Goal: Transaction & Acquisition: Purchase product/service

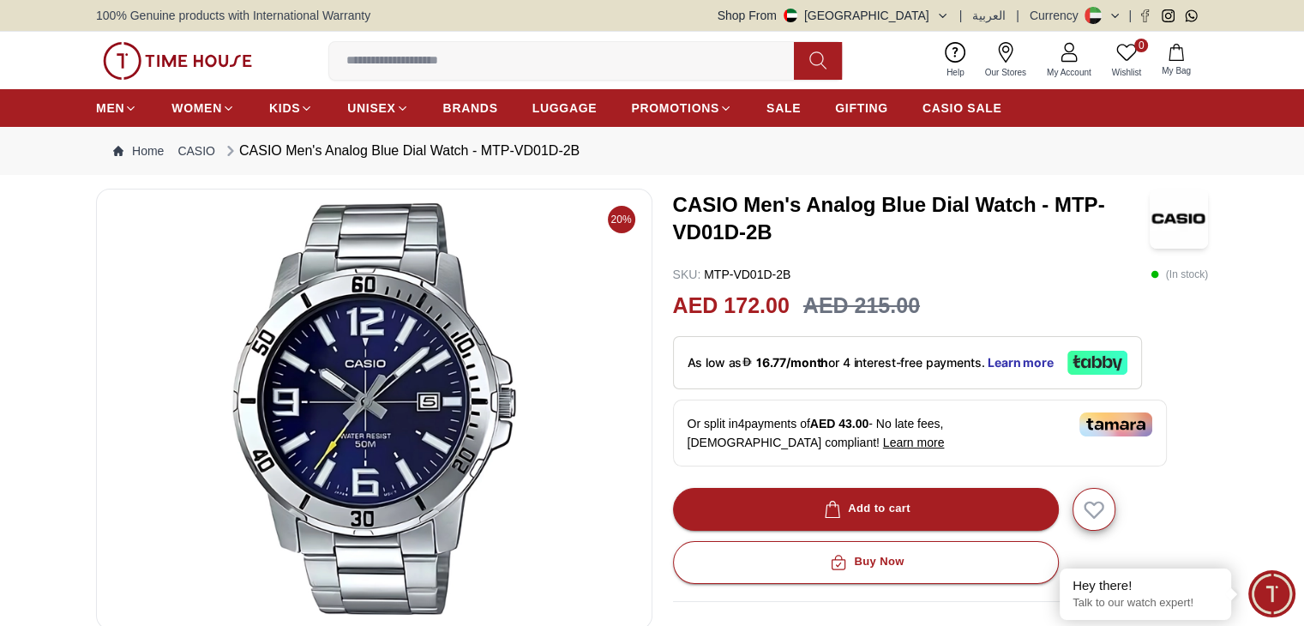
click at [1076, 73] on span "My Account" at bounding box center [1069, 72] width 58 height 13
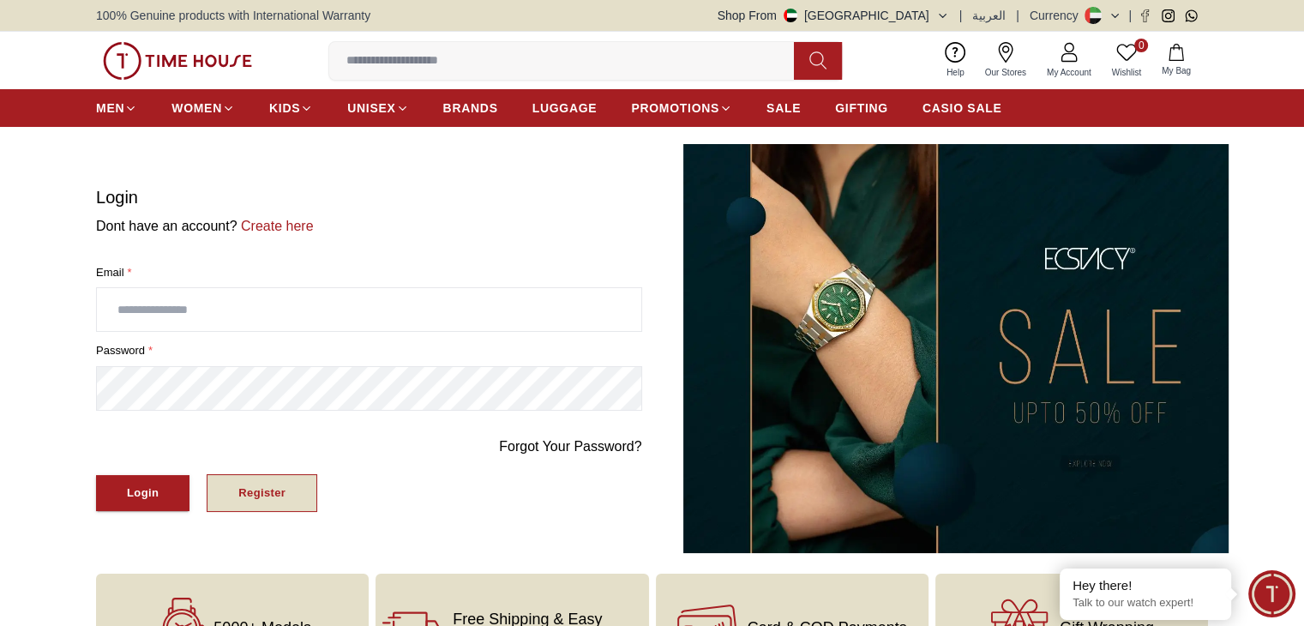
click at [235, 483] on button "Register" at bounding box center [262, 493] width 111 height 39
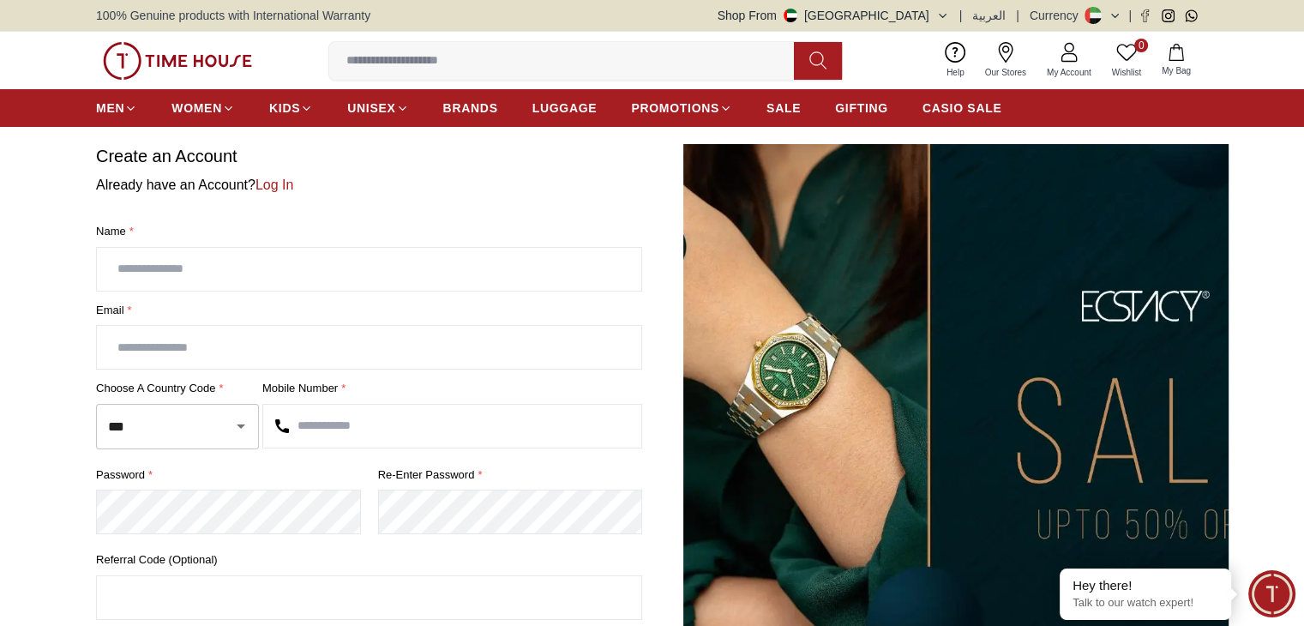
click at [274, 270] on input "text" at bounding box center [369, 269] width 544 height 43
type input "**********"
click at [271, 360] on input "text" at bounding box center [369, 347] width 544 height 43
type input "**********"
click at [357, 422] on input "text" at bounding box center [452, 426] width 378 height 43
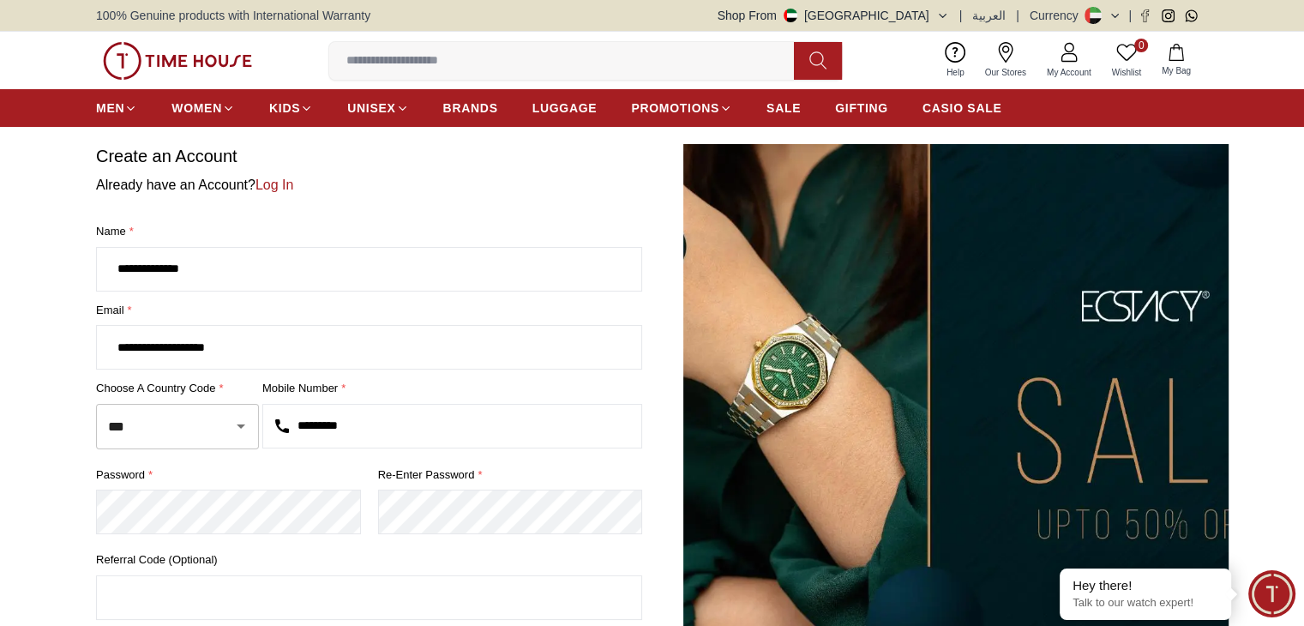
type input "*********"
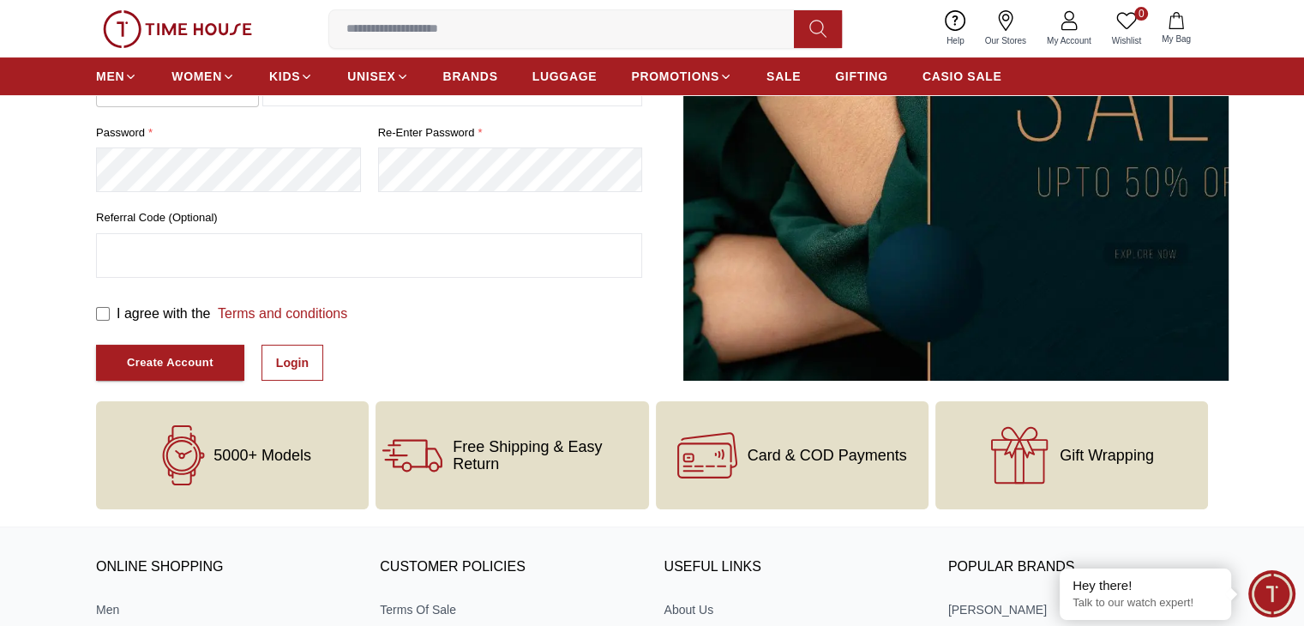
scroll to position [343, 0]
click at [175, 311] on label "I agree with the Terms and conditions" at bounding box center [232, 313] width 231 height 21
click at [147, 349] on button "Create Account" at bounding box center [170, 362] width 148 height 37
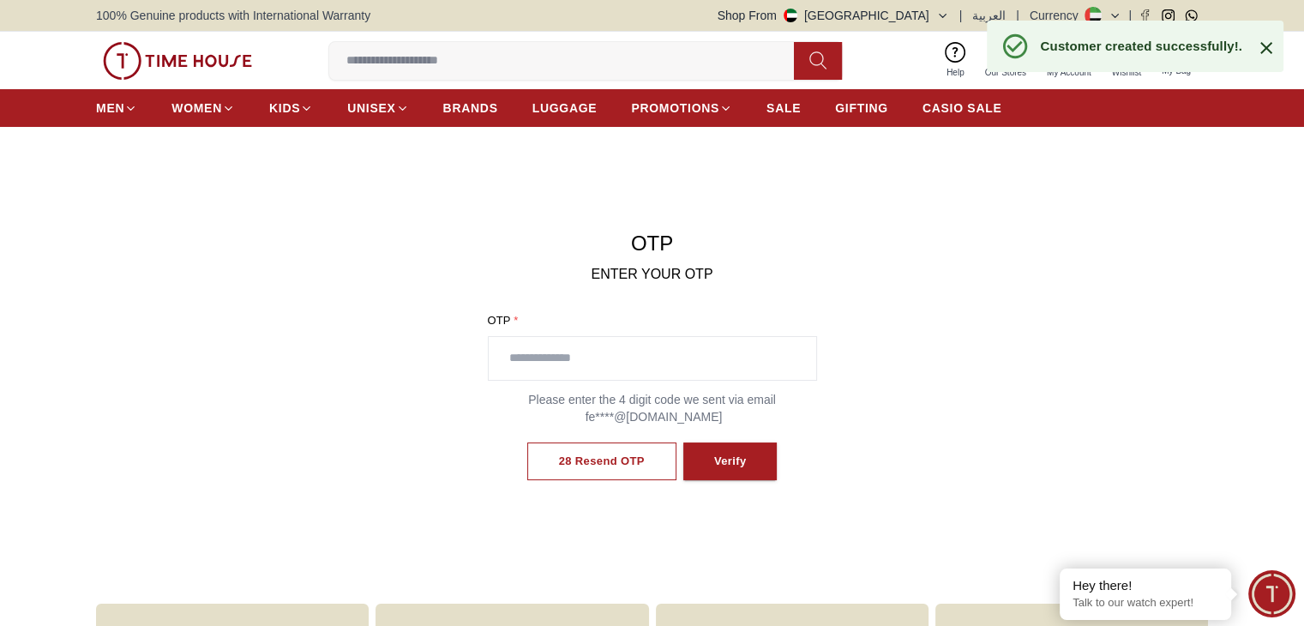
click at [698, 367] on input "text" at bounding box center [651, 358] width 327 height 43
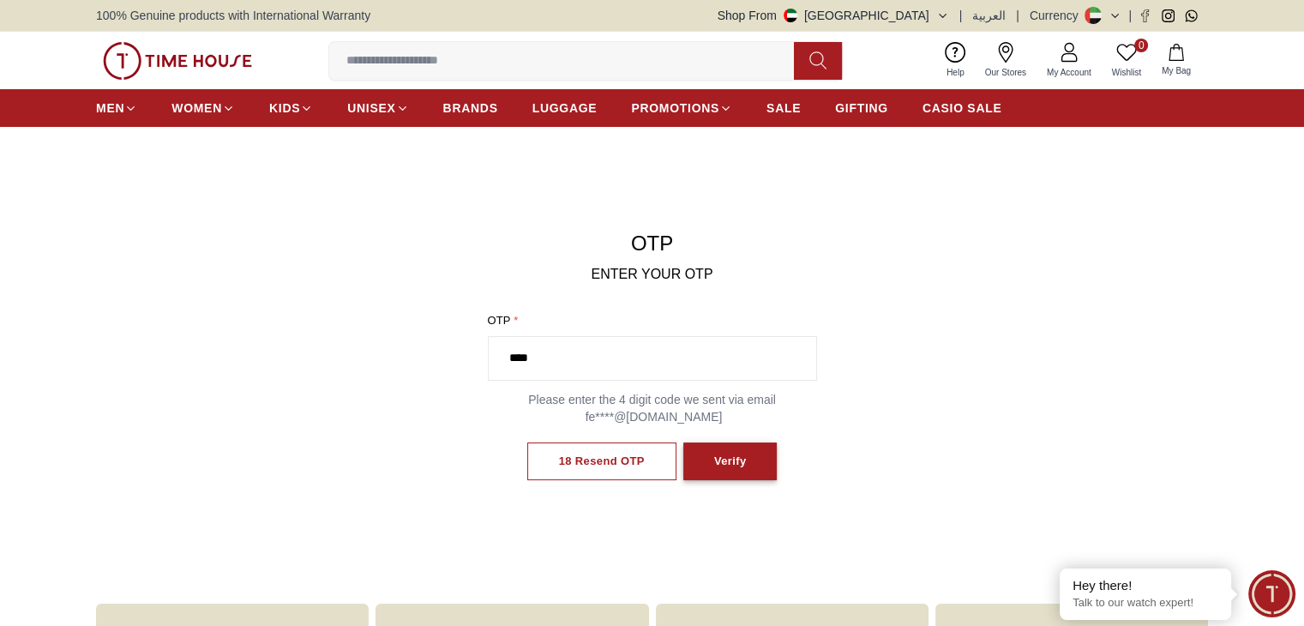
type input "****"
click at [759, 451] on button "Verify" at bounding box center [730, 461] width 94 height 39
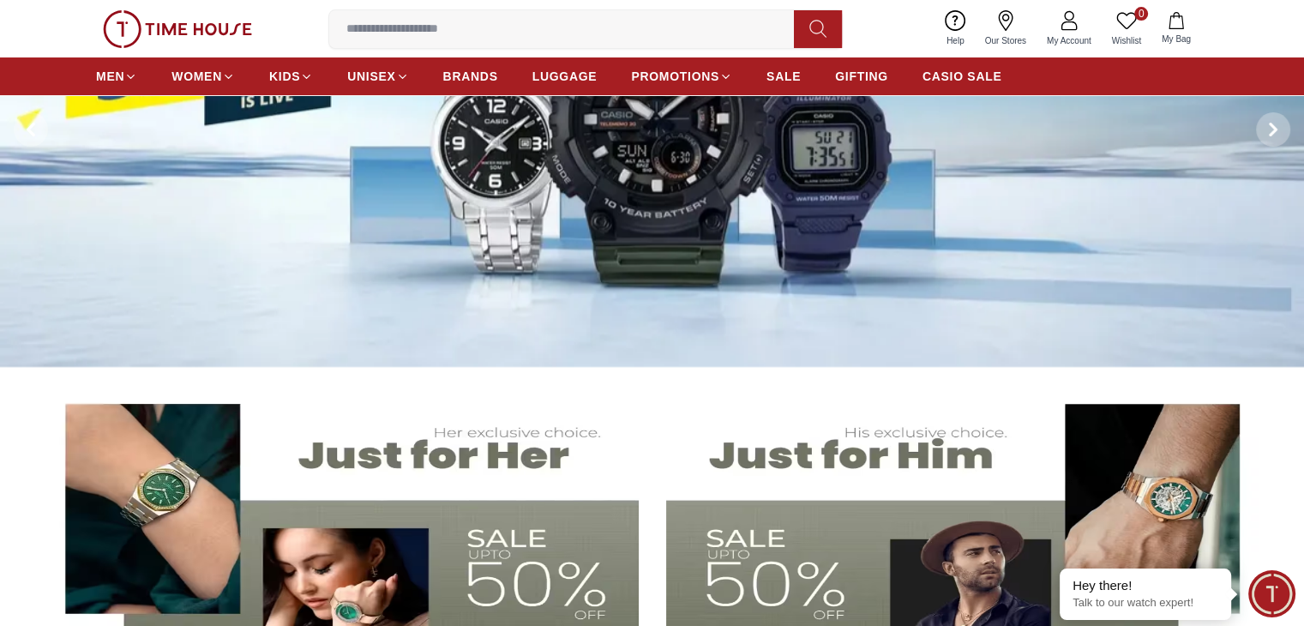
scroll to position [171, 0]
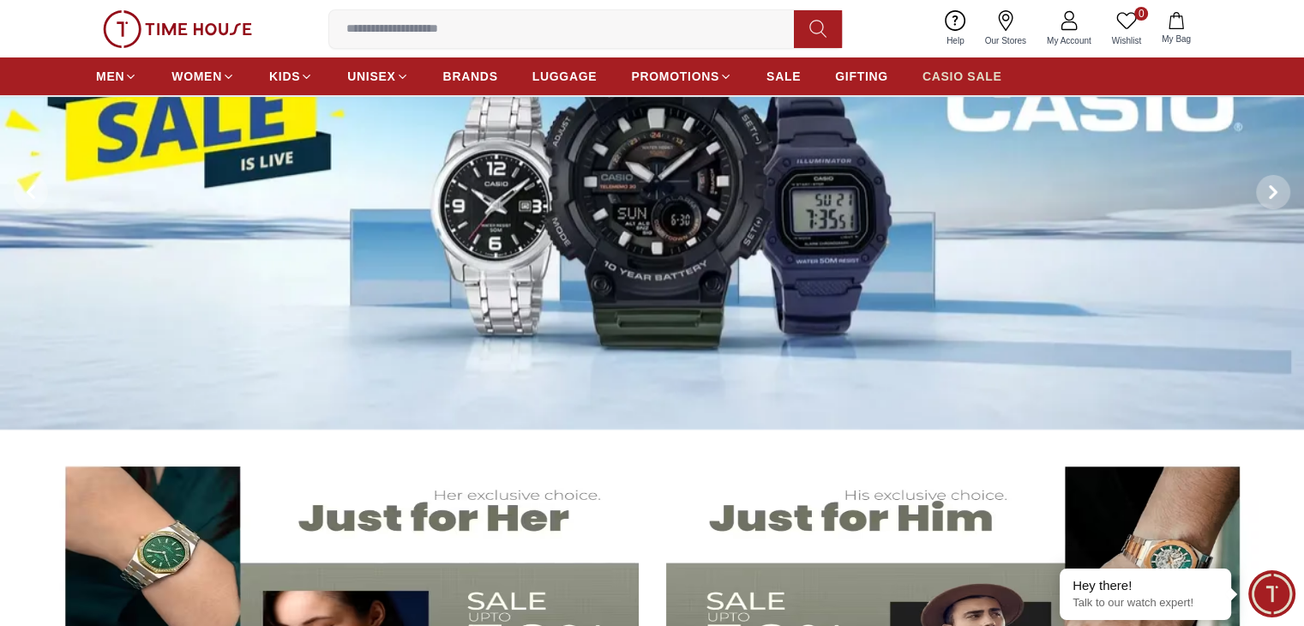
click at [937, 81] on span "CASIO SALE" at bounding box center [962, 76] width 80 height 17
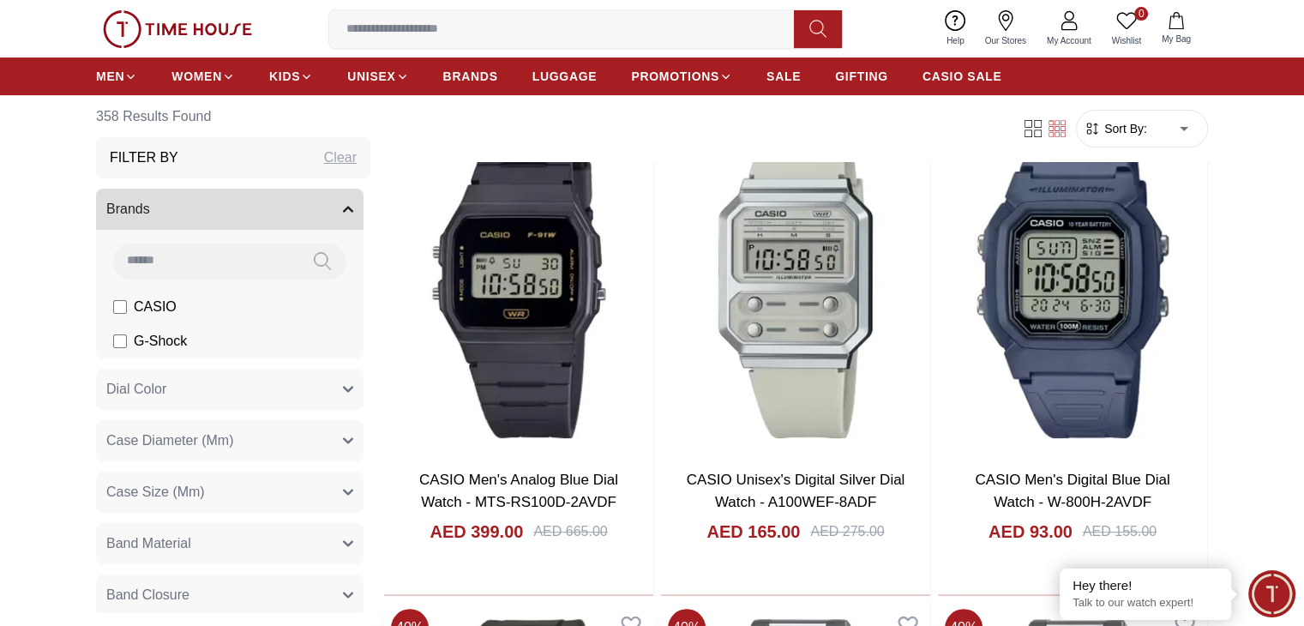
scroll to position [600, 0]
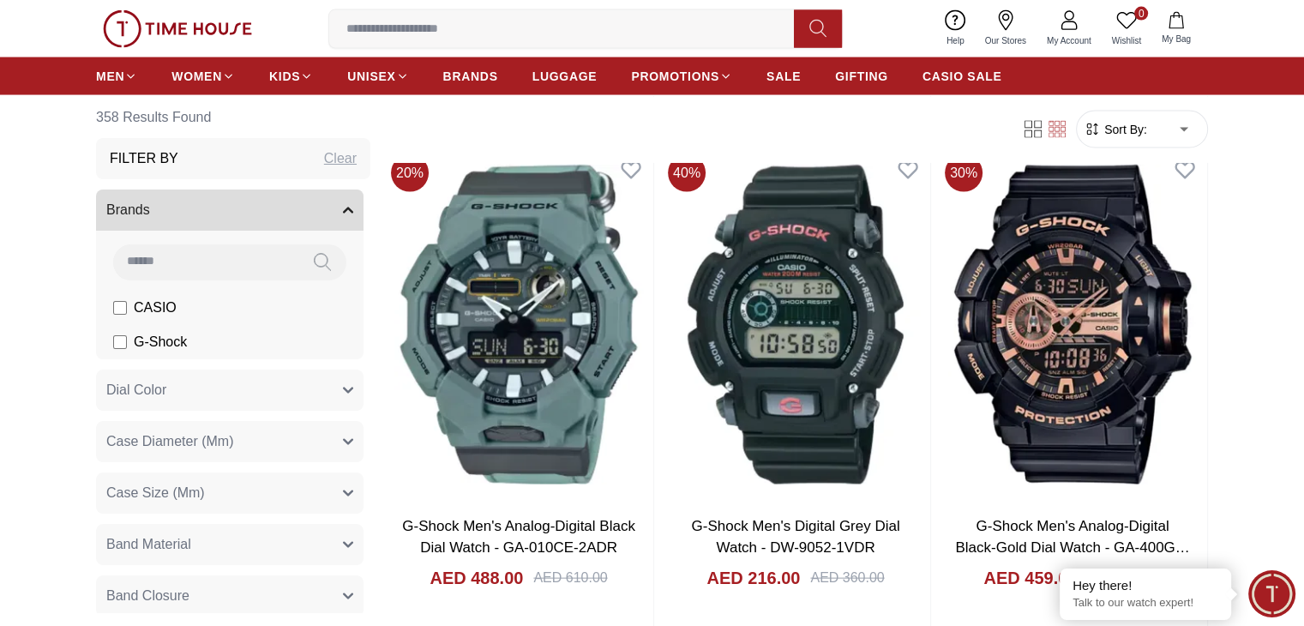
scroll to position [3428, 0]
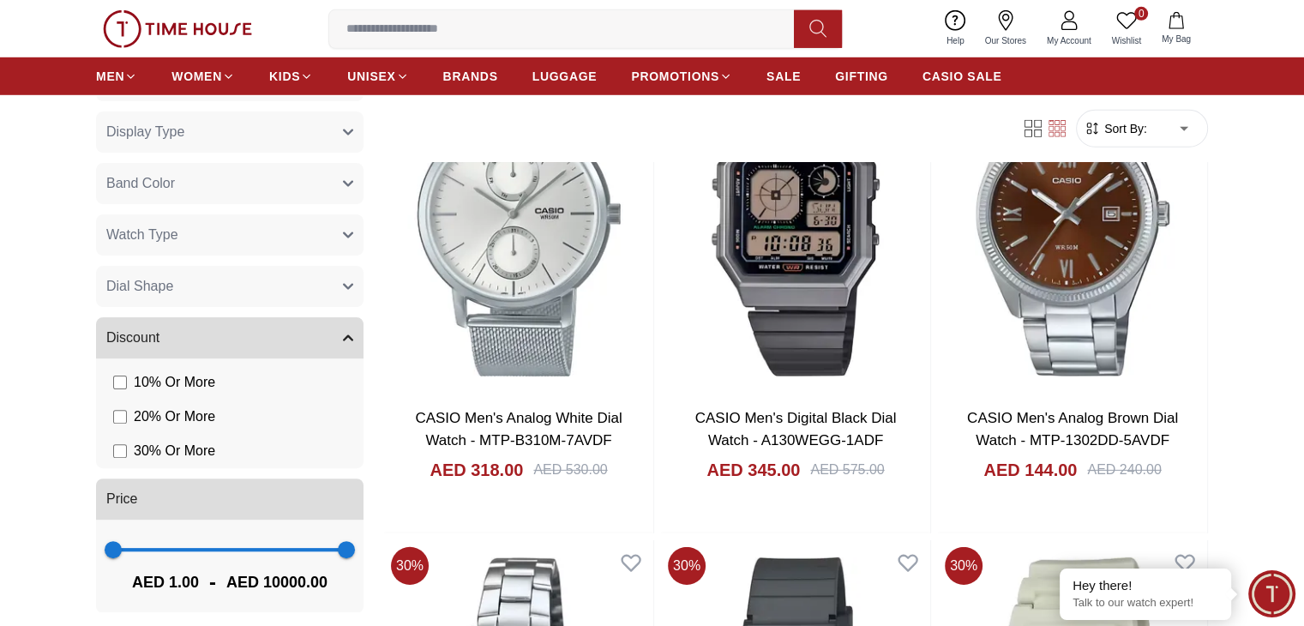
scroll to position [5142, 0]
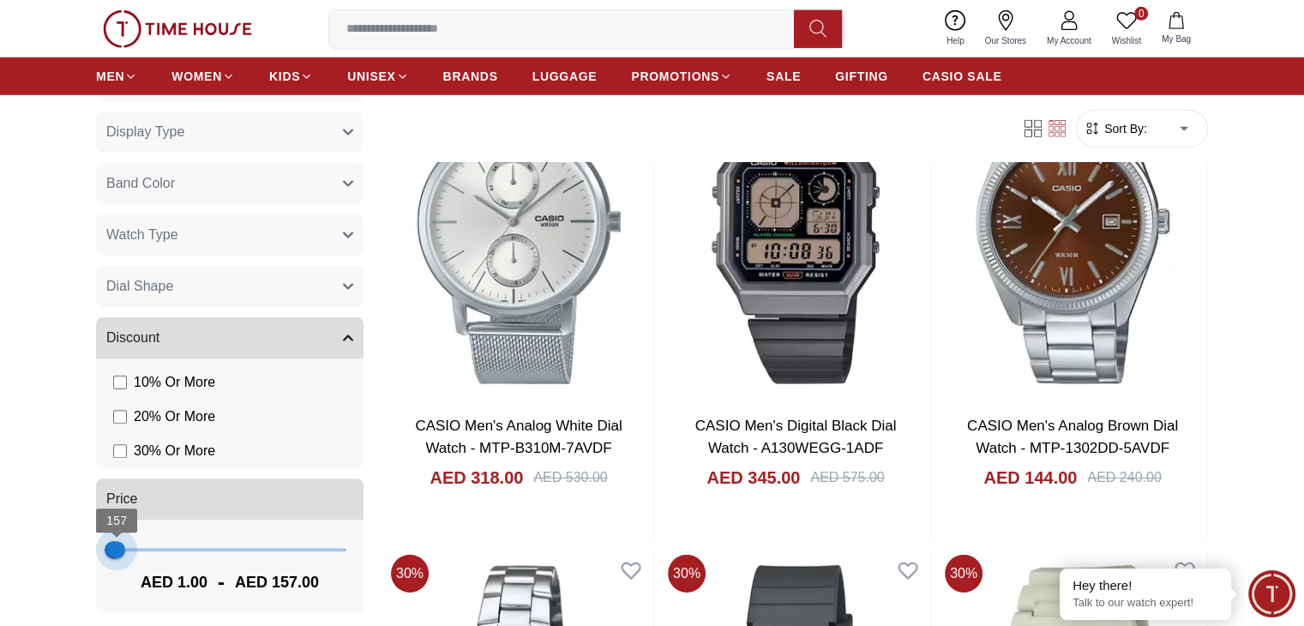
drag, startPoint x: 330, startPoint y: 549, endPoint x: 117, endPoint y: 549, distance: 213.4
click at [117, 549] on span "157" at bounding box center [116, 549] width 17 height 17
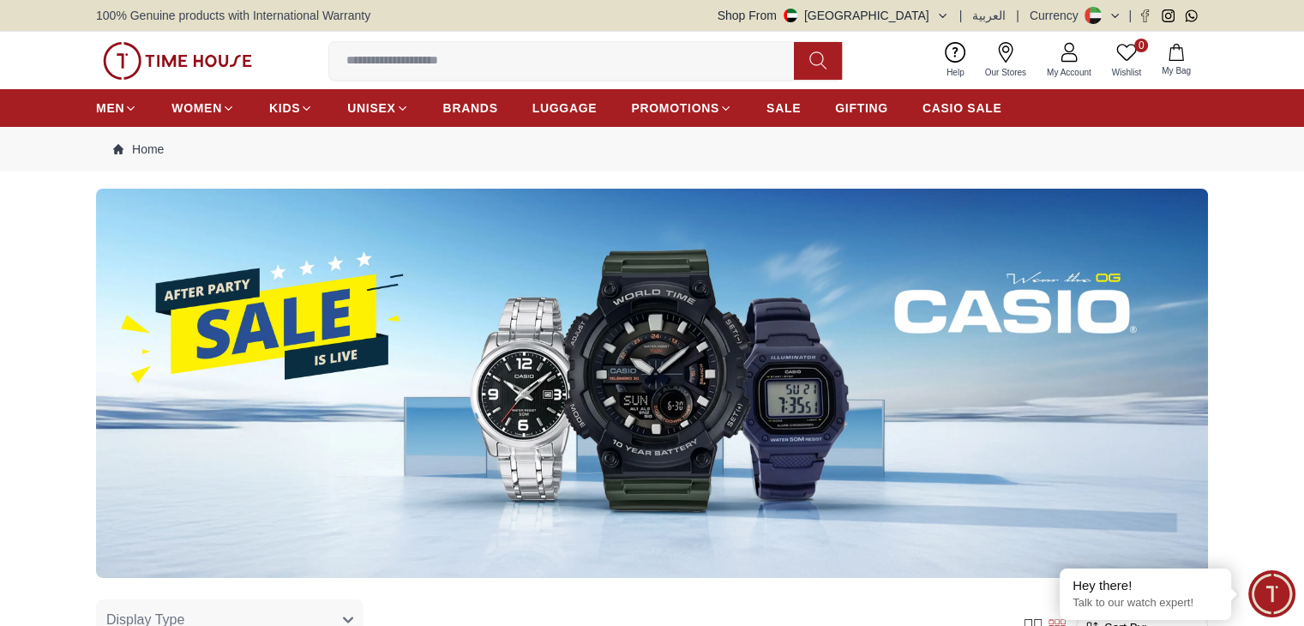
scroll to position [480, 0]
click at [117, 549] on img at bounding box center [652, 383] width 1112 height 389
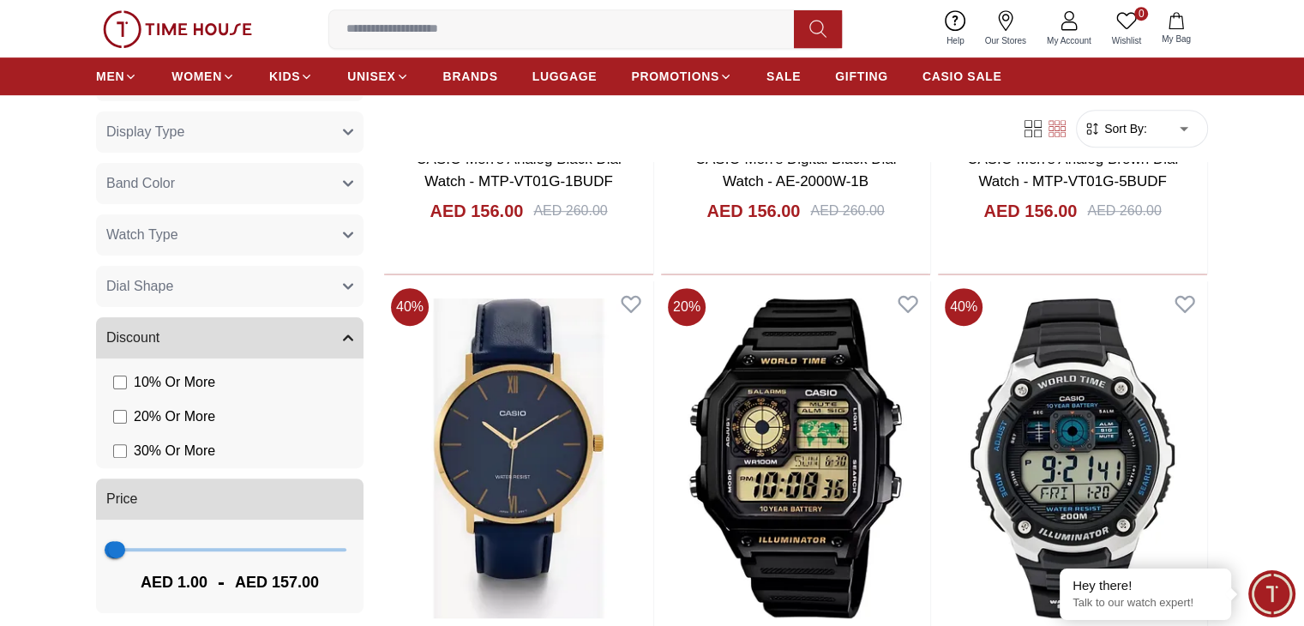
scroll to position [943, 0]
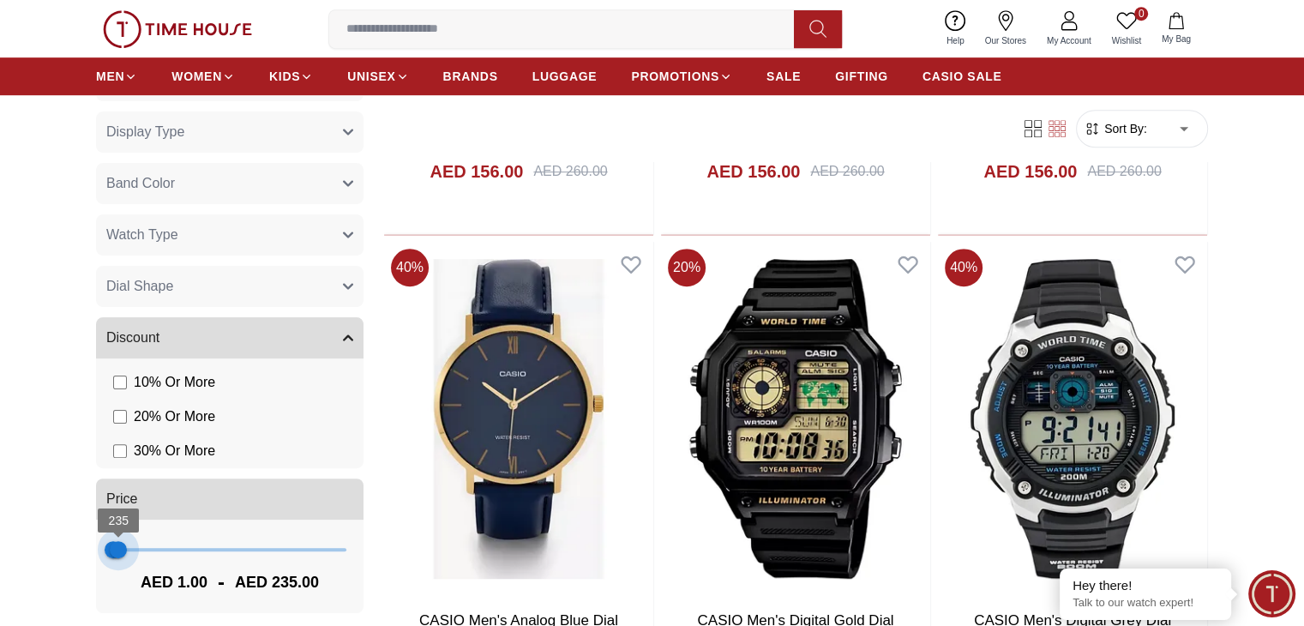
click at [118, 548] on span "235" at bounding box center [118, 549] width 17 height 17
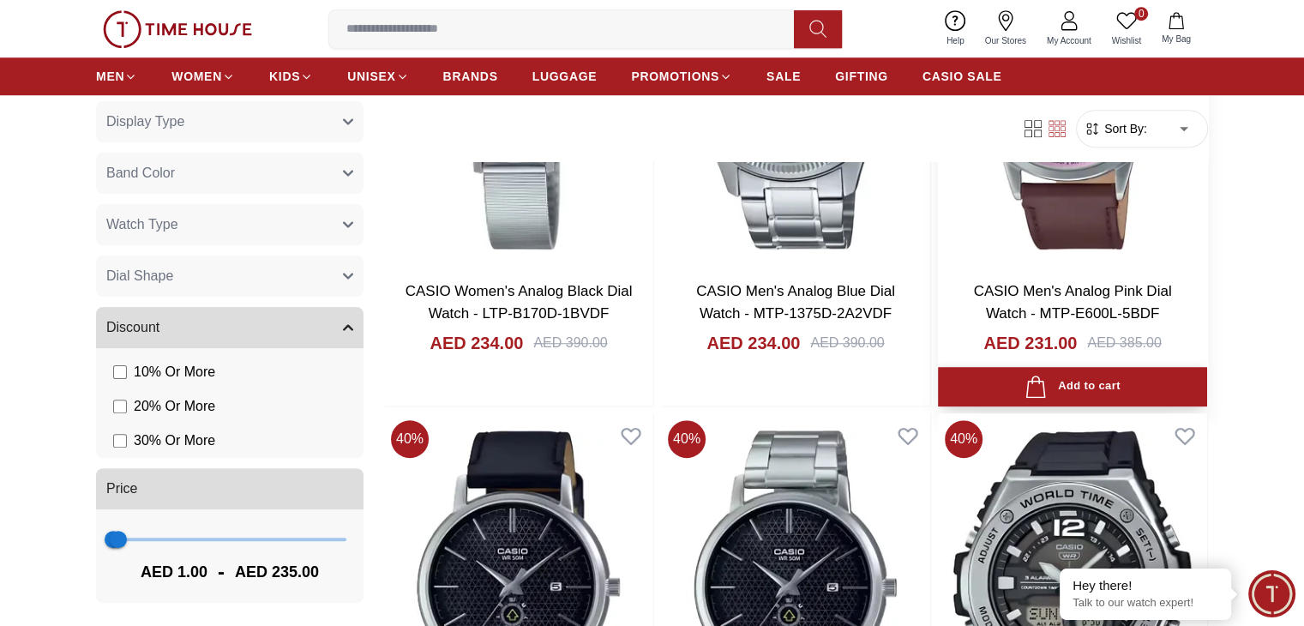
scroll to position [1457, 0]
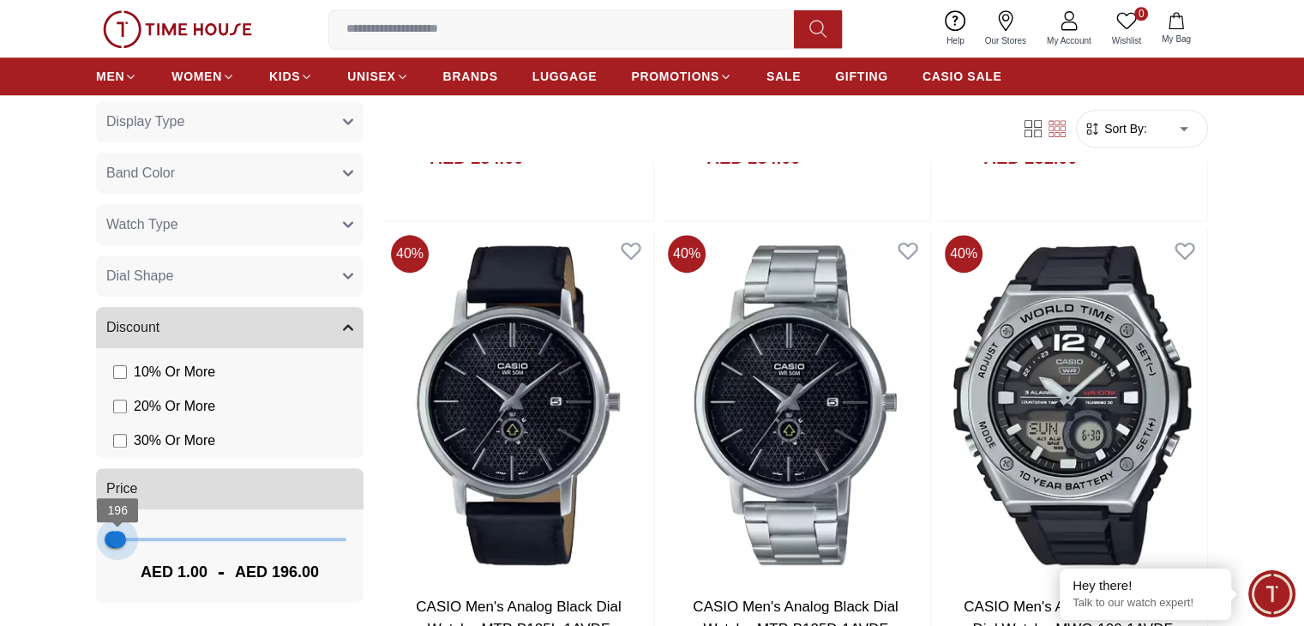
click at [117, 536] on span "196" at bounding box center [117, 538] width 17 height 17
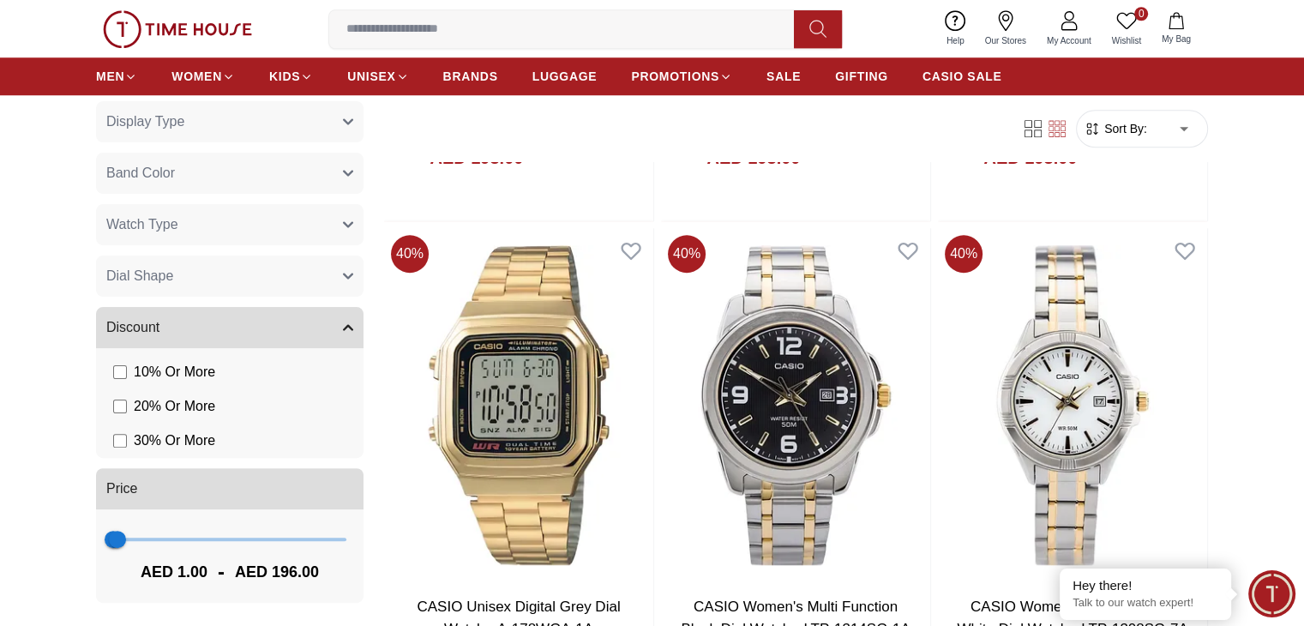
scroll to position [1800, 0]
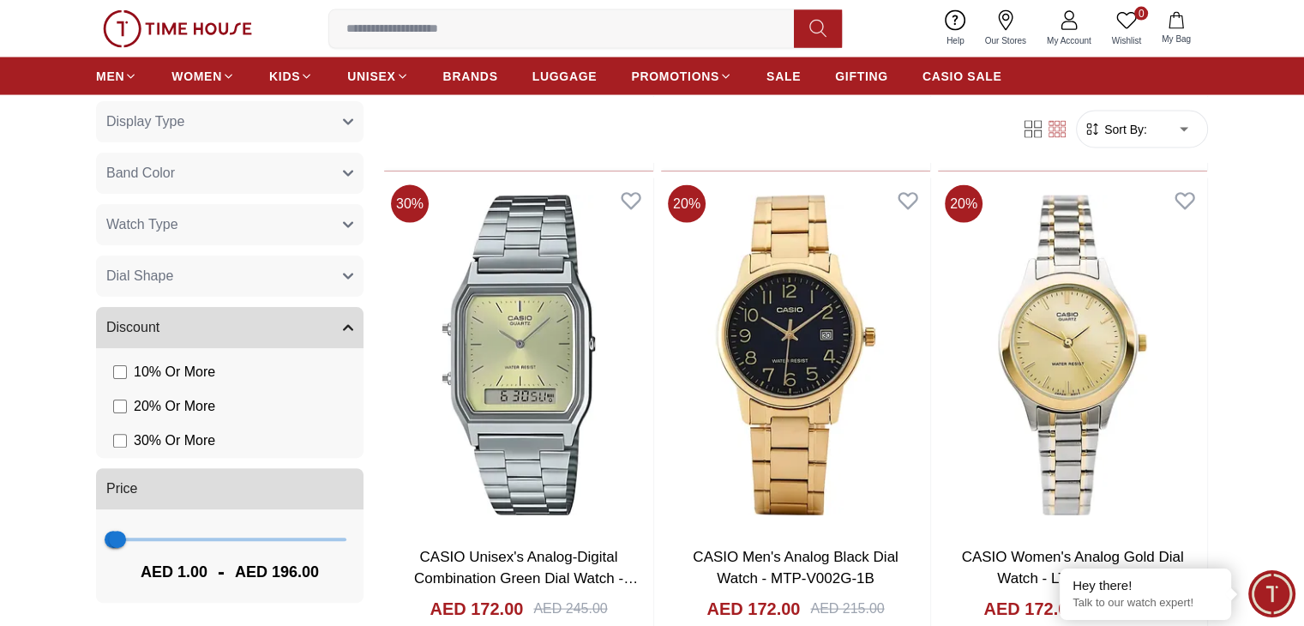
scroll to position [3514, 0]
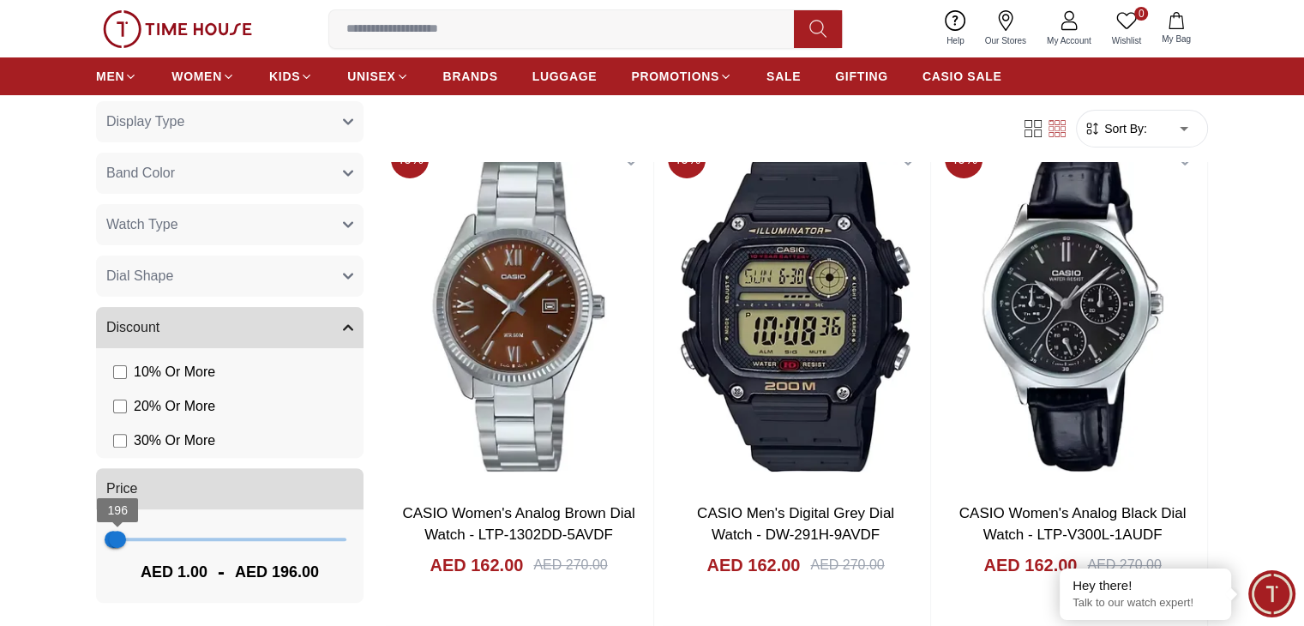
scroll to position [6599, 0]
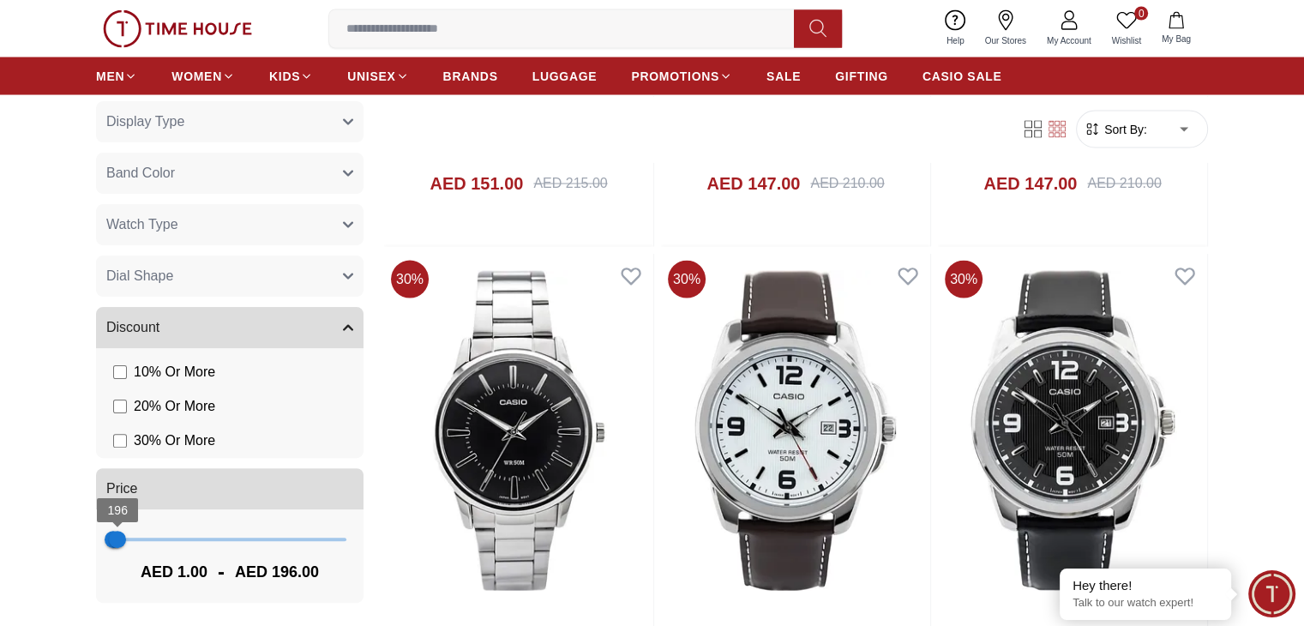
scroll to position [10113, 0]
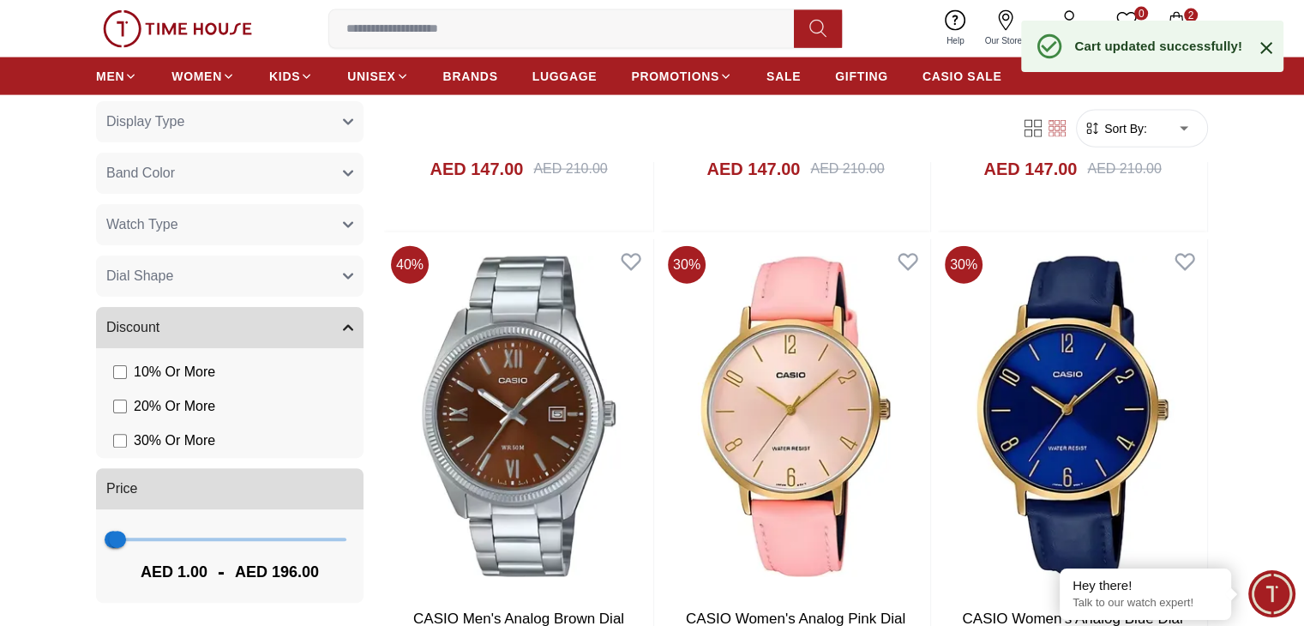
scroll to position [10541, 0]
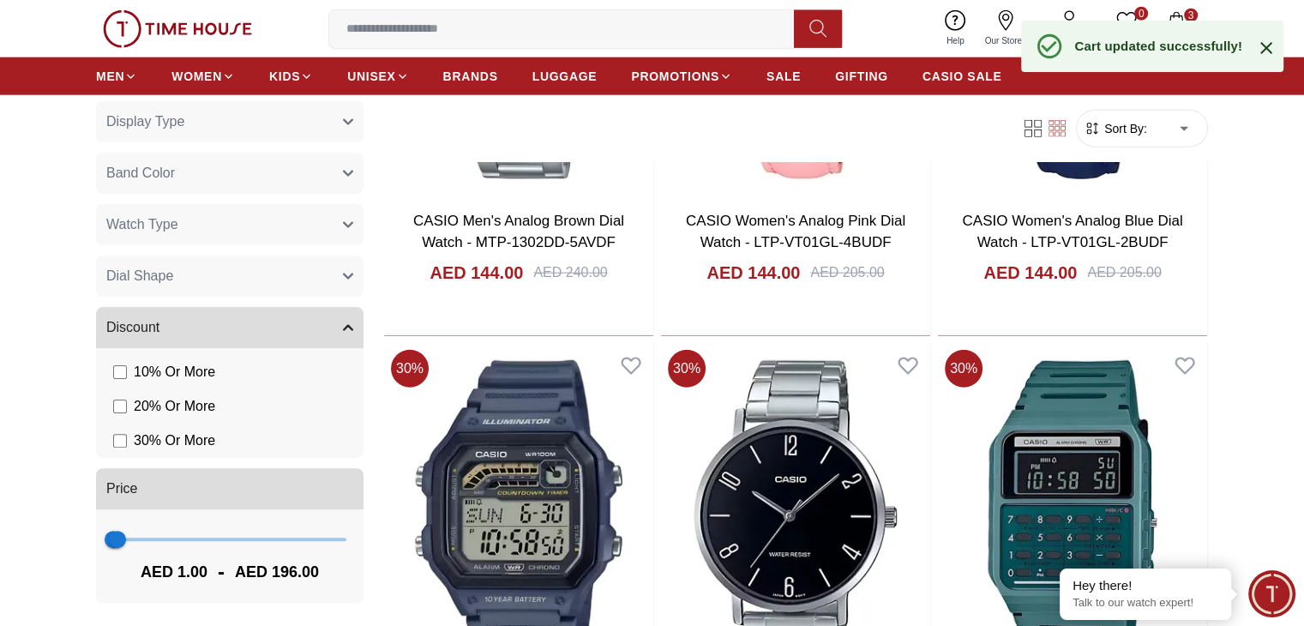
scroll to position [10884, 0]
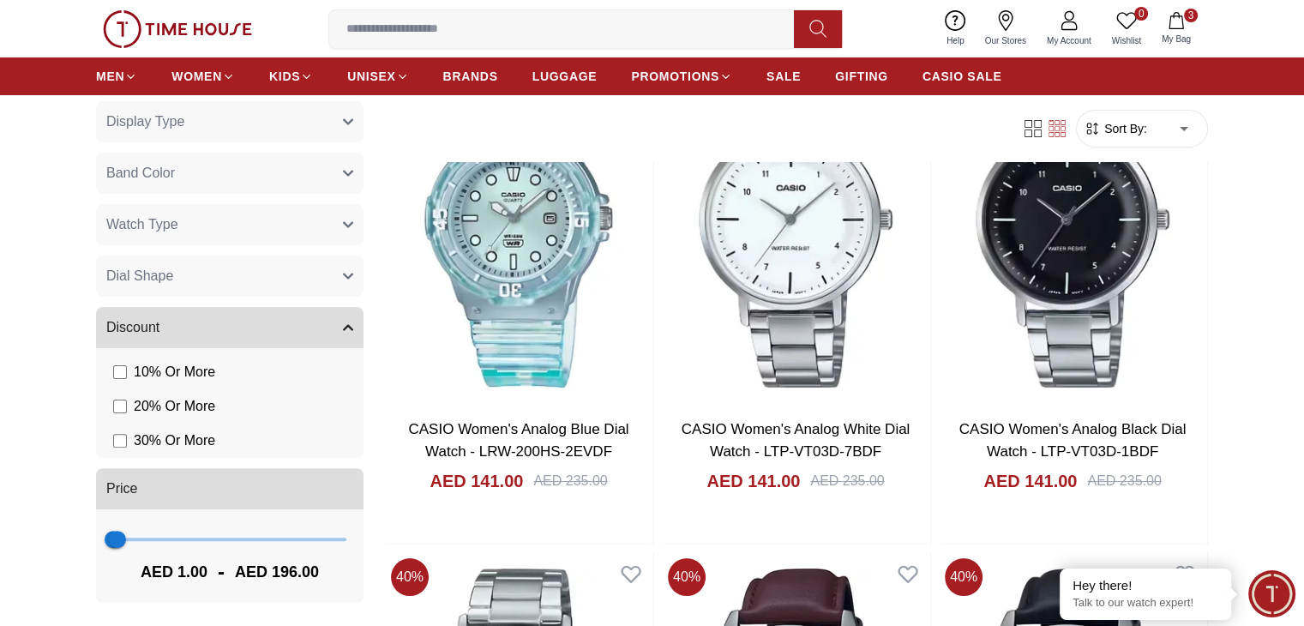
scroll to position [13455, 0]
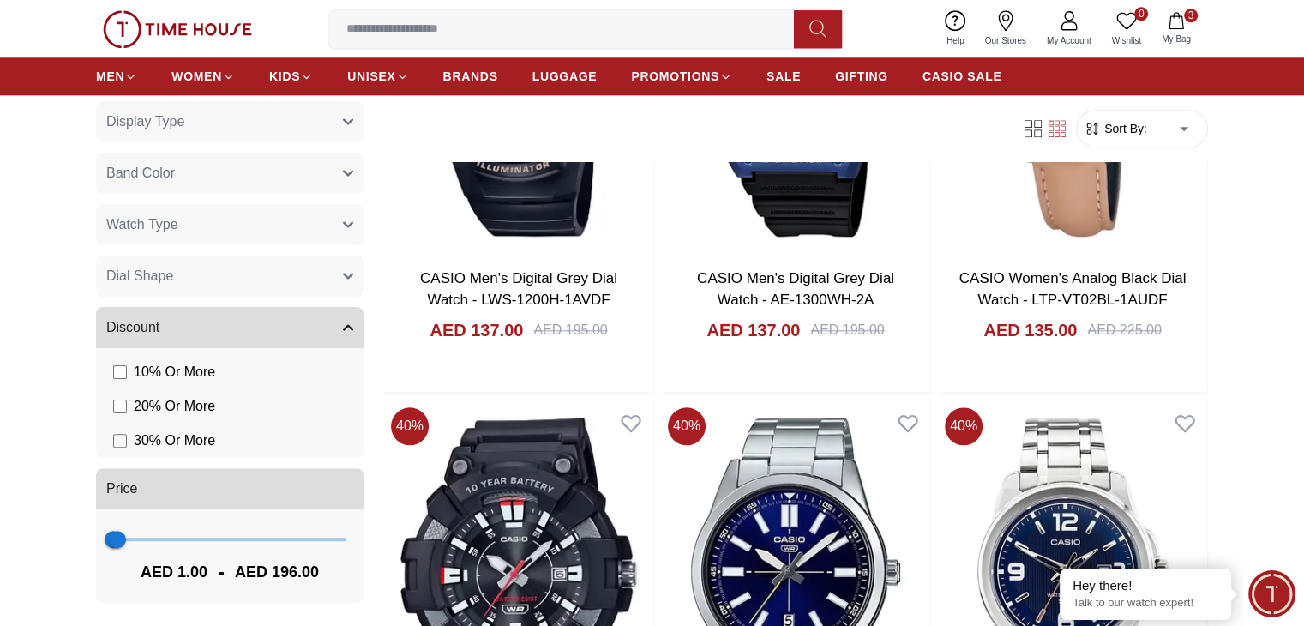
scroll to position [14826, 0]
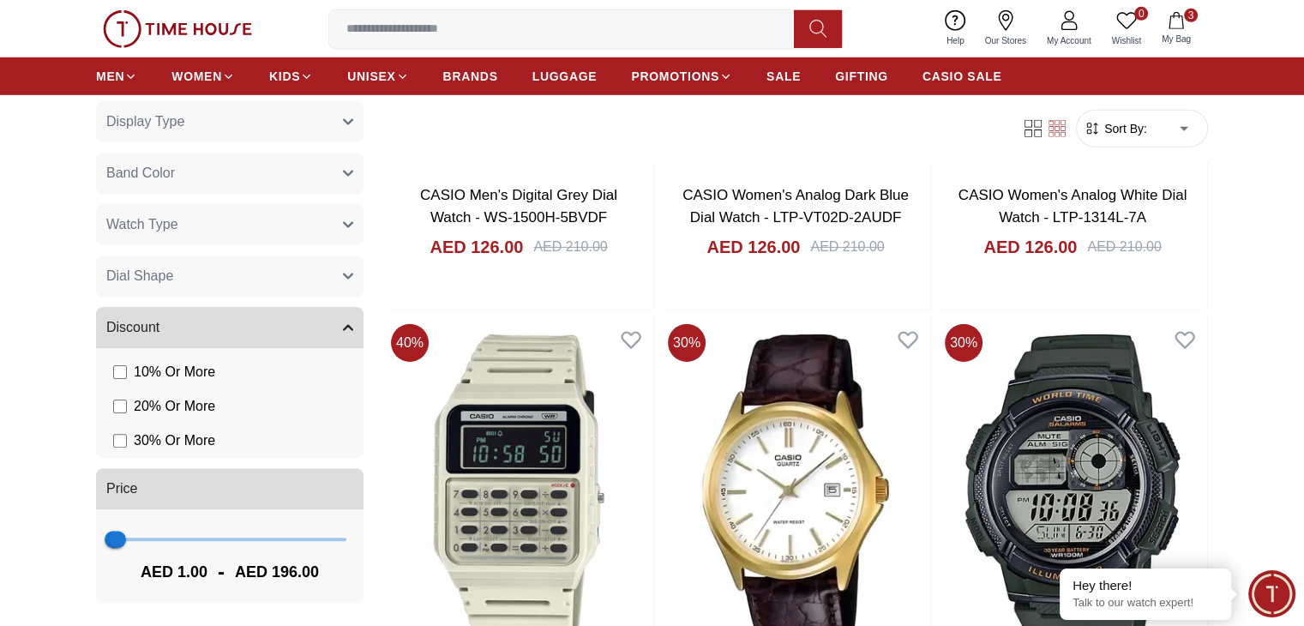
scroll to position [18512, 0]
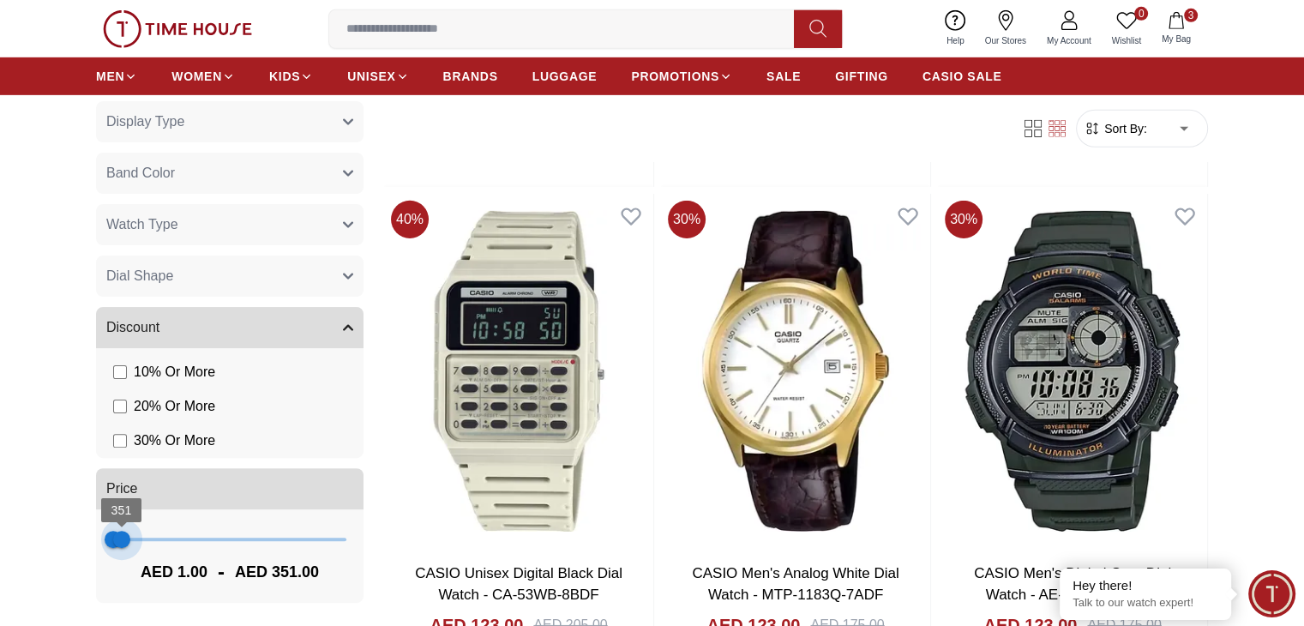
type input "***"
click at [123, 545] on span "468" at bounding box center [124, 538] width 17 height 17
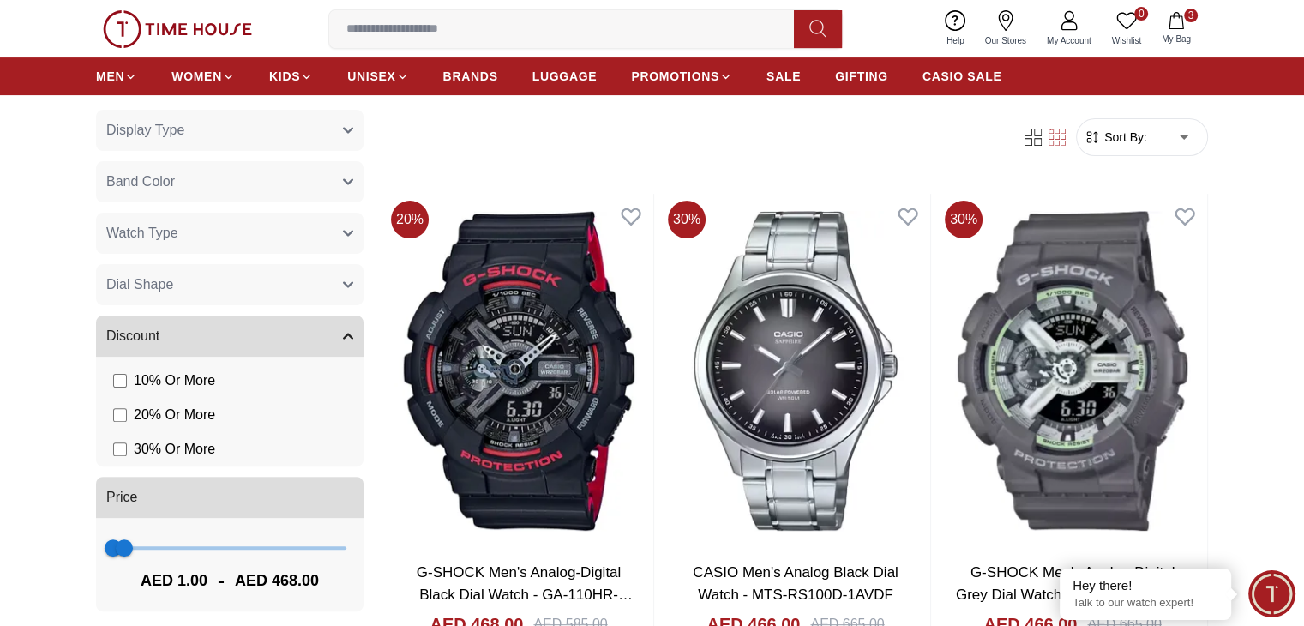
scroll to position [429, 0]
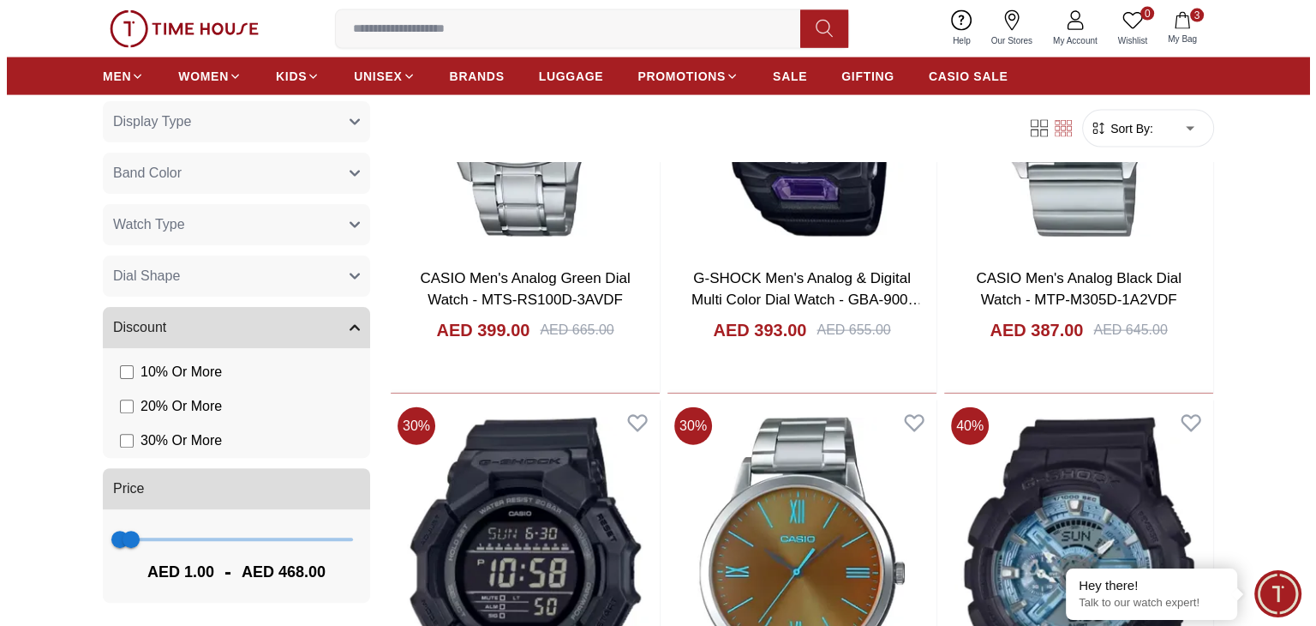
scroll to position [3771, 0]
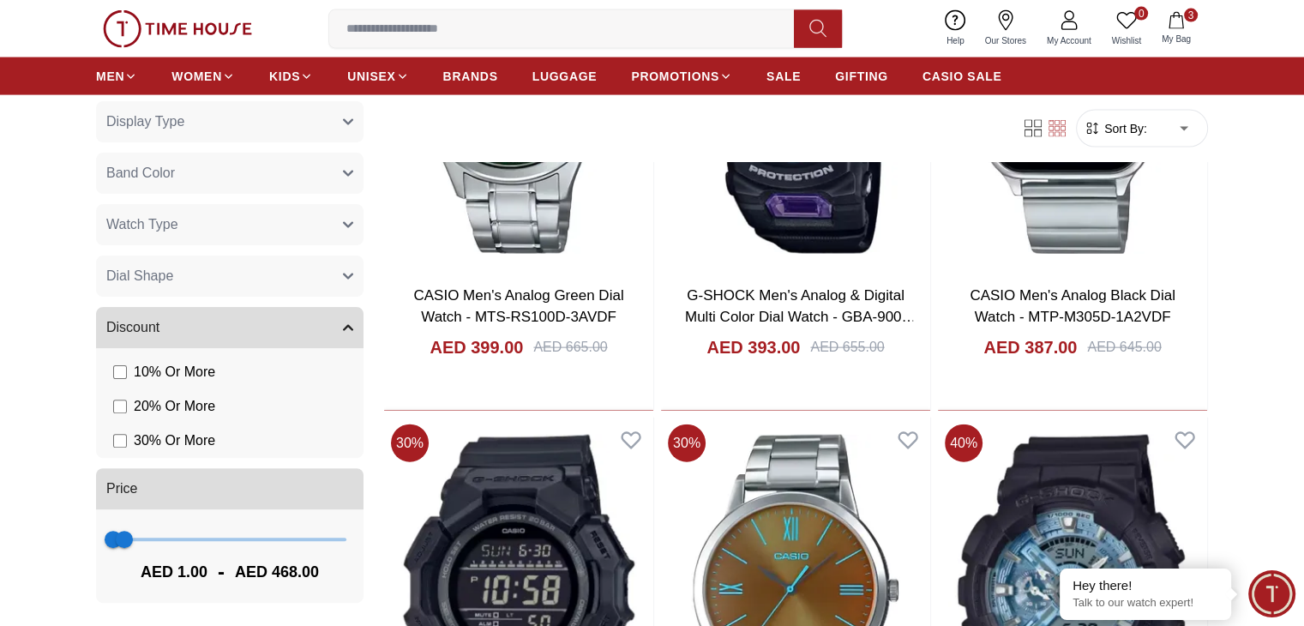
click at [1176, 28] on icon "button" at bounding box center [1175, 20] width 15 height 17
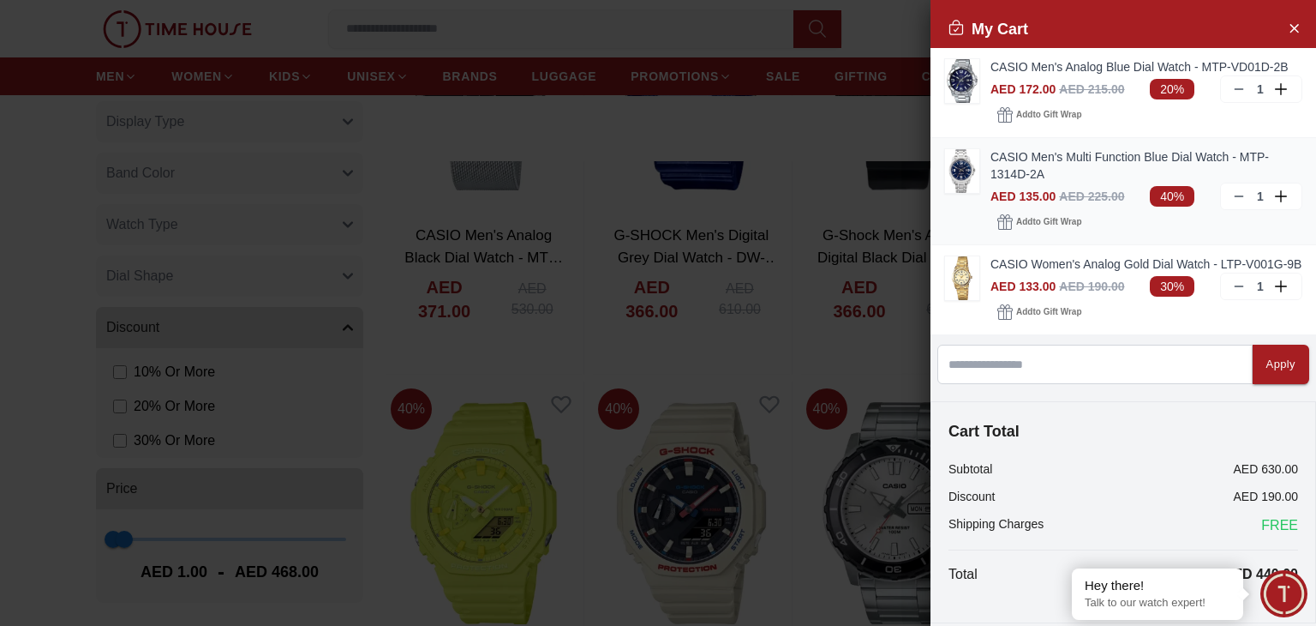
click at [1232, 189] on icon at bounding box center [1239, 196] width 14 height 14
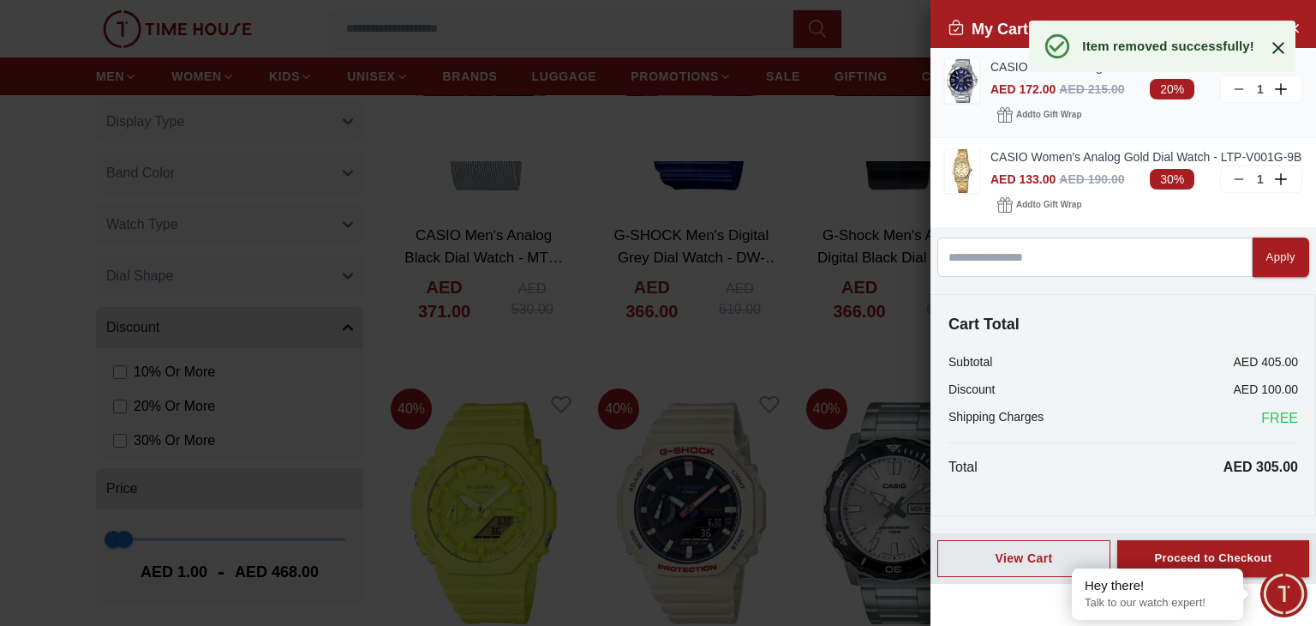
click at [1227, 86] on div "1" at bounding box center [1261, 88] width 82 height 27
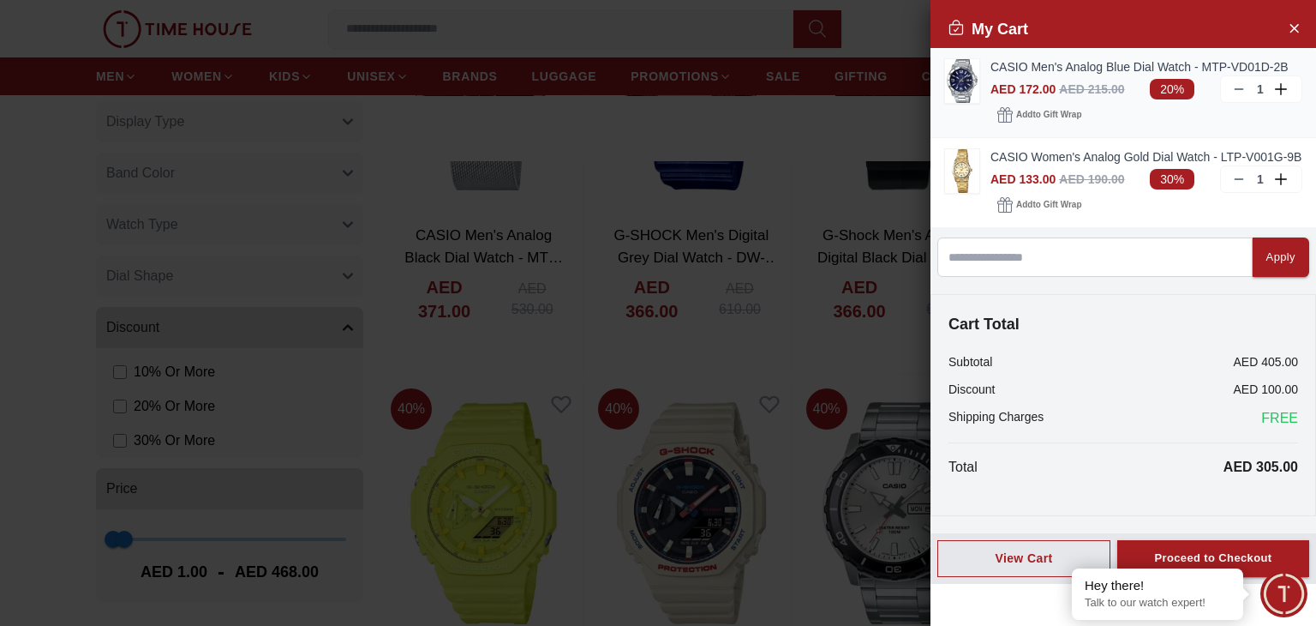
click at [1237, 89] on line at bounding box center [1239, 89] width 8 height 0
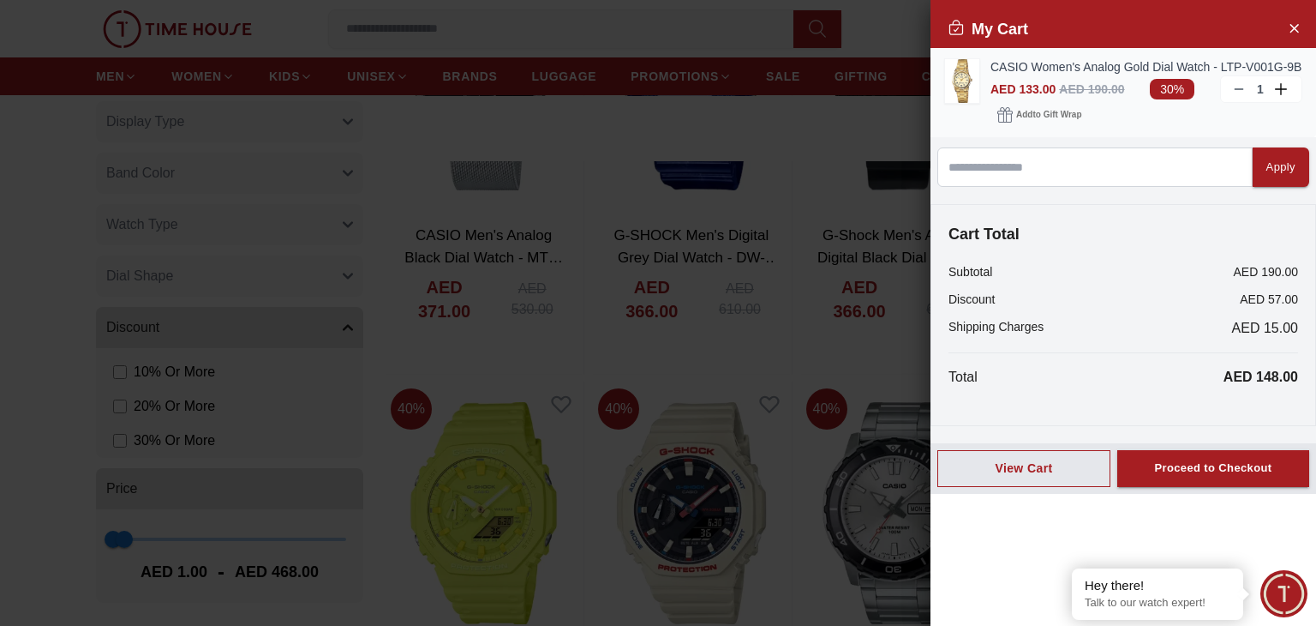
click at [956, 90] on img at bounding box center [962, 81] width 34 height 44
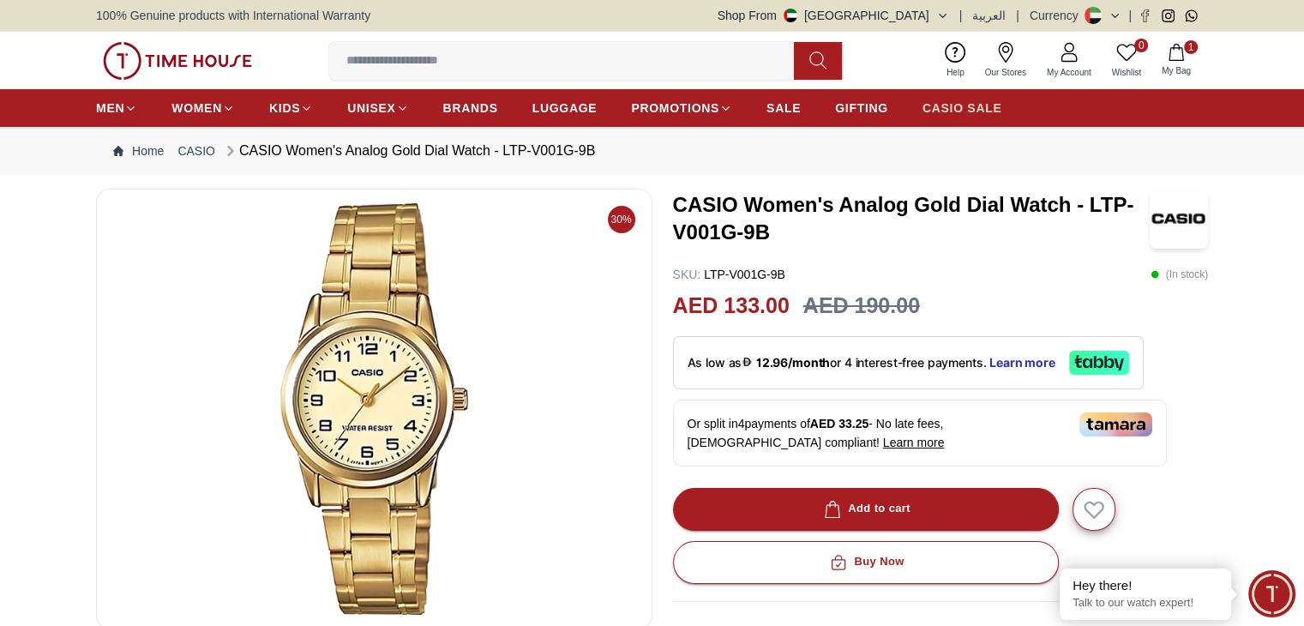
click at [988, 102] on span "CASIO SALE" at bounding box center [962, 107] width 80 height 17
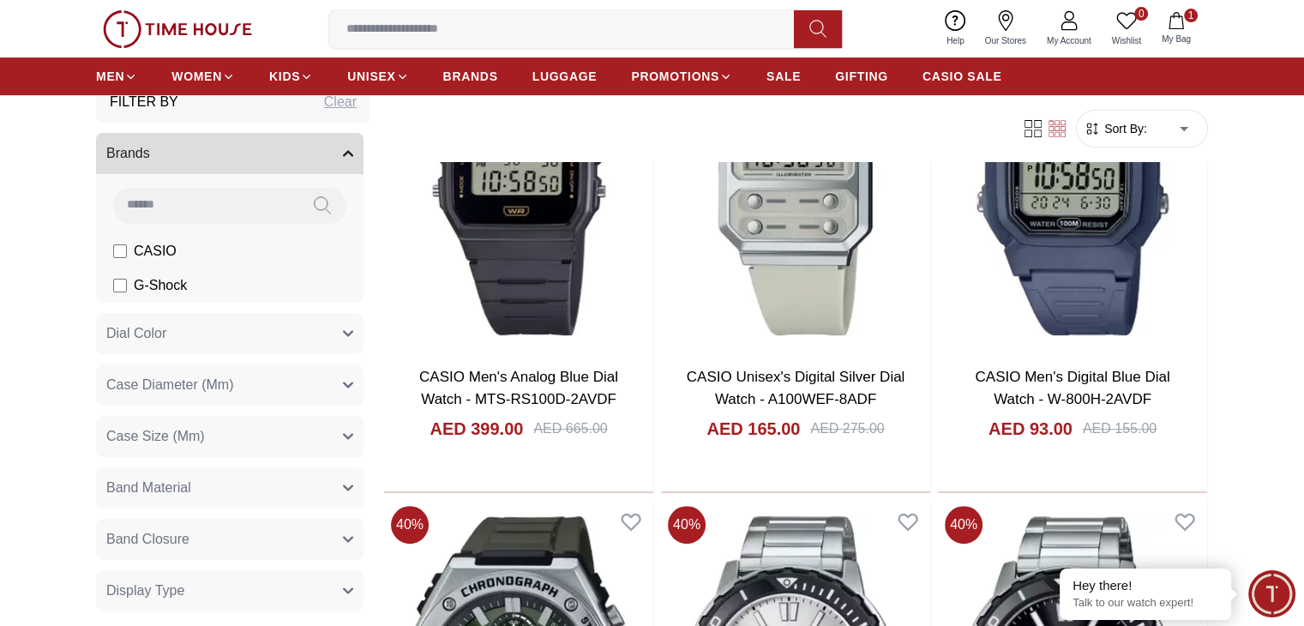
scroll to position [86, 0]
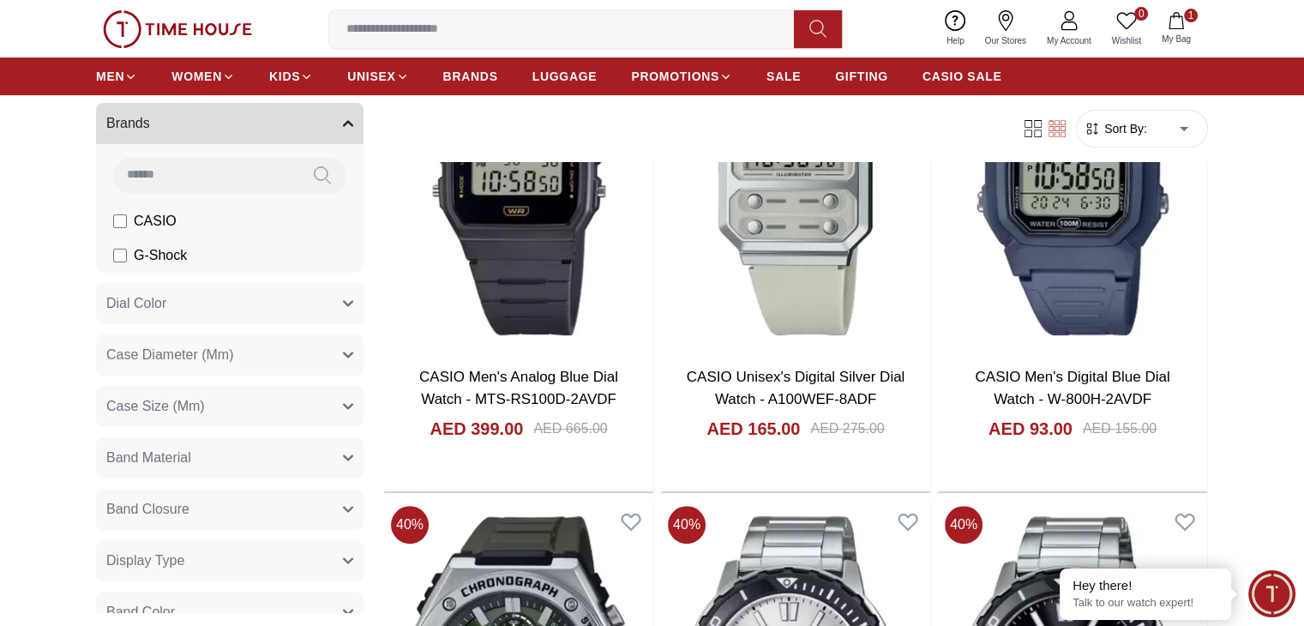
click at [240, 358] on button "Case Diameter (Mm)" at bounding box center [229, 354] width 267 height 41
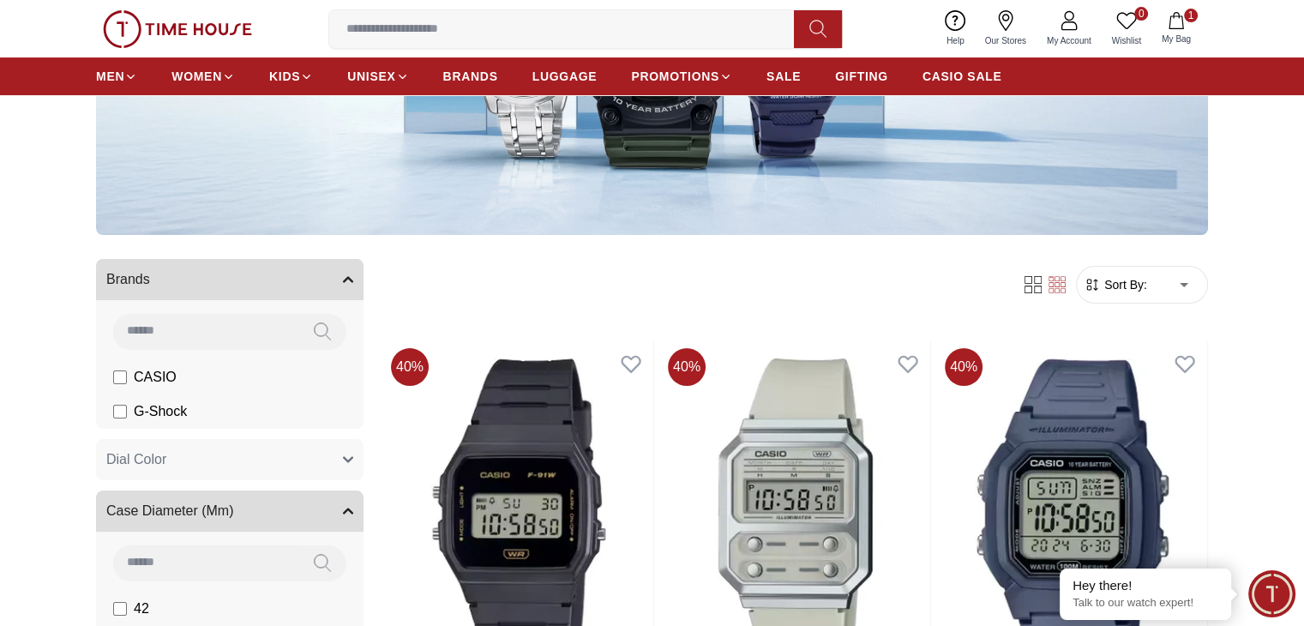
click at [141, 376] on span "CASIO" at bounding box center [155, 377] width 43 height 21
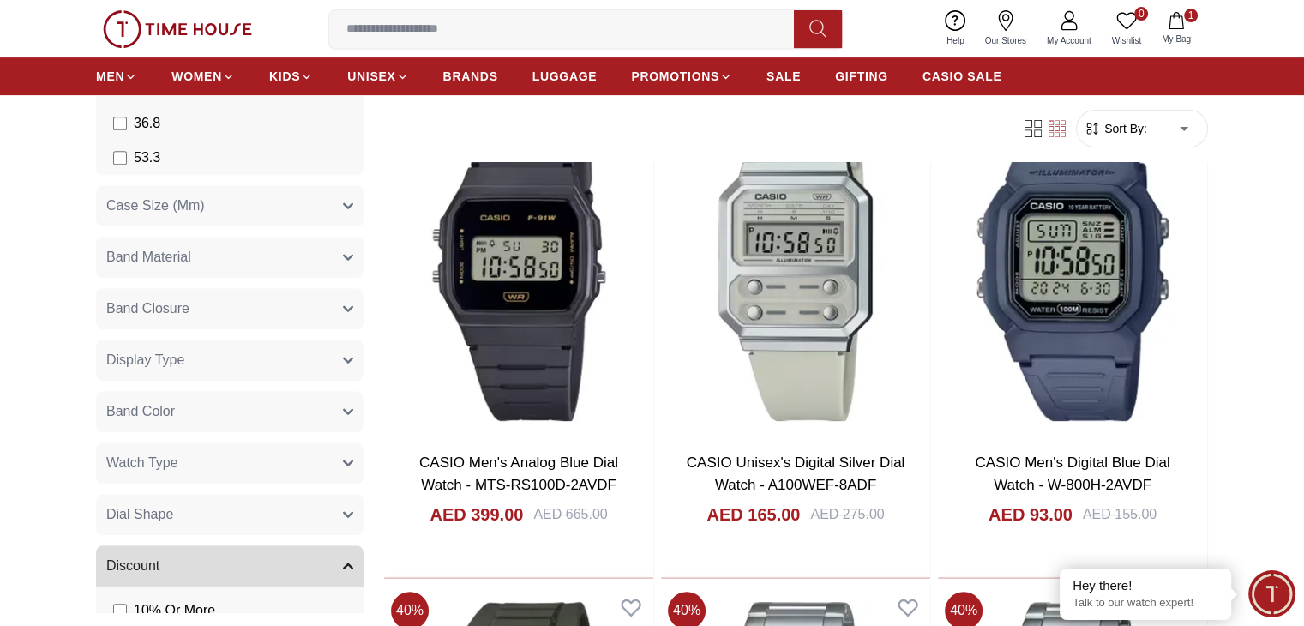
scroll to position [1543, 0]
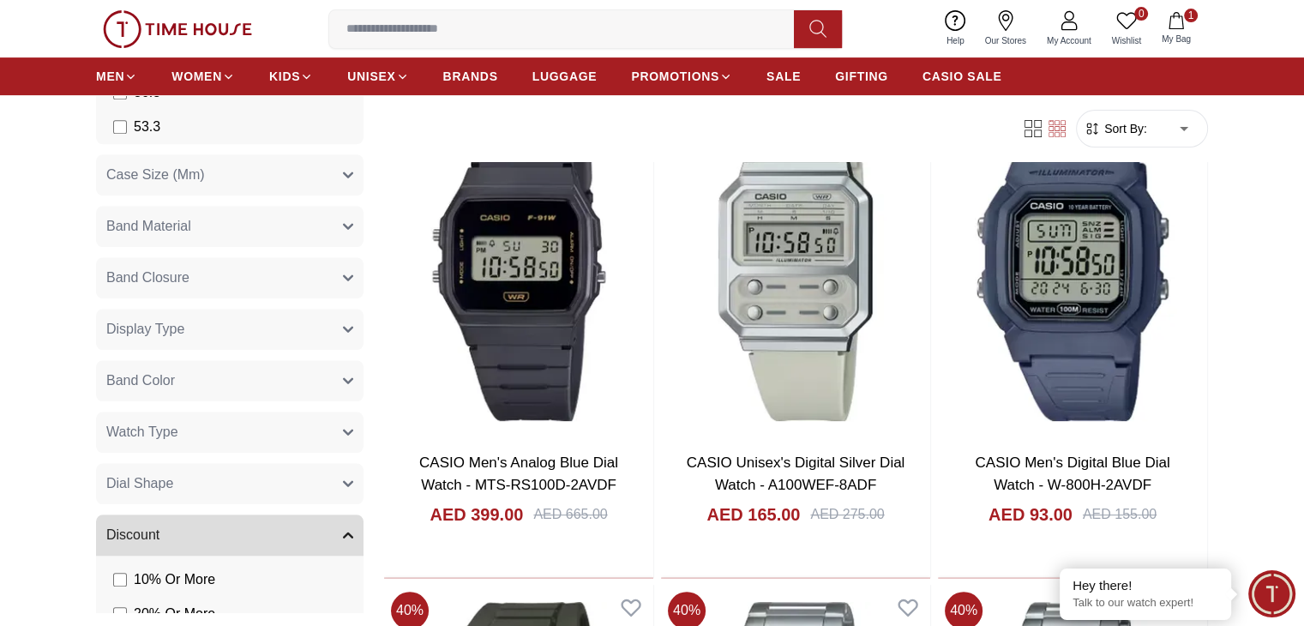
click at [234, 226] on button "Band Material" at bounding box center [229, 226] width 267 height 41
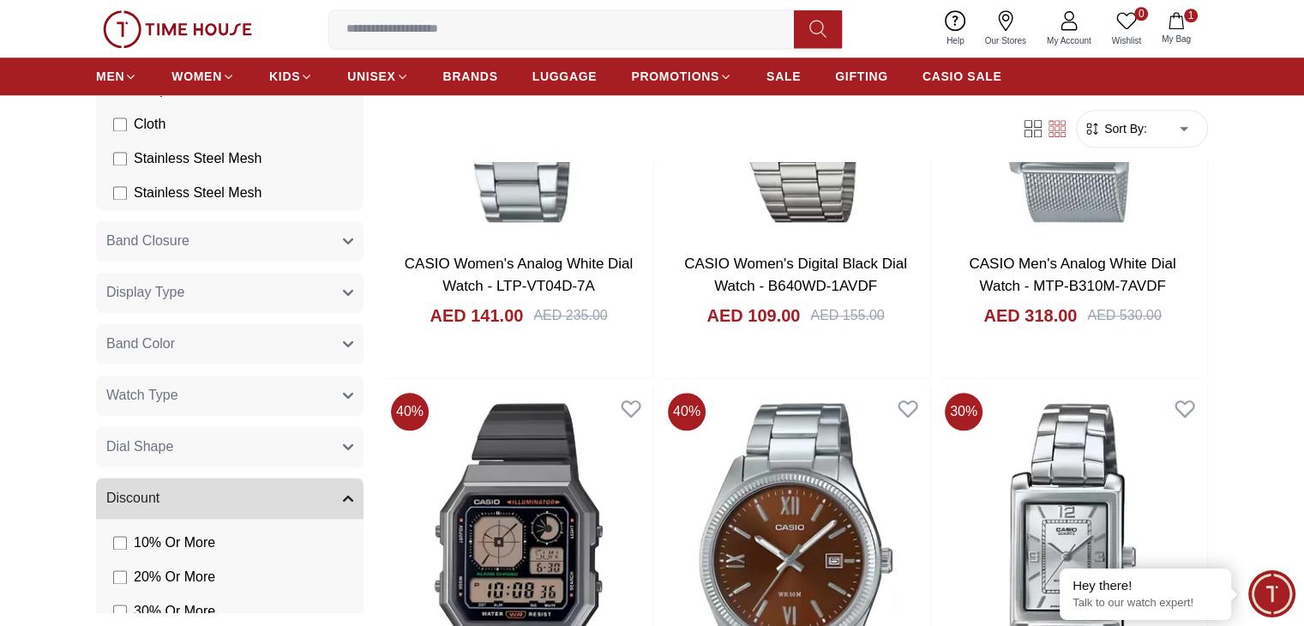
scroll to position [2828, 0]
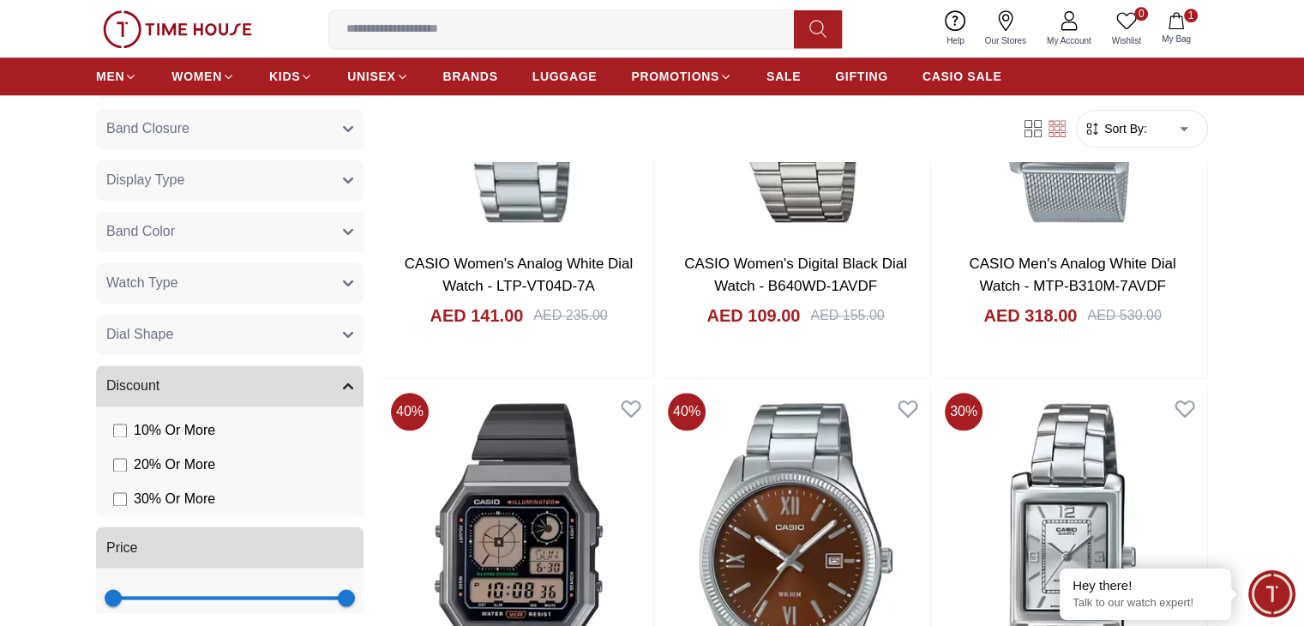
click at [226, 278] on button "Watch Type" at bounding box center [229, 282] width 267 height 41
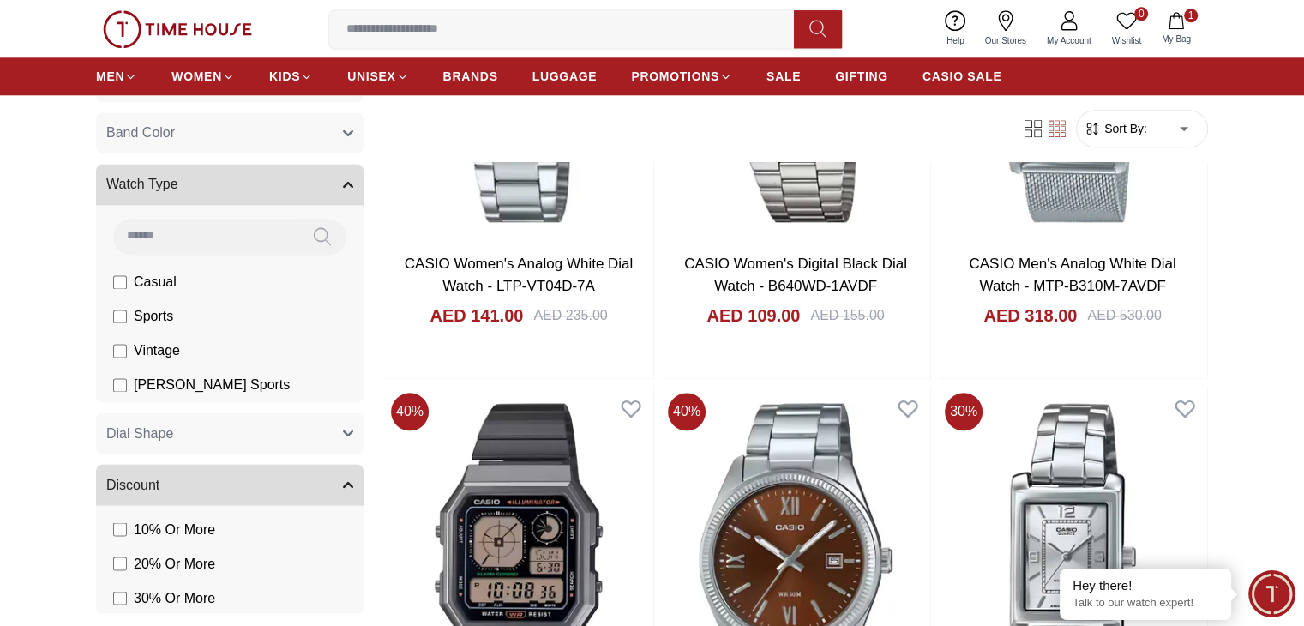
scroll to position [3000, 0]
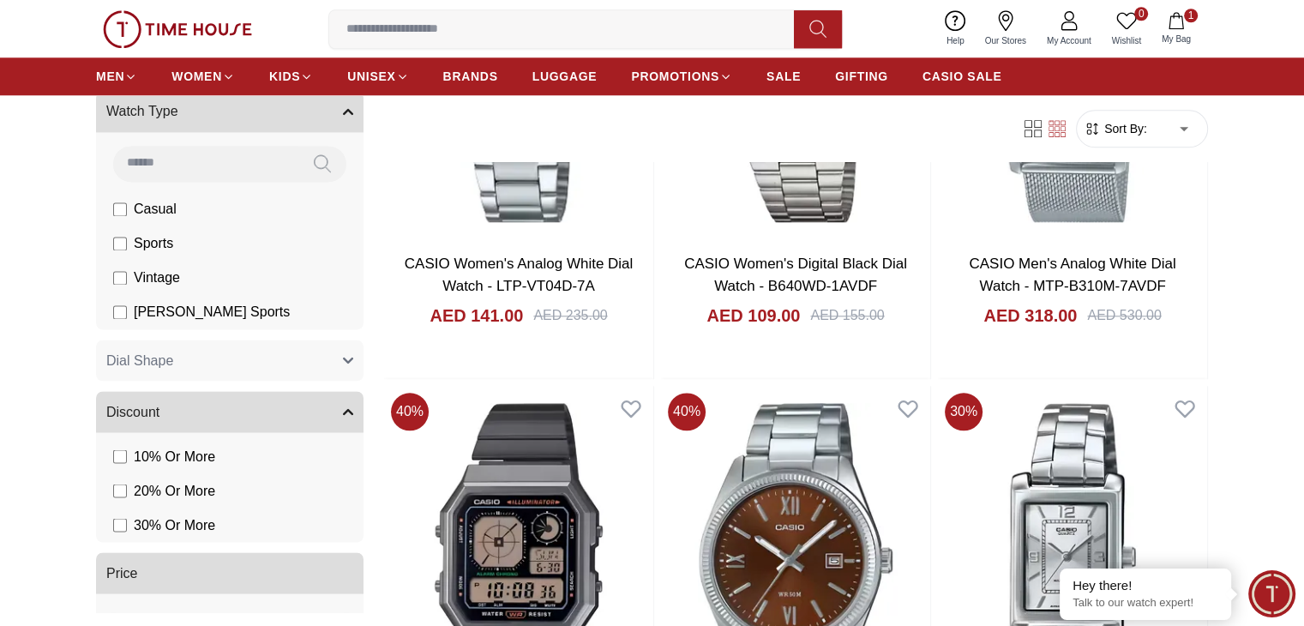
click at [205, 373] on button "Dial Shape" at bounding box center [229, 359] width 267 height 41
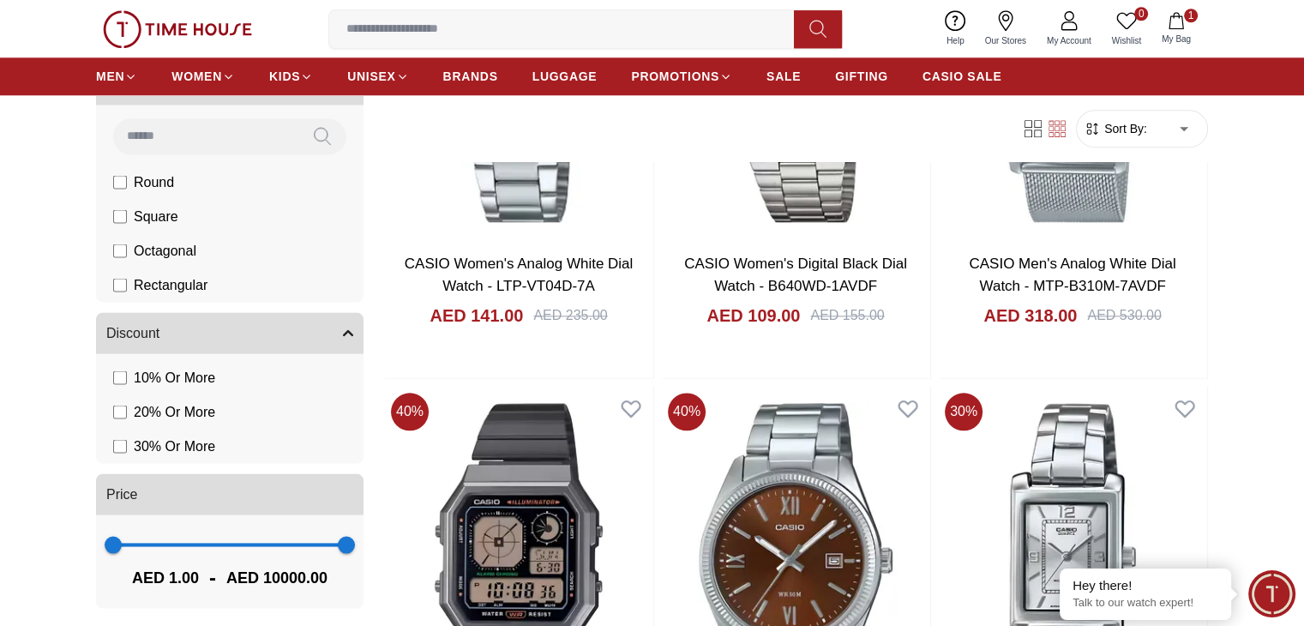
scroll to position [3281, 0]
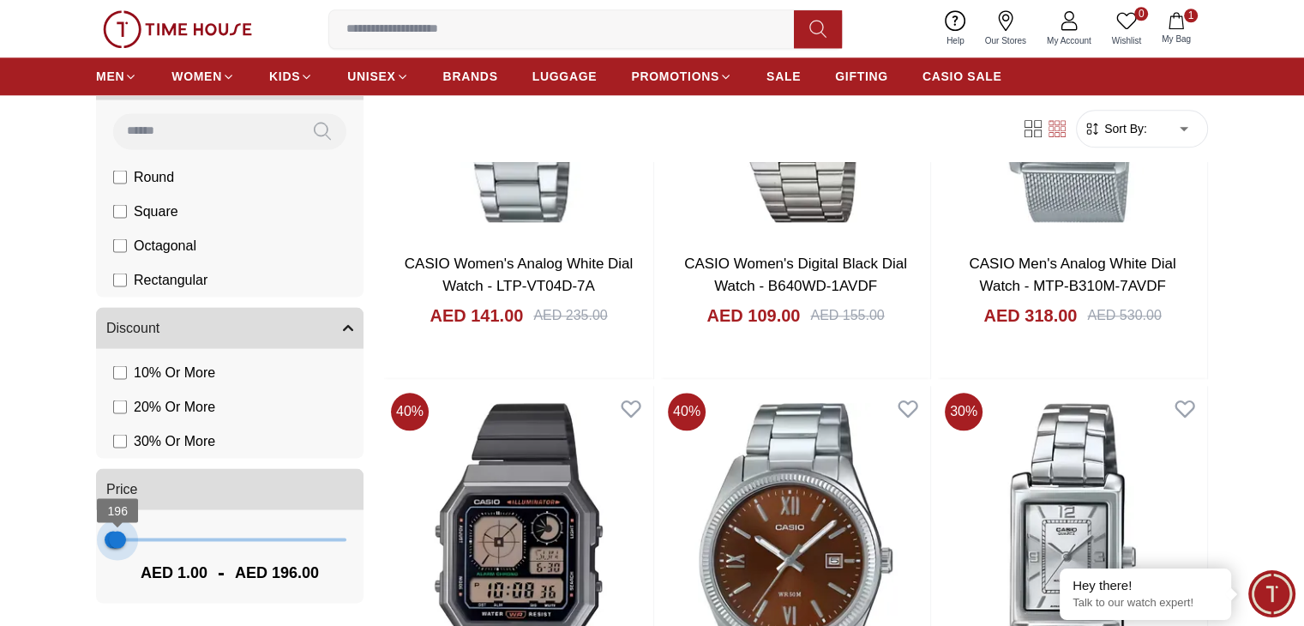
type input "***"
drag, startPoint x: 331, startPoint y: 545, endPoint x: 117, endPoint y: 542, distance: 214.3
click at [117, 542] on span "157" at bounding box center [116, 538] width 17 height 17
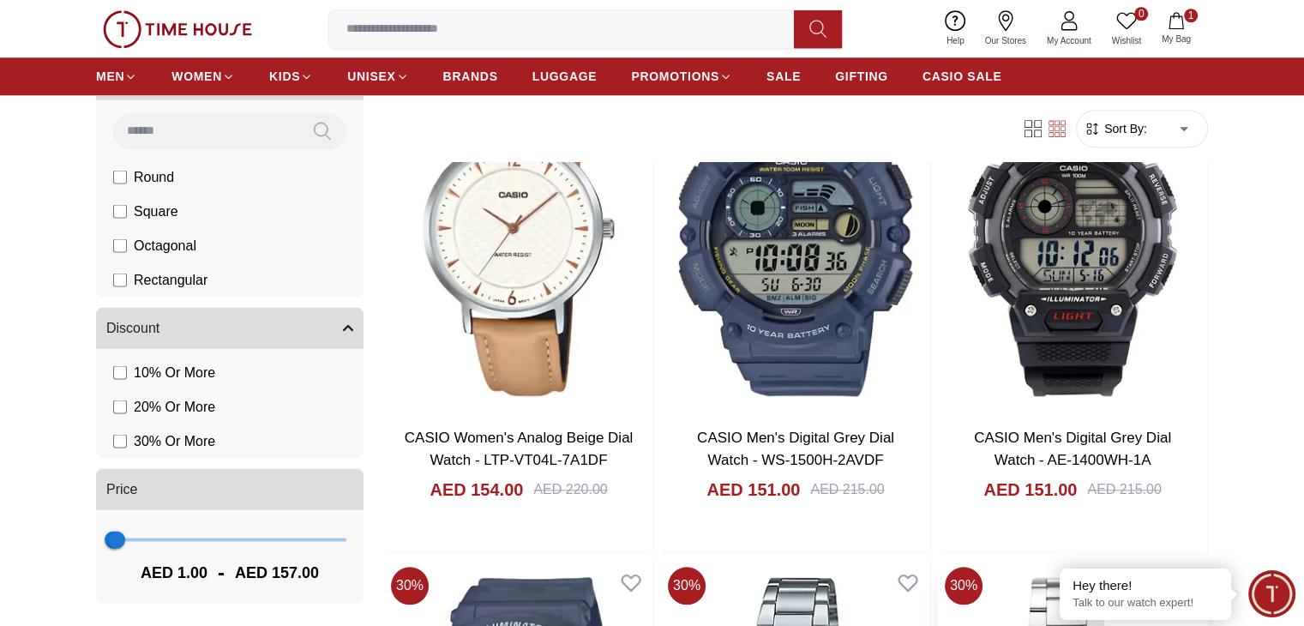
scroll to position [1628, 0]
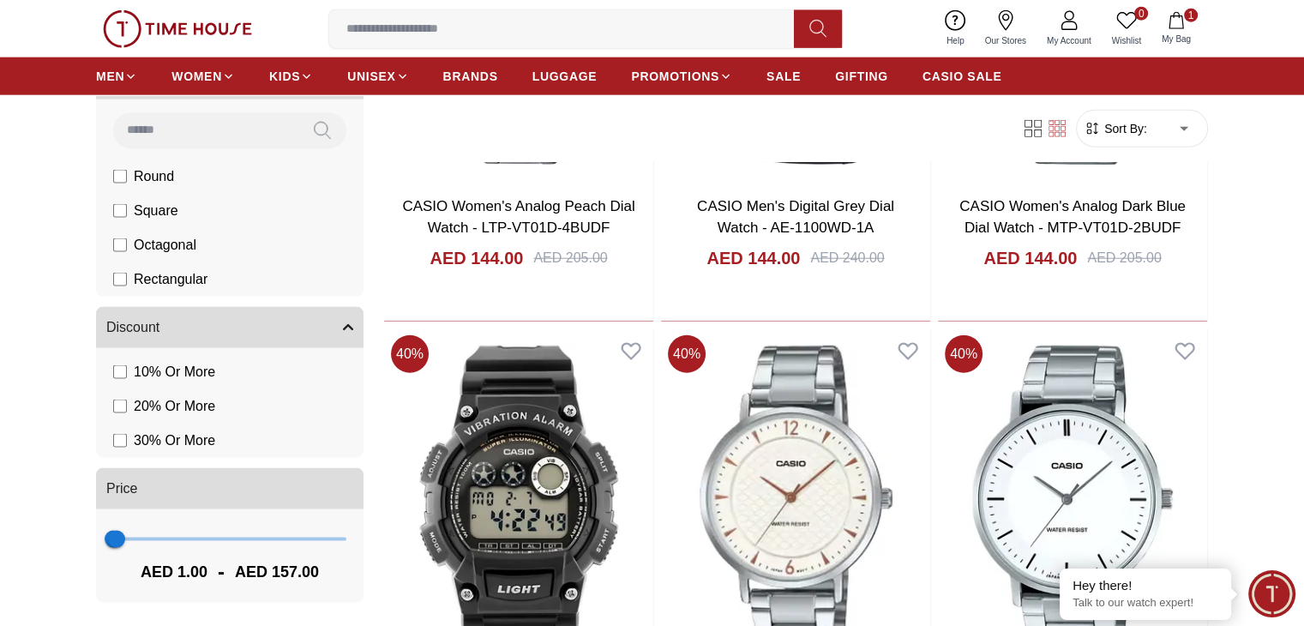
scroll to position [4371, 0]
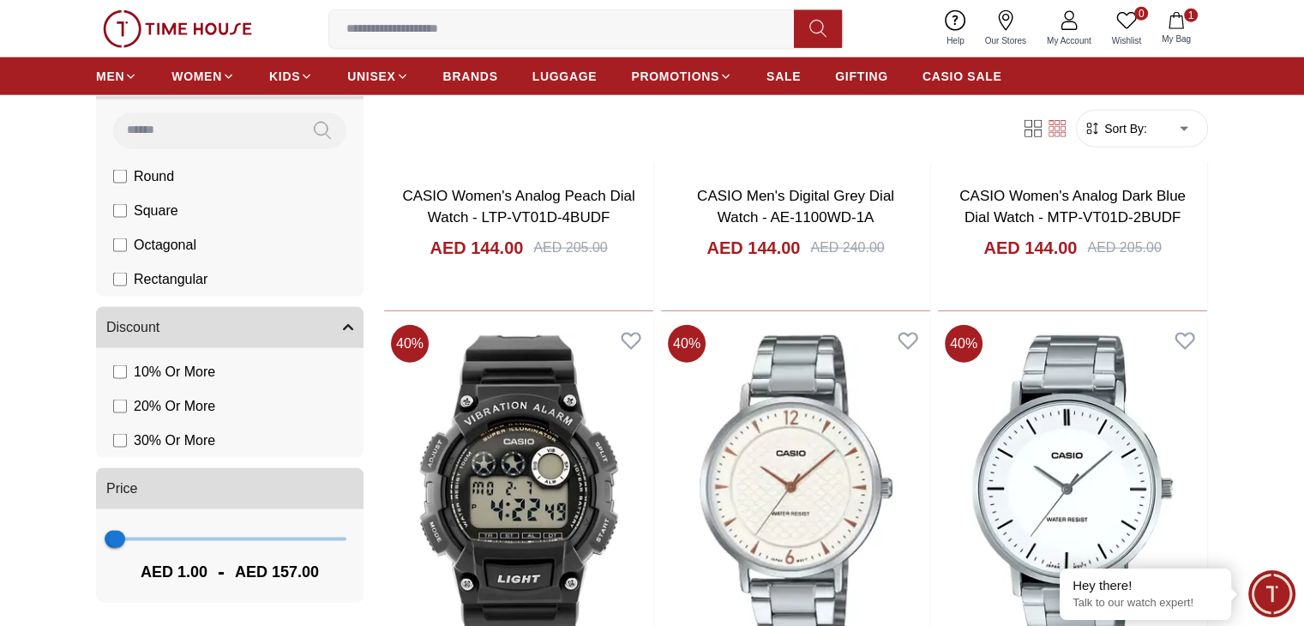
scroll to position [4456, 0]
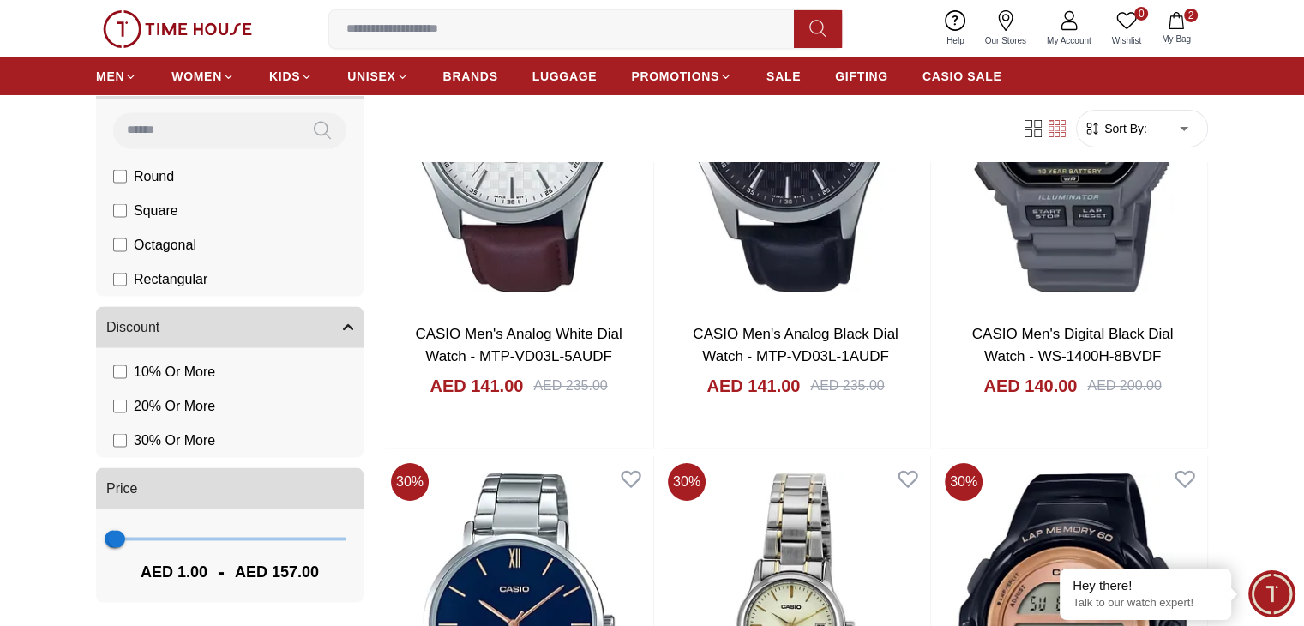
scroll to position [6342, 0]
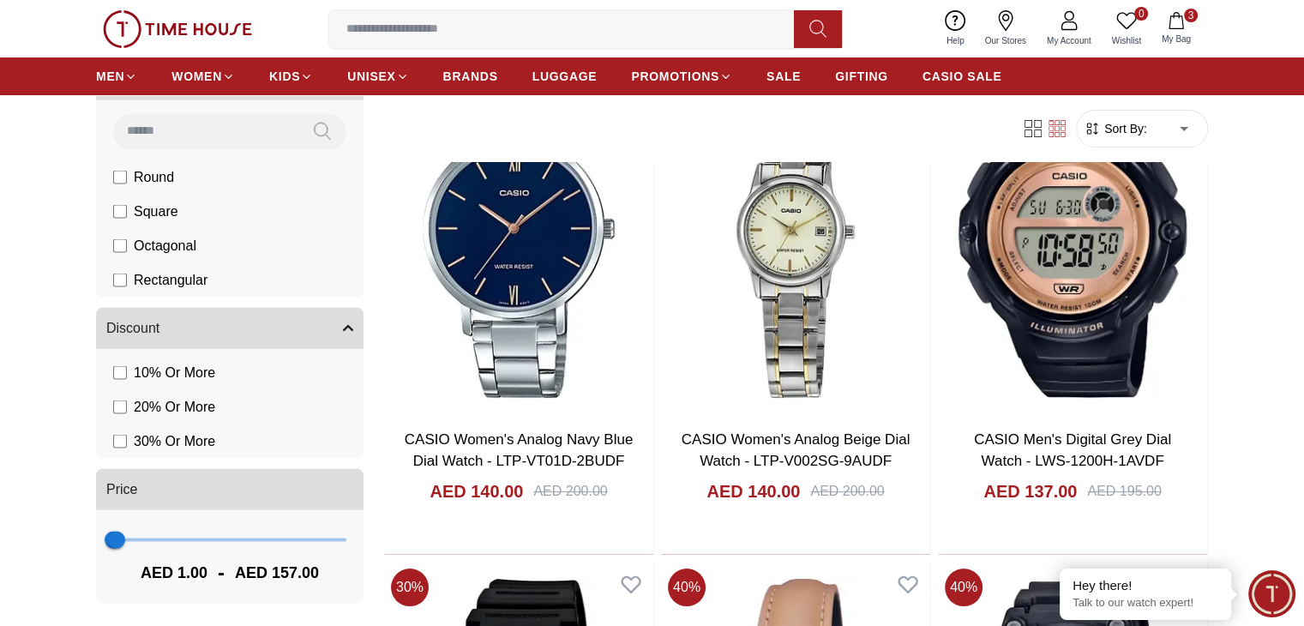
scroll to position [6770, 0]
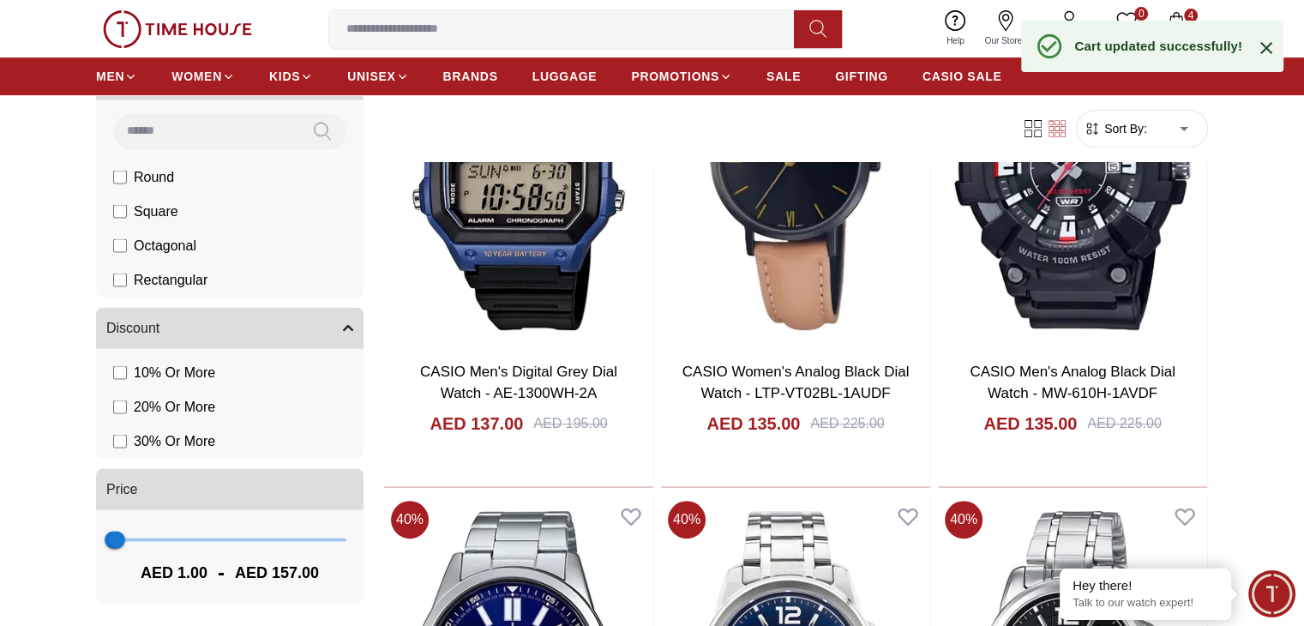
scroll to position [7113, 0]
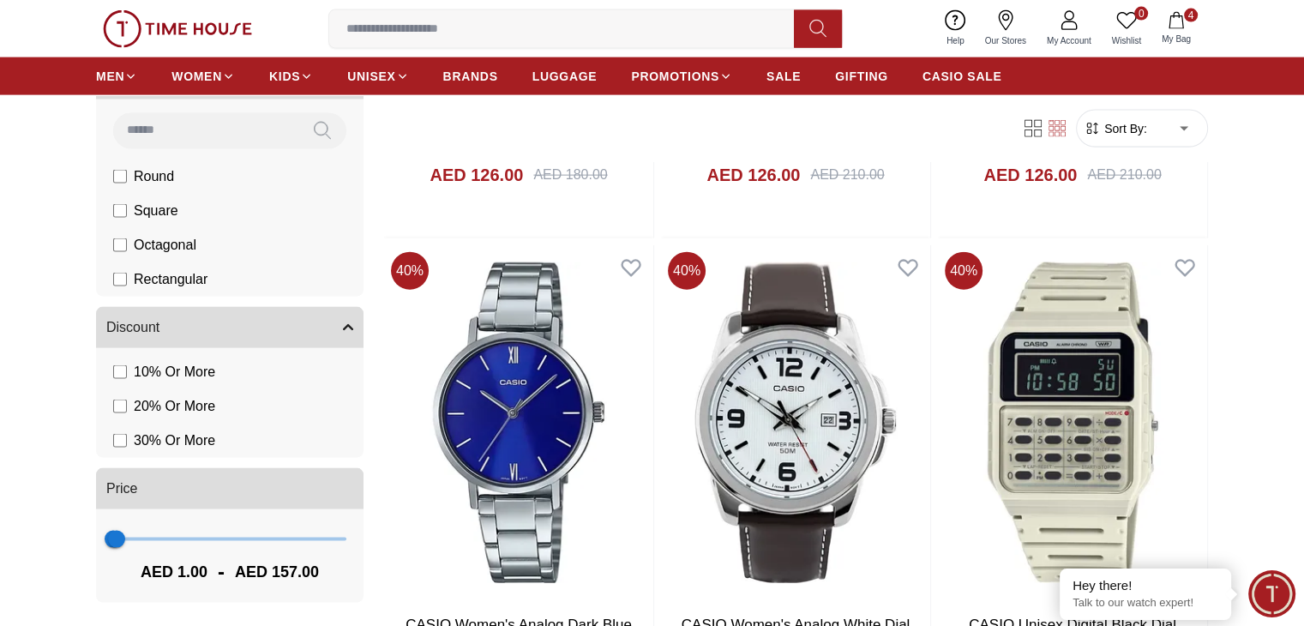
scroll to position [10541, 0]
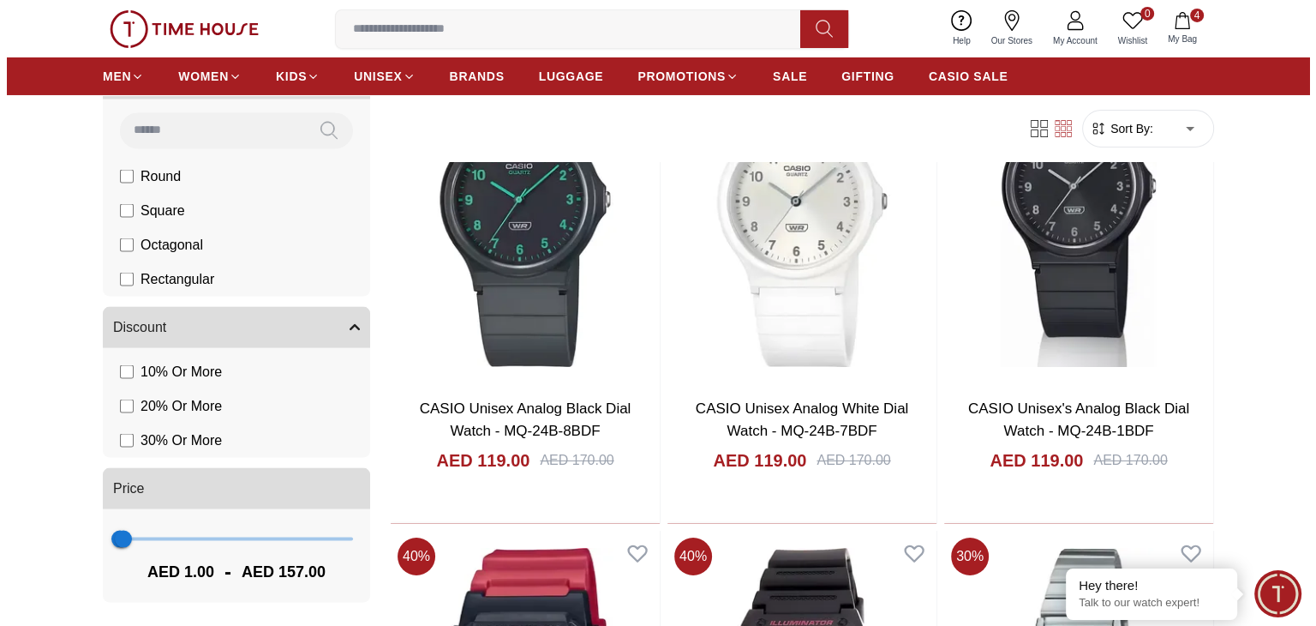
scroll to position [12530, 0]
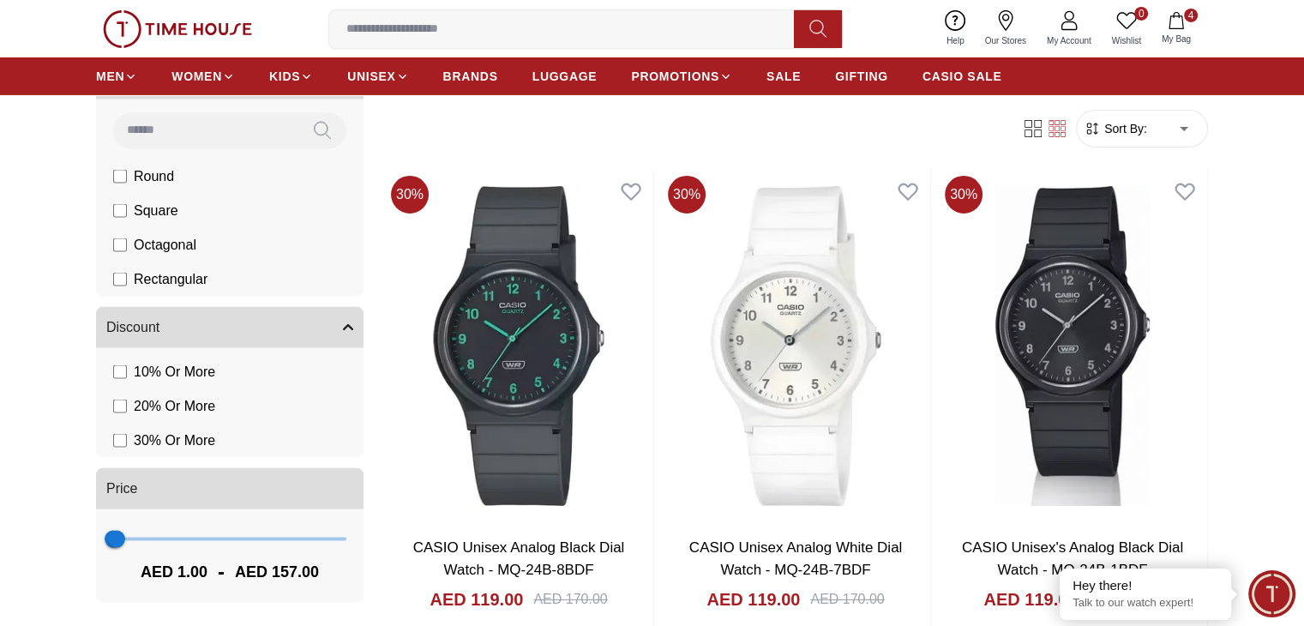
click at [1172, 18] on icon "button" at bounding box center [1175, 20] width 17 height 17
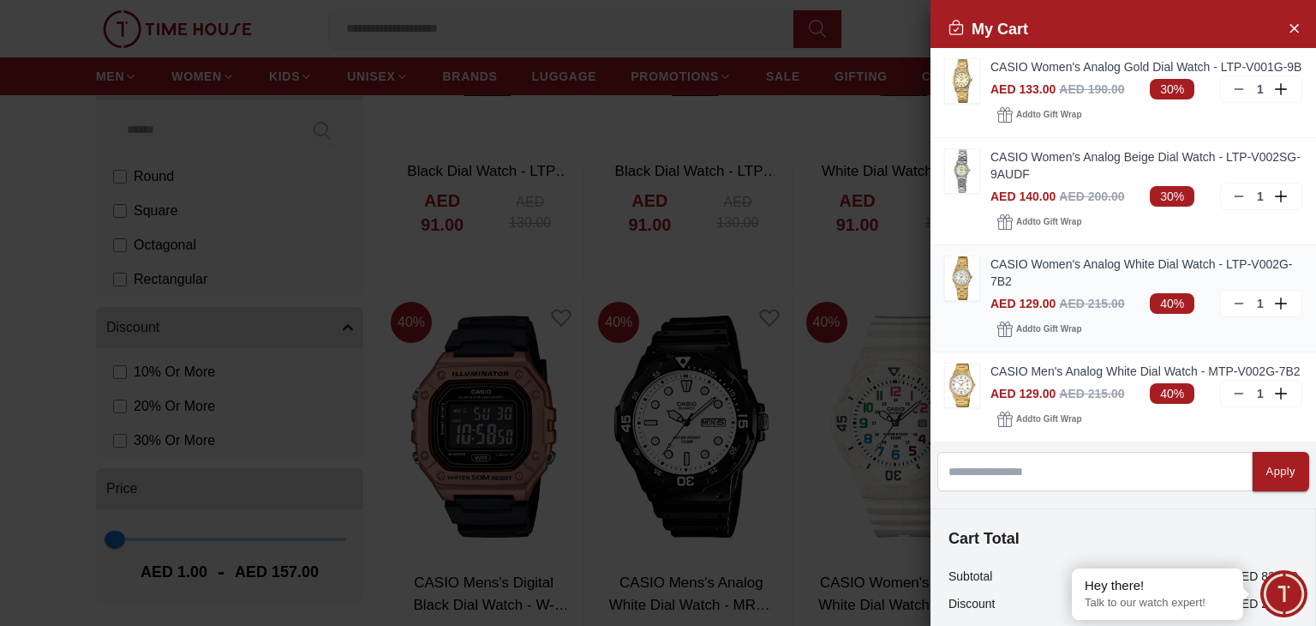
click at [971, 298] on img at bounding box center [962, 278] width 34 height 44
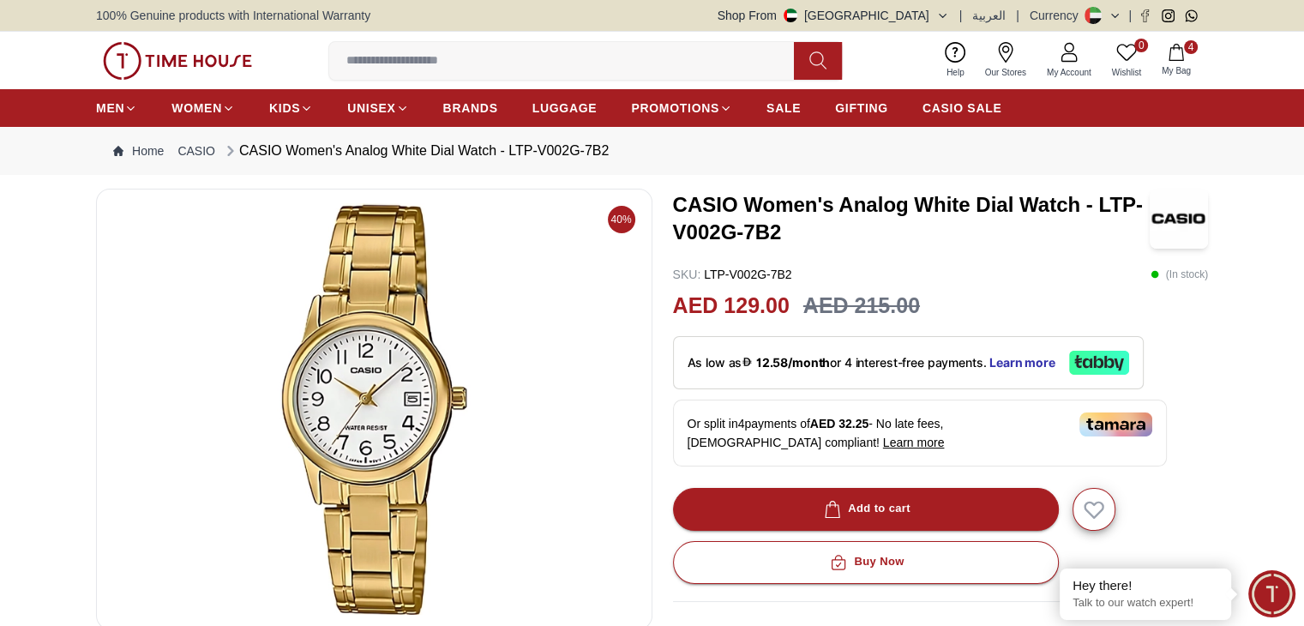
click at [1179, 48] on icon "button" at bounding box center [1175, 52] width 15 height 17
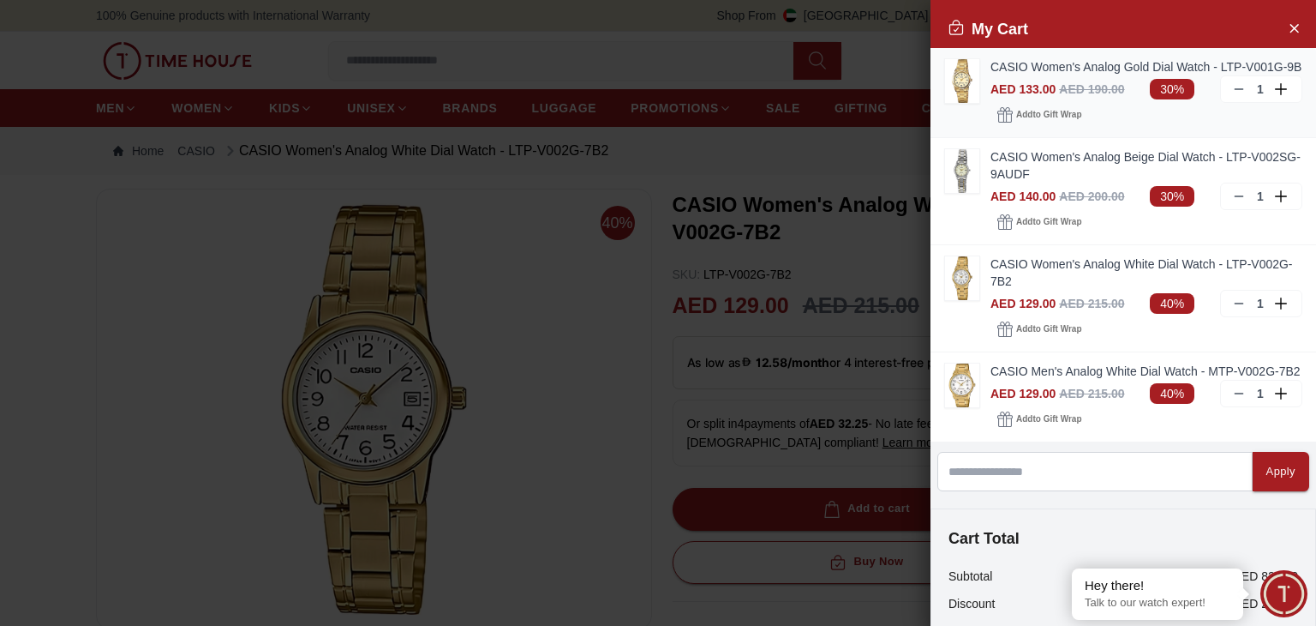
click at [974, 81] on img at bounding box center [962, 81] width 34 height 44
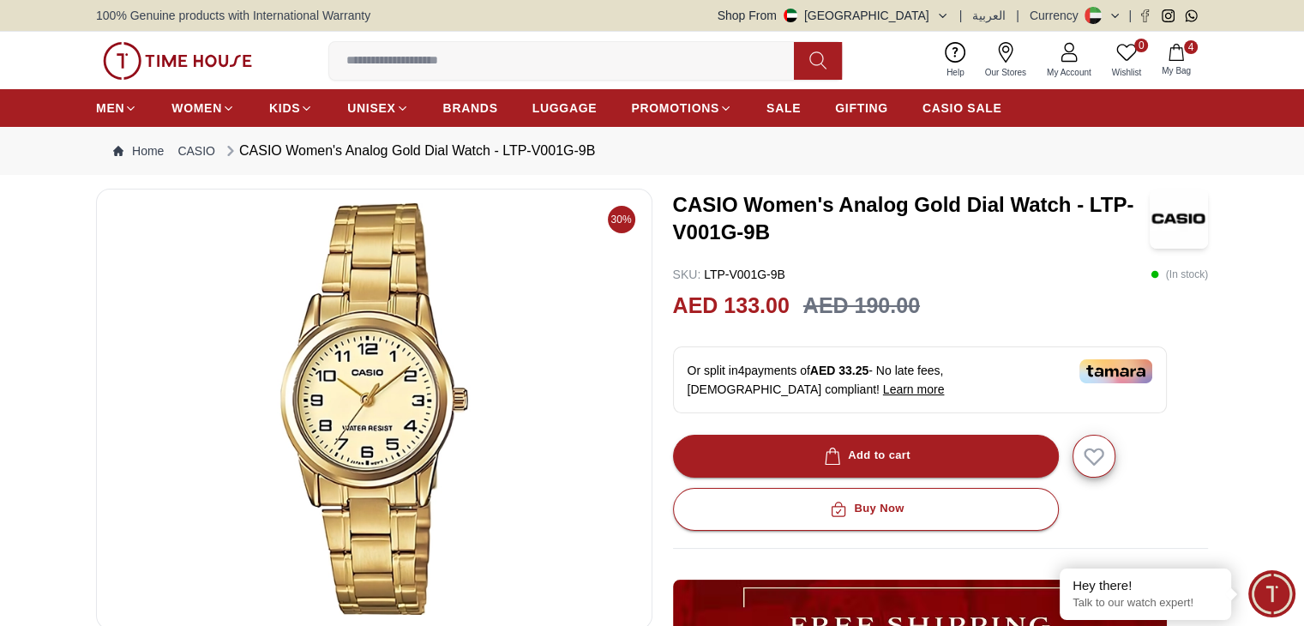
click at [1166, 48] on button "4 My Bag" at bounding box center [1176, 60] width 50 height 40
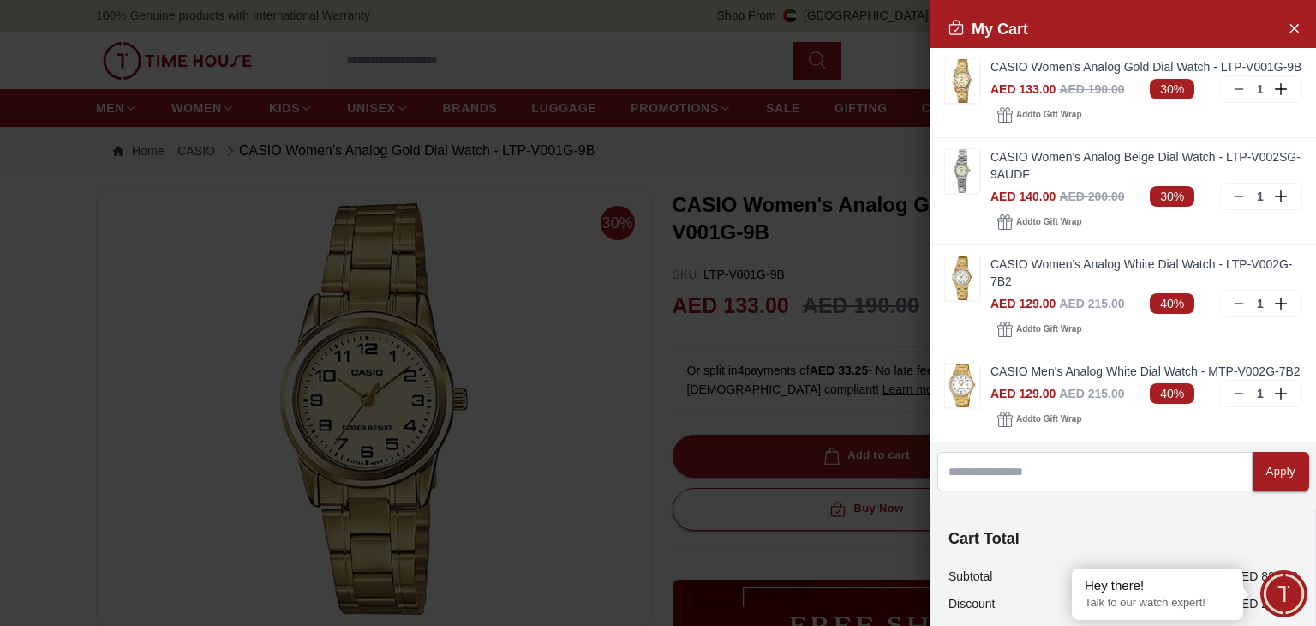
click at [847, 121] on div at bounding box center [658, 313] width 1316 height 626
drag, startPoint x: 1281, startPoint y: 27, endPoint x: 1269, endPoint y: 27, distance: 12.0
click at [1291, 27] on icon "Close Account" at bounding box center [1295, 28] width 8 height 8
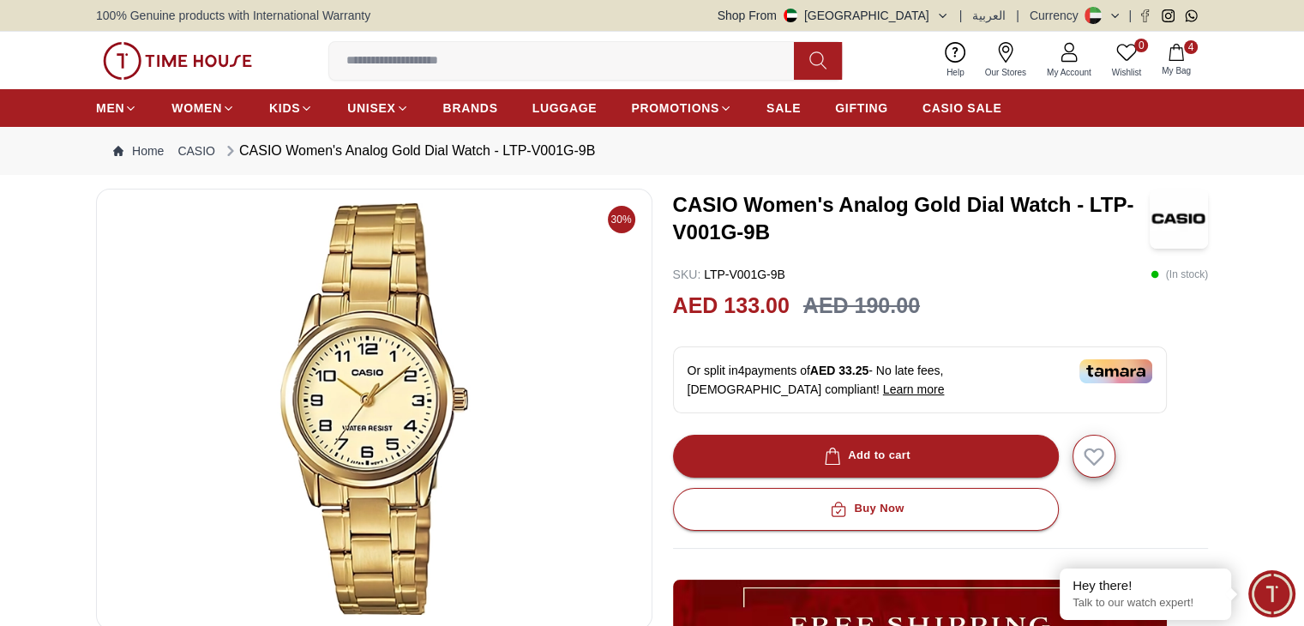
click at [1179, 50] on icon "button" at bounding box center [1175, 52] width 17 height 17
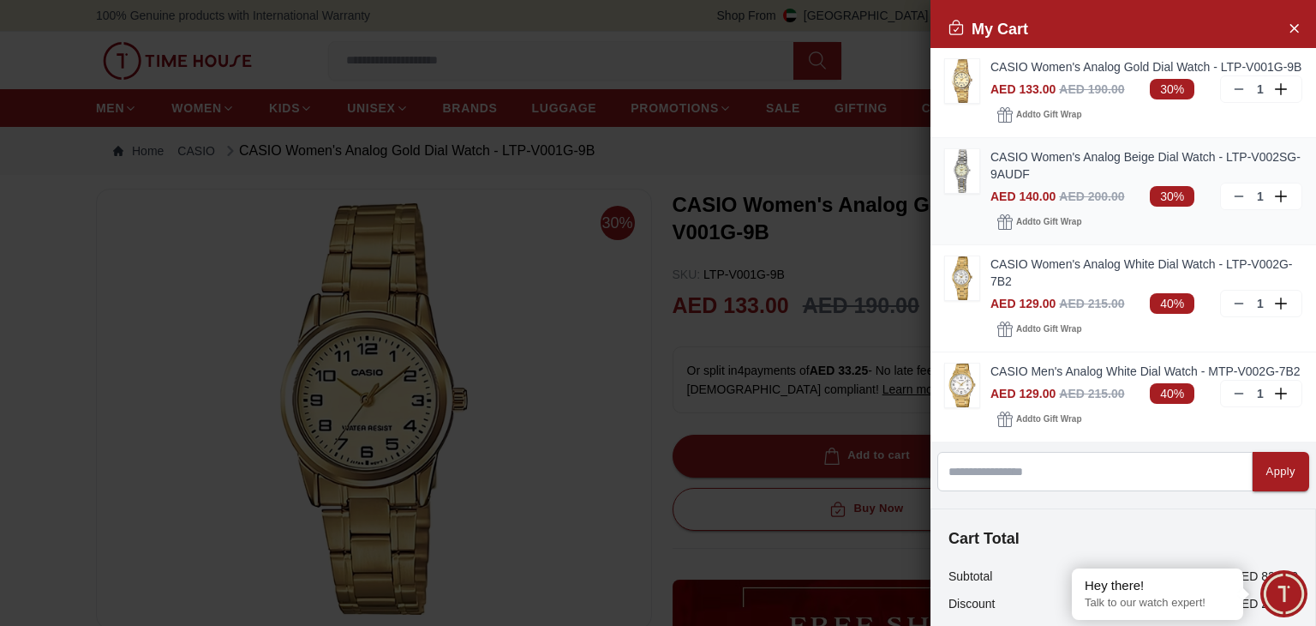
click at [1220, 210] on div "1" at bounding box center [1261, 196] width 82 height 27
click at [1232, 203] on icon at bounding box center [1239, 196] width 14 height 14
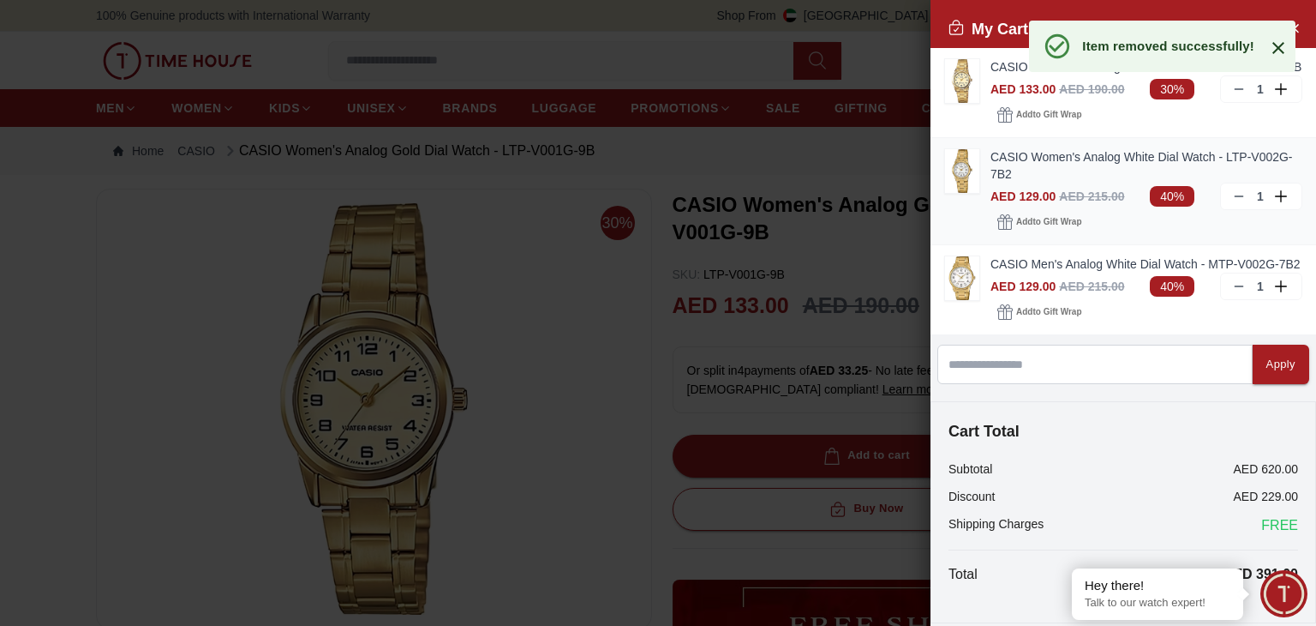
click at [1232, 203] on icon at bounding box center [1239, 196] width 14 height 14
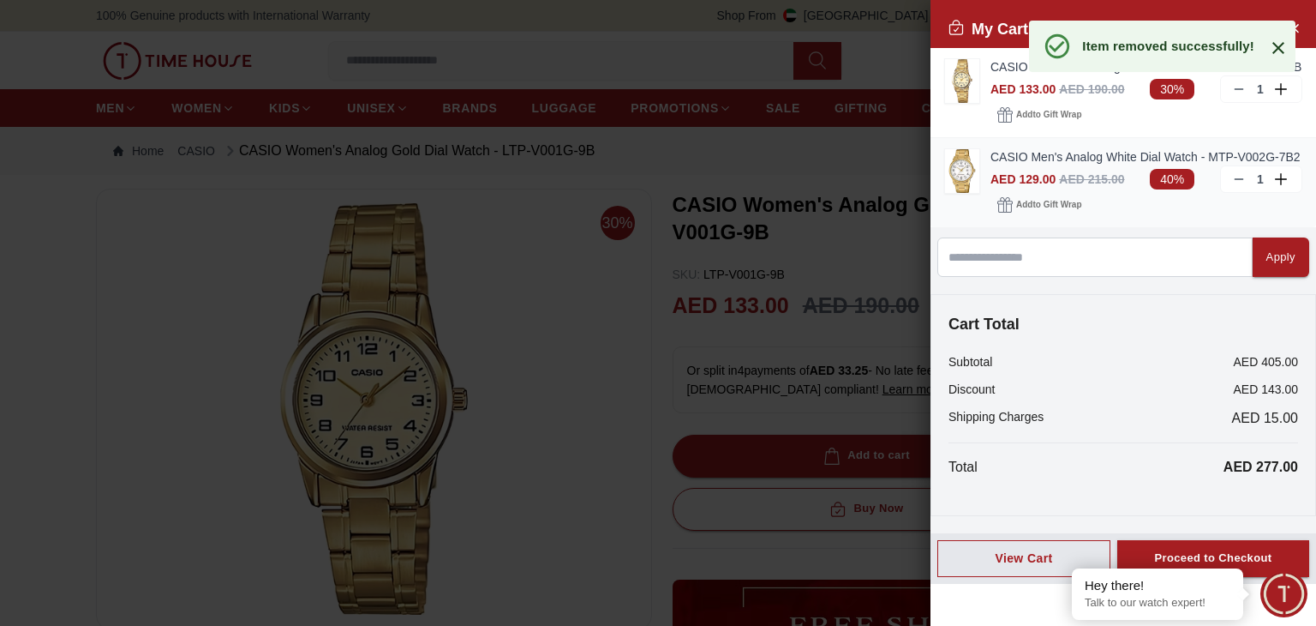
click at [1236, 176] on icon at bounding box center [1239, 179] width 14 height 14
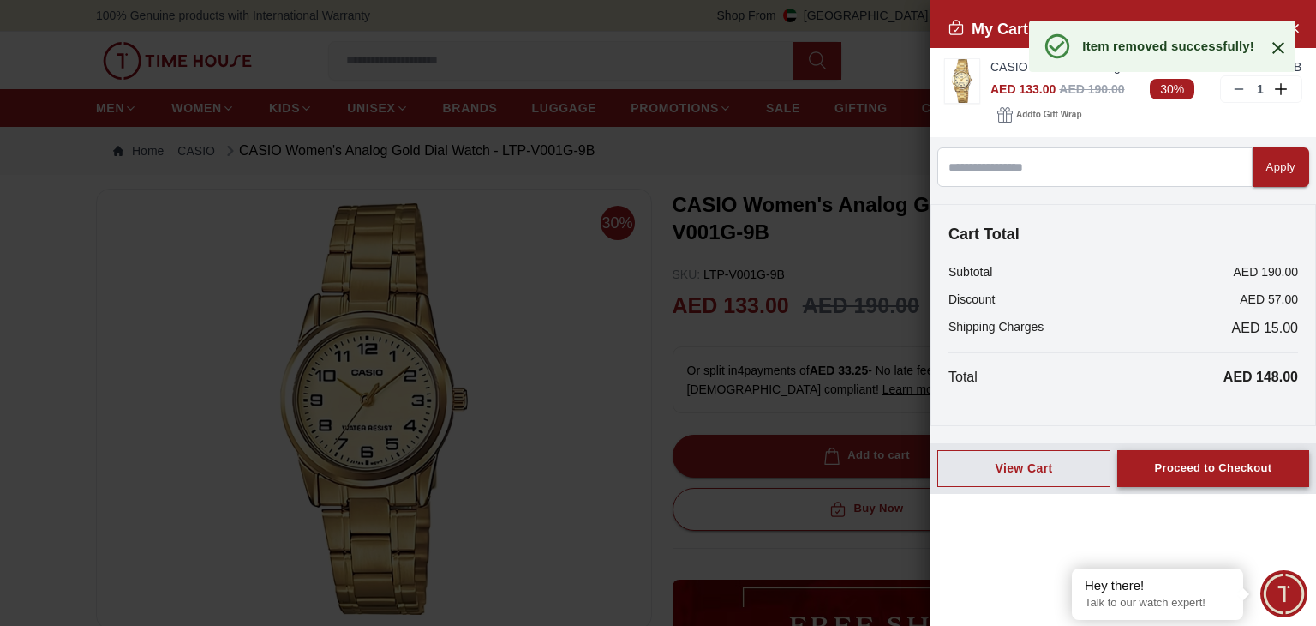
click at [1207, 451] on button "Proceed to Checkout" at bounding box center [1214, 468] width 192 height 37
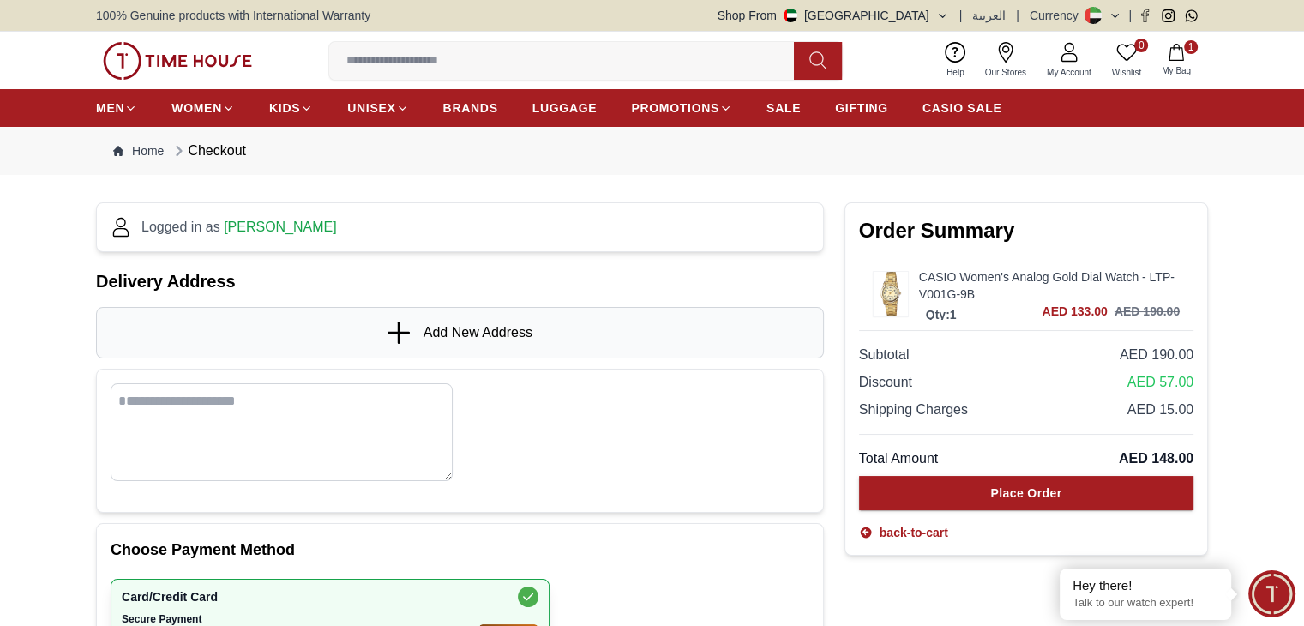
click at [429, 330] on span "Add New Address" at bounding box center [477, 332] width 109 height 21
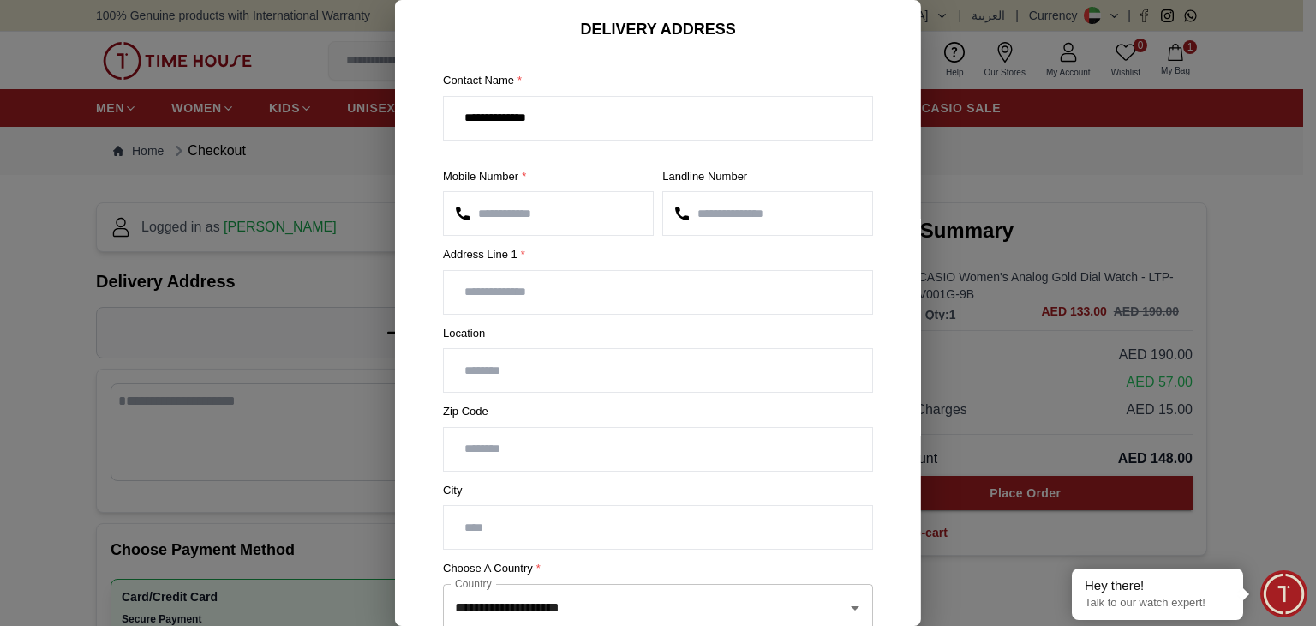
click at [542, 303] on input "text" at bounding box center [658, 292] width 429 height 43
type input "**********"
click at [533, 364] on input "text" at bounding box center [658, 370] width 429 height 43
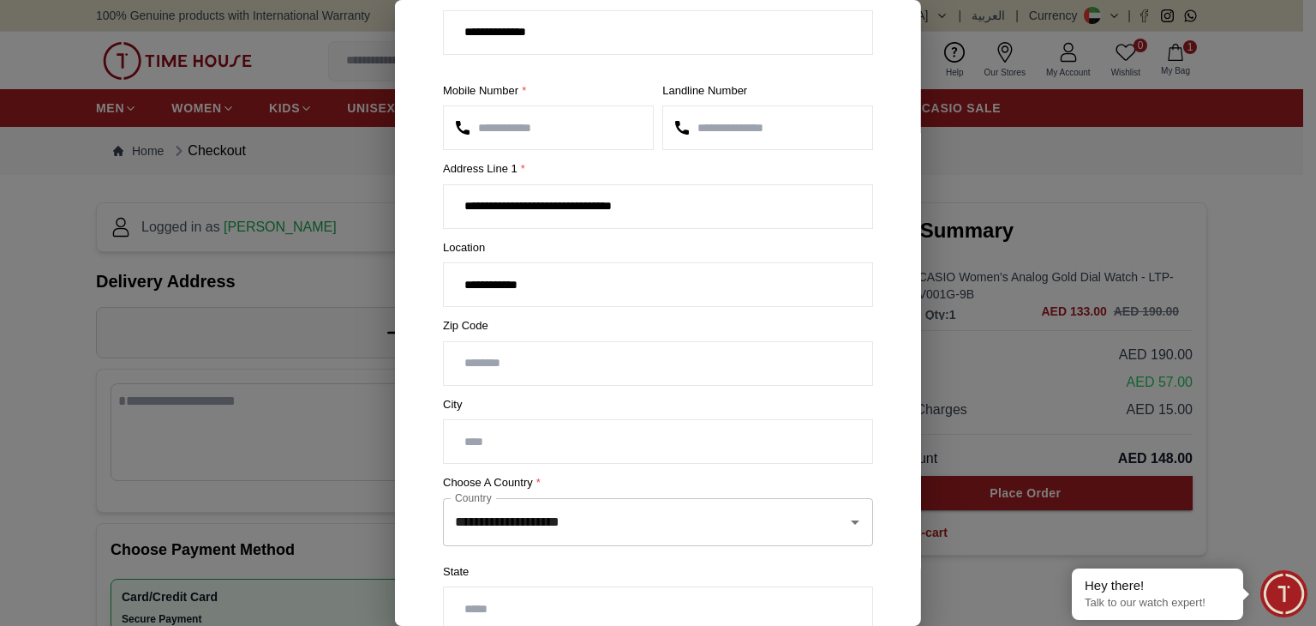
type input "**********"
click at [527, 446] on input "text" at bounding box center [658, 441] width 429 height 43
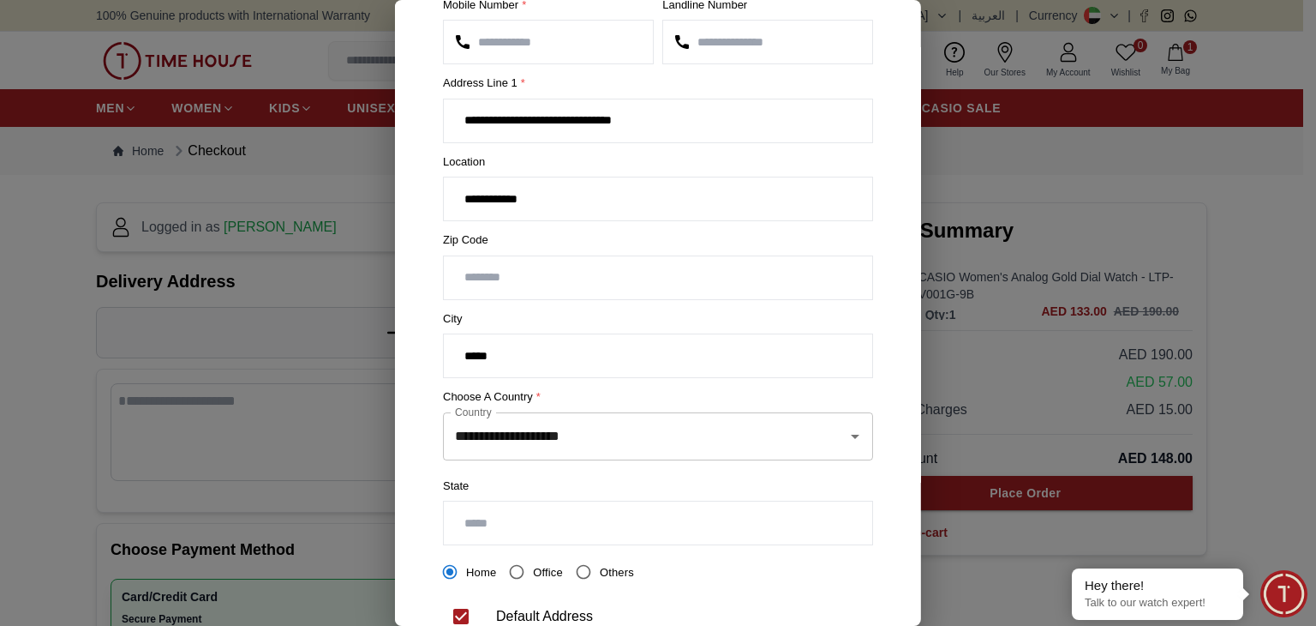
type input "*****"
click at [572, 518] on input "text" at bounding box center [658, 522] width 429 height 43
type input "*****"
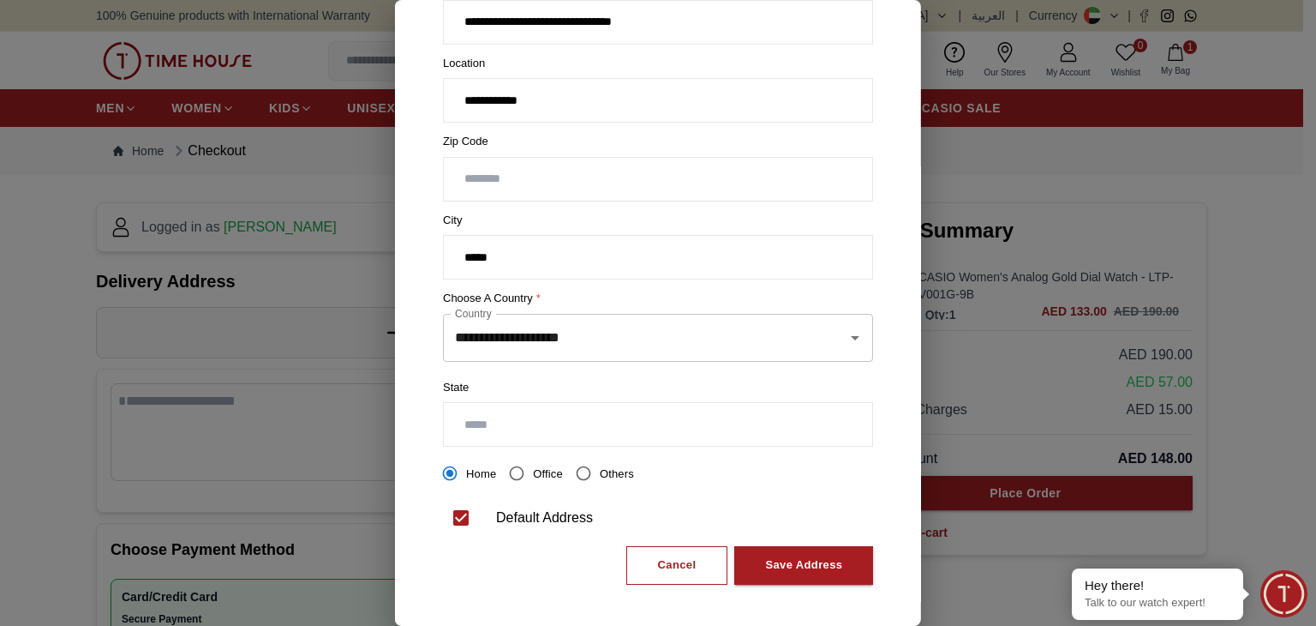
scroll to position [274, 0]
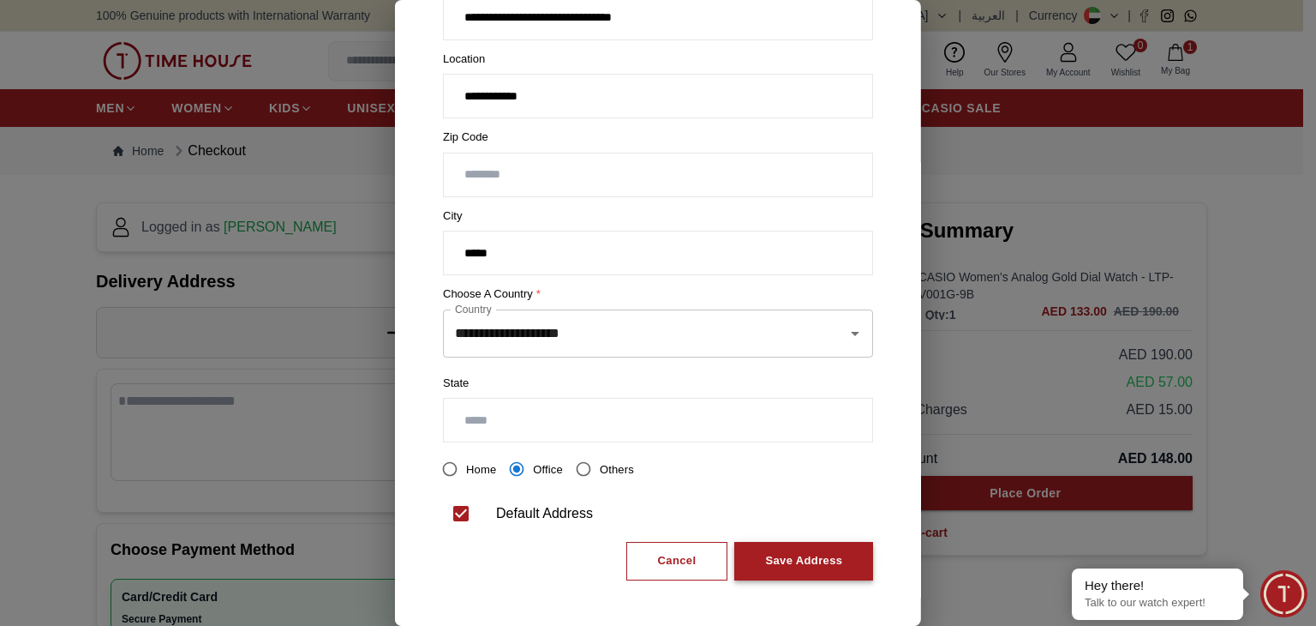
click at [788, 557] on div "Save Address" at bounding box center [803, 561] width 77 height 20
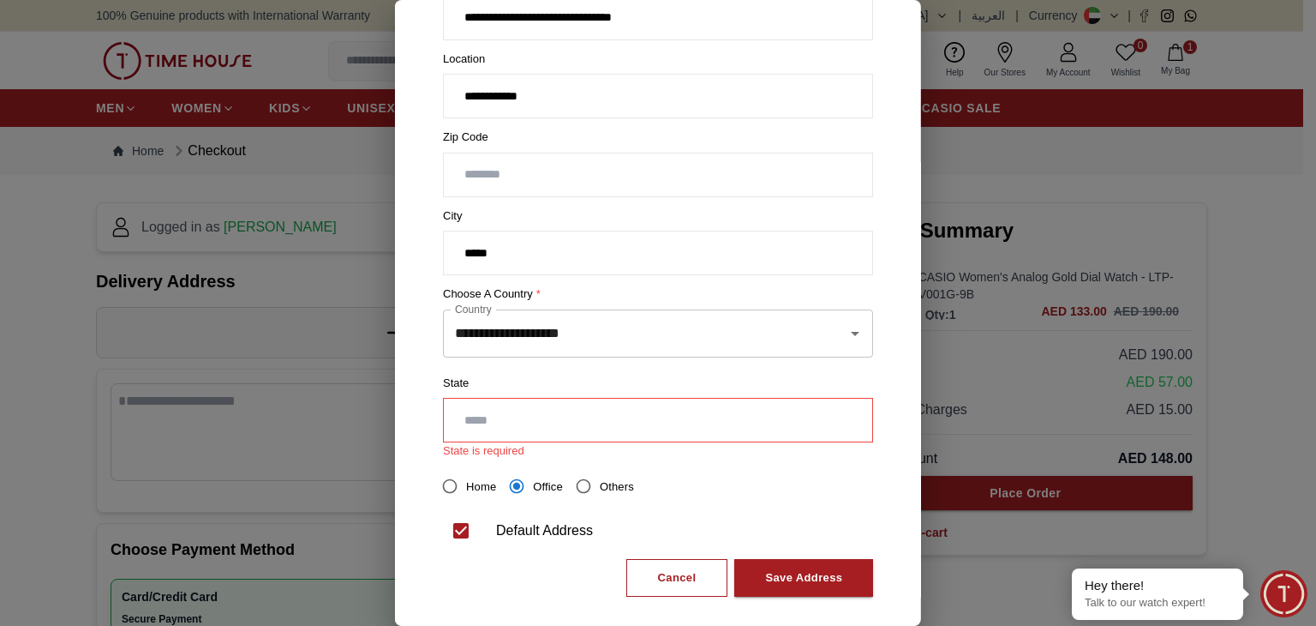
click at [641, 426] on input "text" at bounding box center [658, 420] width 429 height 43
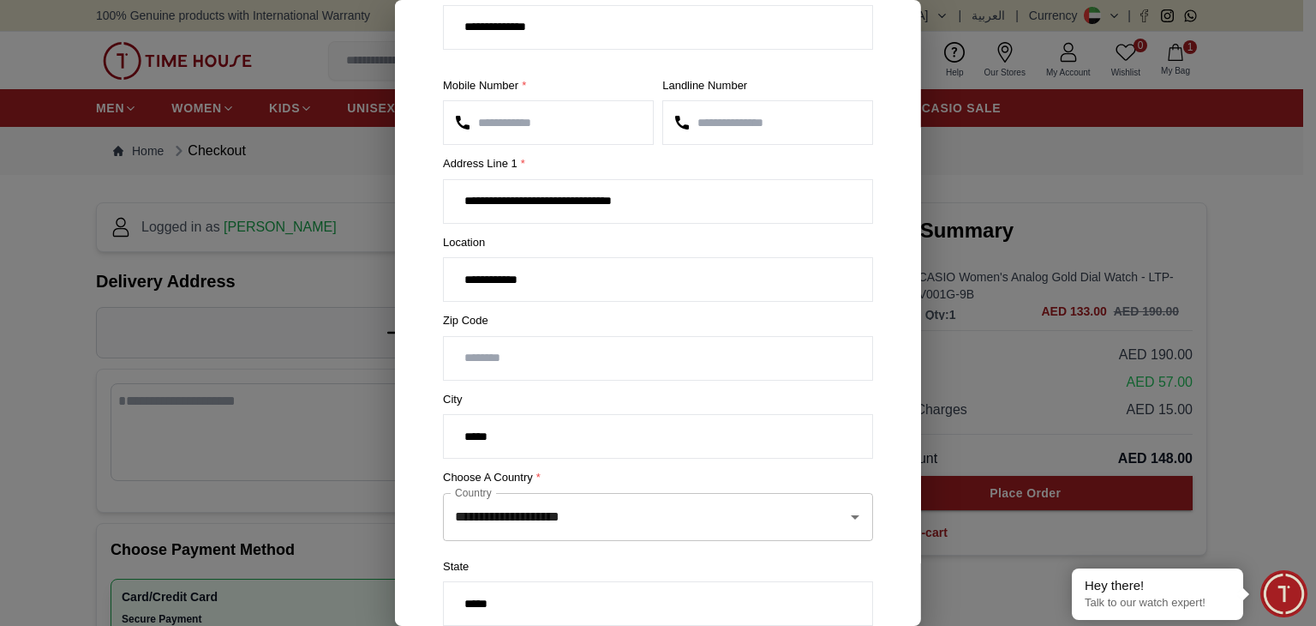
scroll to position [17, 0]
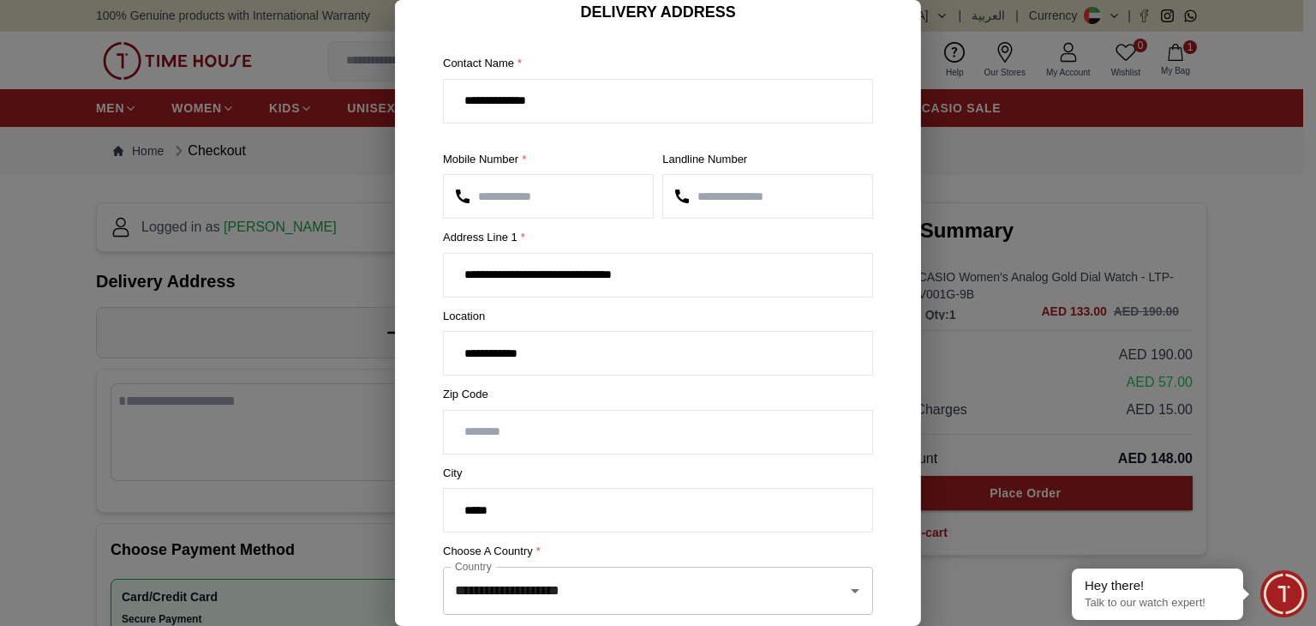
type input "*****"
drag, startPoint x: 543, startPoint y: 510, endPoint x: 448, endPoint y: 510, distance: 95.1
click at [448, 510] on input "*****" at bounding box center [658, 509] width 429 height 43
type input "**********"
click at [432, 350] on div "**********" at bounding box center [658, 441] width 458 height 820
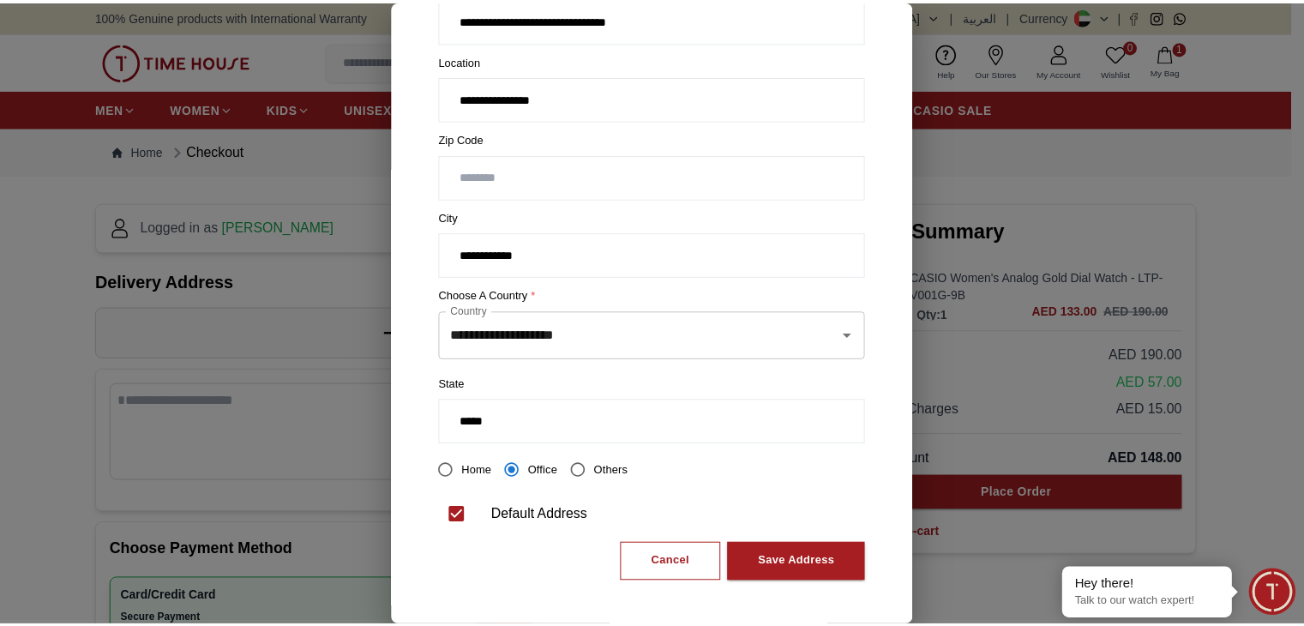
scroll to position [274, 0]
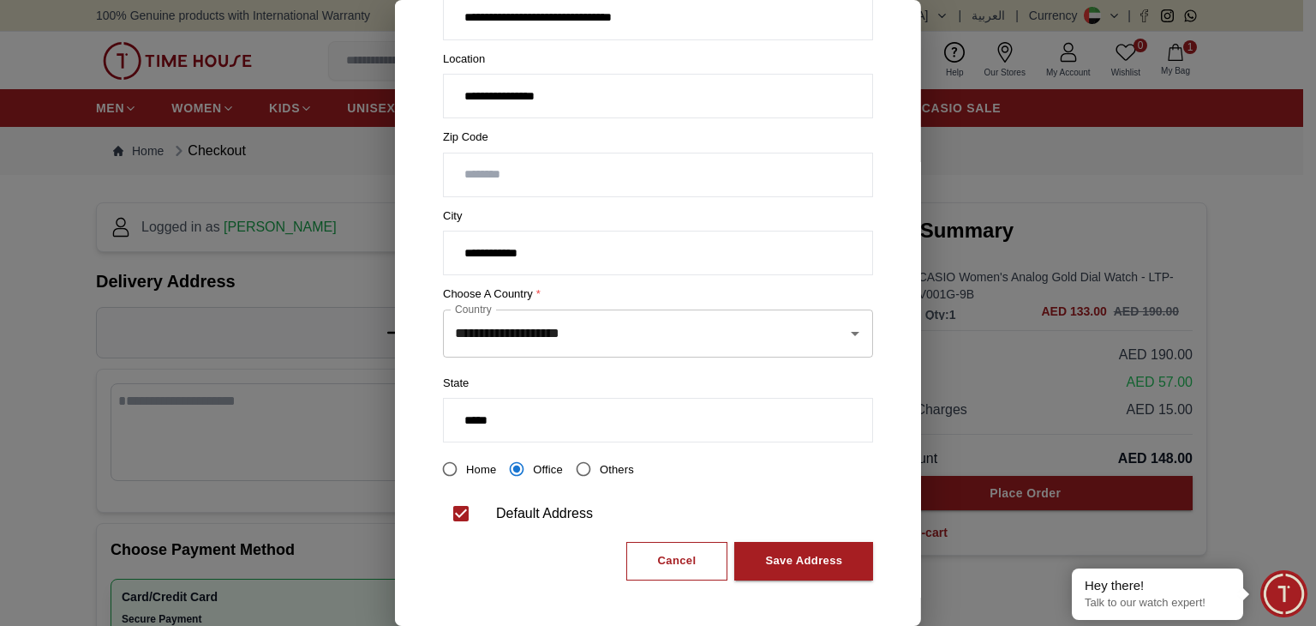
type input "**********"
click at [759, 578] on div "**********" at bounding box center [658, 184] width 458 height 820
click at [770, 560] on div "Save Address" at bounding box center [803, 561] width 77 height 20
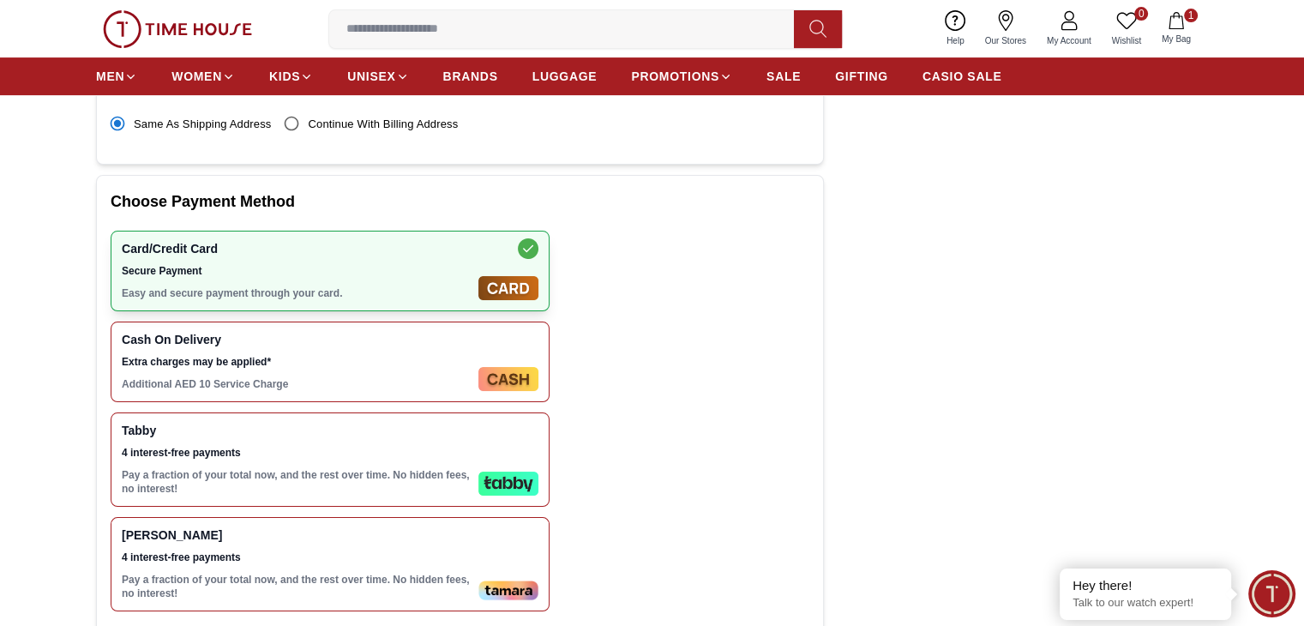
scroll to position [600, 0]
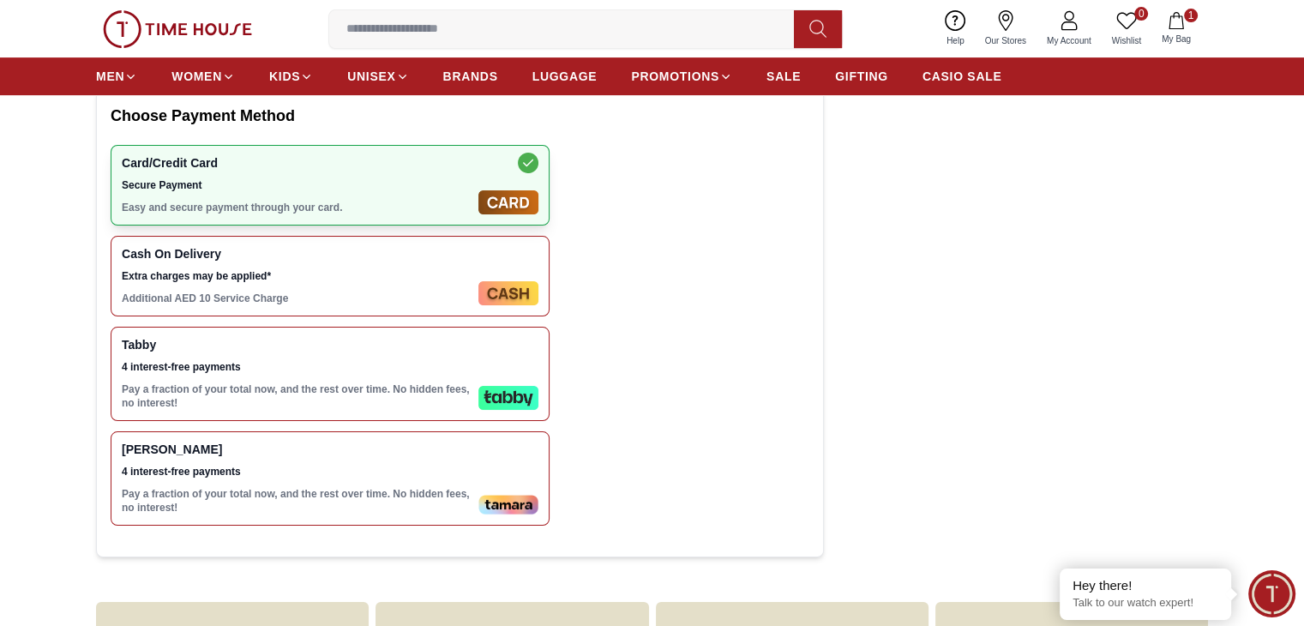
click at [339, 374] on span "4 interest-free payments" at bounding box center [297, 367] width 350 height 14
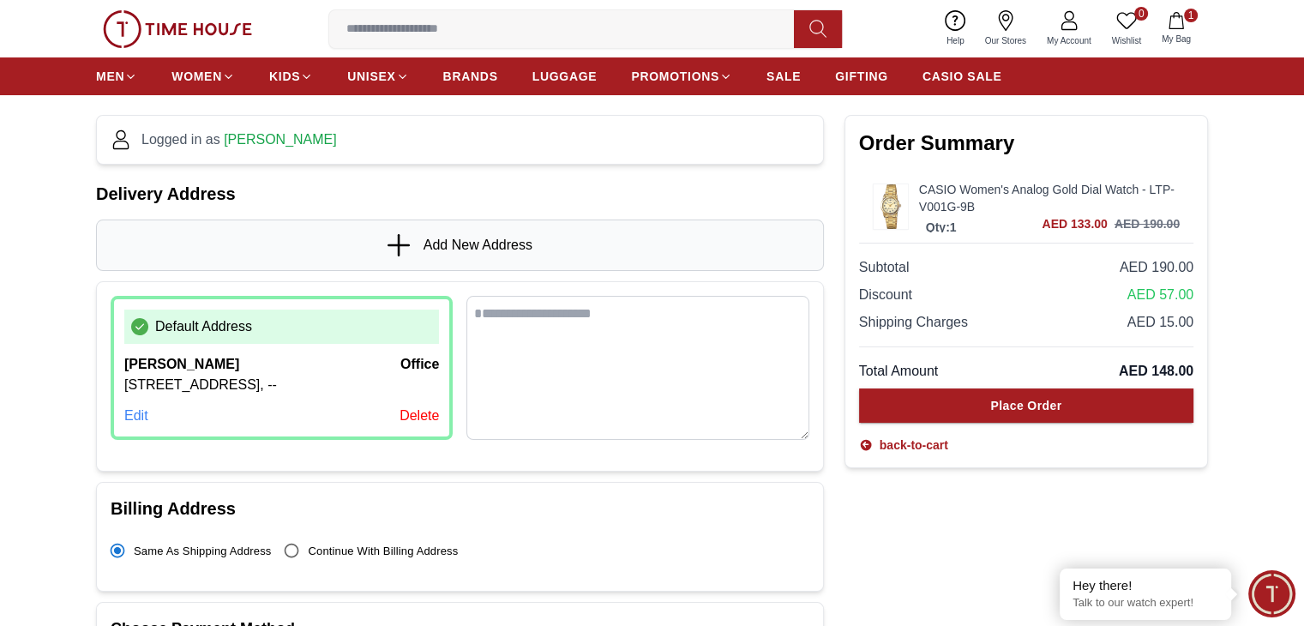
scroll to position [0, 0]
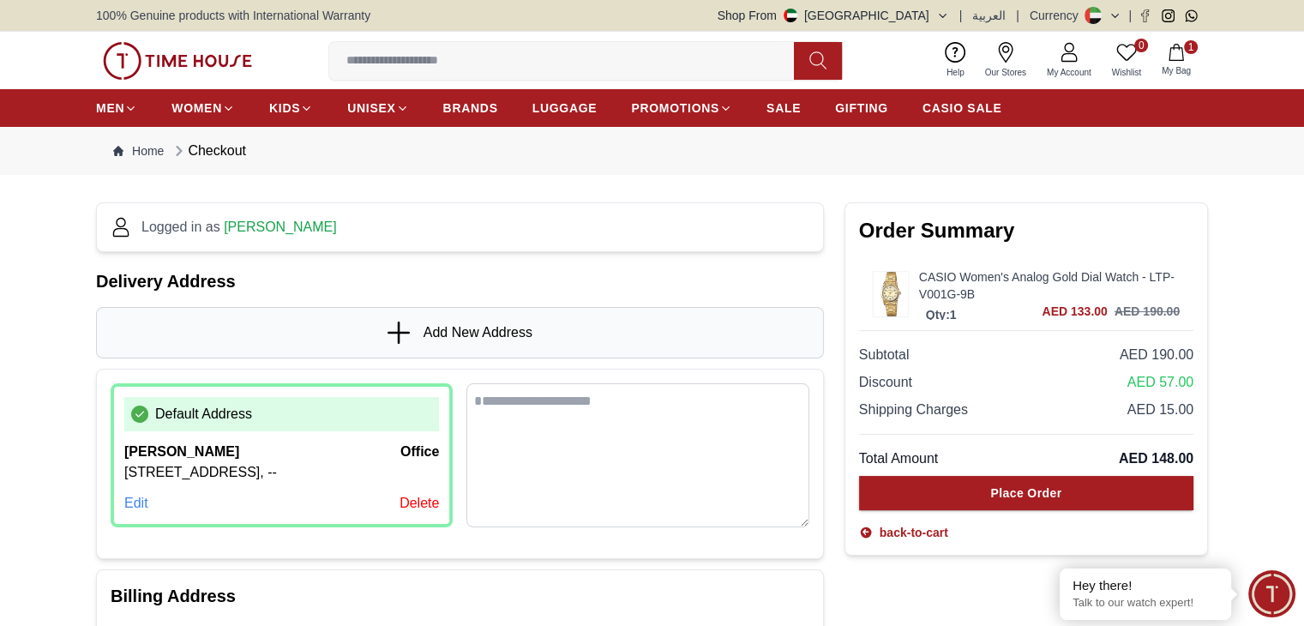
click at [913, 303] on div "CASIO Women's Analog Gold Dial Watch - LTP-V001G-9B Qty: 1 AED 133.00 AED 190.00" at bounding box center [1026, 294] width 334 height 72
click at [884, 298] on img at bounding box center [890, 294] width 34 height 44
click at [887, 295] on img at bounding box center [890, 294] width 34 height 44
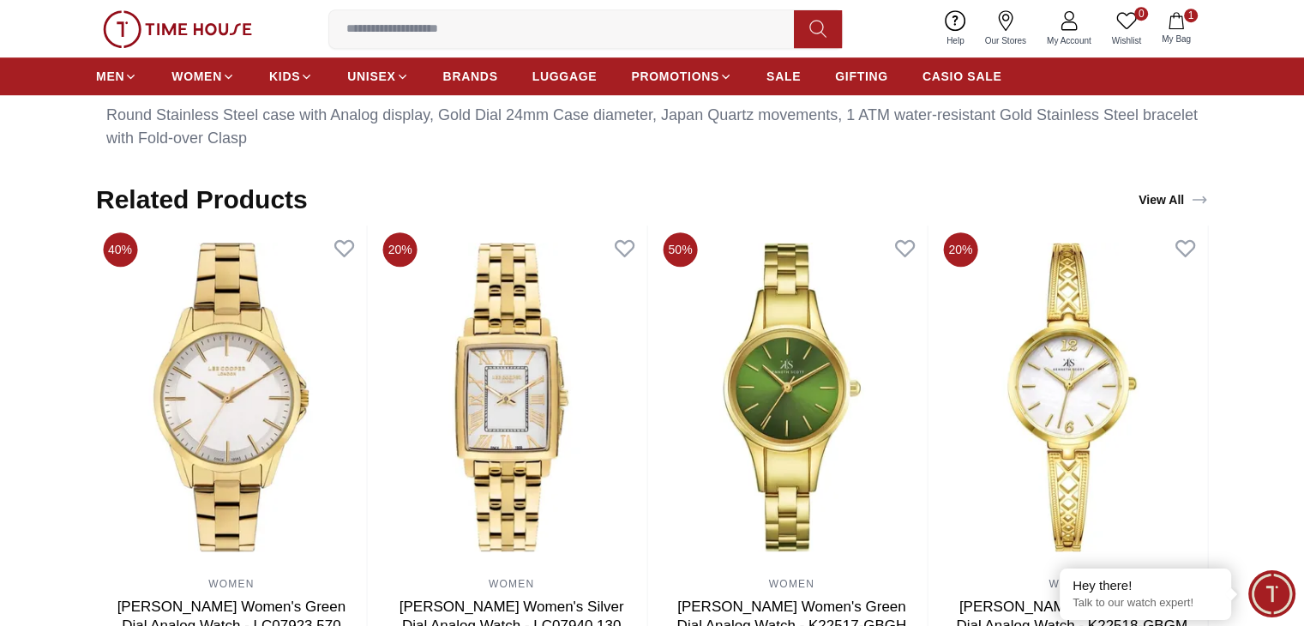
scroll to position [943, 0]
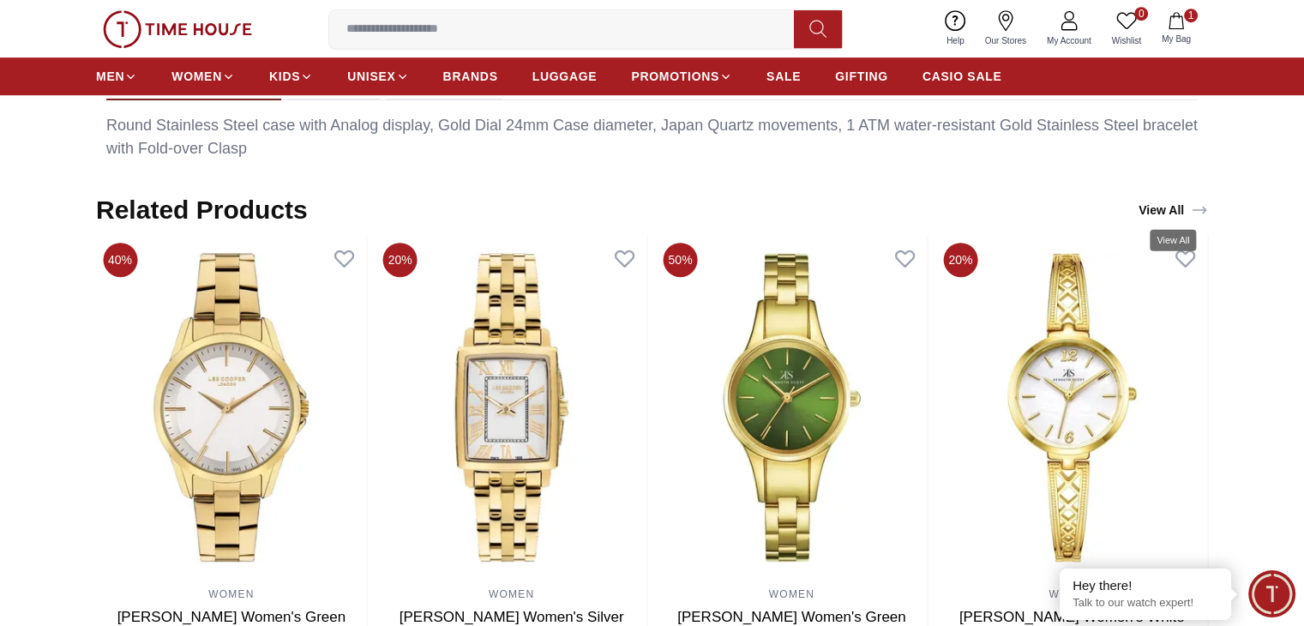
click at [1171, 203] on link "View All" at bounding box center [1173, 210] width 76 height 24
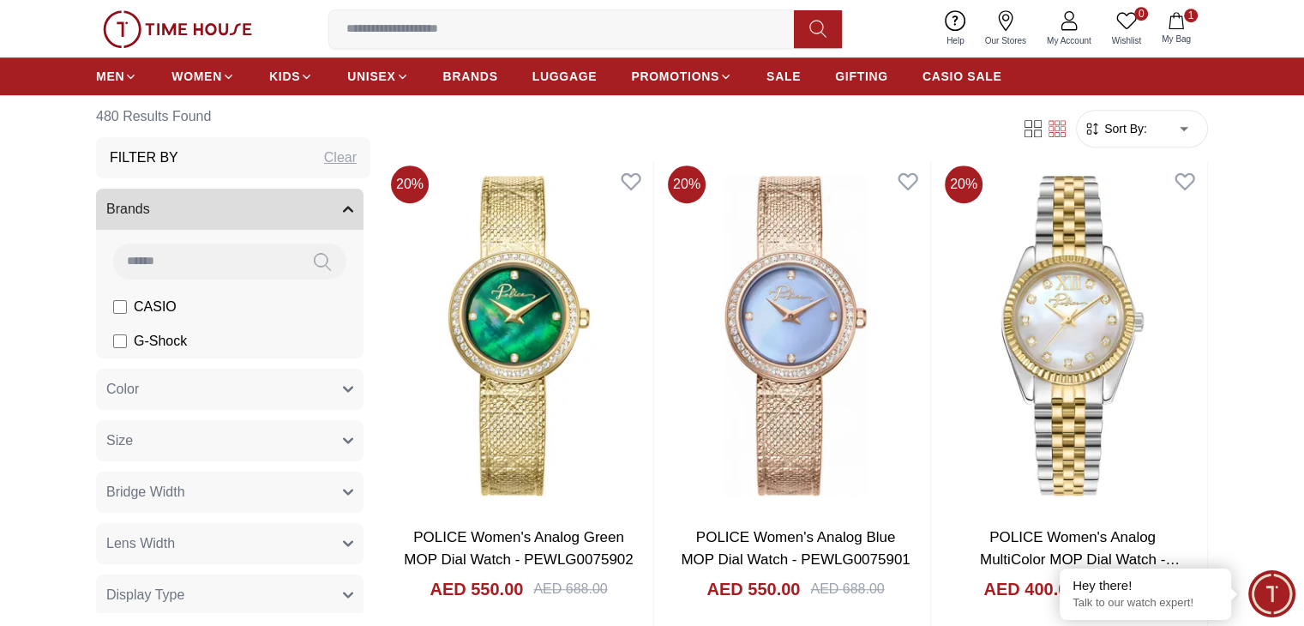
scroll to position [1114, 0]
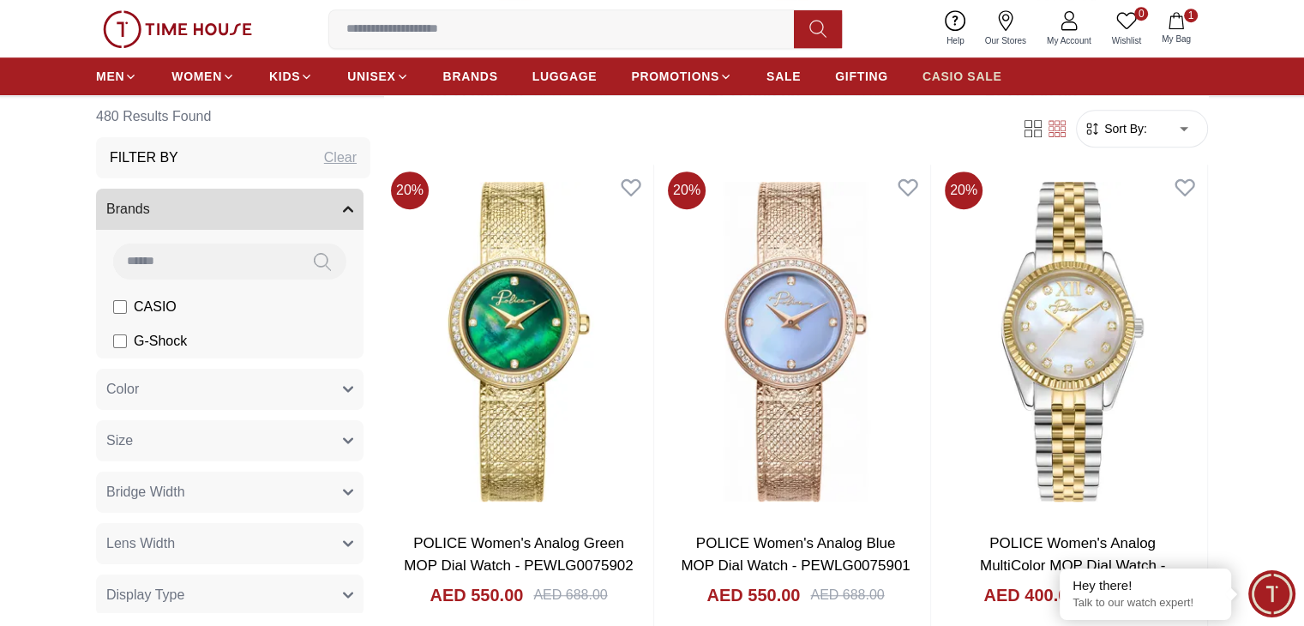
click at [965, 81] on span "CASIO SALE" at bounding box center [962, 76] width 80 height 17
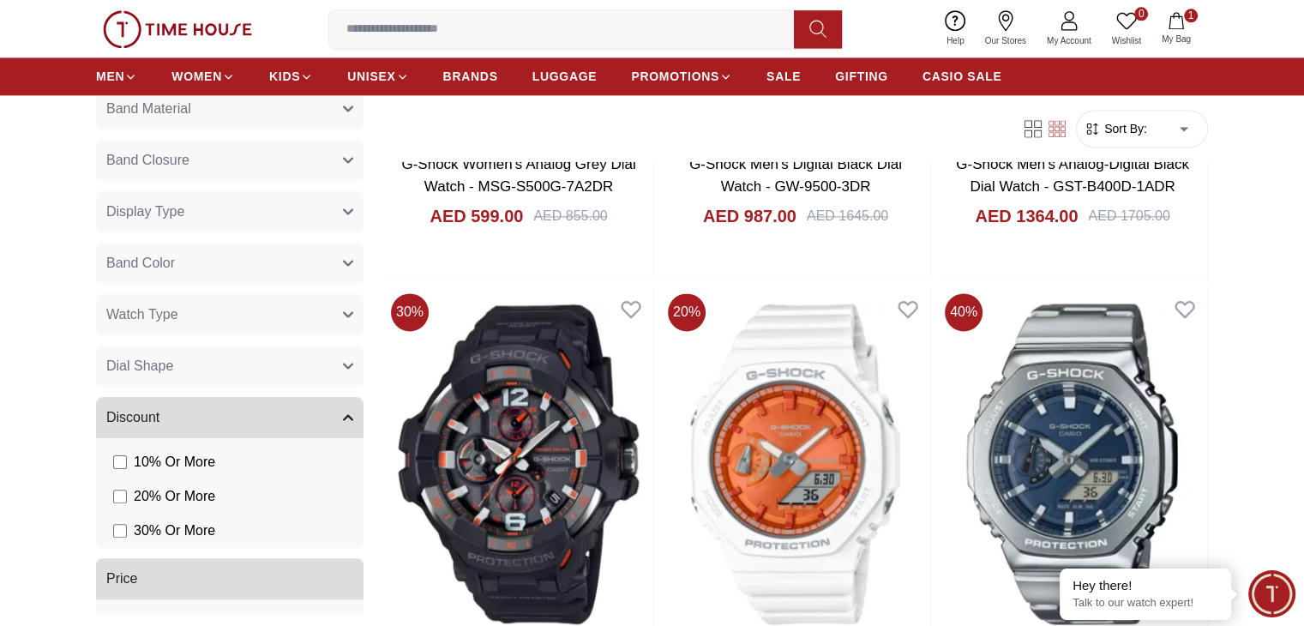
scroll to position [524, 0]
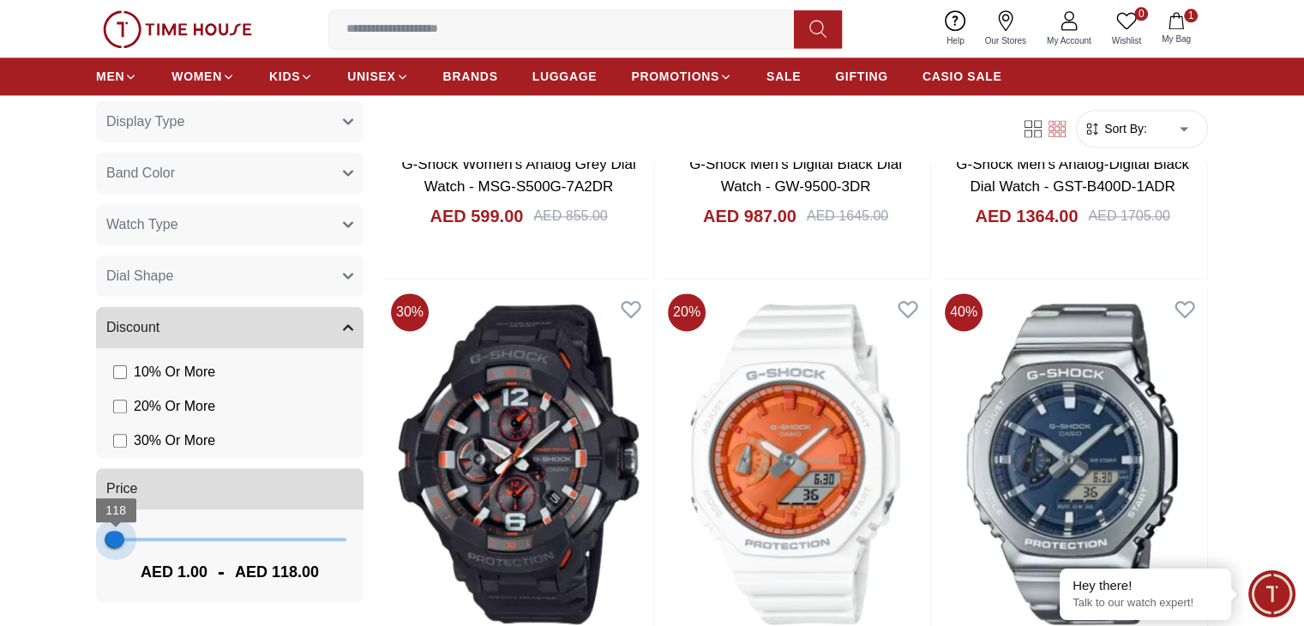
drag, startPoint x: 329, startPoint y: 529, endPoint x: 116, endPoint y: 539, distance: 213.6
click at [116, 539] on span "118" at bounding box center [115, 538] width 17 height 17
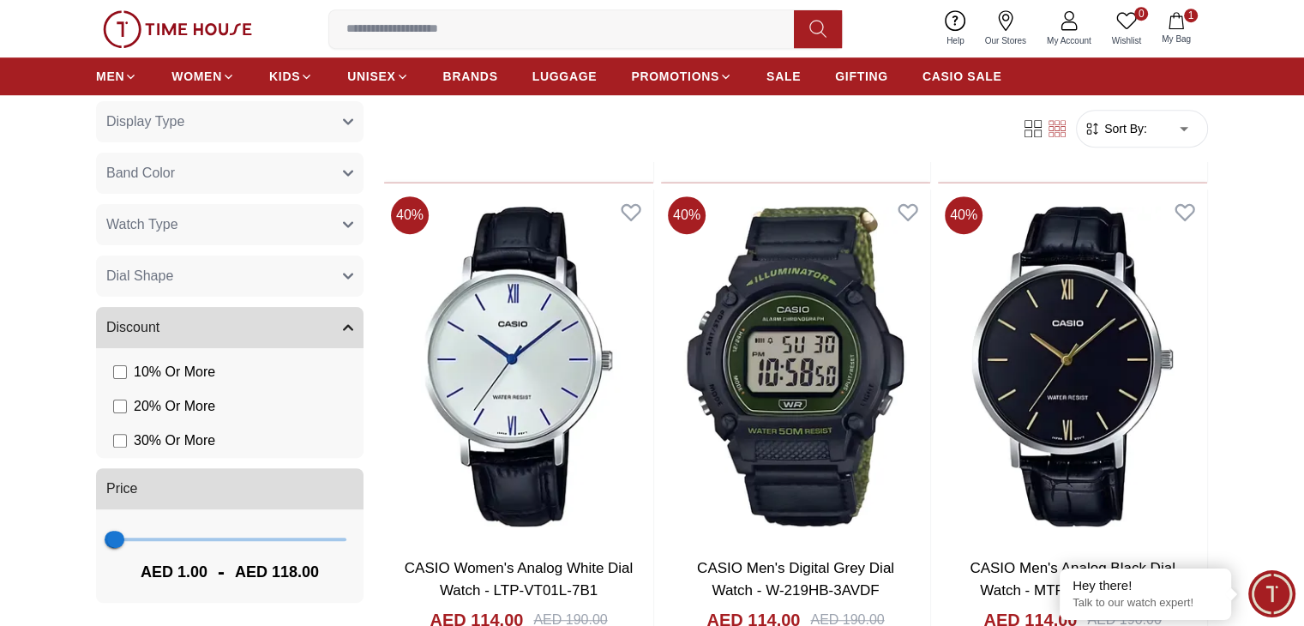
scroll to position [1286, 0]
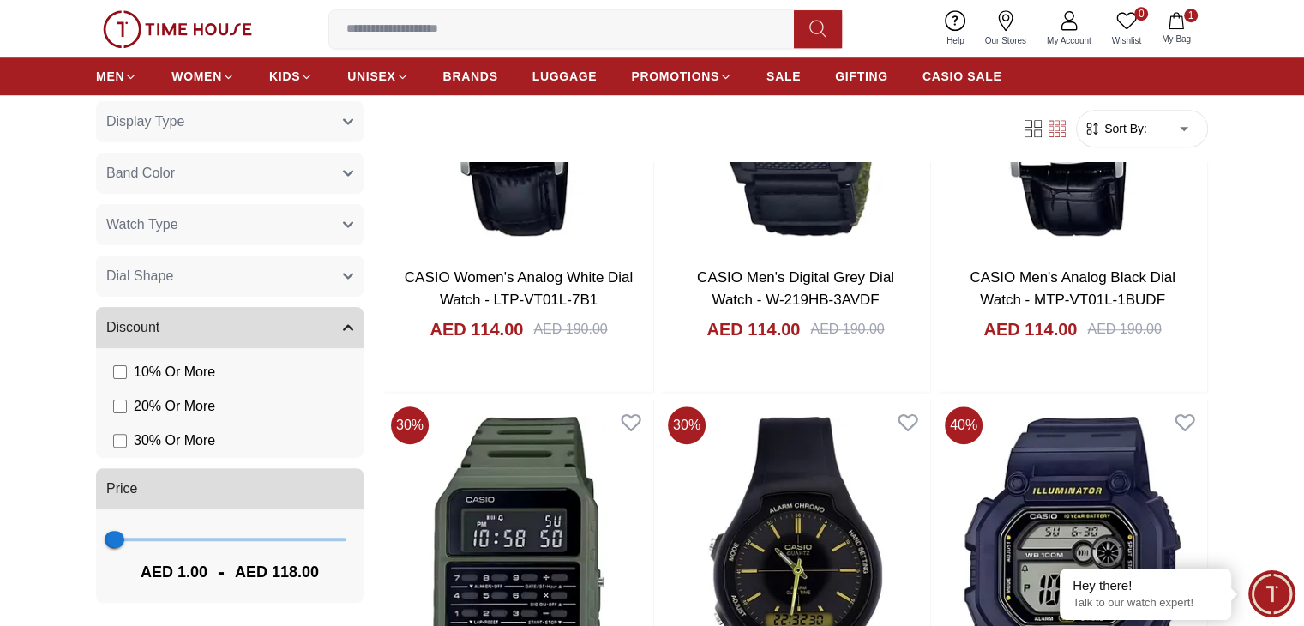
click at [283, 566] on span "AED 118.00" at bounding box center [277, 572] width 84 height 24
type input "***"
click at [117, 539] on span "157" at bounding box center [116, 538] width 17 height 17
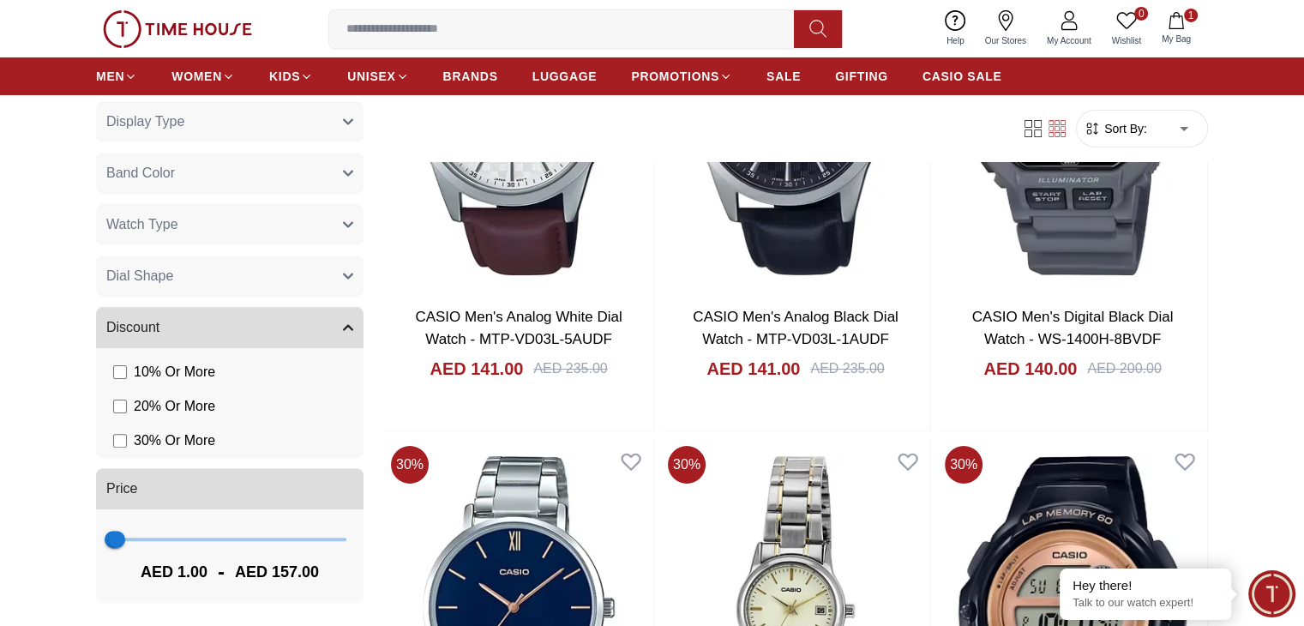
scroll to position [6256, 0]
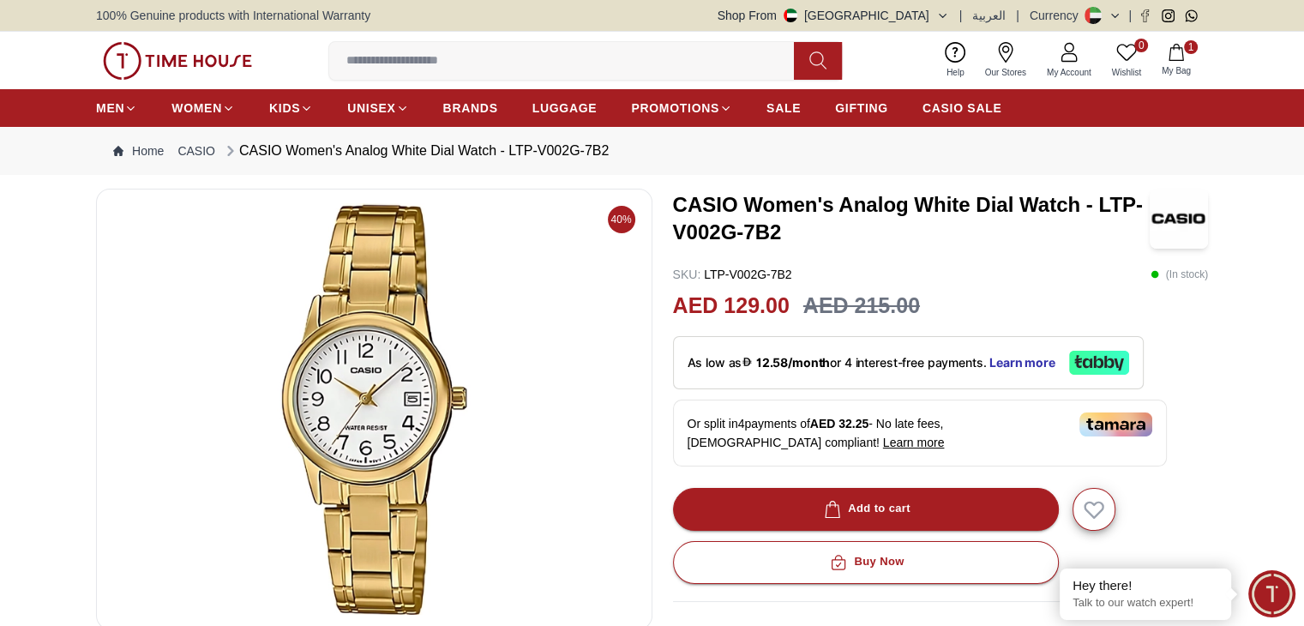
click at [908, 506] on div "Add to cart" at bounding box center [865, 509] width 90 height 20
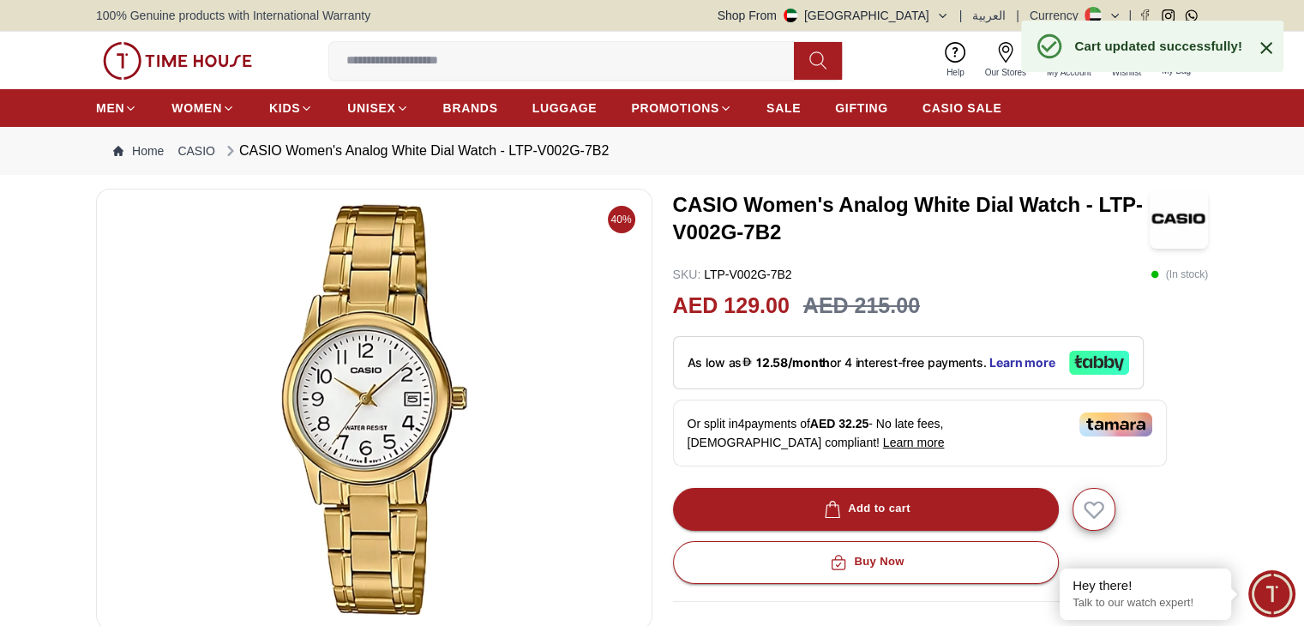
click at [1261, 47] on icon at bounding box center [1266, 48] width 21 height 21
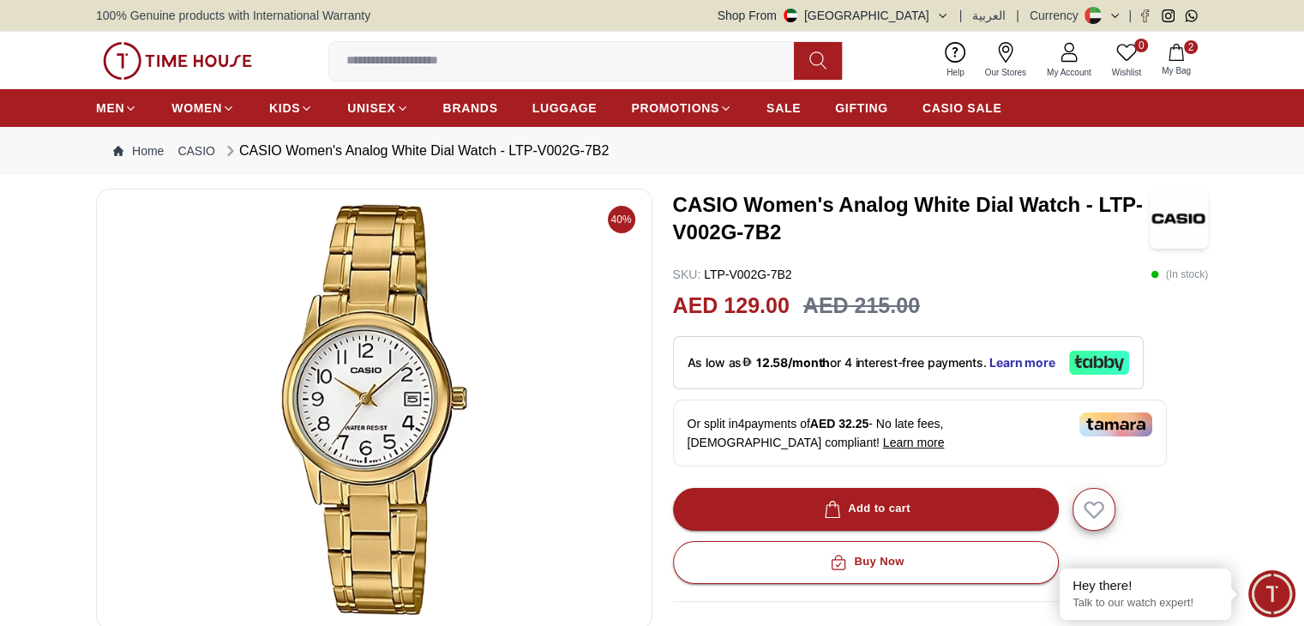
click at [1172, 63] on button "2 My Bag" at bounding box center [1176, 60] width 50 height 40
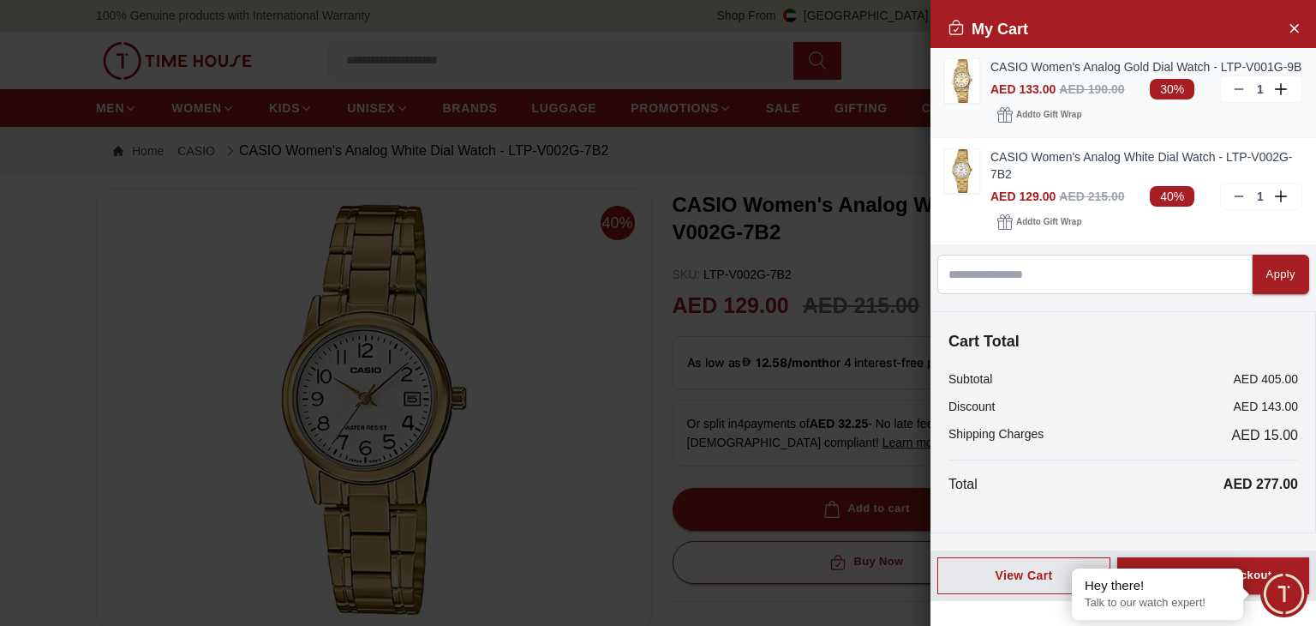
click at [956, 92] on img at bounding box center [962, 81] width 34 height 44
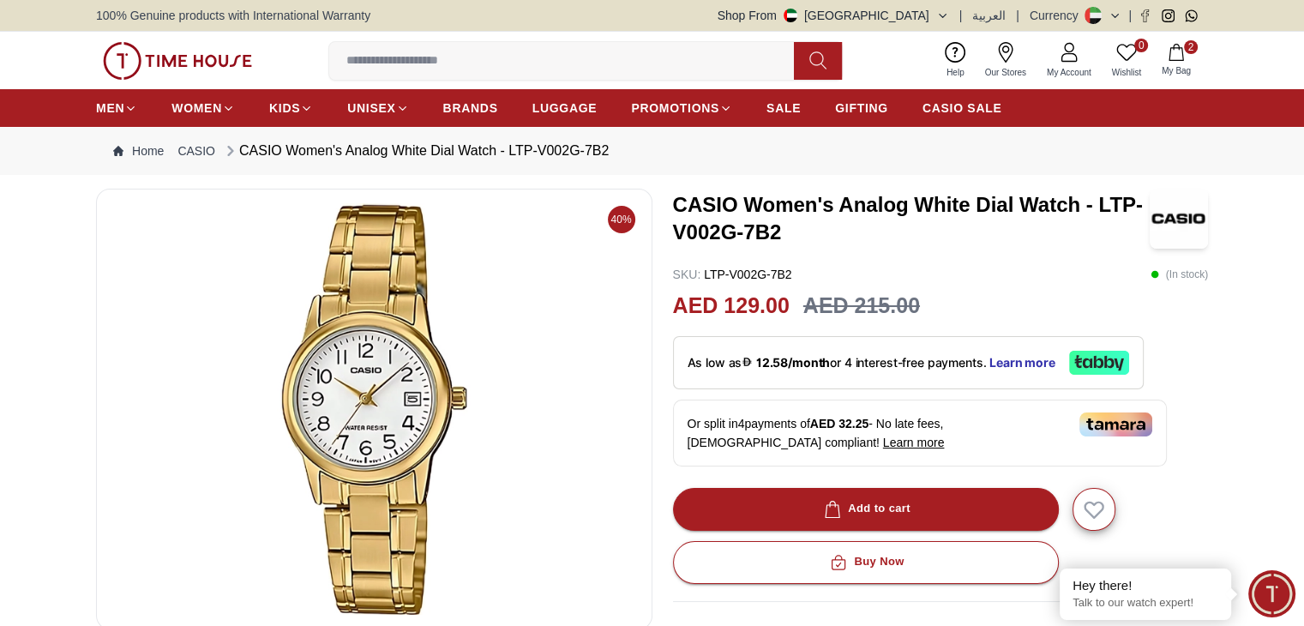
scroll to position [86, 0]
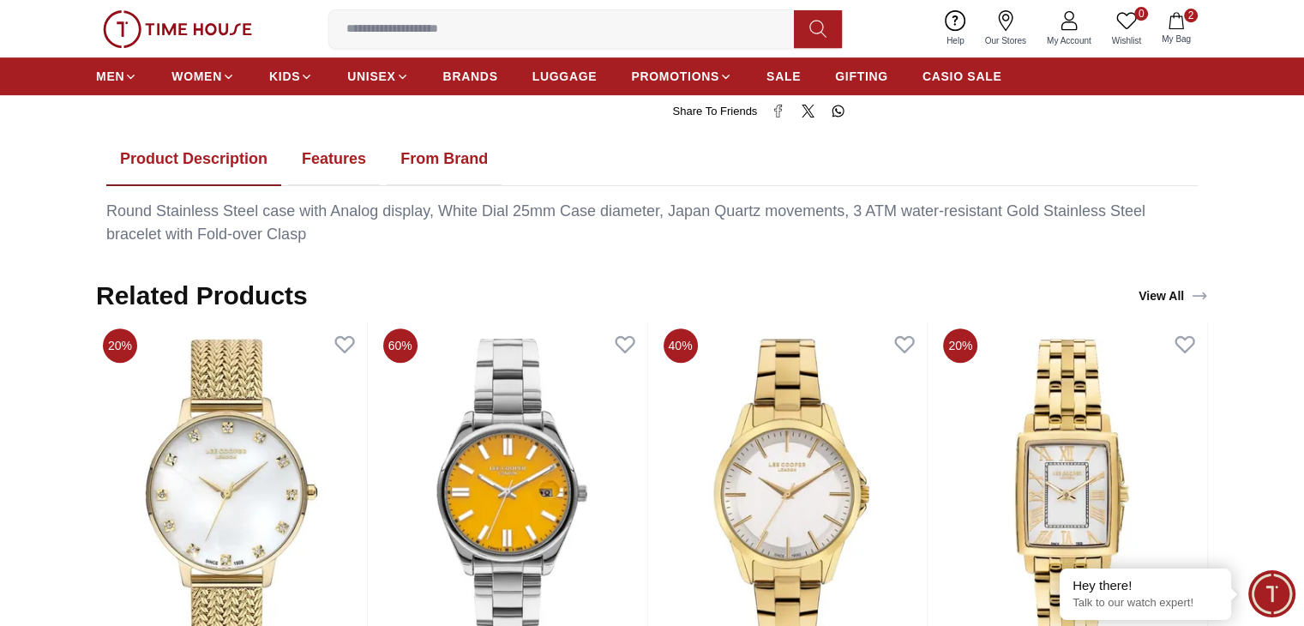
scroll to position [943, 0]
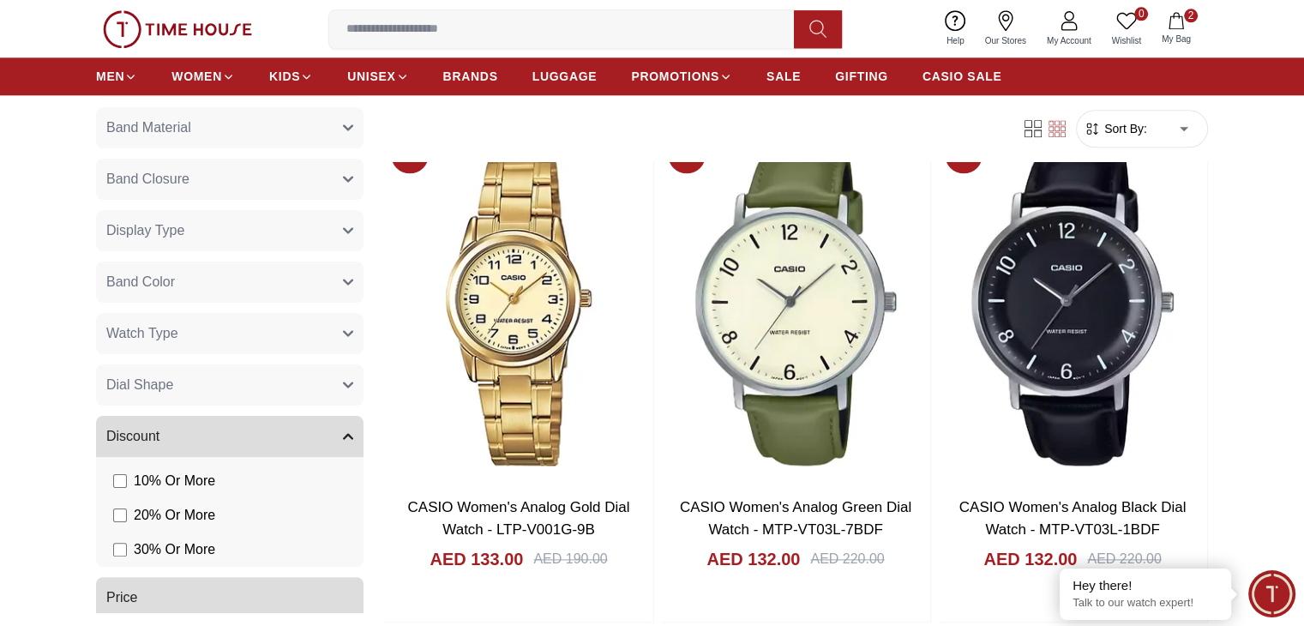
scroll to position [490, 0]
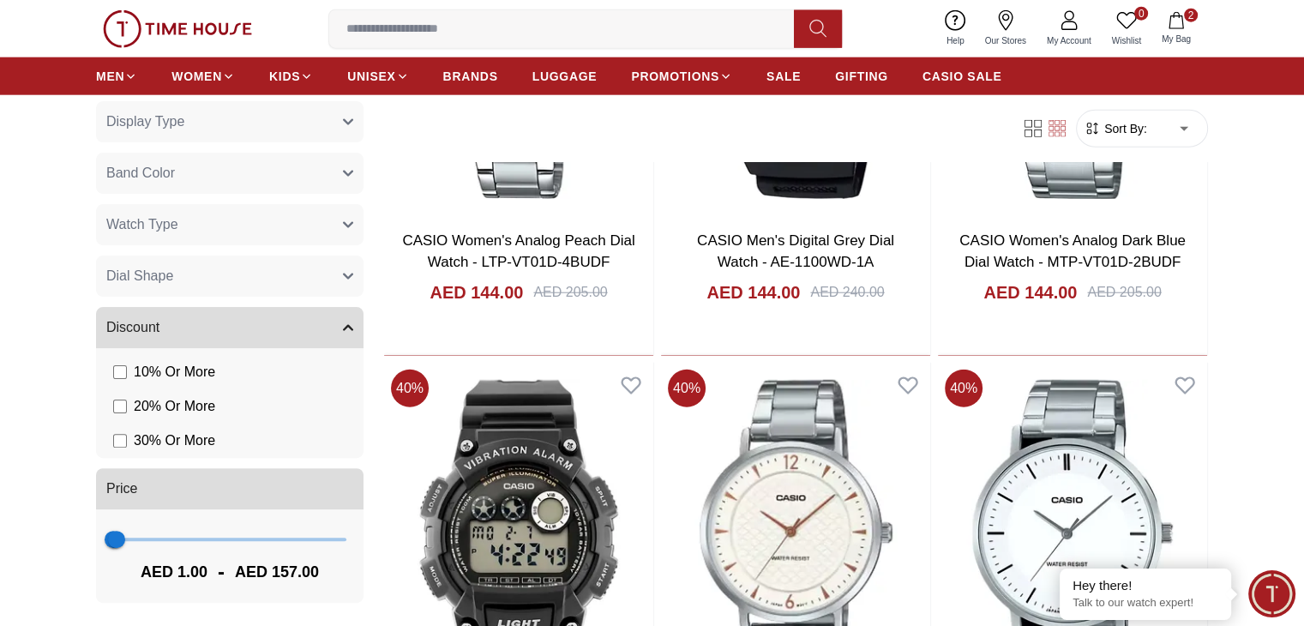
scroll to position [4371, 0]
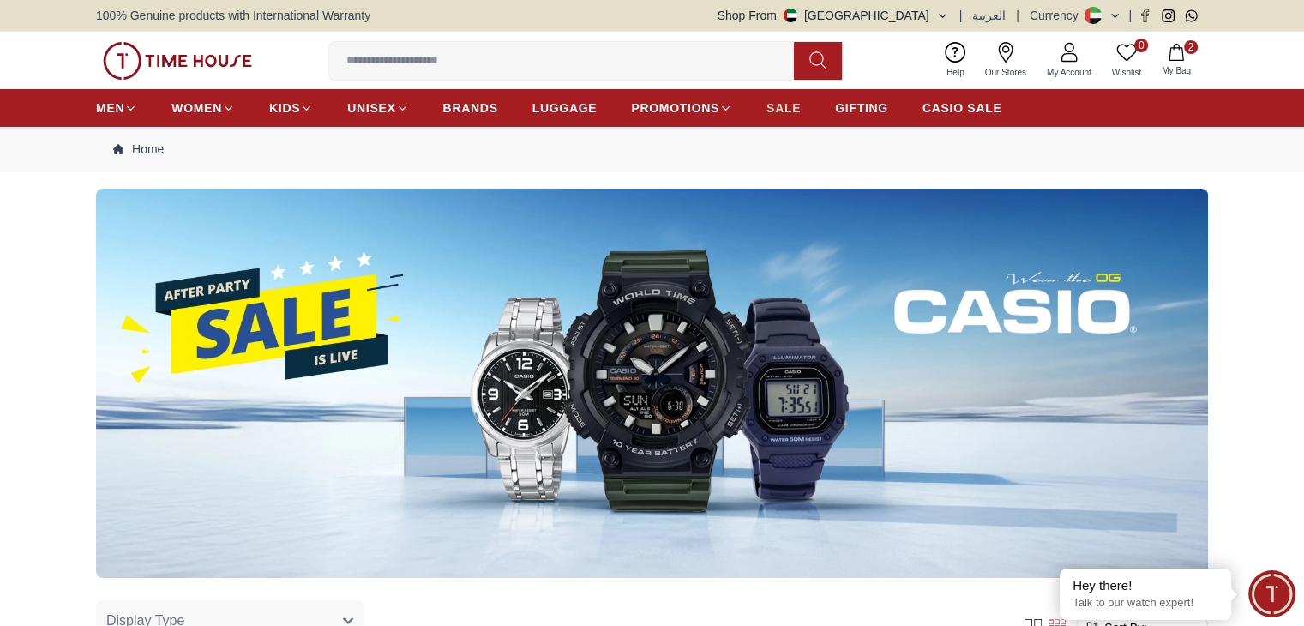
click at [795, 107] on span "SALE" at bounding box center [783, 107] width 34 height 17
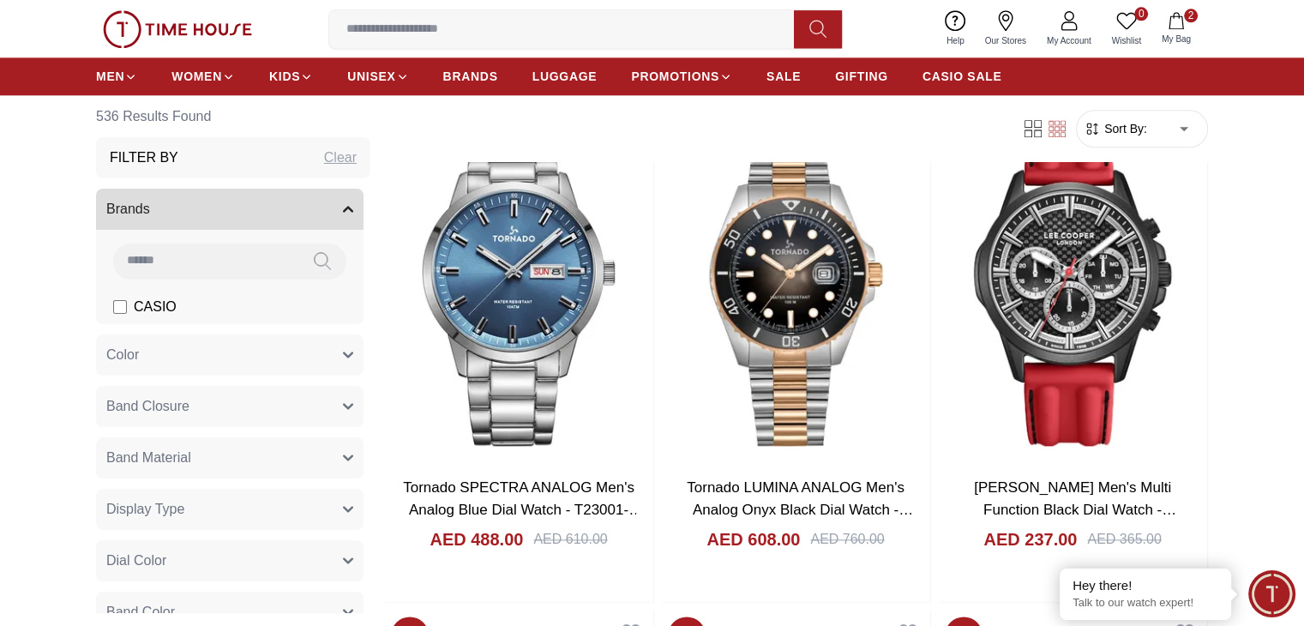
scroll to position [2314, 0]
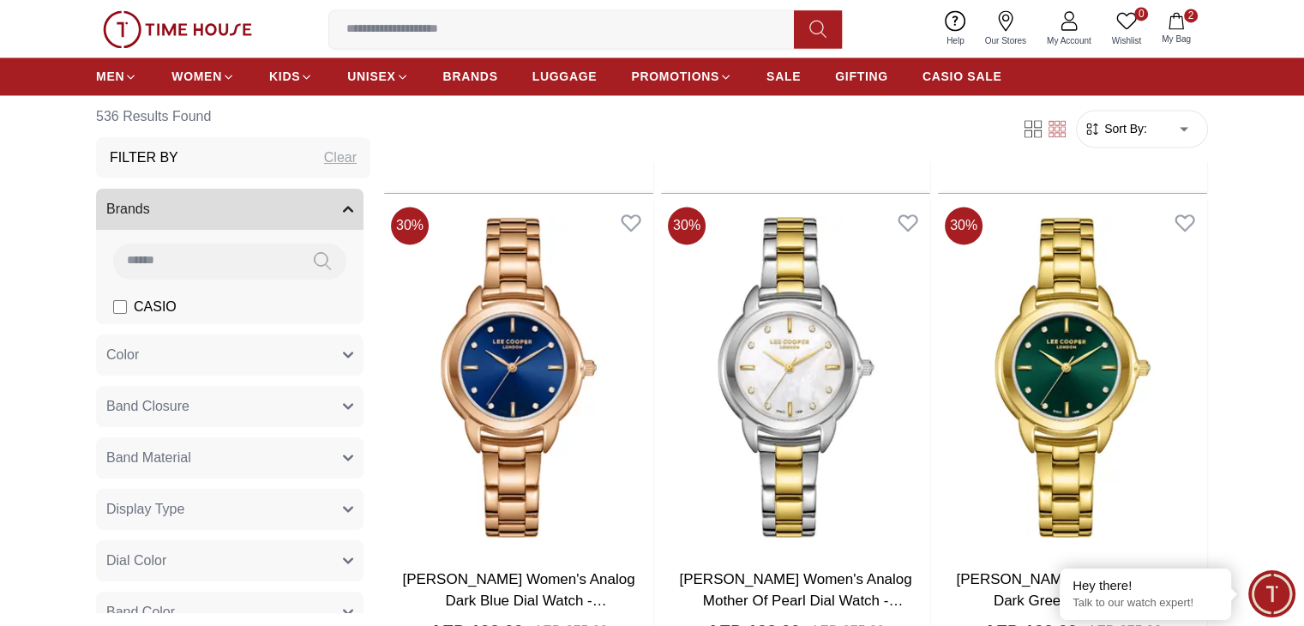
scroll to position [3085, 0]
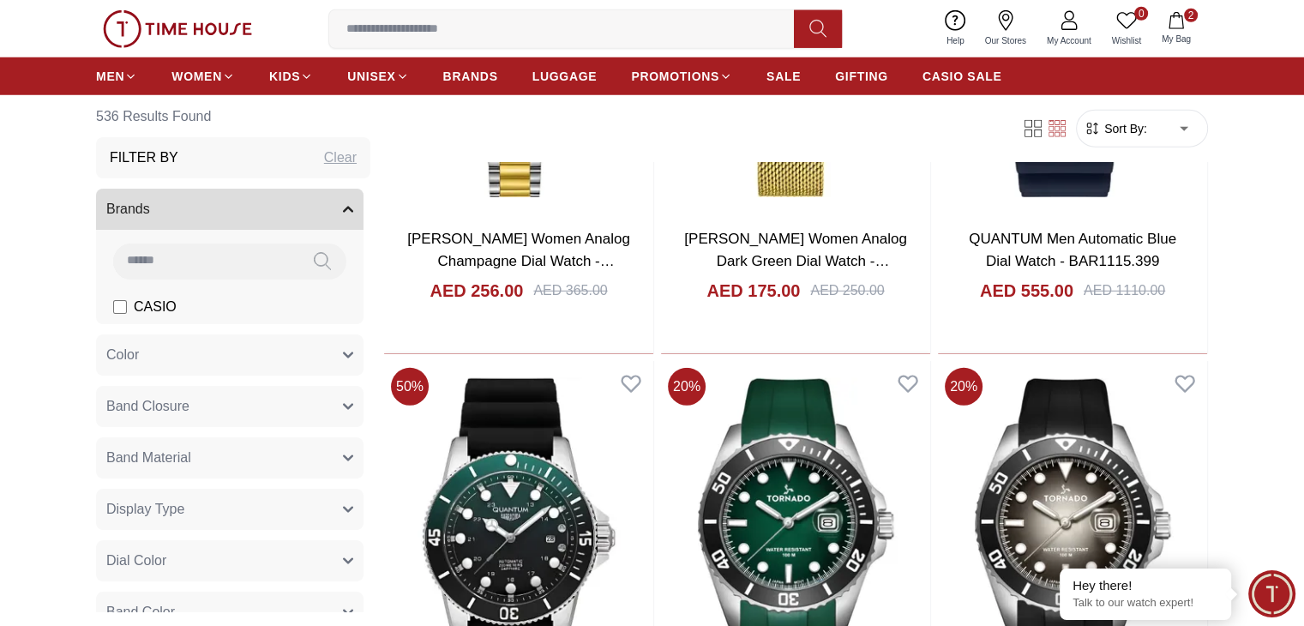
scroll to position [4799, 0]
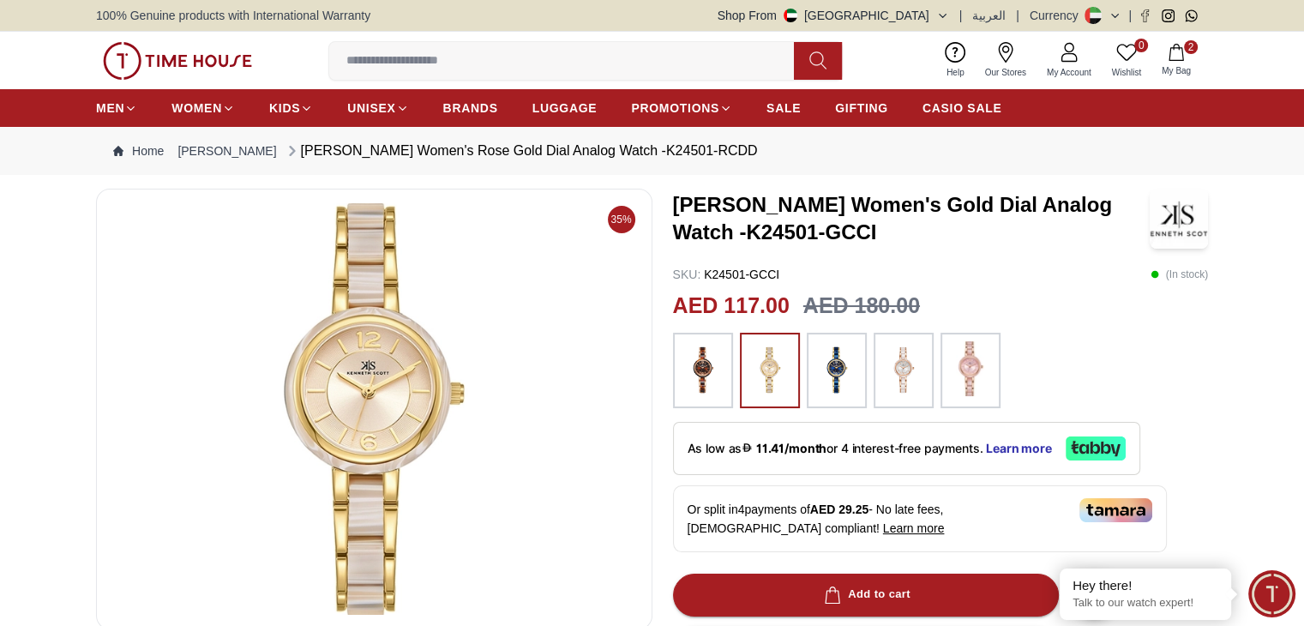
click at [901, 371] on img at bounding box center [903, 370] width 43 height 58
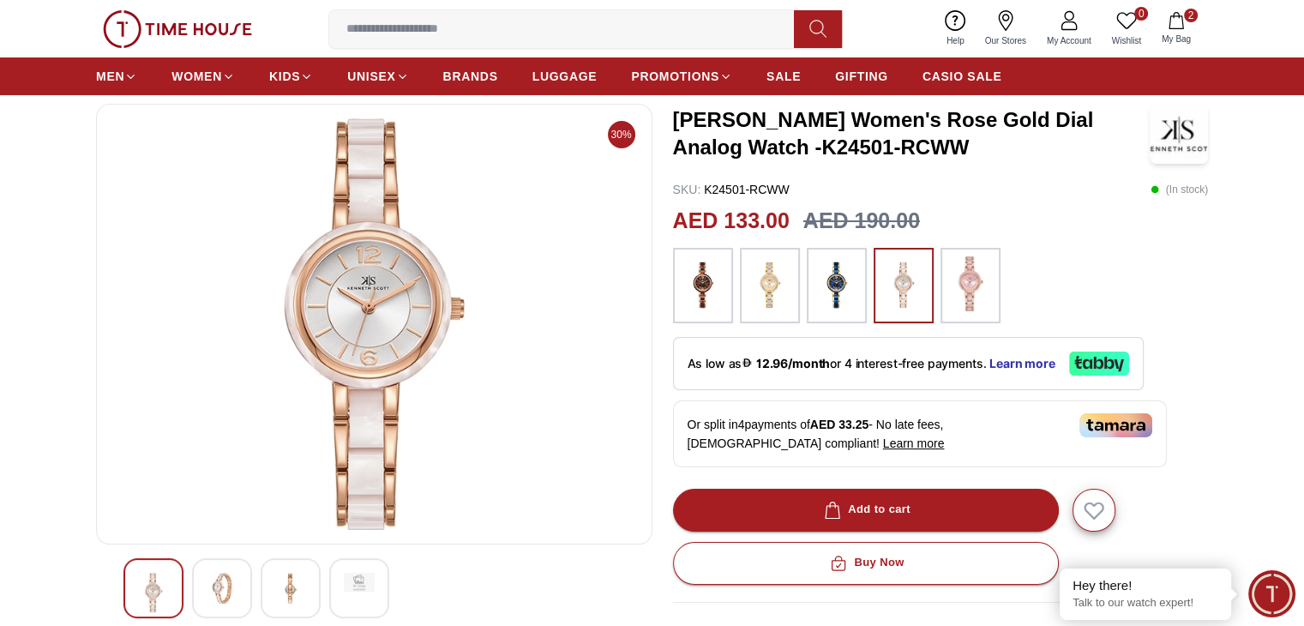
scroll to position [86, 0]
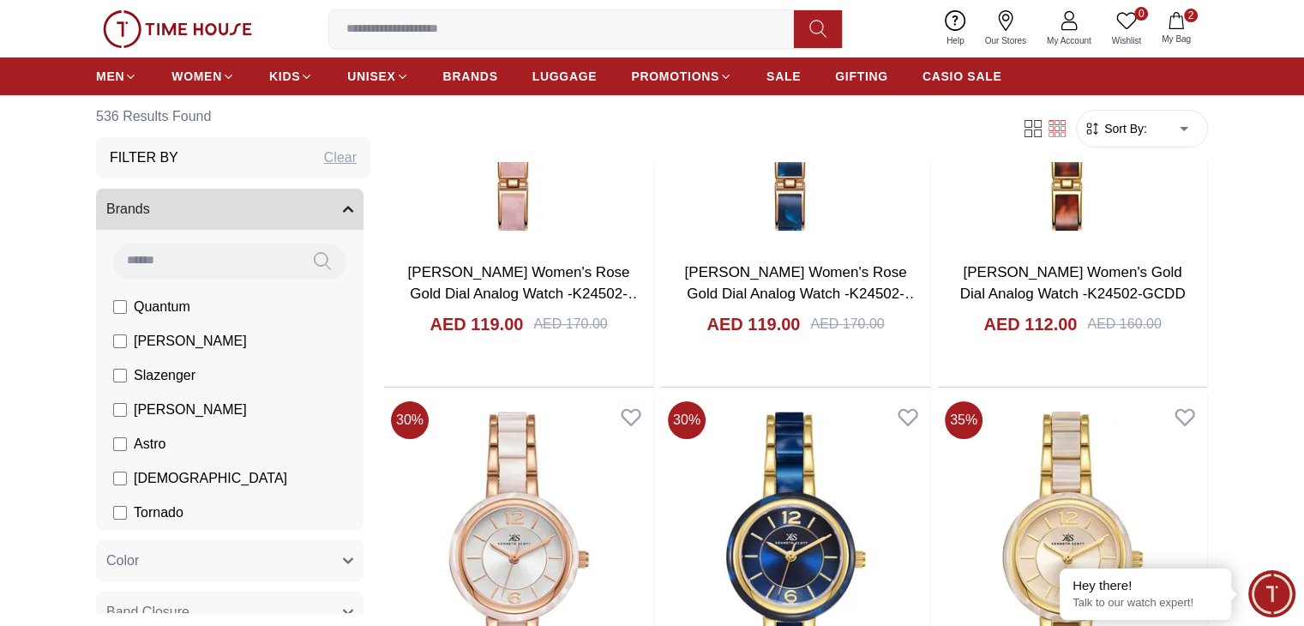
scroll to position [6827, 0]
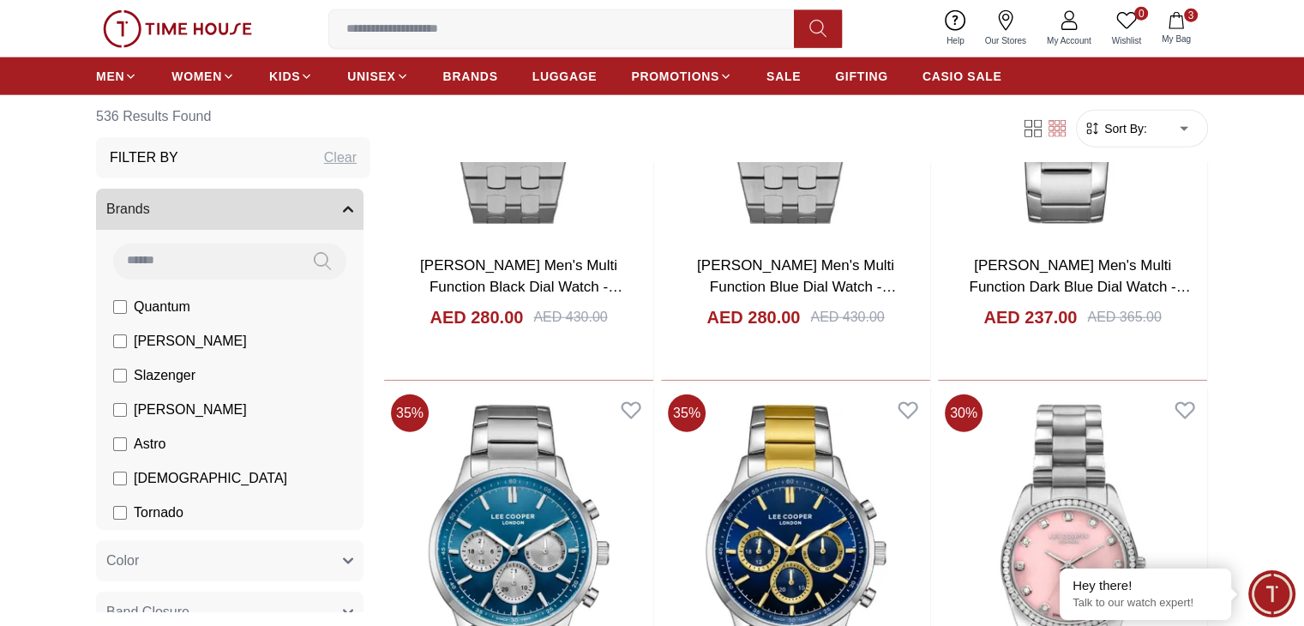
scroll to position [10941, 0]
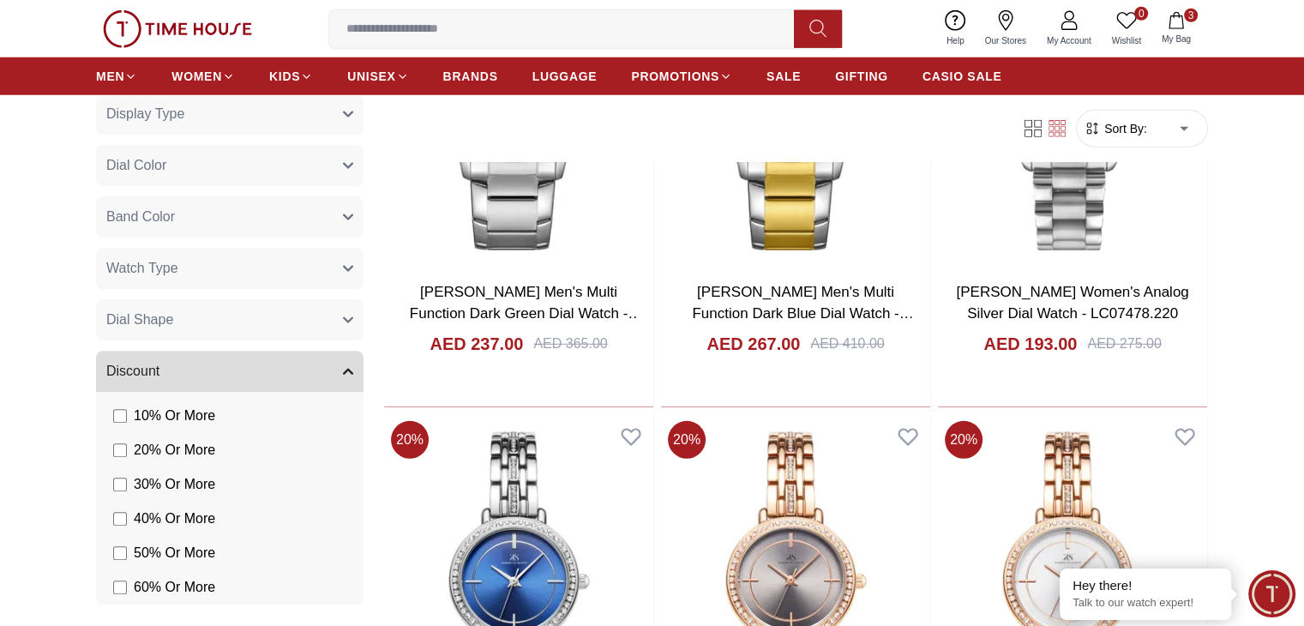
scroll to position [686, 0]
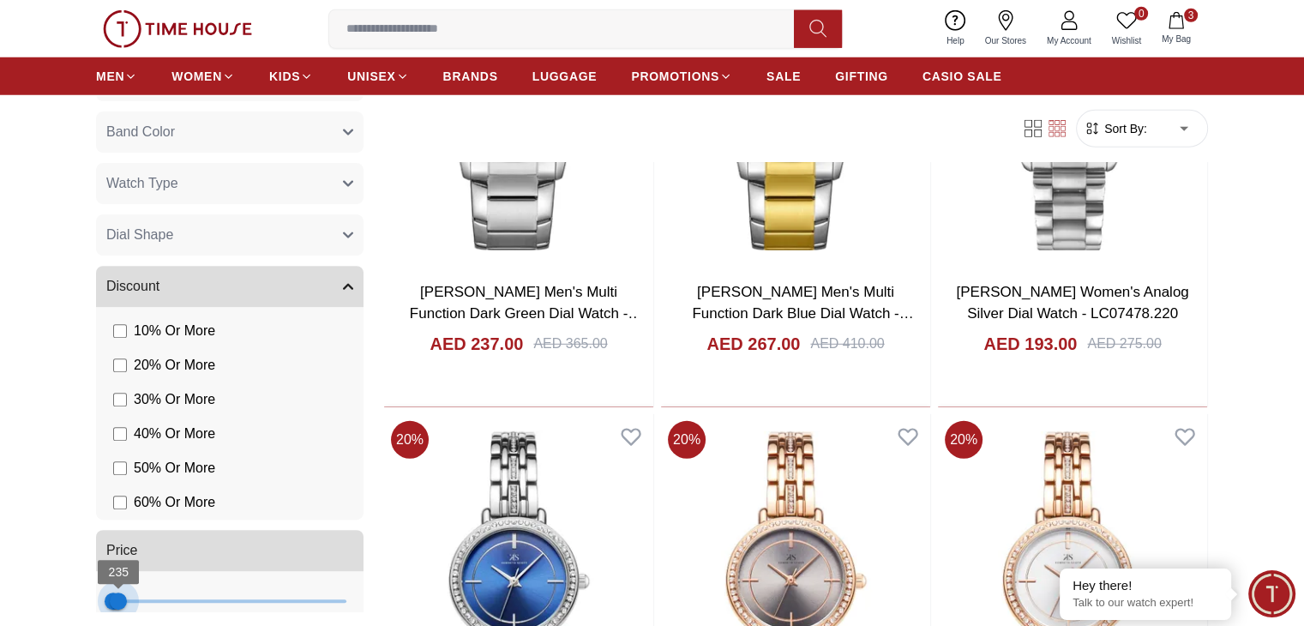
drag, startPoint x: 300, startPoint y: 267, endPoint x: 118, endPoint y: 262, distance: 181.7
click at [118, 592] on span "235" at bounding box center [118, 600] width 17 height 17
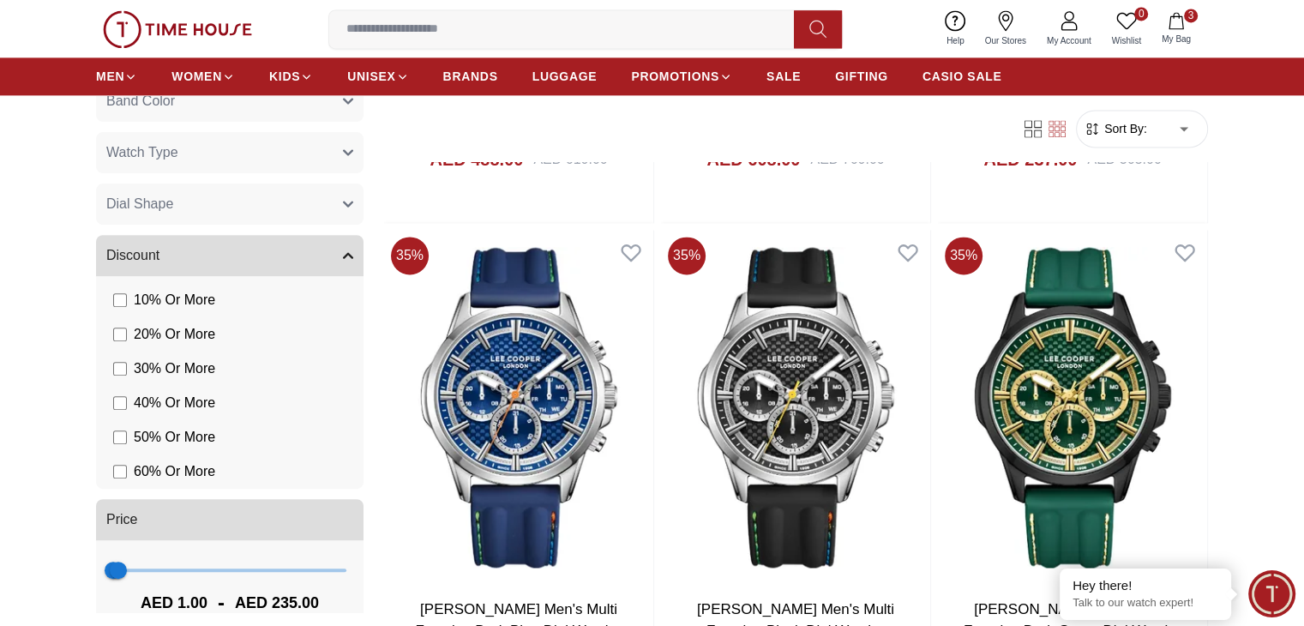
scroll to position [747, 0]
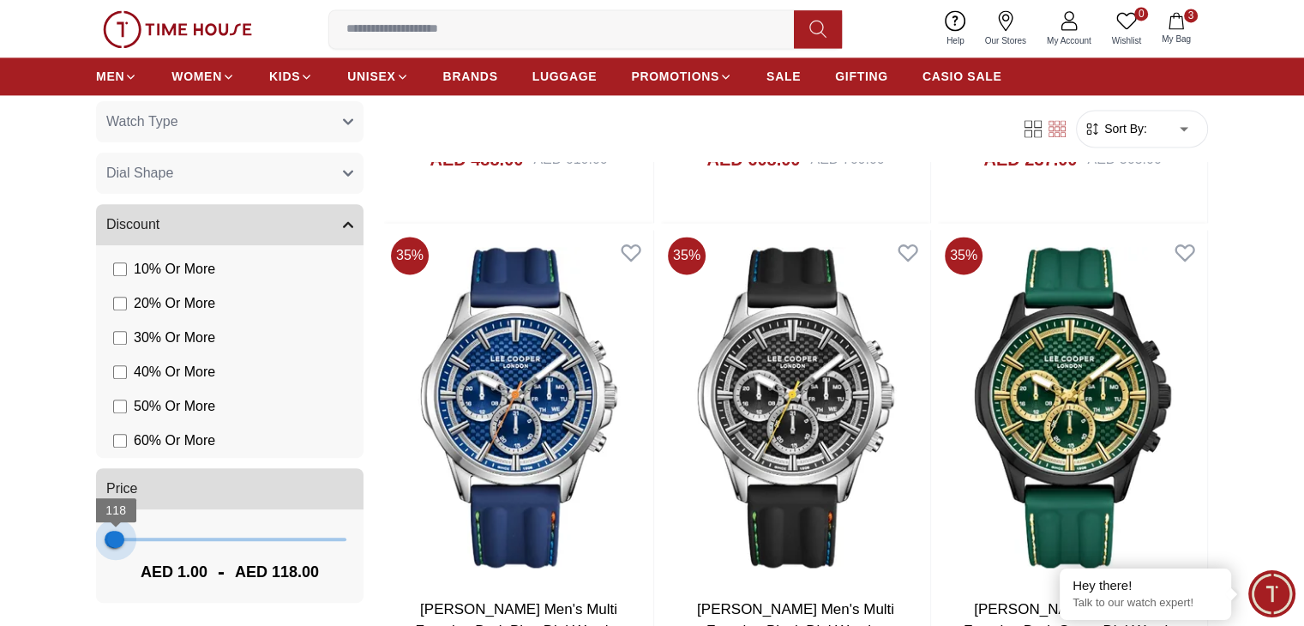
click at [116, 544] on span "118" at bounding box center [115, 538] width 17 height 17
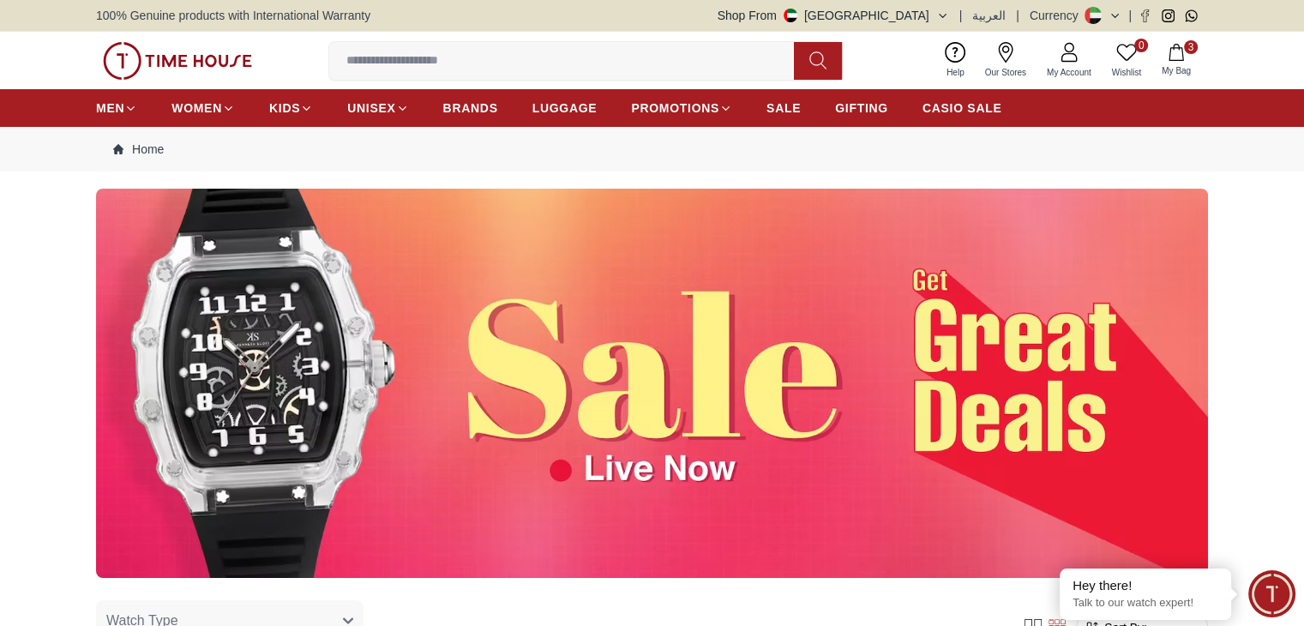
drag, startPoint x: 116, startPoint y: 544, endPoint x: 123, endPoint y: 501, distance: 43.5
click at [116, 542] on img at bounding box center [652, 383] width 1112 height 389
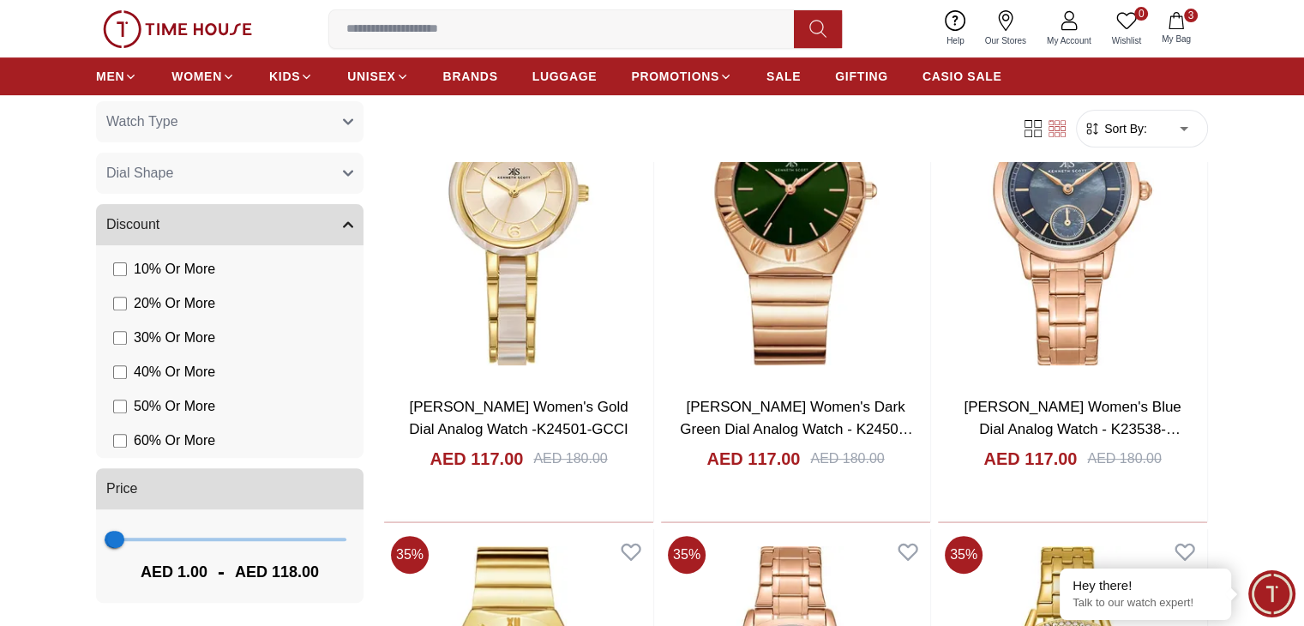
scroll to position [686, 0]
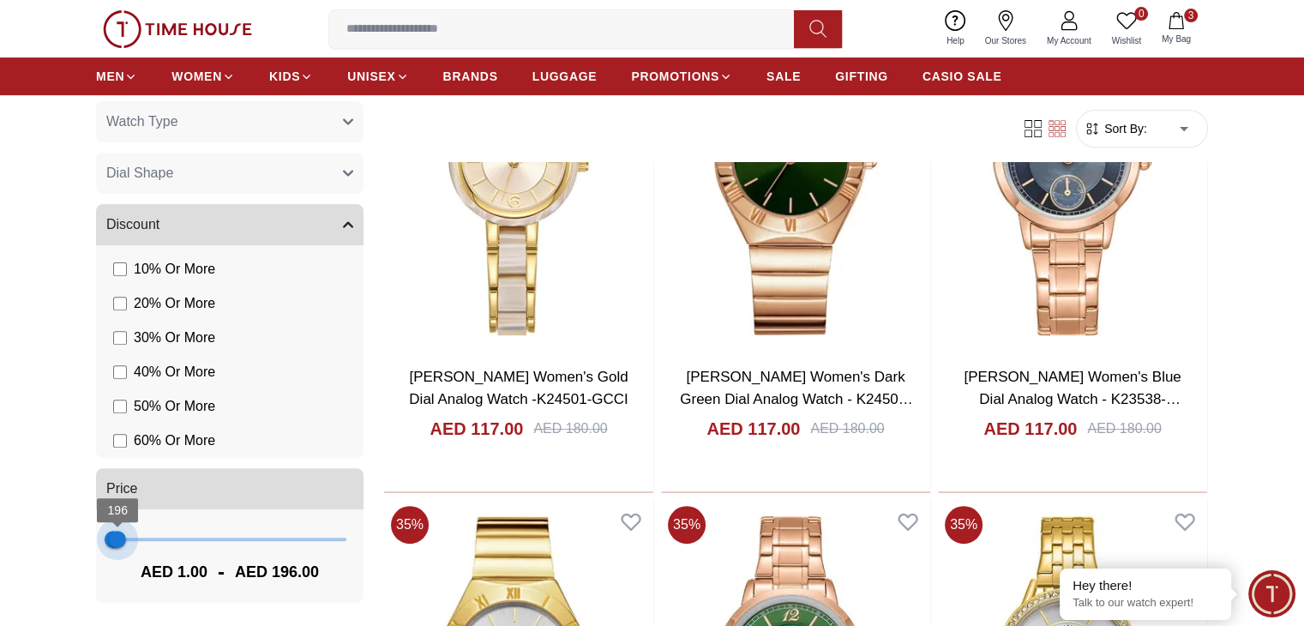
type input "***"
click at [118, 530] on span "235" at bounding box center [118, 538] width 17 height 17
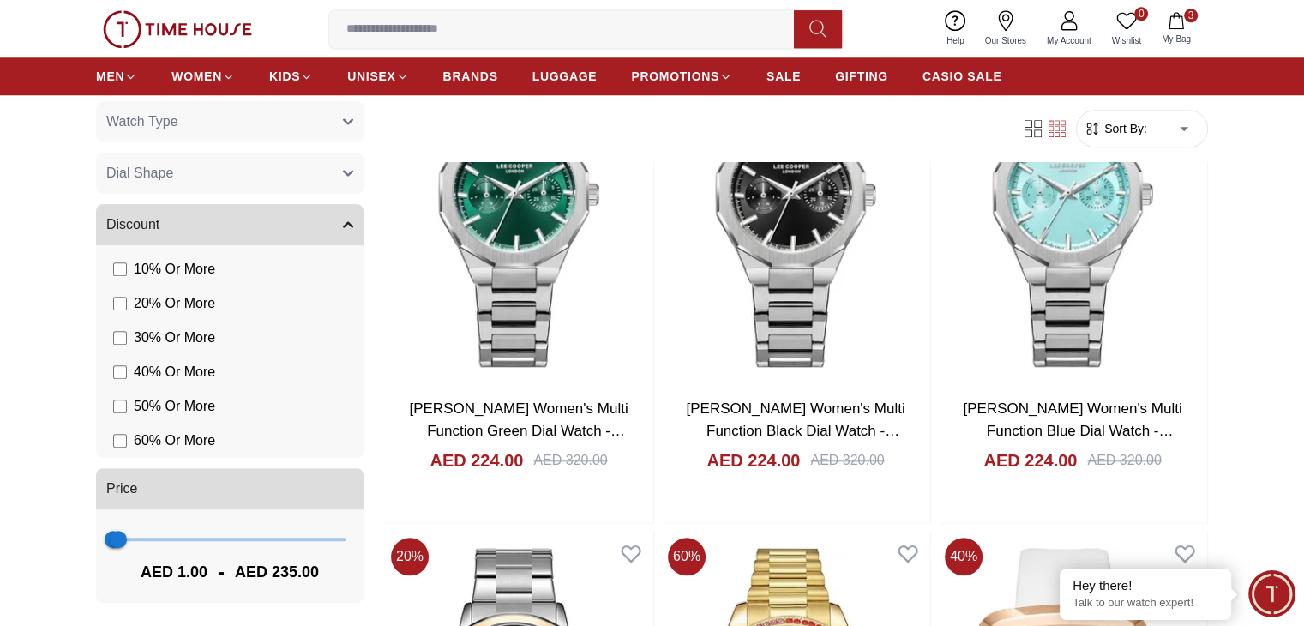
scroll to position [1800, 0]
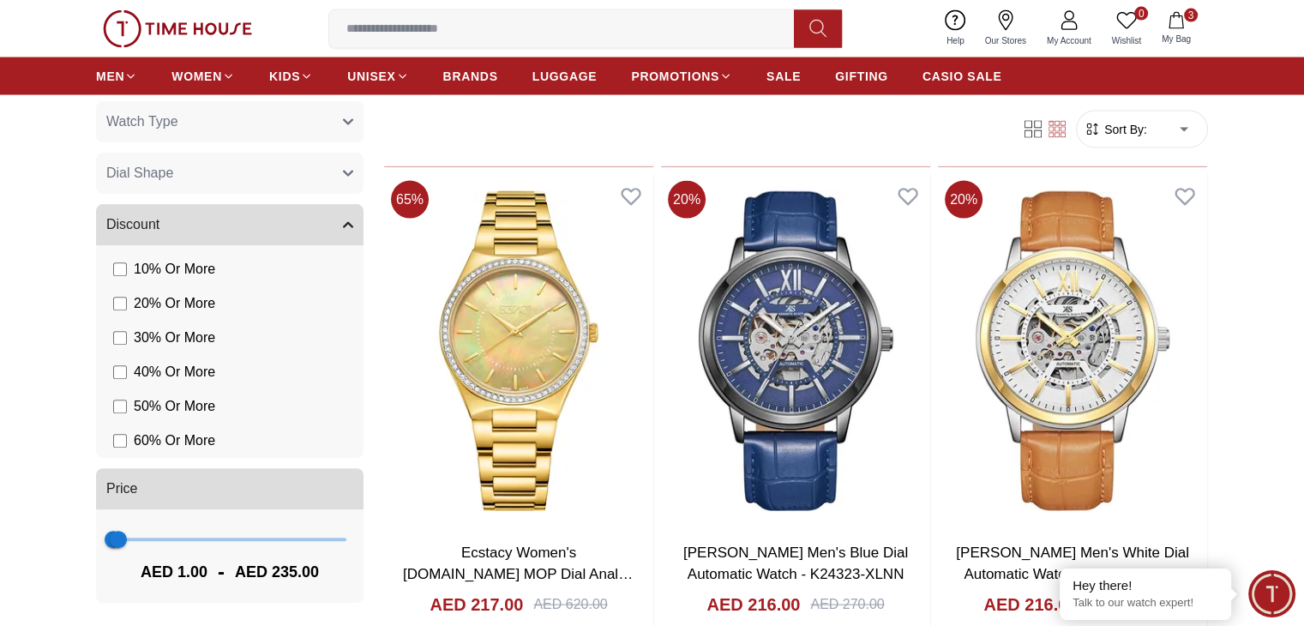
scroll to position [3514, 0]
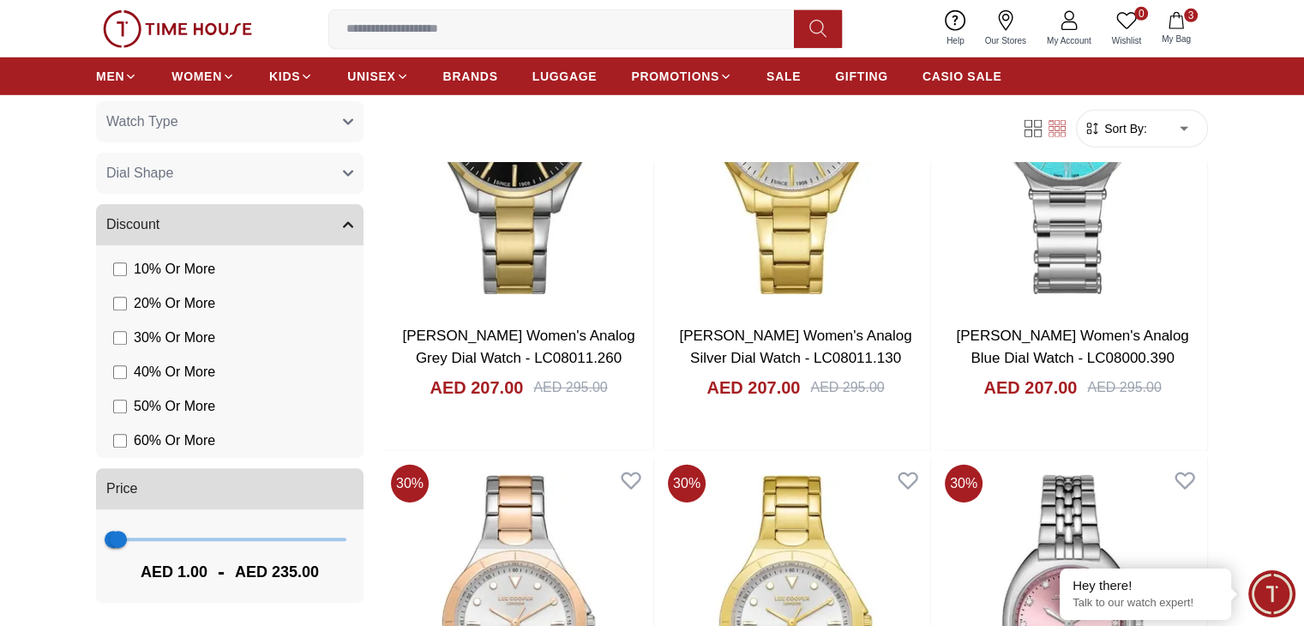
scroll to position [5313, 0]
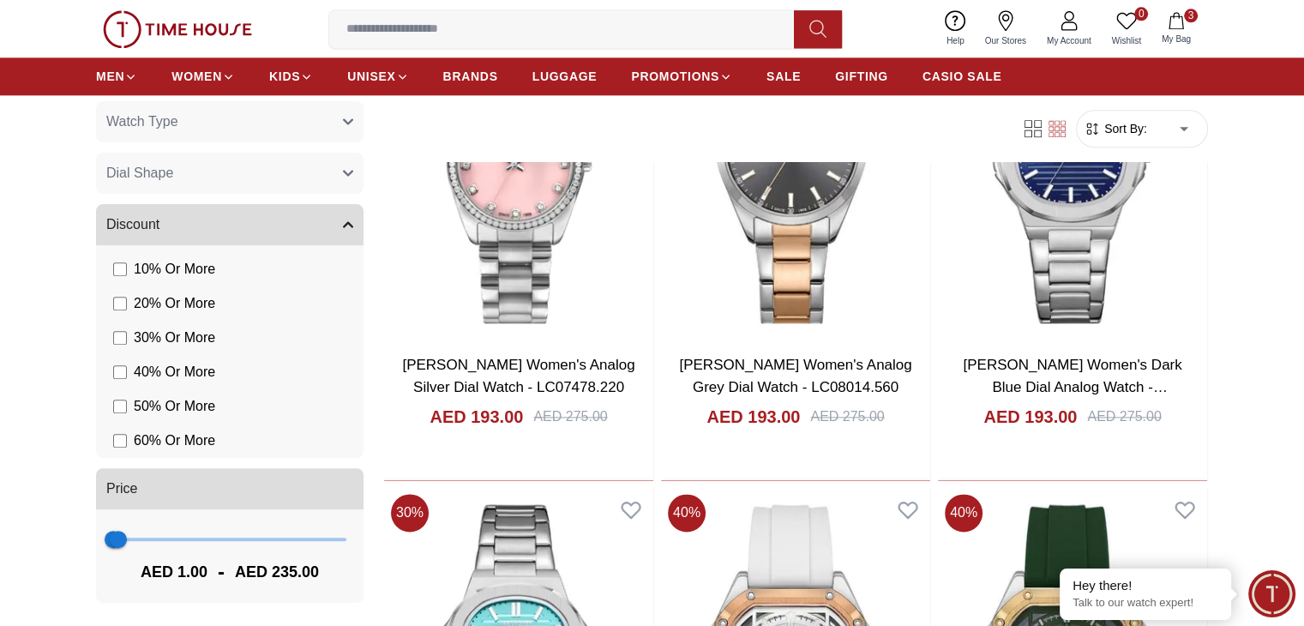
scroll to position [8999, 0]
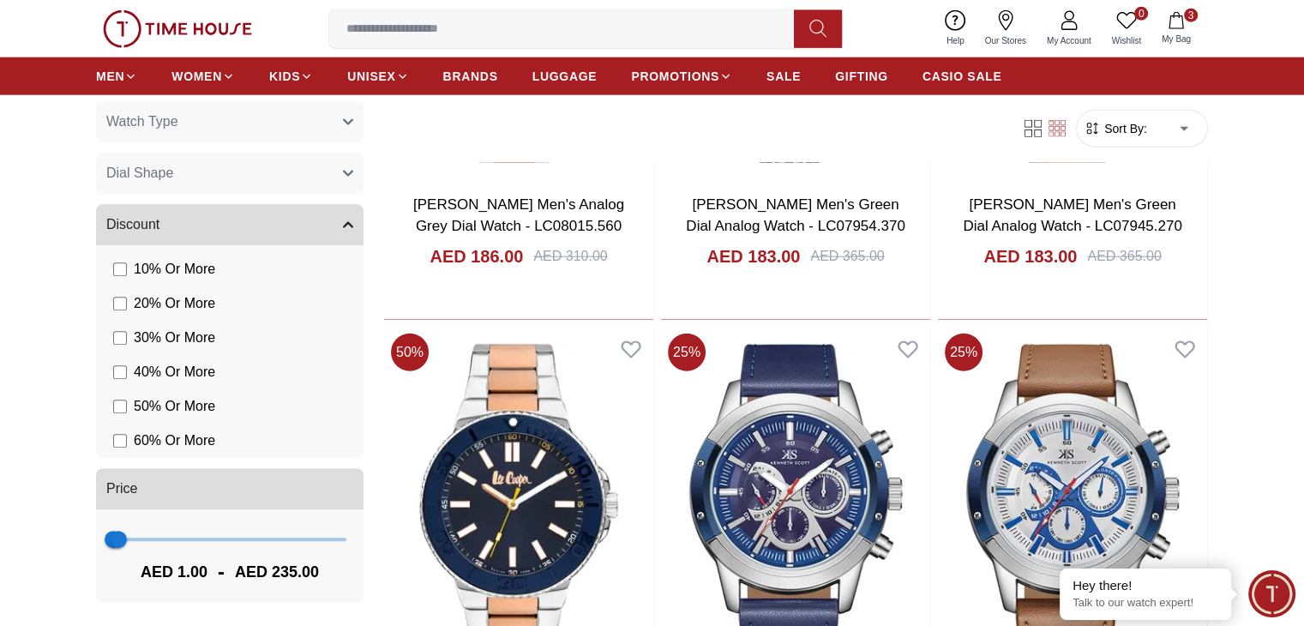
scroll to position [10884, 0]
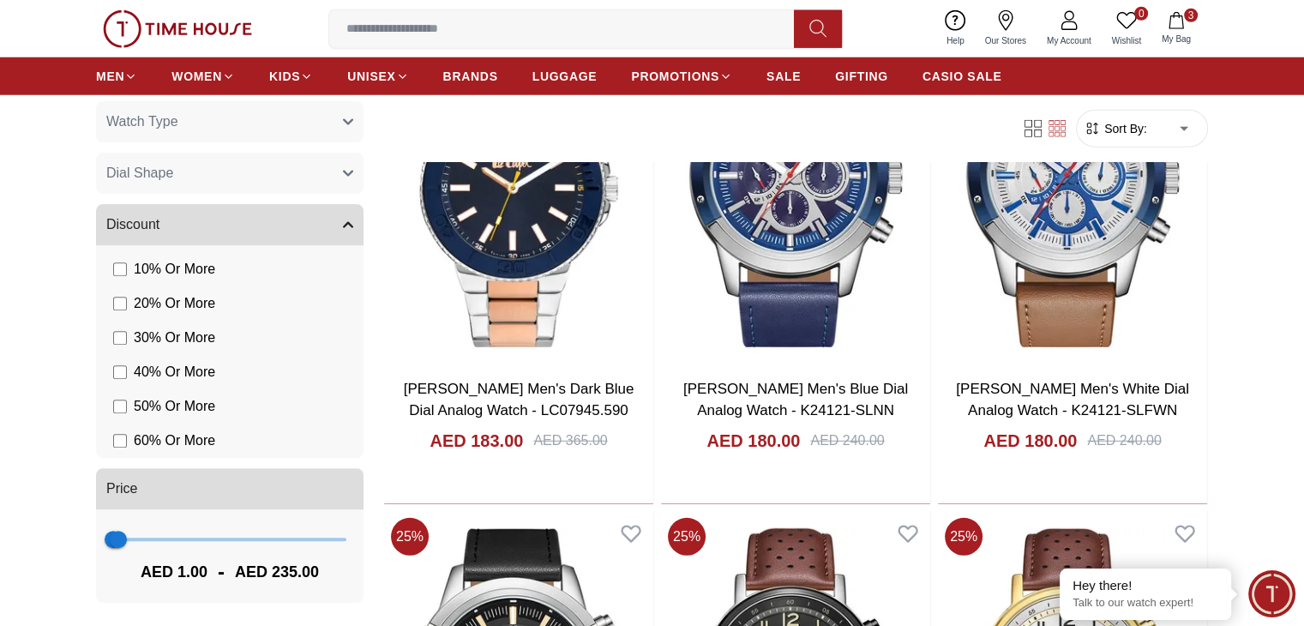
scroll to position [11313, 0]
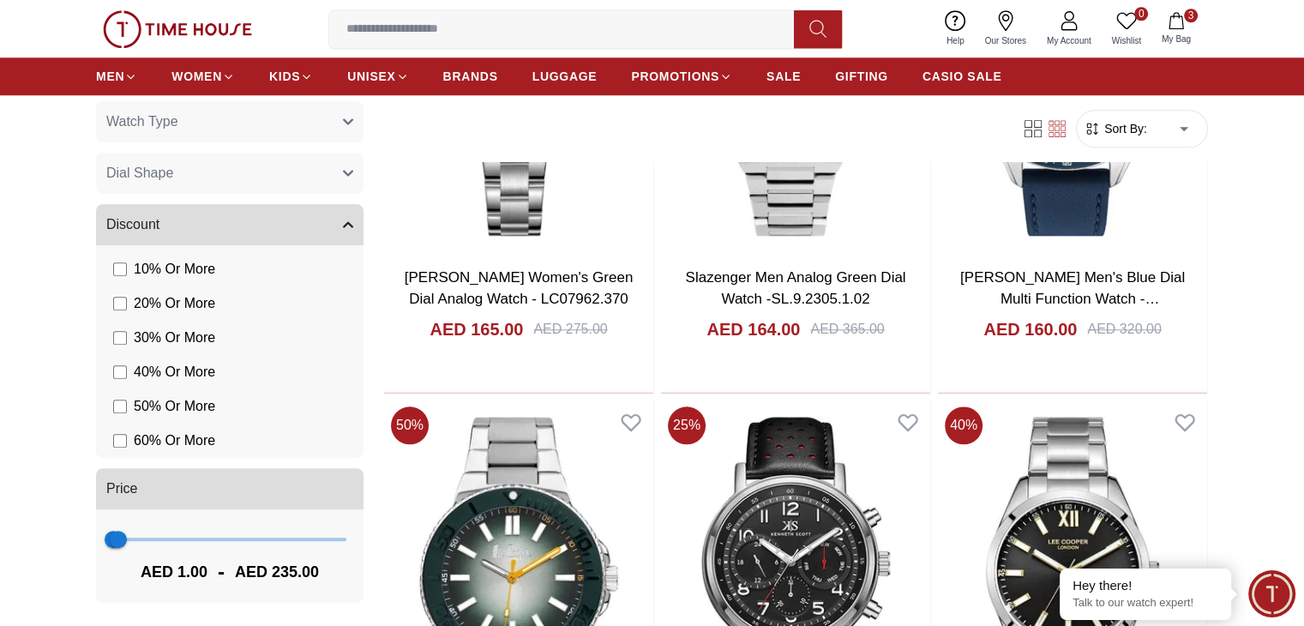
scroll to position [14826, 0]
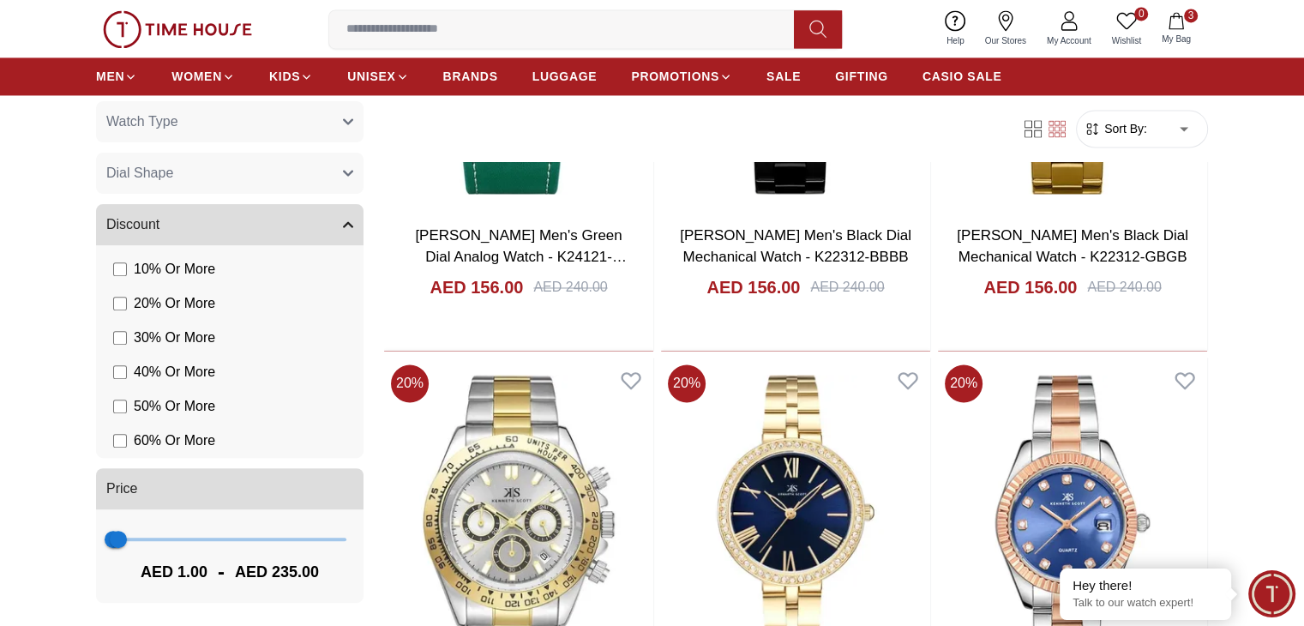
scroll to position [15940, 0]
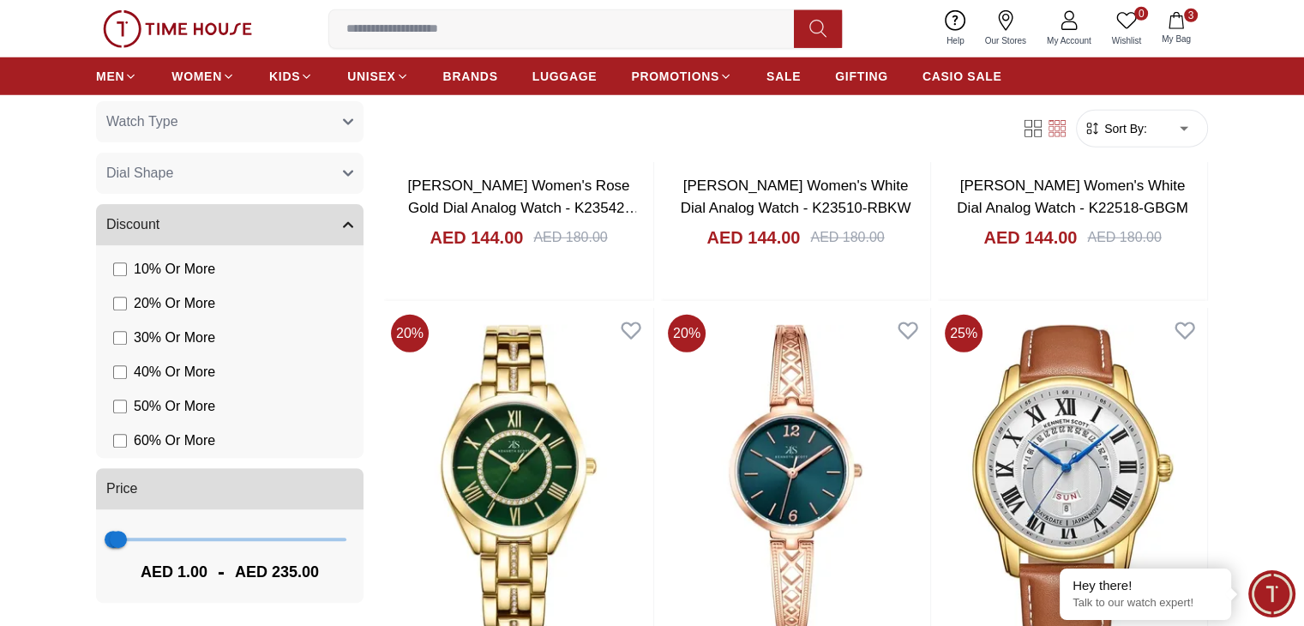
scroll to position [17912, 0]
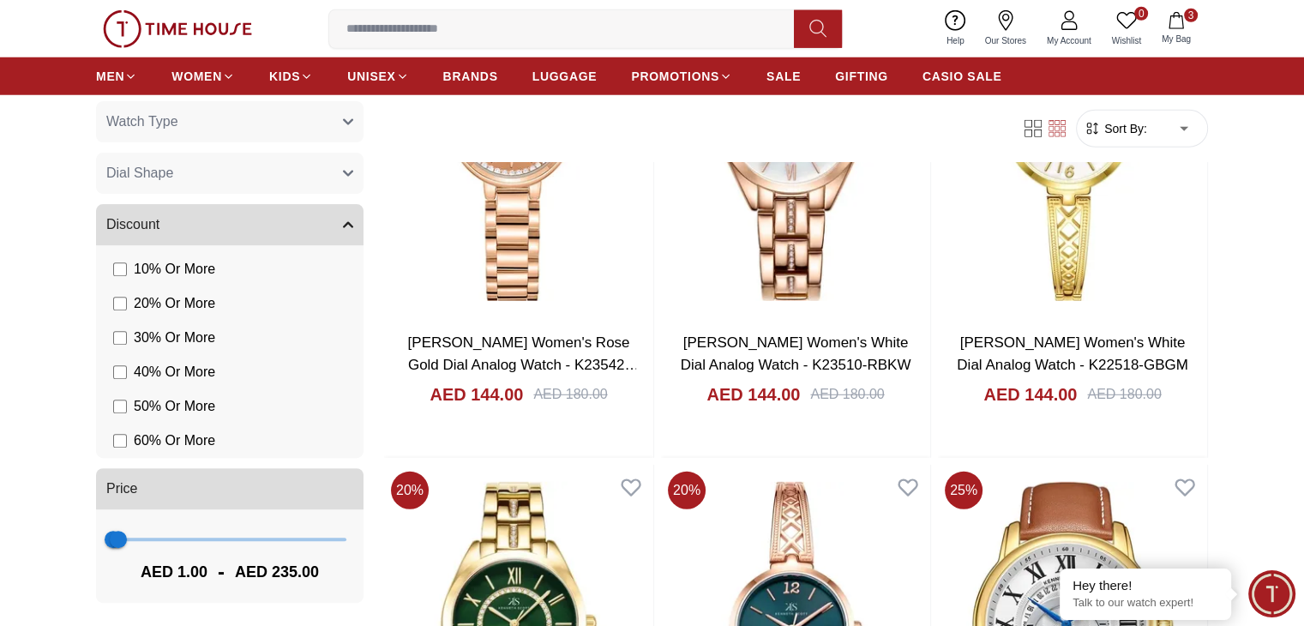
scroll to position [18083, 0]
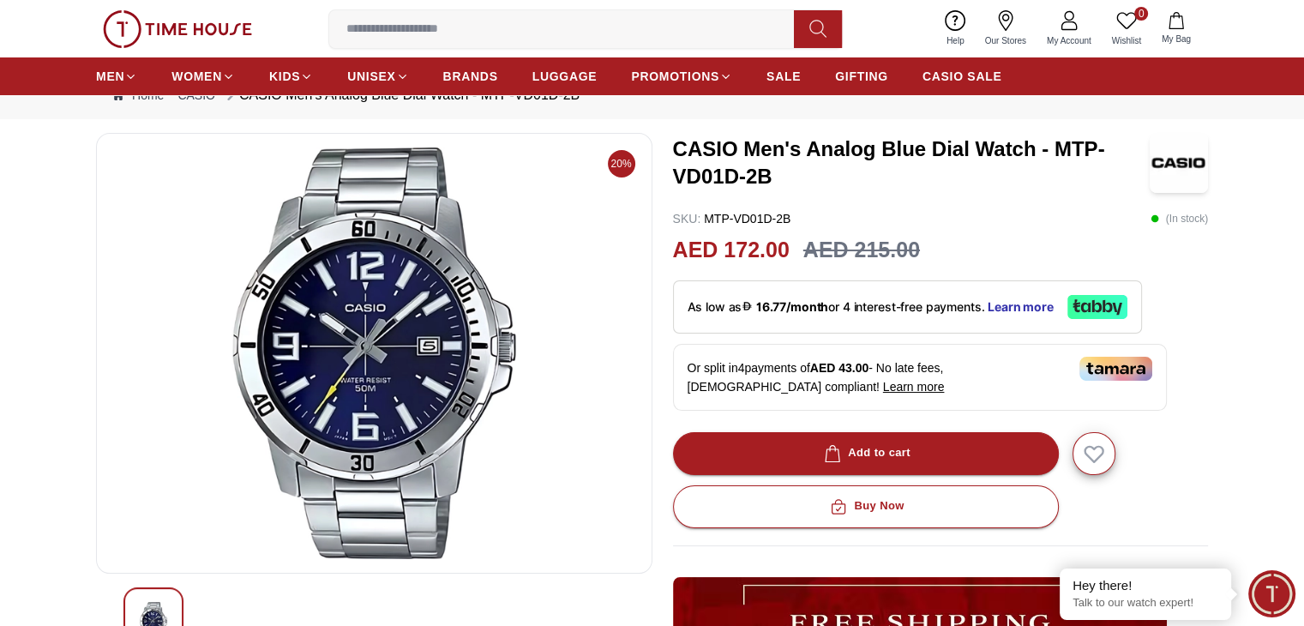
scroll to position [86, 0]
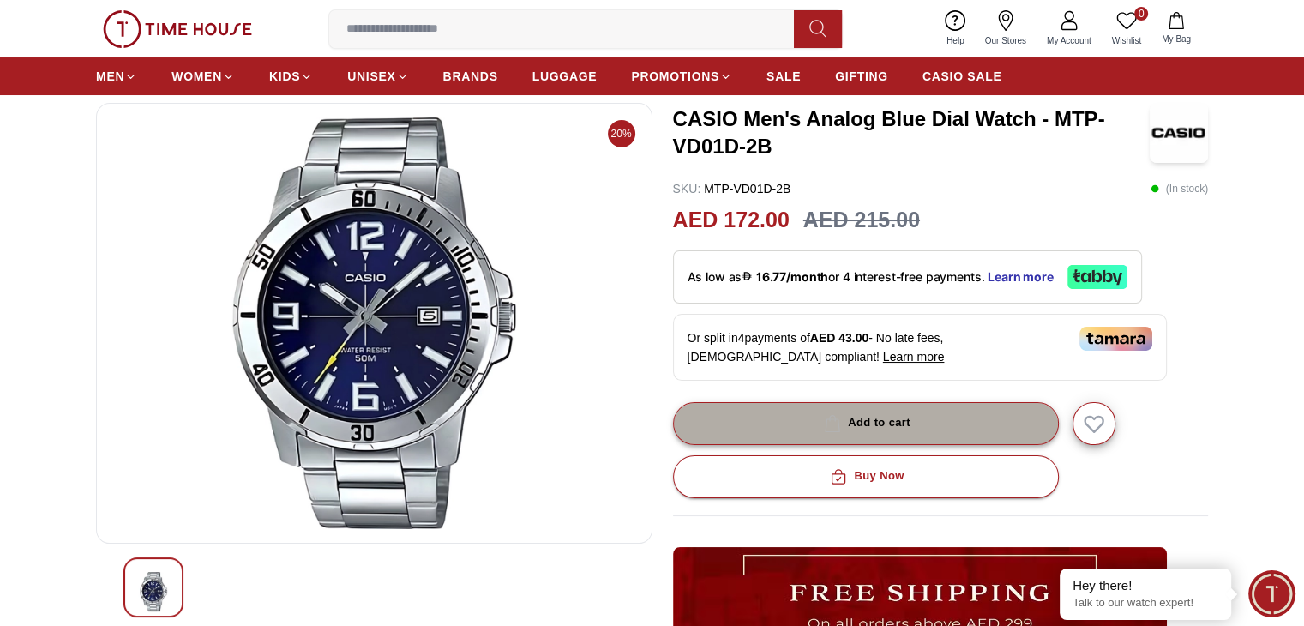
click at [862, 428] on div "Add to cart" at bounding box center [865, 423] width 90 height 20
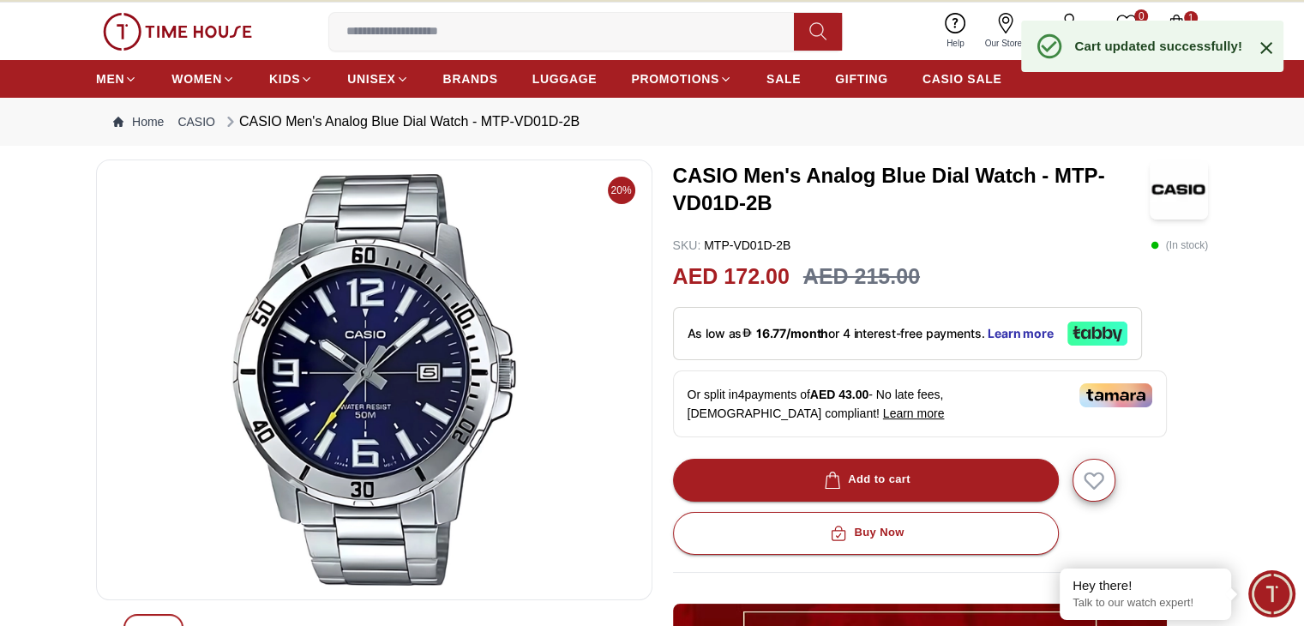
scroll to position [0, 0]
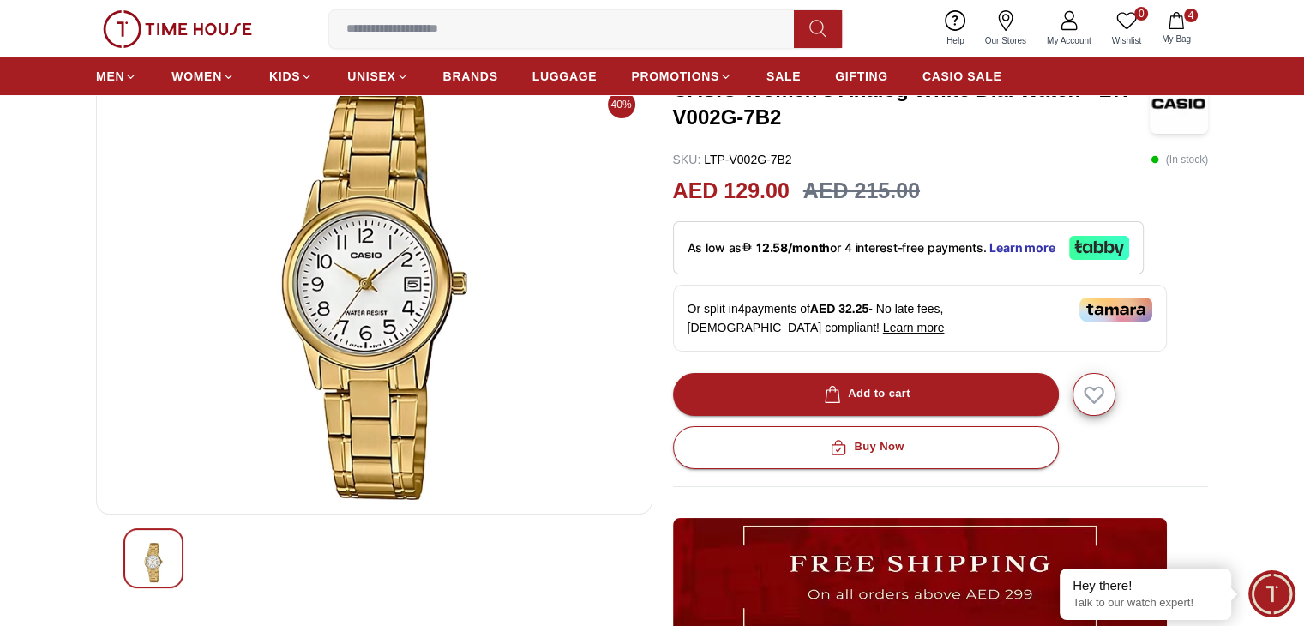
scroll to position [86, 0]
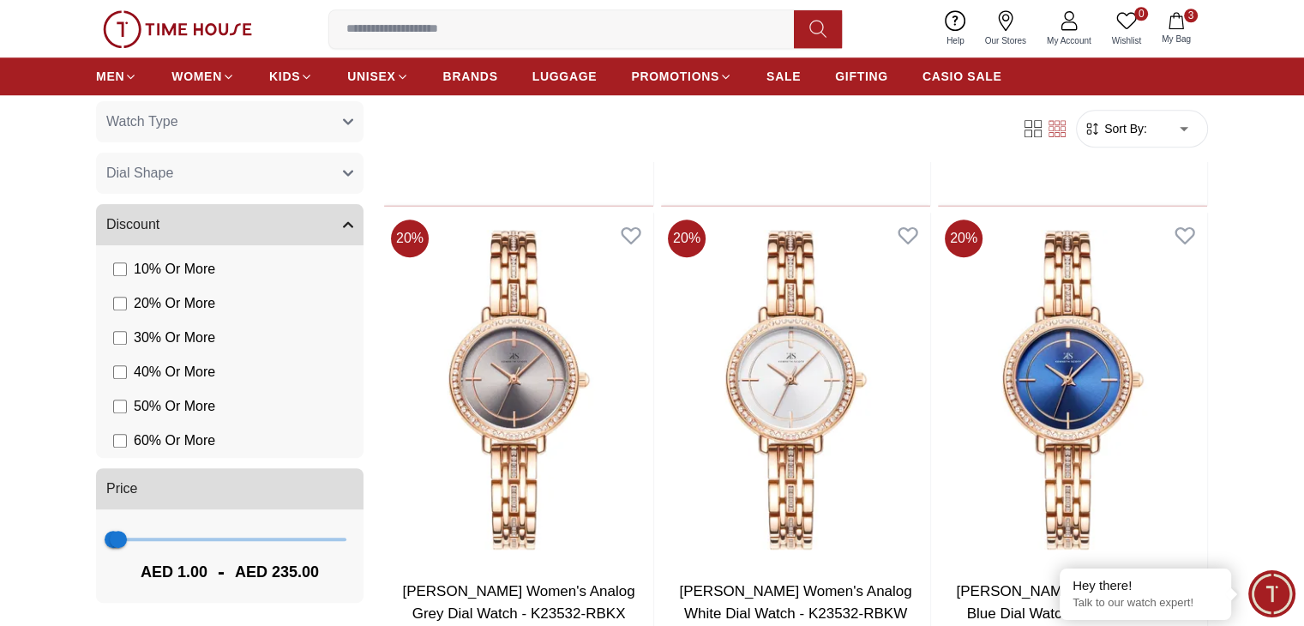
scroll to position [20997, 0]
click at [1183, 27] on icon "button" at bounding box center [1175, 20] width 17 height 17
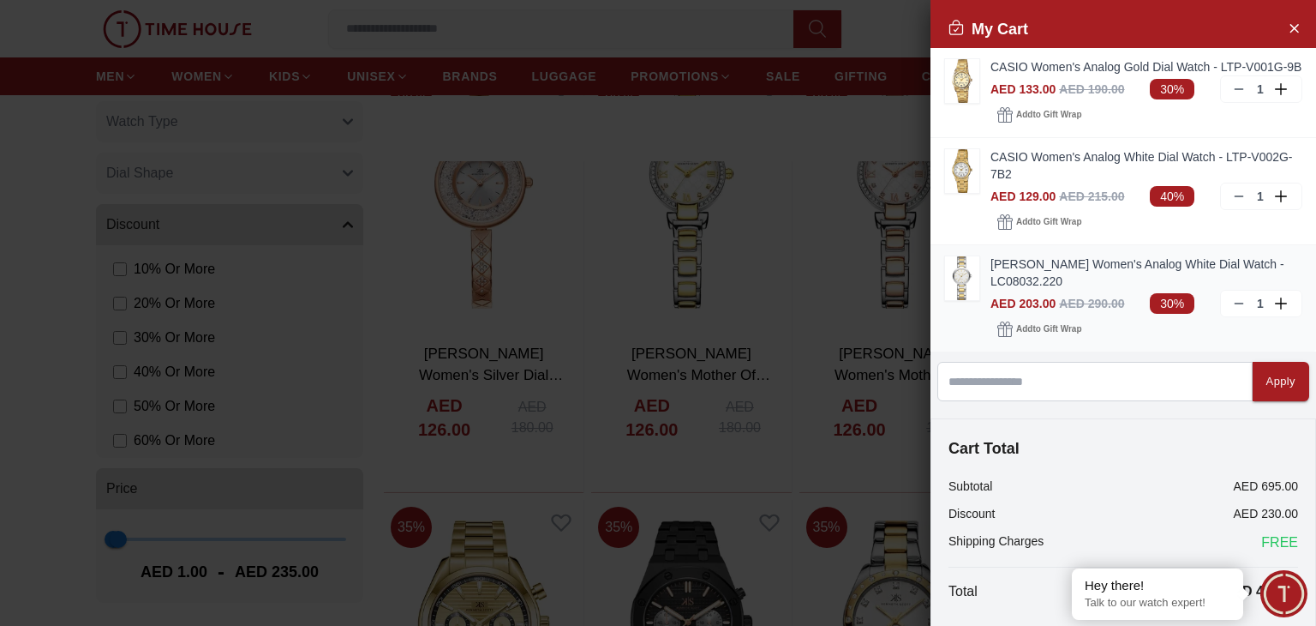
click at [1232, 310] on icon at bounding box center [1239, 304] width 14 height 14
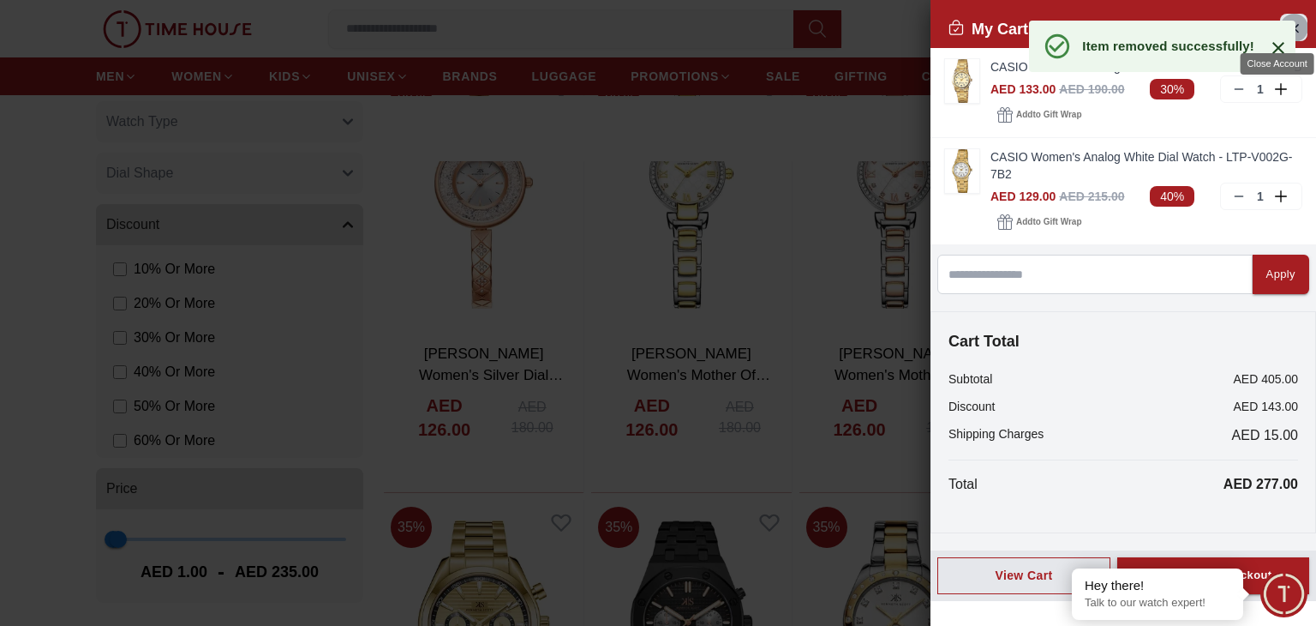
click at [1296, 25] on icon "Close Account" at bounding box center [1294, 27] width 14 height 21
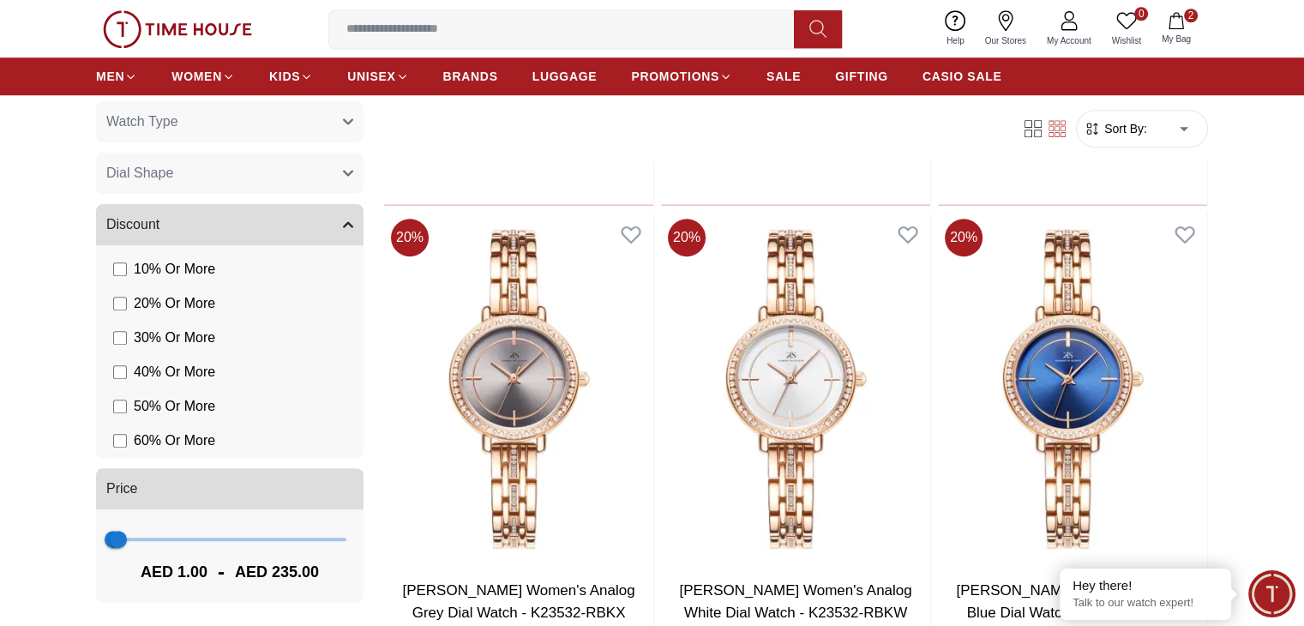
click at [716, 33] on input at bounding box center [568, 29] width 478 height 34
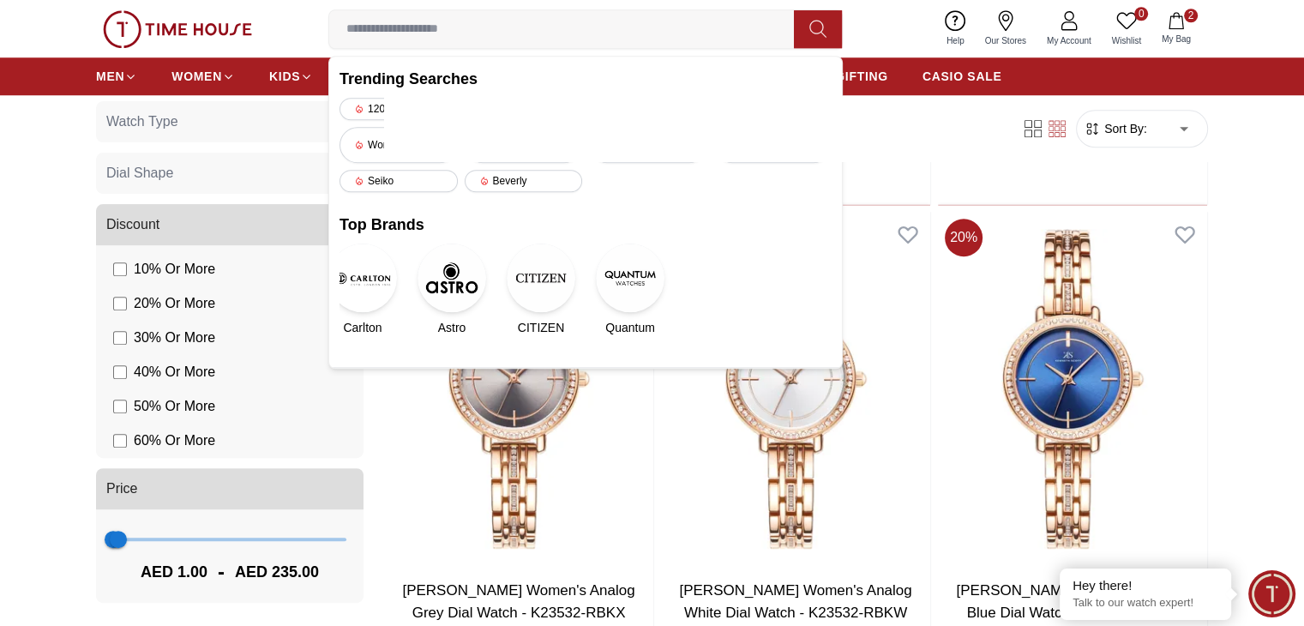
click at [881, 124] on div "Filter Sort By: ​ ****** ​" at bounding box center [796, 128] width 824 height 65
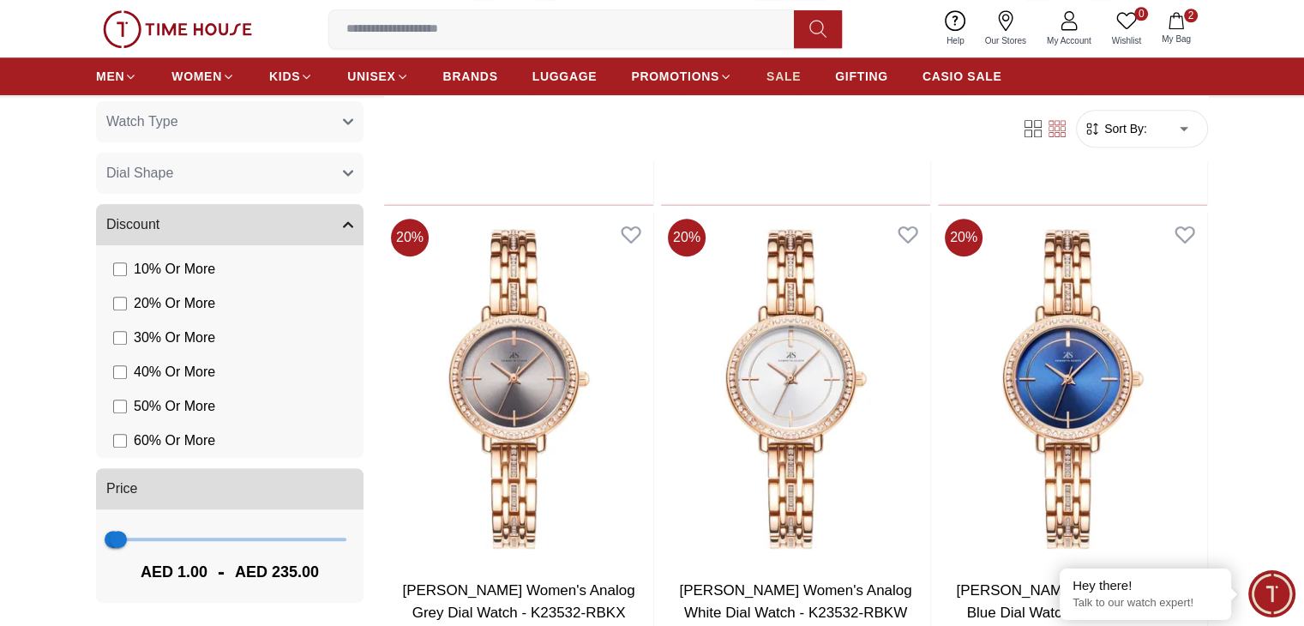
click at [780, 76] on span "SALE" at bounding box center [783, 76] width 34 height 17
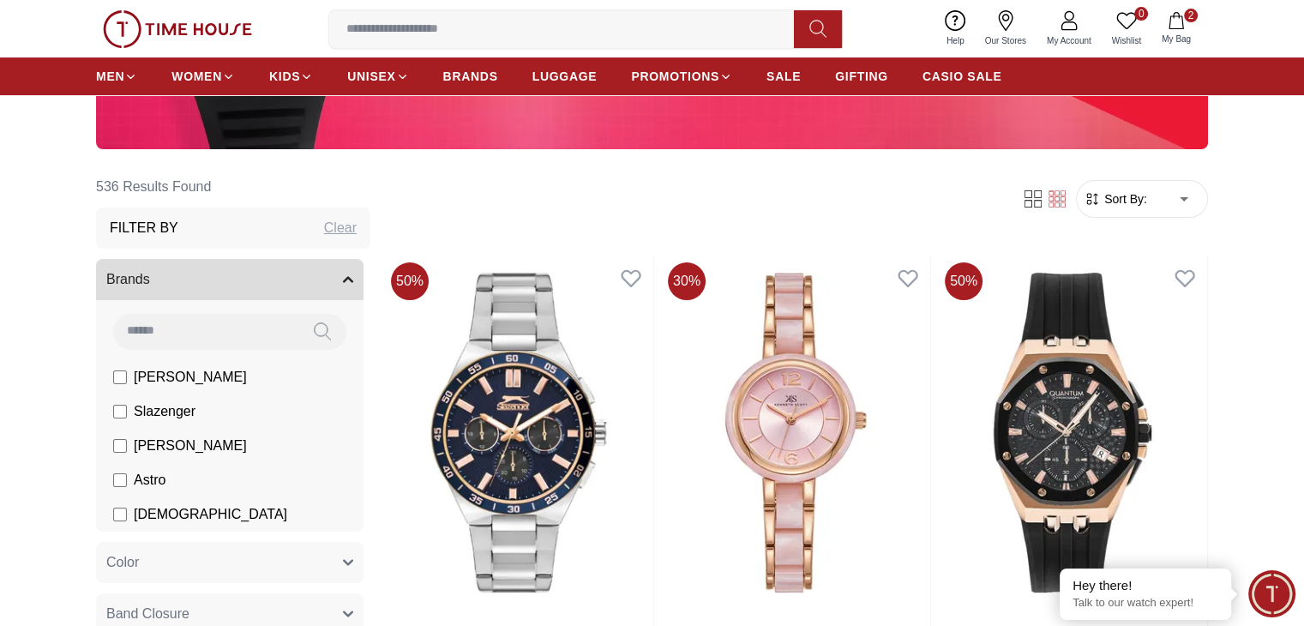
click at [226, 330] on input at bounding box center [205, 331] width 185 height 34
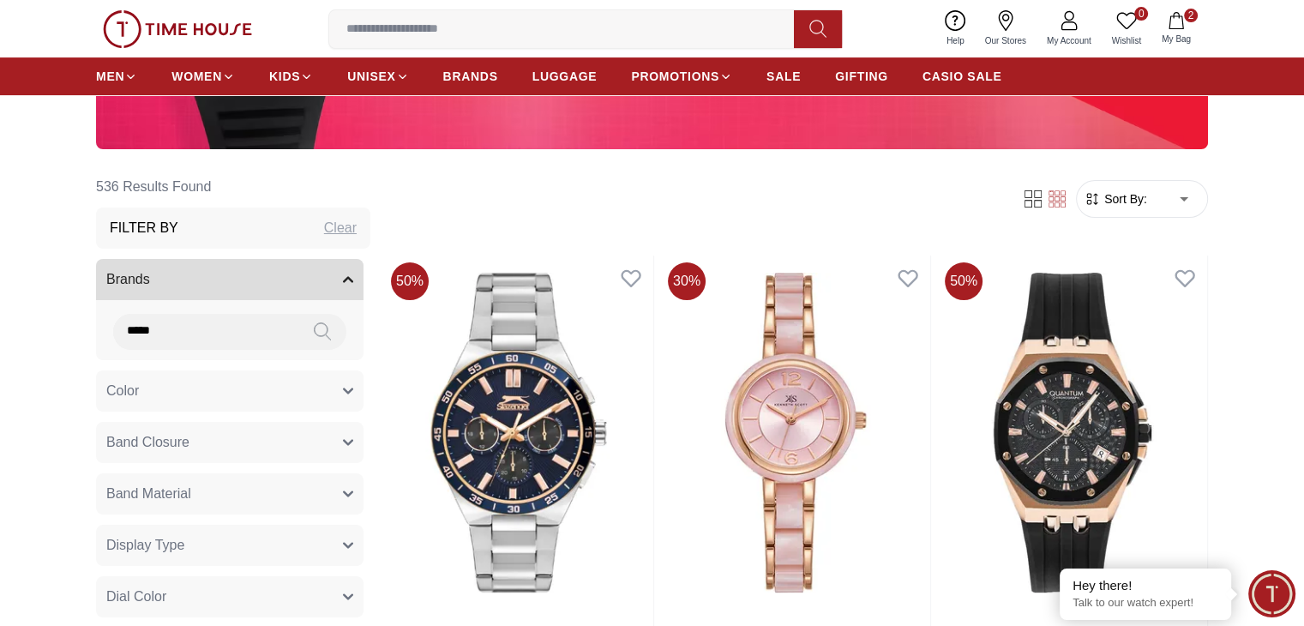
type input "*****"
click at [316, 332] on icon at bounding box center [322, 331] width 17 height 20
click at [267, 338] on input "*****" at bounding box center [205, 331] width 185 height 34
drag, startPoint x: 209, startPoint y: 339, endPoint x: 91, endPoint y: 338, distance: 118.3
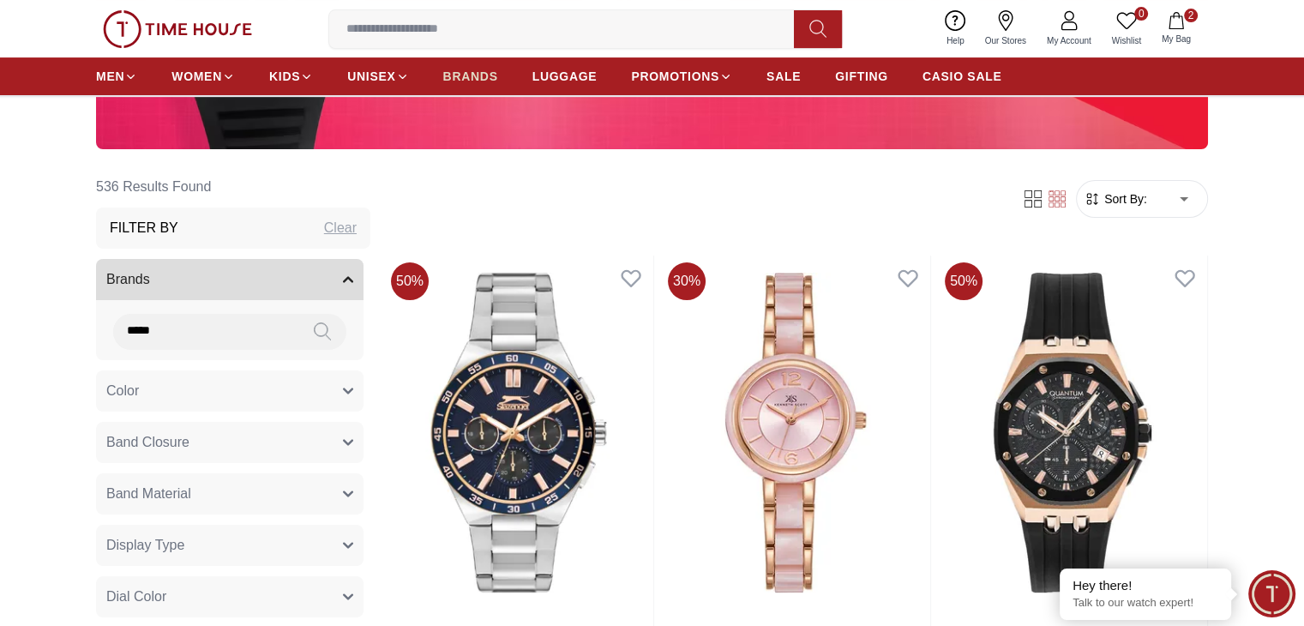
click at [465, 74] on span "BRANDS" at bounding box center [470, 76] width 55 height 17
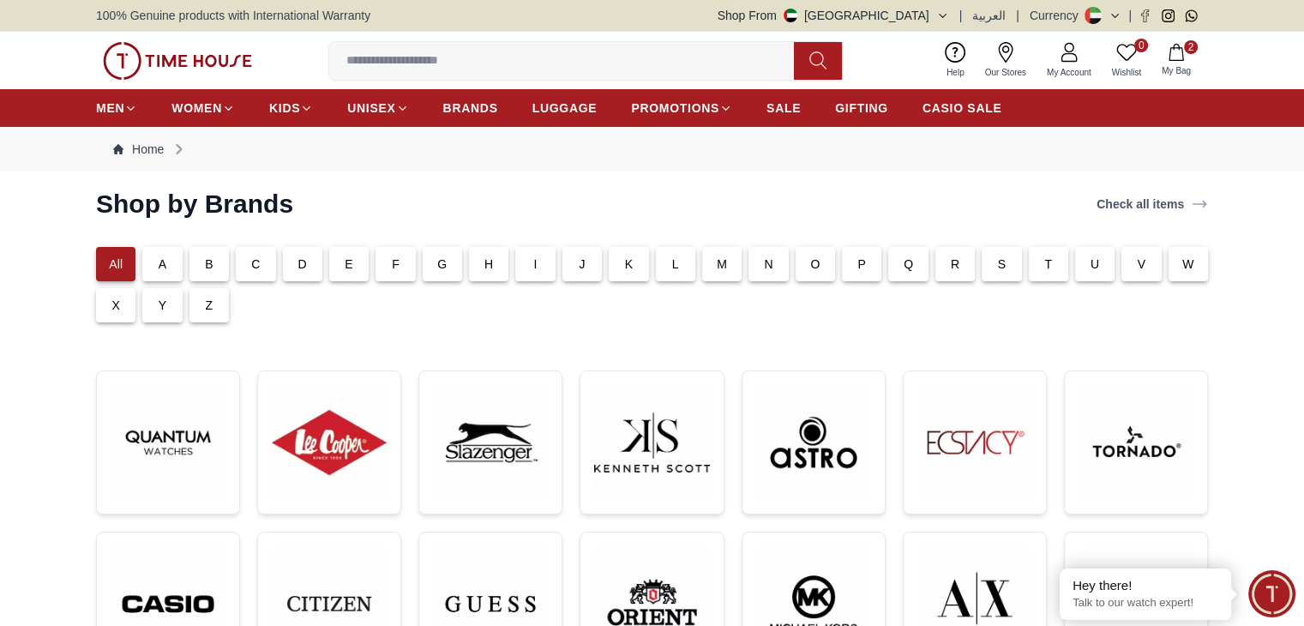
click at [256, 255] on p "C" at bounding box center [255, 263] width 9 height 17
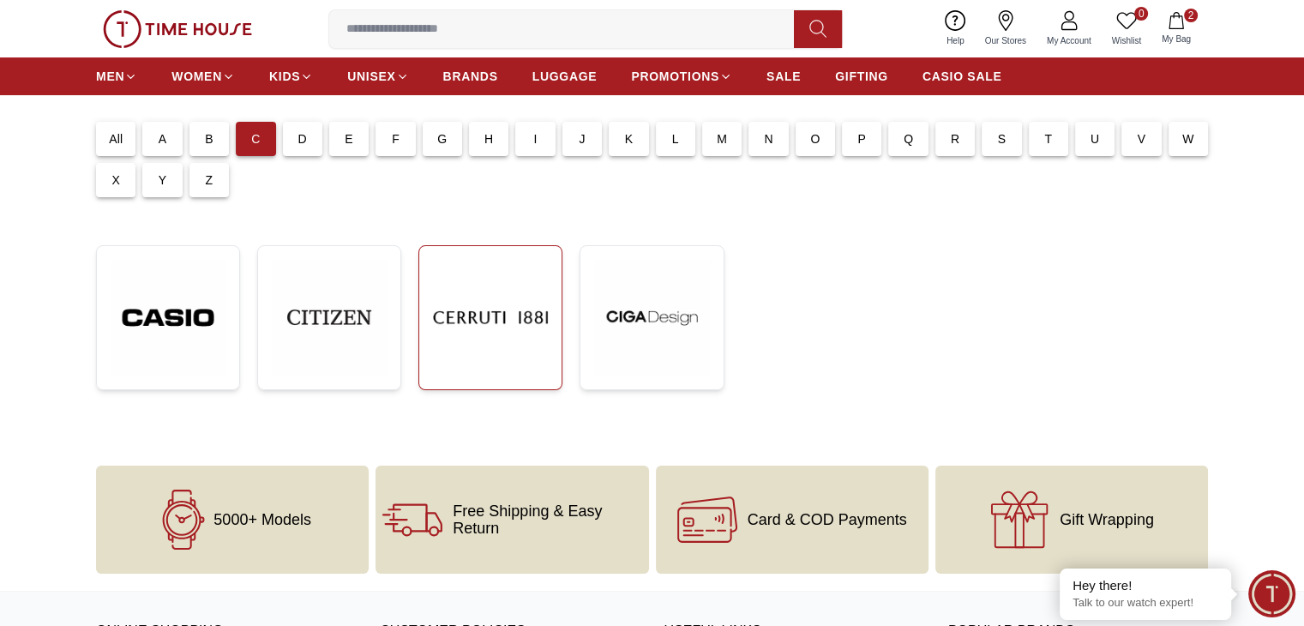
scroll to position [86, 0]
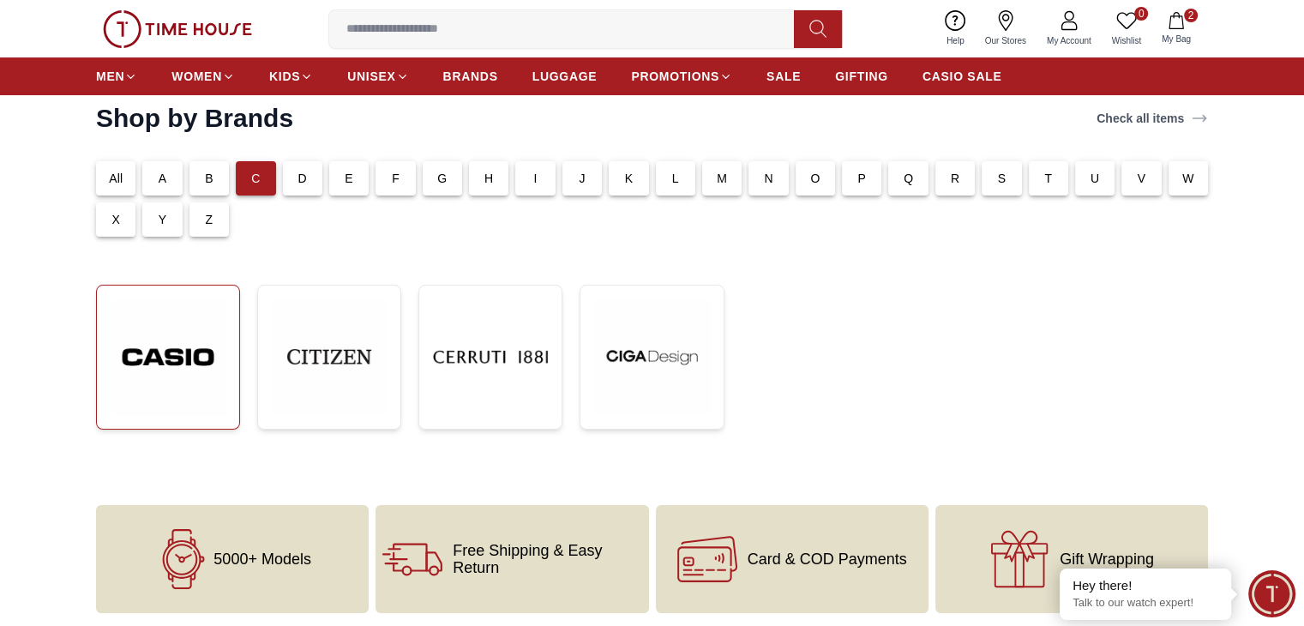
click at [196, 344] on img at bounding box center [168, 357] width 115 height 116
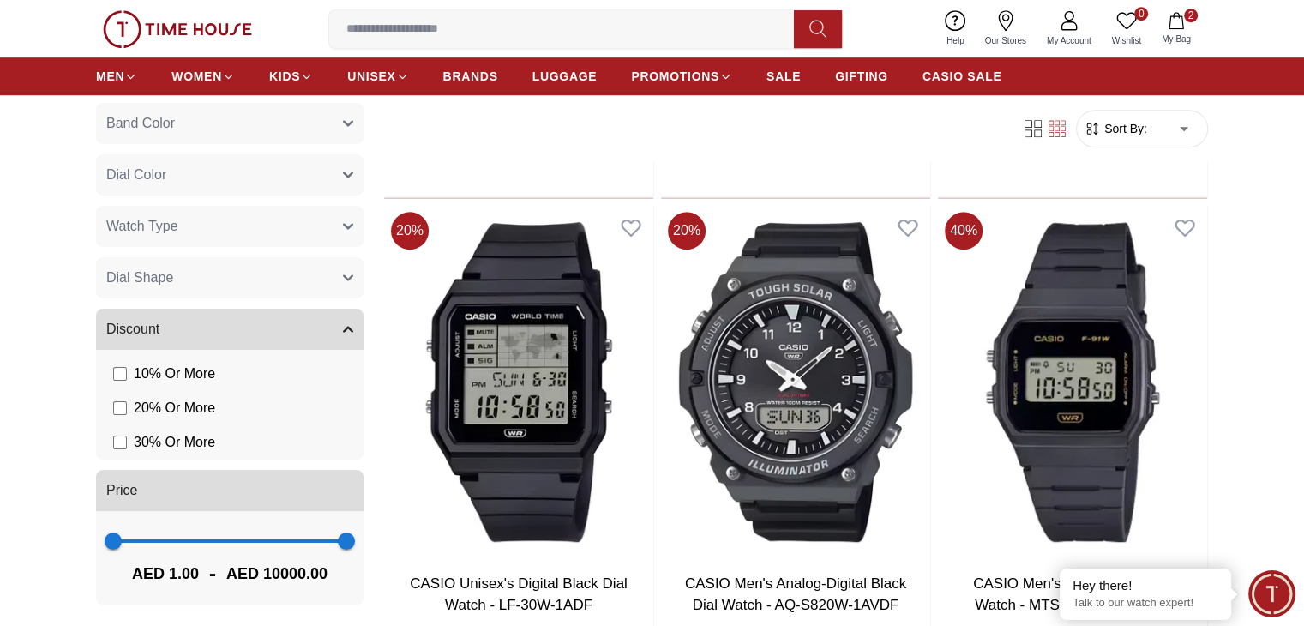
scroll to position [345, 0]
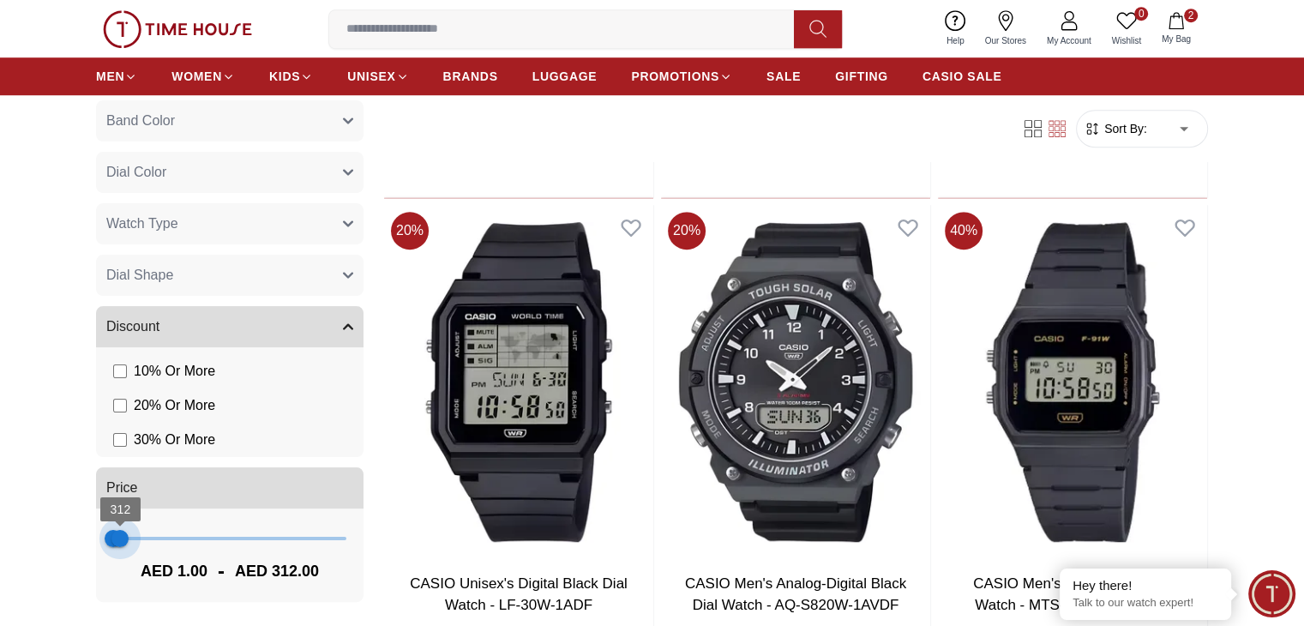
type input "***"
drag, startPoint x: 336, startPoint y: 539, endPoint x: 118, endPoint y: 539, distance: 217.7
click at [118, 539] on span "235" at bounding box center [118, 538] width 17 height 17
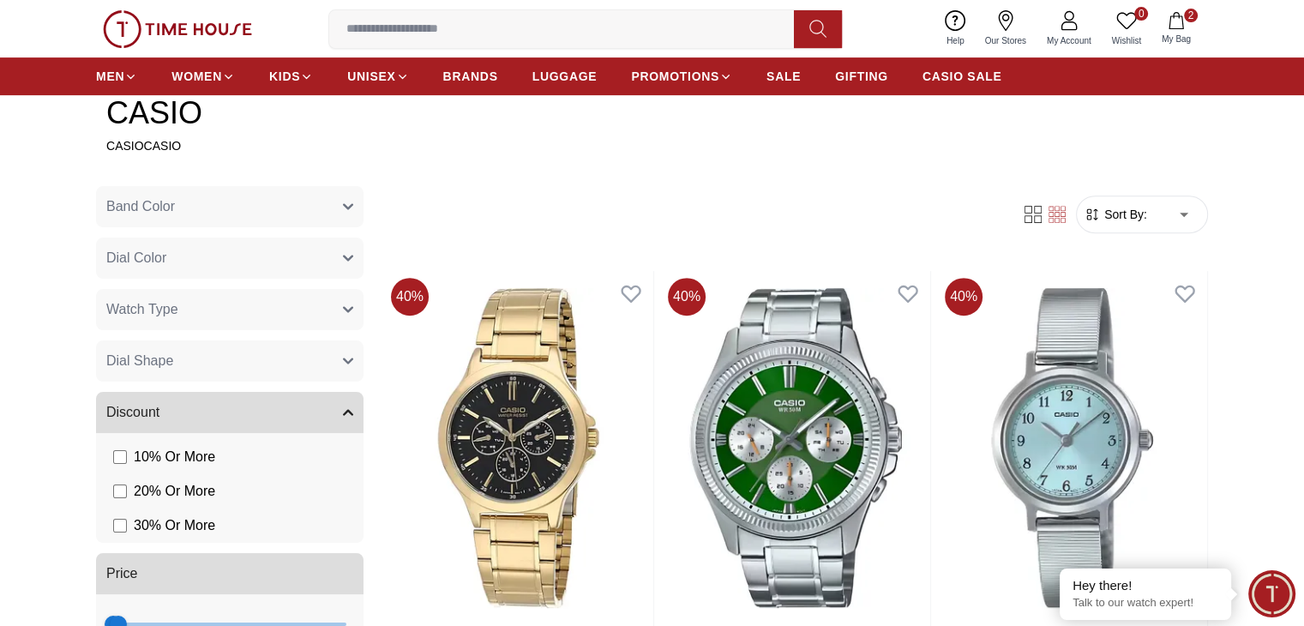
scroll to position [686, 0]
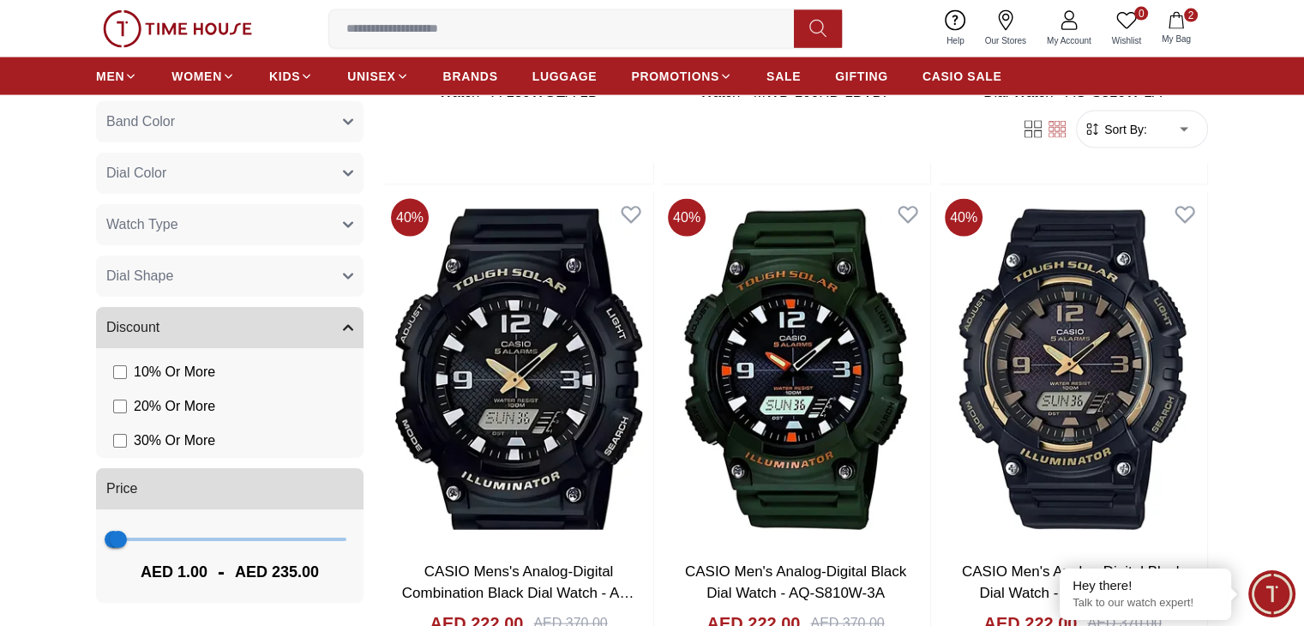
scroll to position [3685, 0]
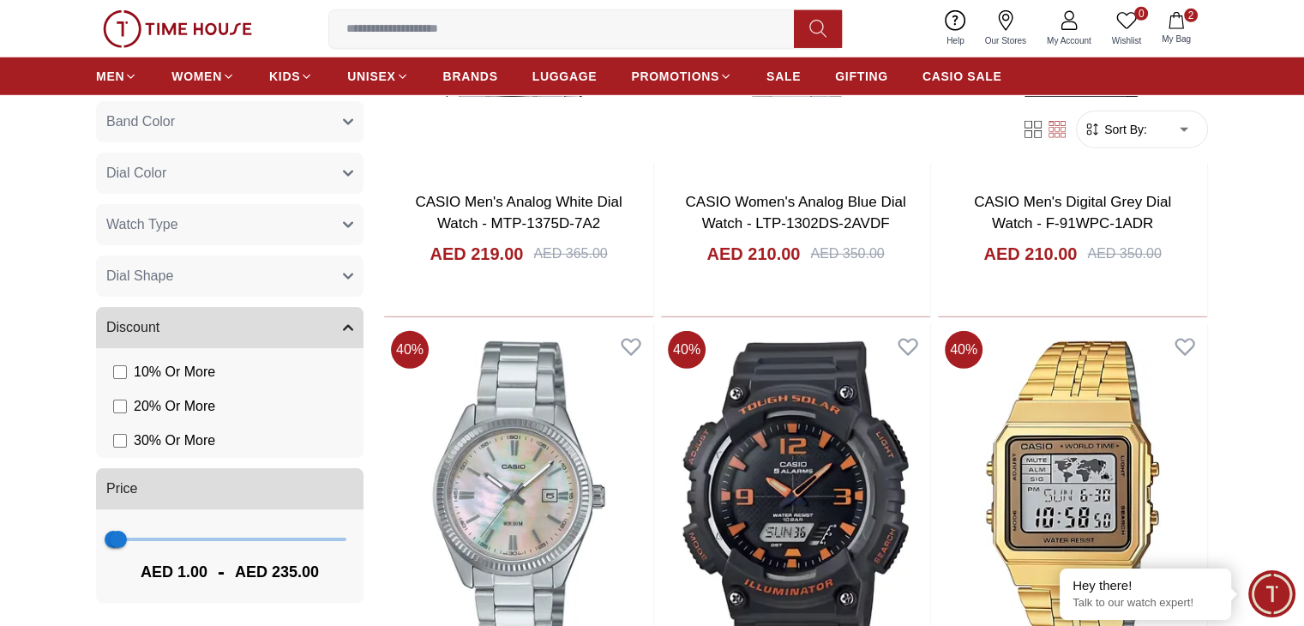
scroll to position [5056, 0]
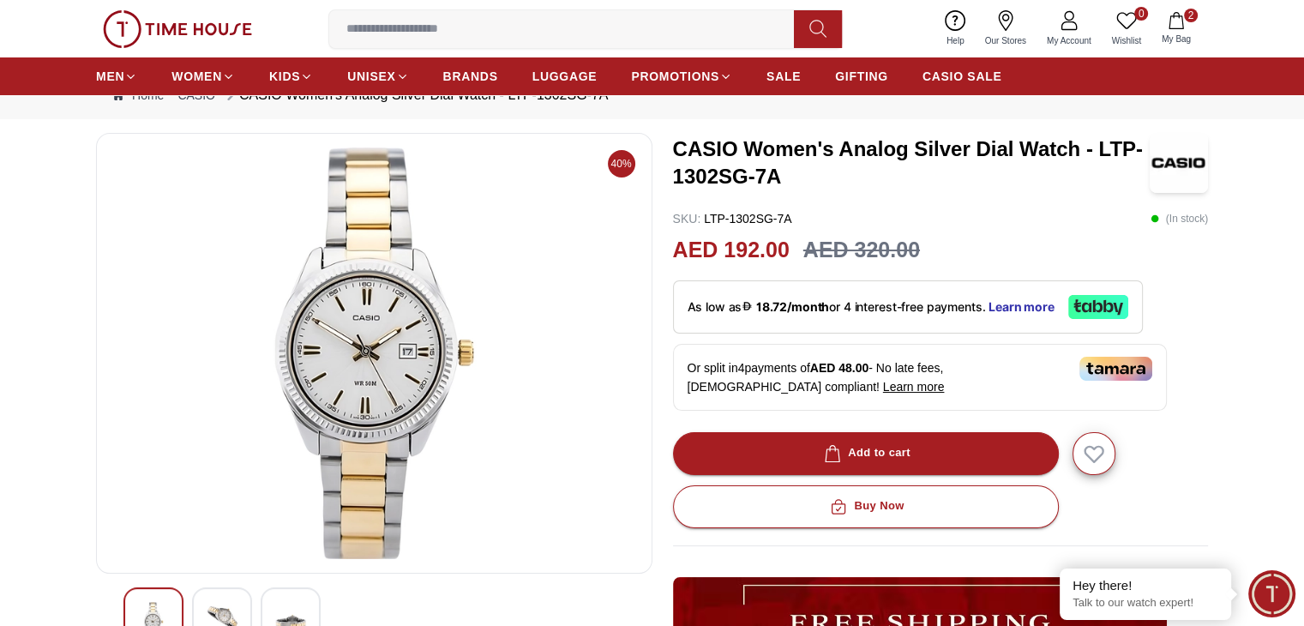
scroll to position [86, 0]
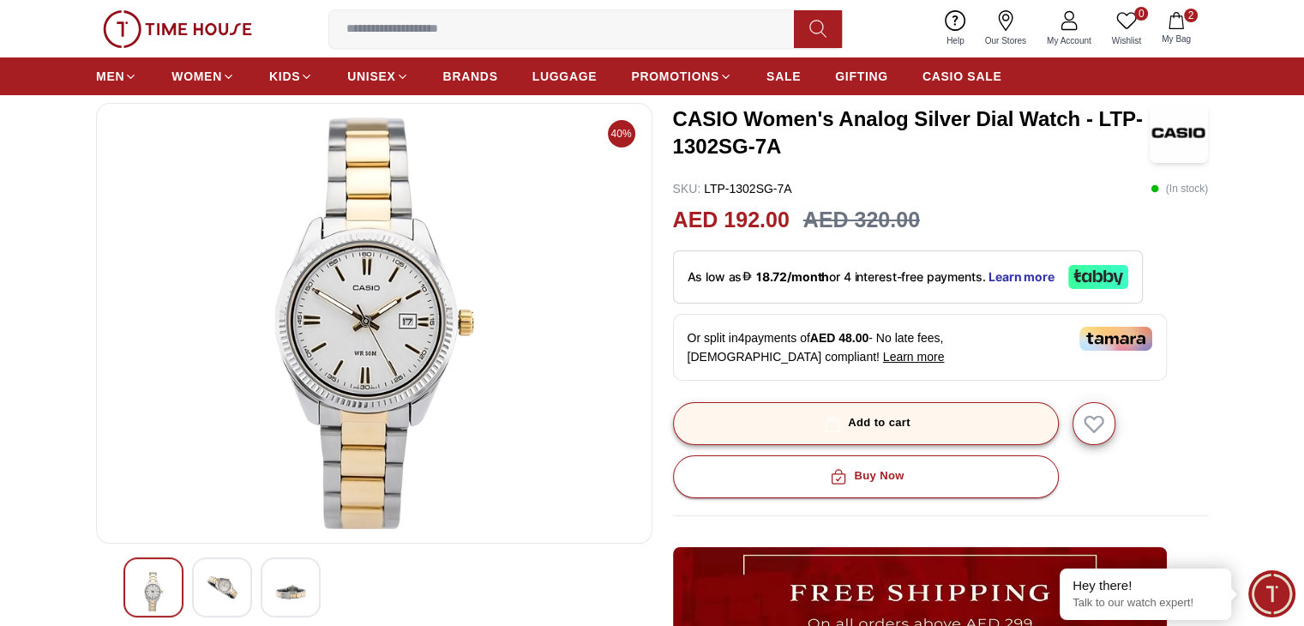
click at [930, 426] on button "Add to cart" at bounding box center [866, 423] width 386 height 43
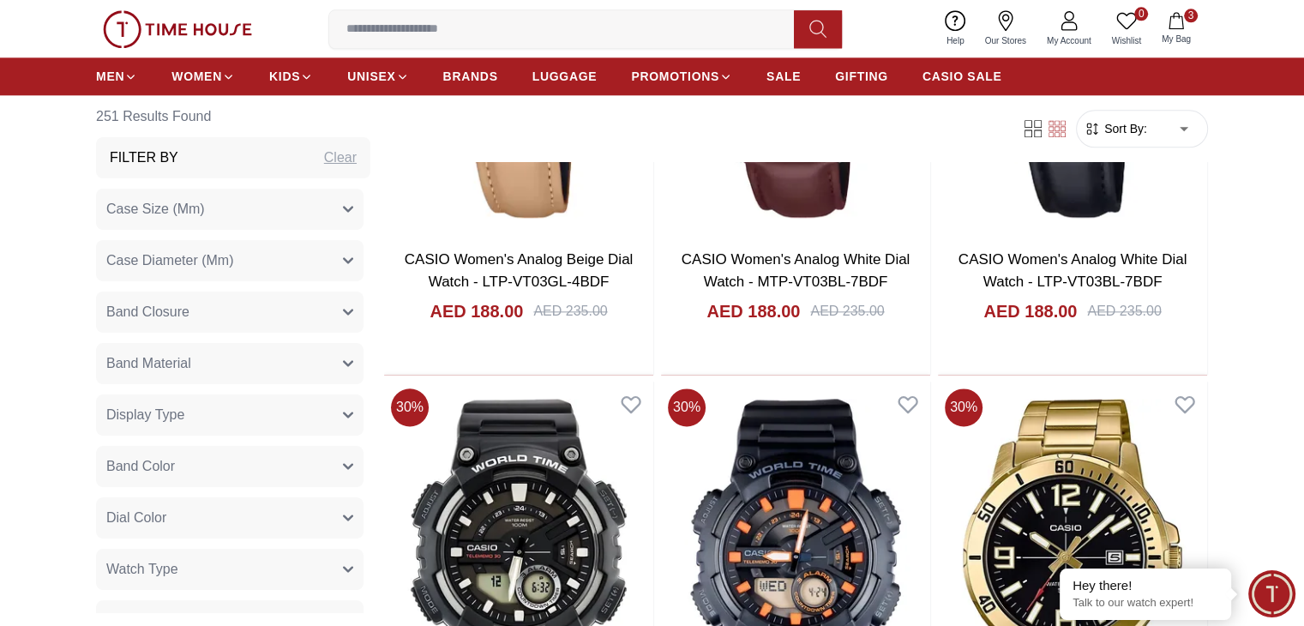
scroll to position [2057, 0]
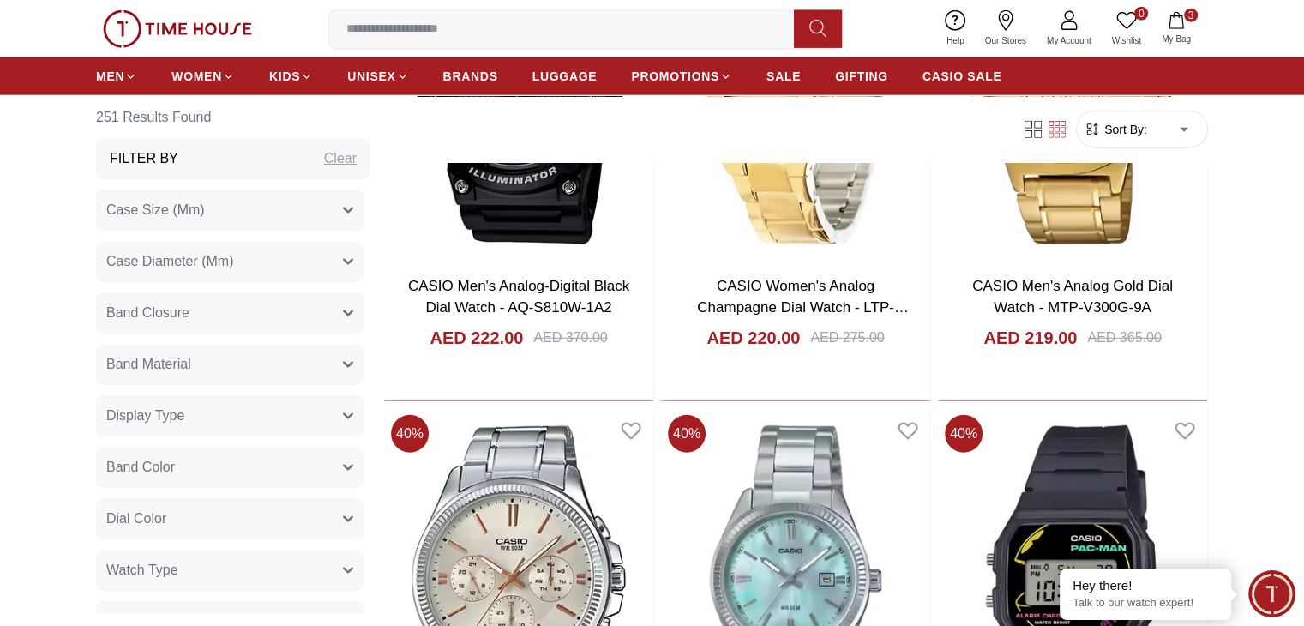
scroll to position [4714, 0]
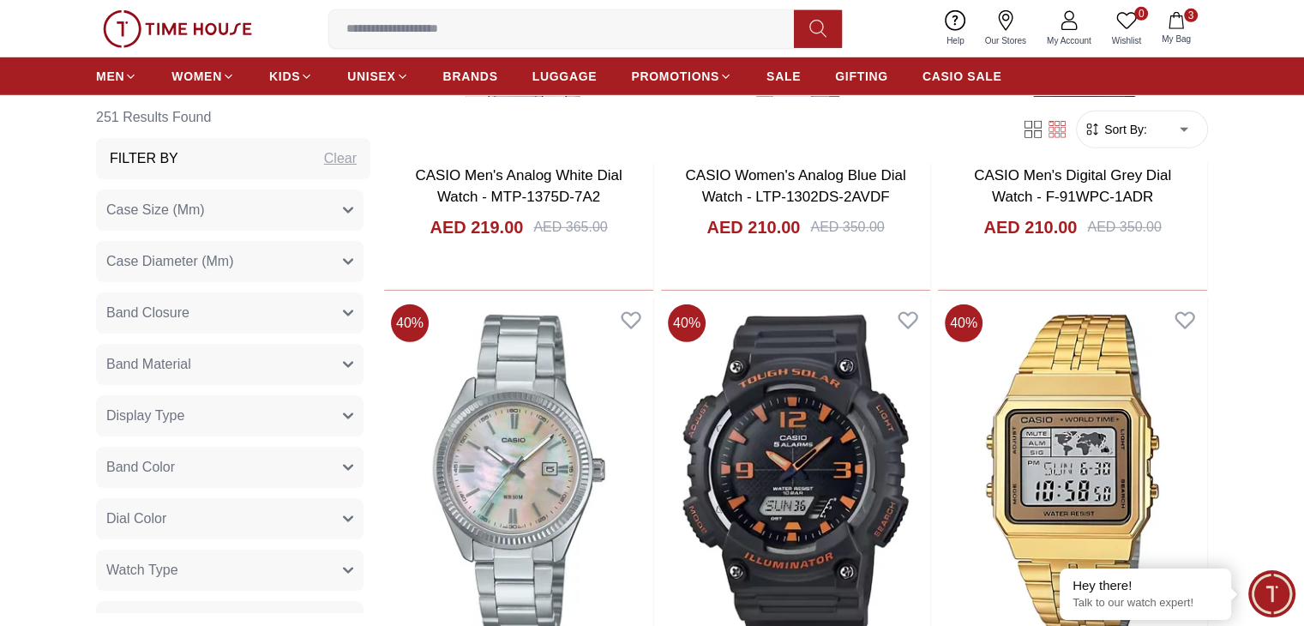
scroll to position [5142, 0]
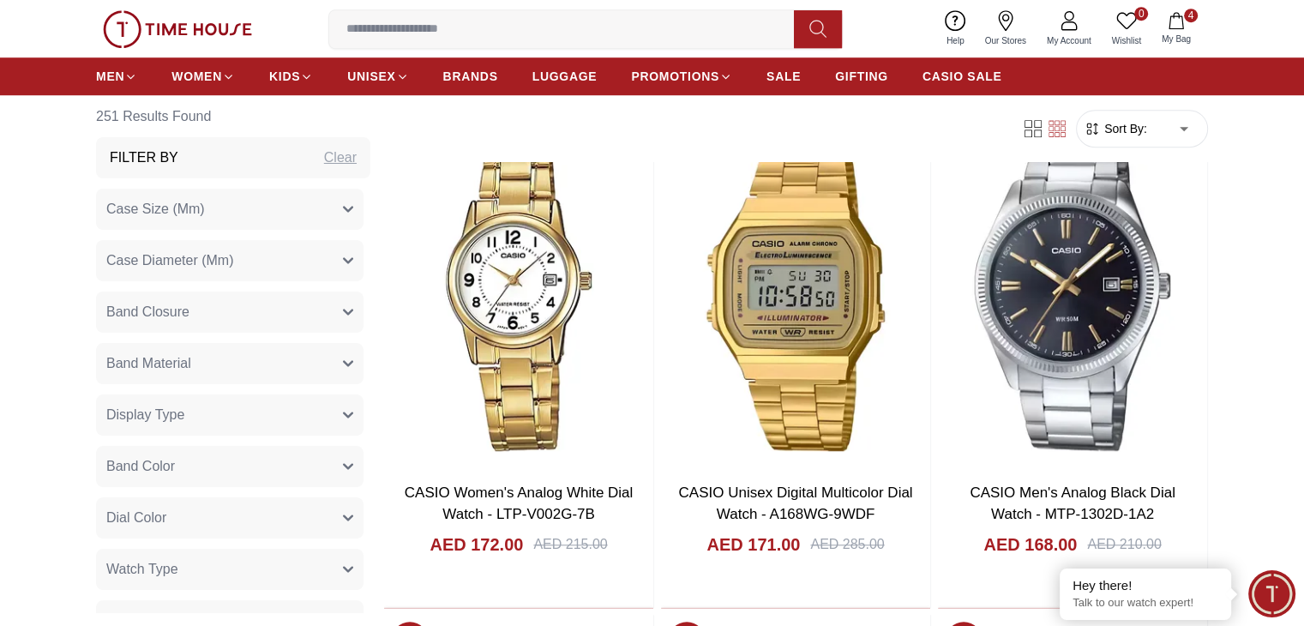
scroll to position [8142, 0]
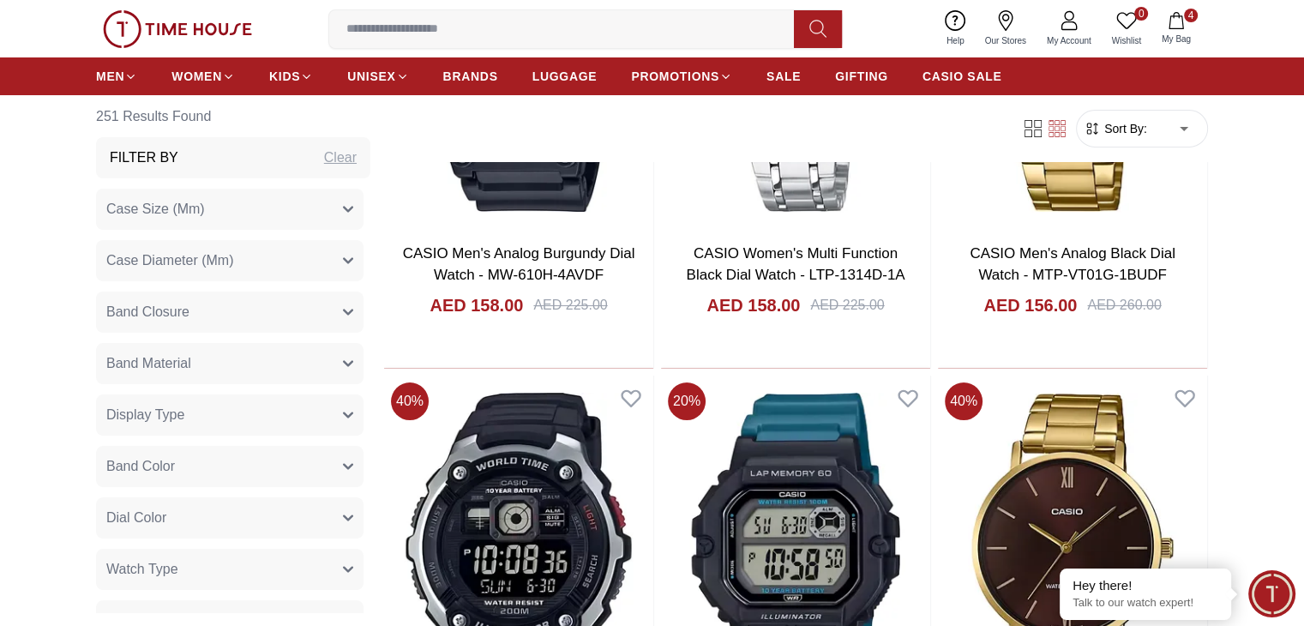
scroll to position [13284, 0]
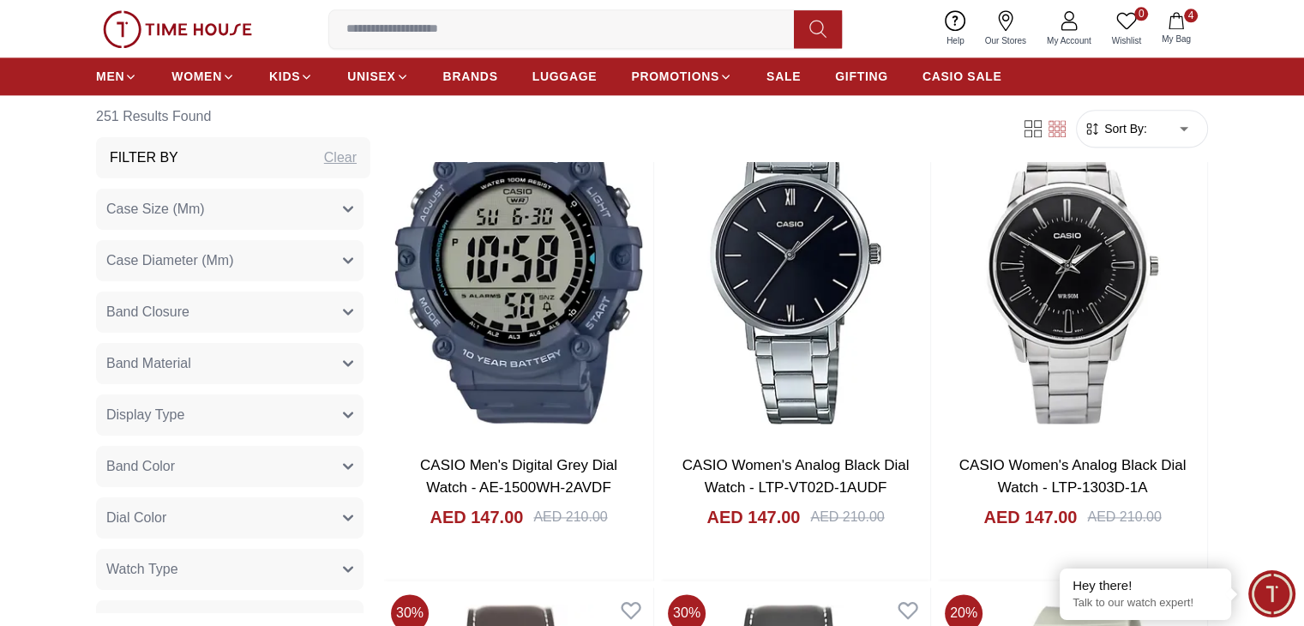
scroll to position [15515, 0]
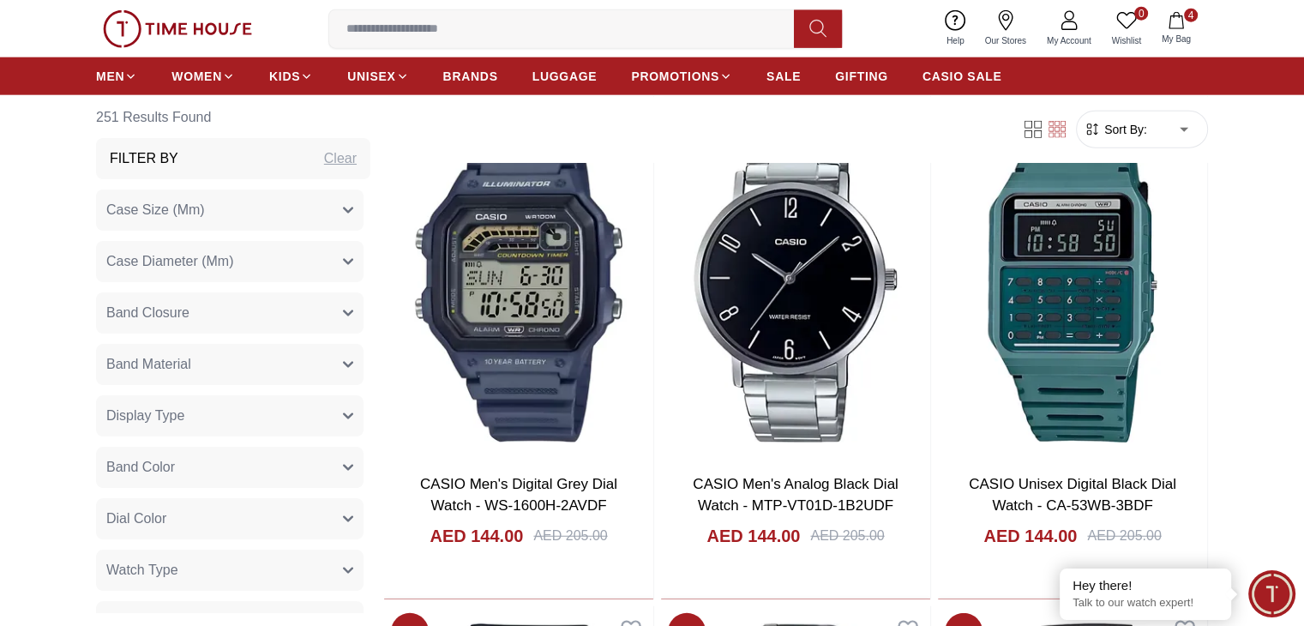
scroll to position [17744, 0]
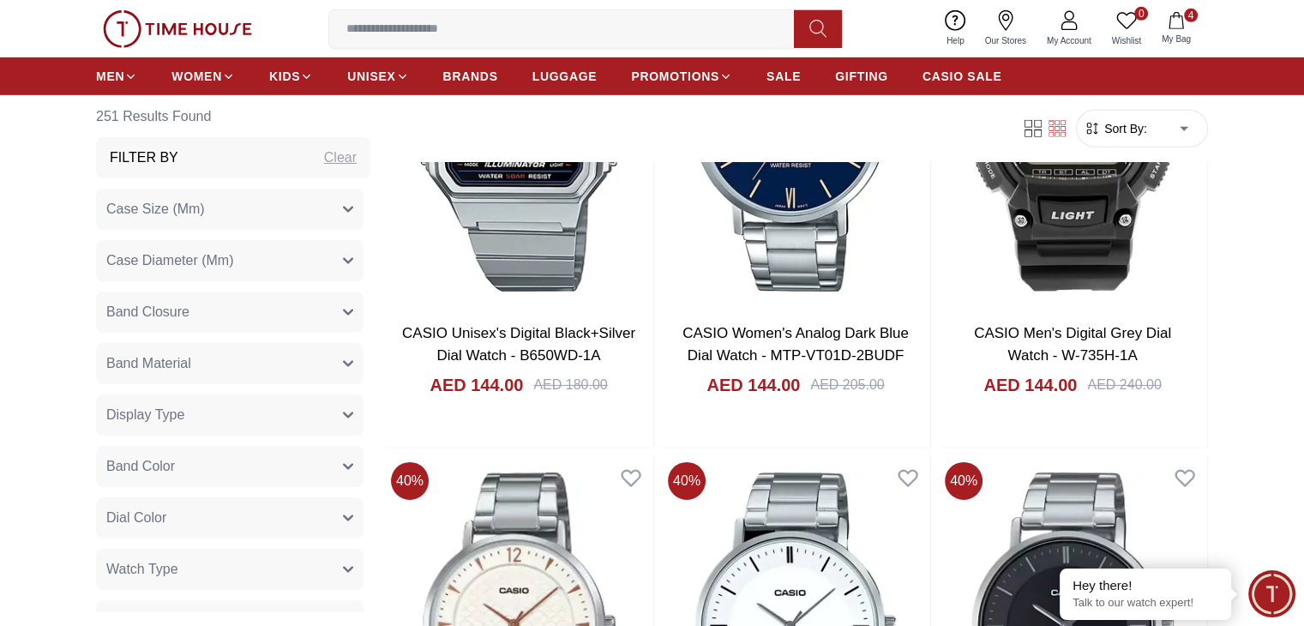
scroll to position [18429, 0]
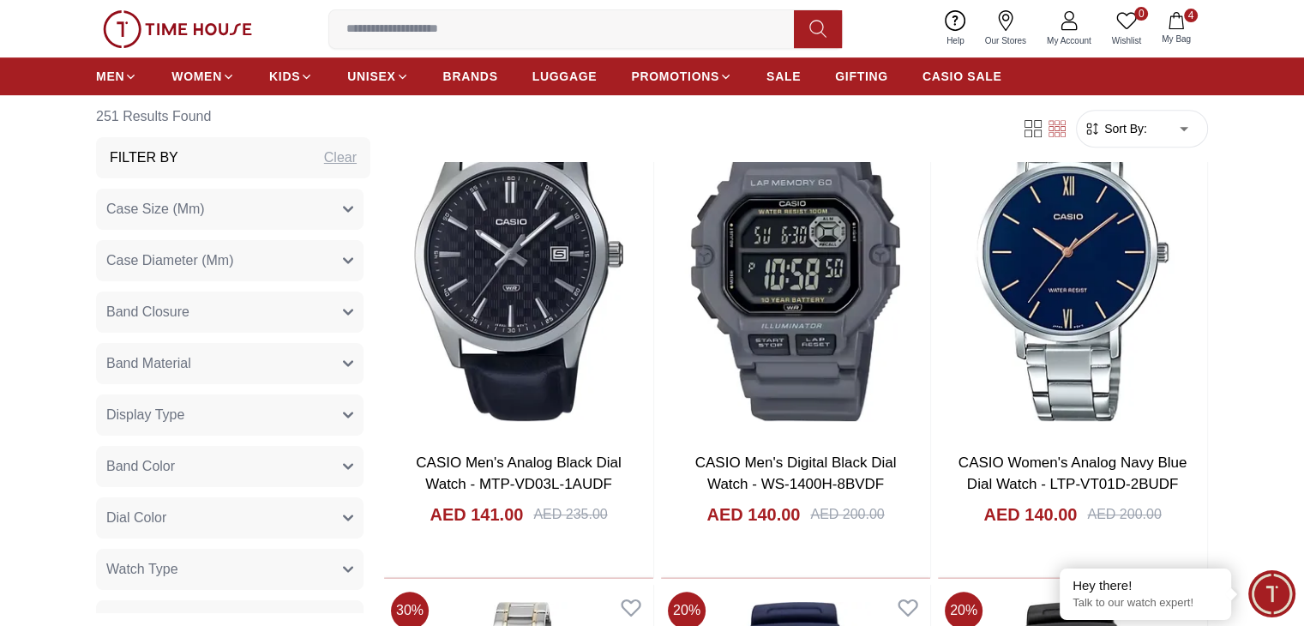
scroll to position [20315, 0]
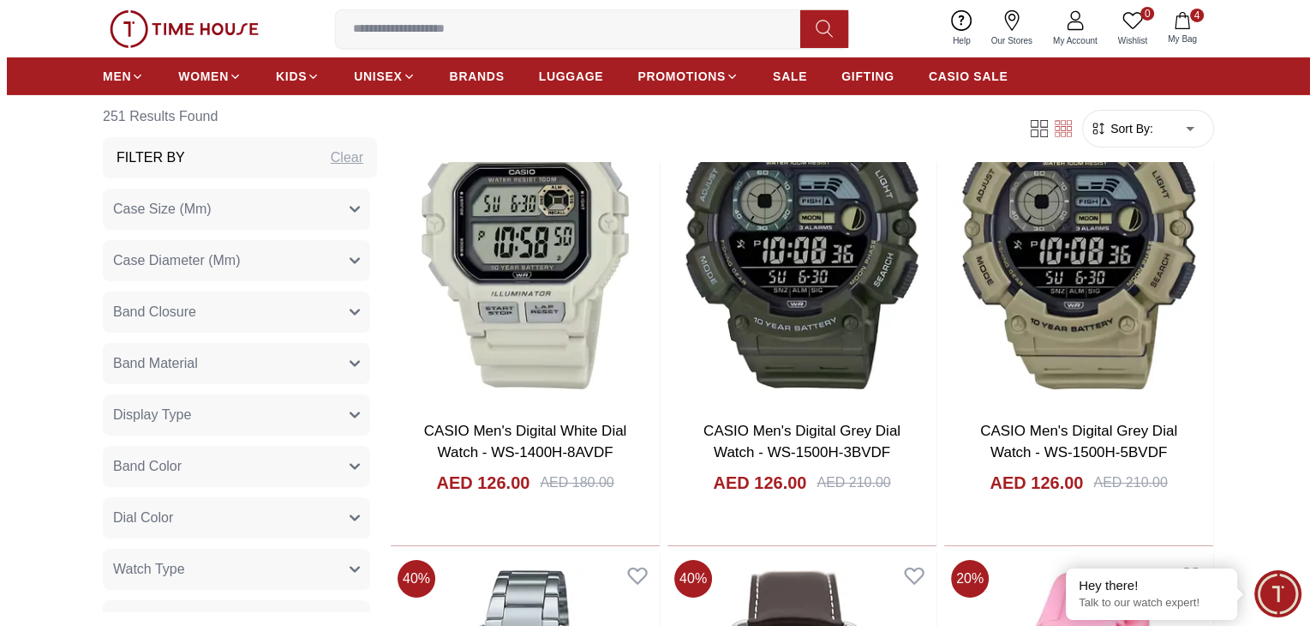
scroll to position [25371, 0]
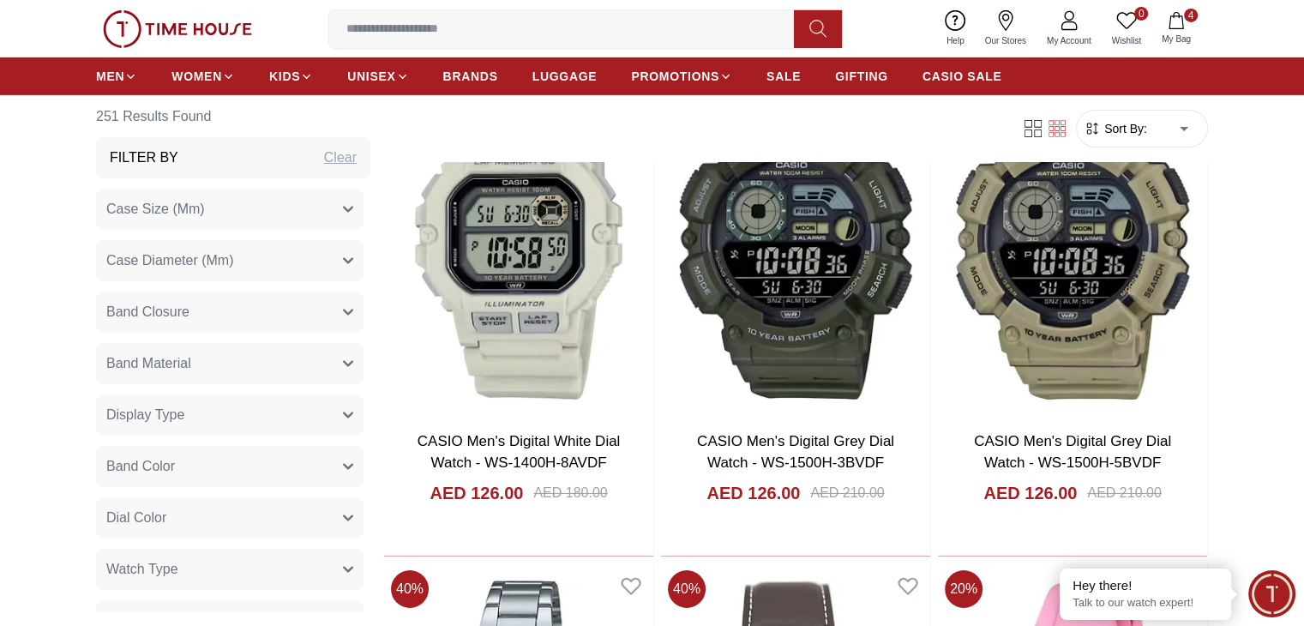
click at [1173, 27] on icon "button" at bounding box center [1175, 20] width 17 height 17
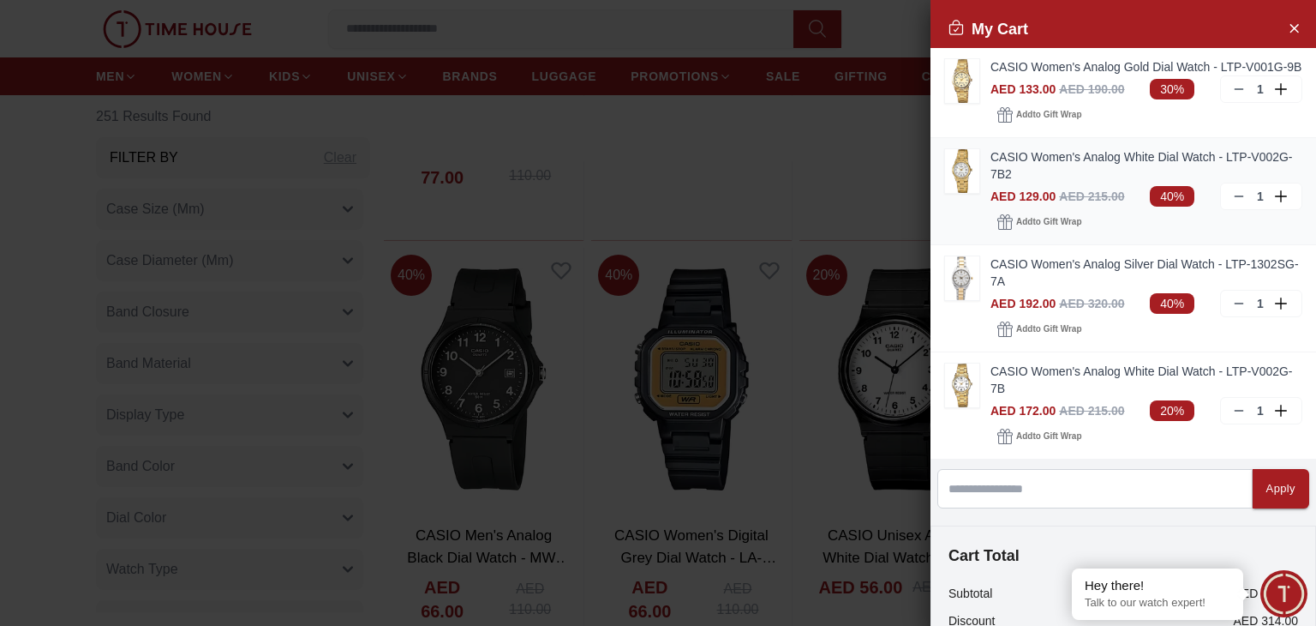
click at [1235, 196] on line at bounding box center [1239, 196] width 8 height 0
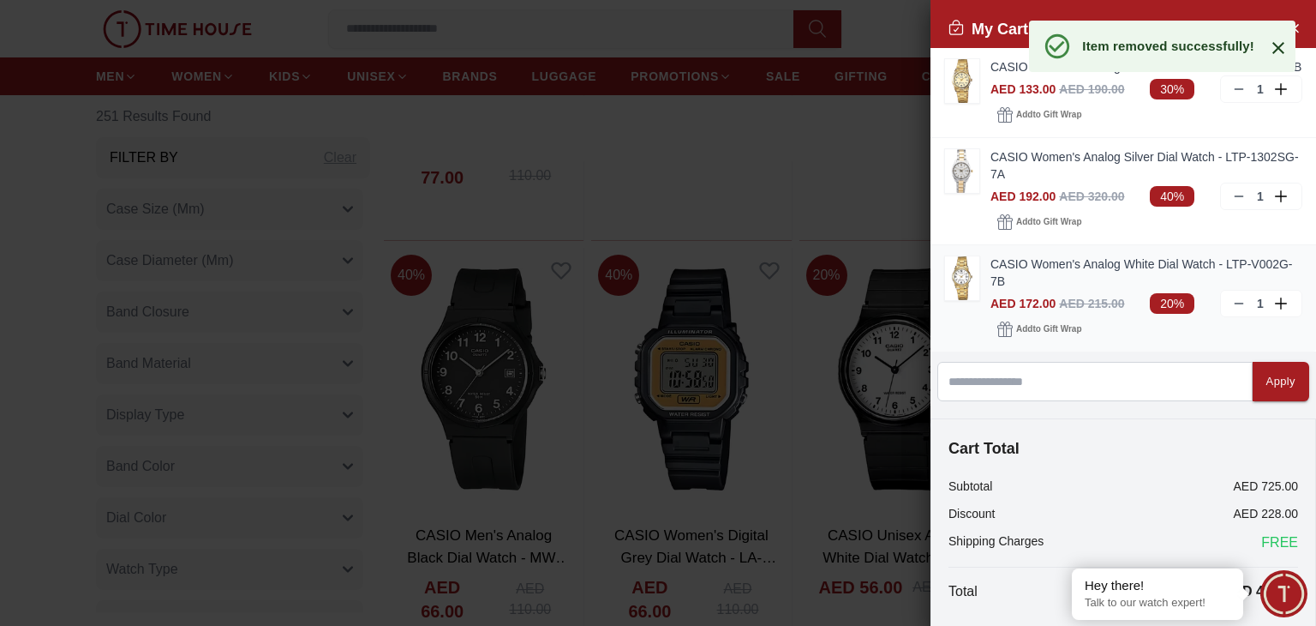
click at [966, 299] on img at bounding box center [962, 278] width 34 height 44
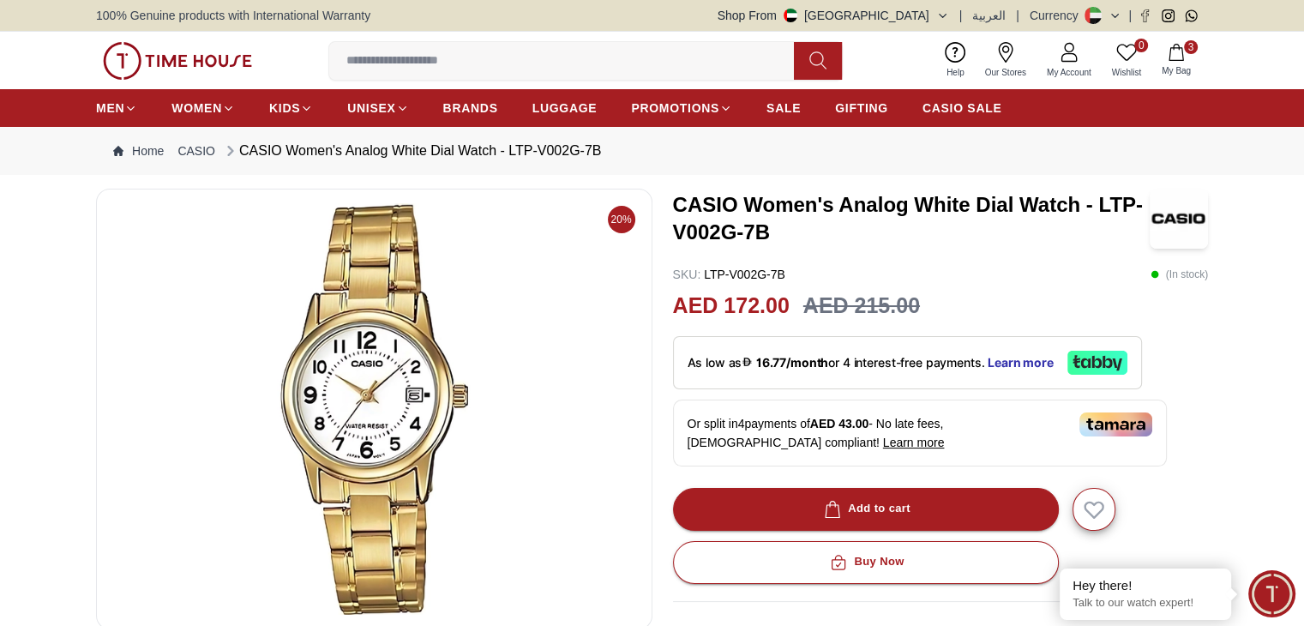
scroll to position [2424, 0]
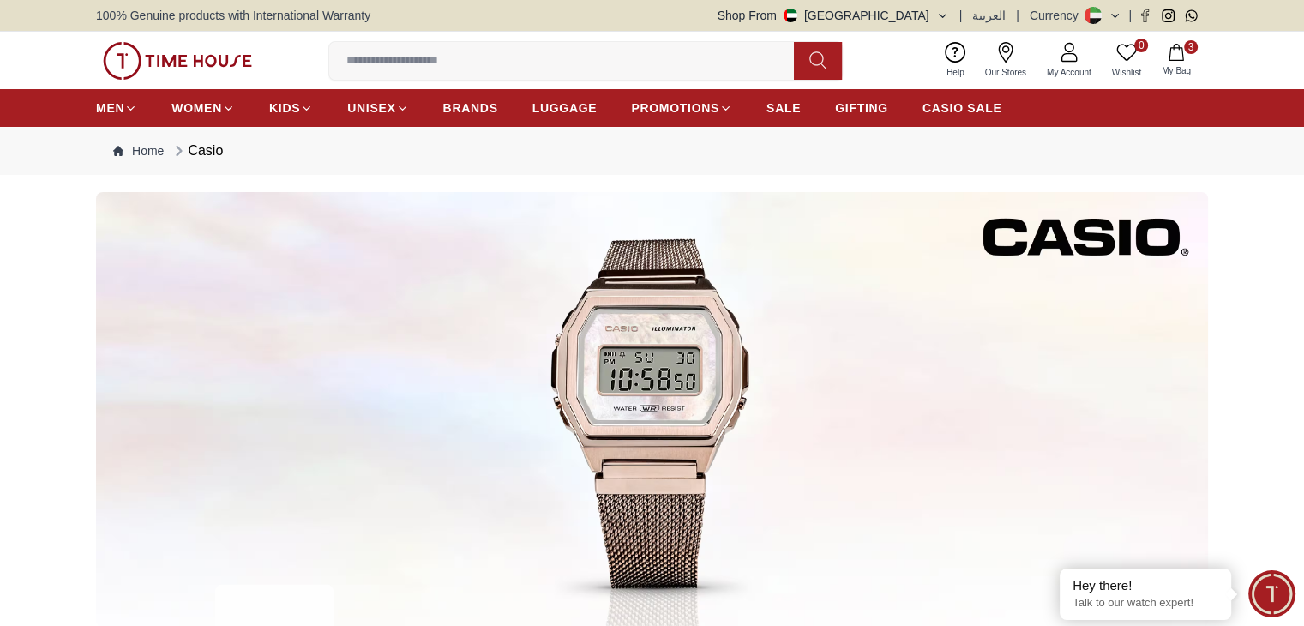
click at [1171, 51] on icon "button" at bounding box center [1175, 52] width 17 height 17
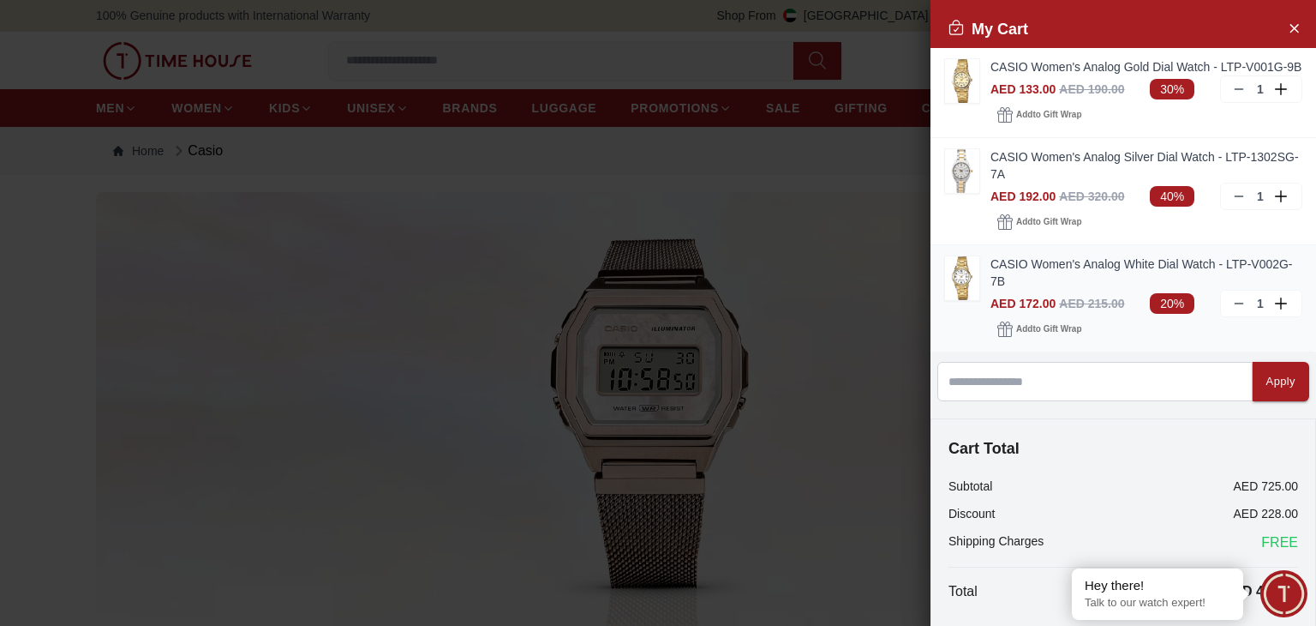
click at [1232, 310] on icon at bounding box center [1239, 304] width 14 height 14
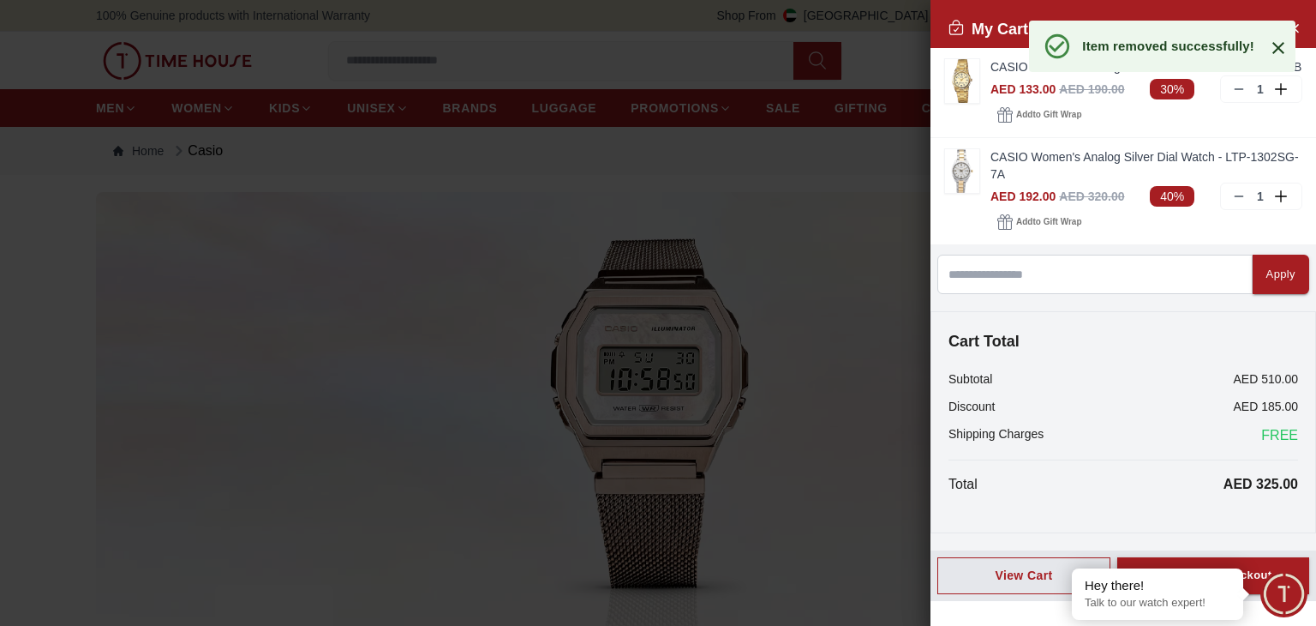
click at [1279, 50] on icon at bounding box center [1278, 48] width 21 height 21
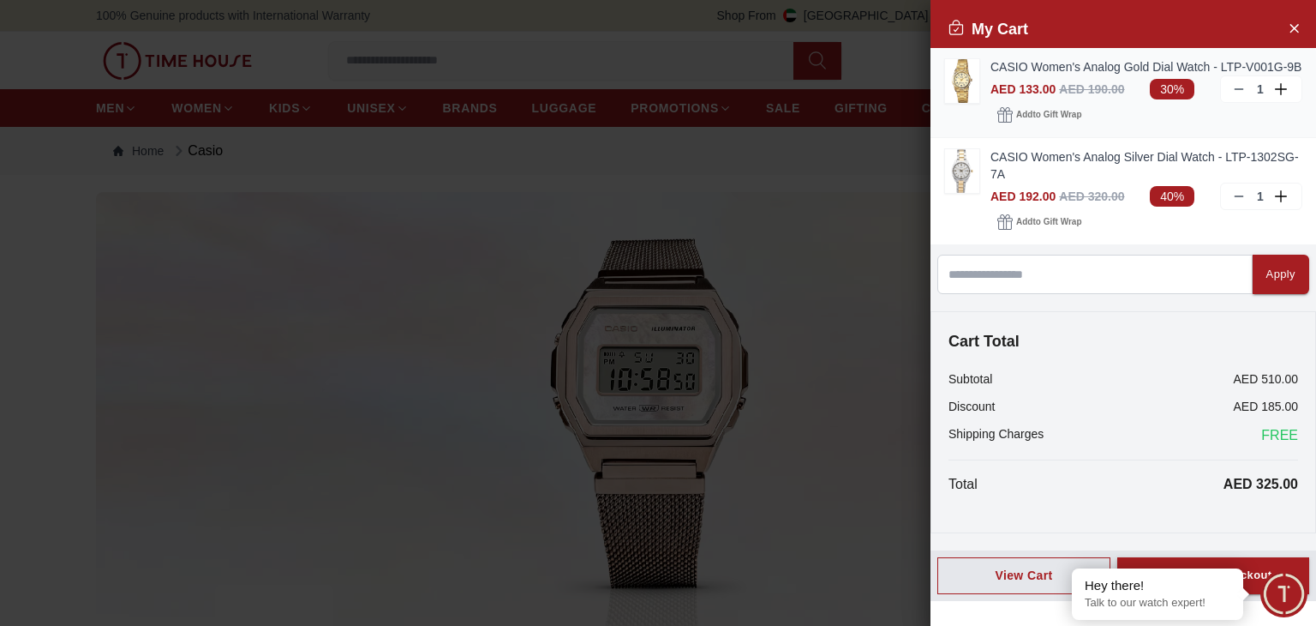
click at [1234, 92] on icon at bounding box center [1239, 89] width 14 height 14
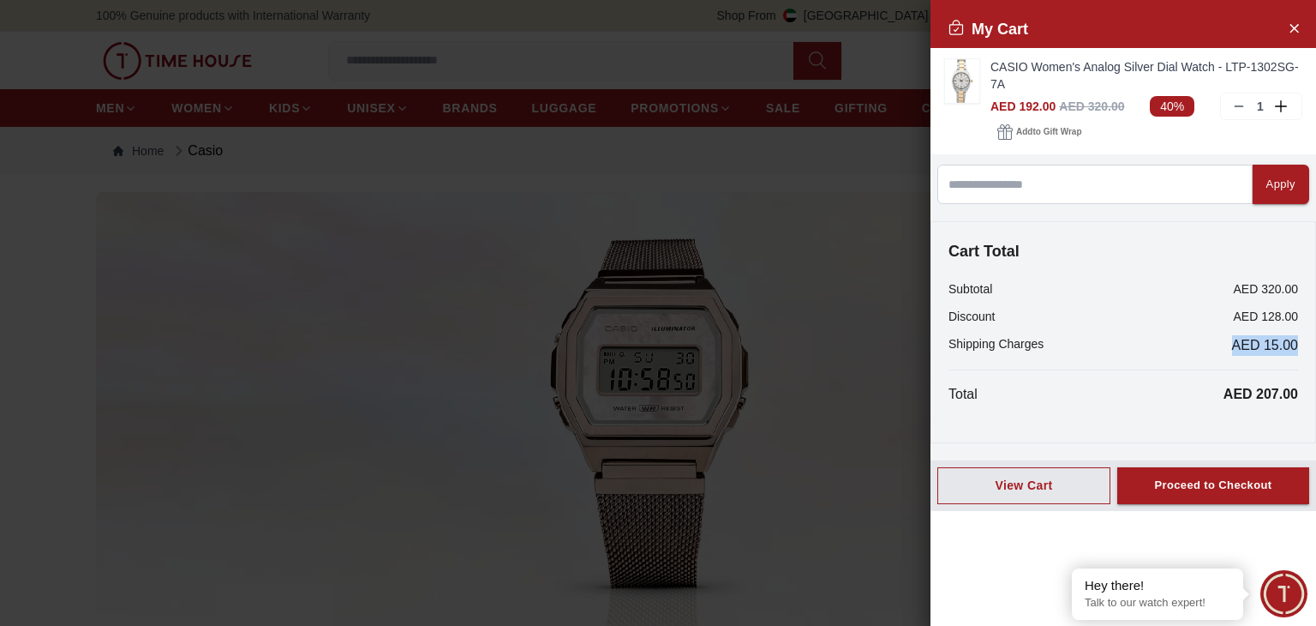
drag, startPoint x: 1207, startPoint y: 352, endPoint x: 1289, endPoint y: 337, distance: 83.7
click at [1289, 337] on div "Cart Total Subtotal AED 320.00 Discount AED 128.00 Shipping Charges AED 15.00 T…" at bounding box center [1124, 332] width 386 height 222
drag, startPoint x: 1287, startPoint y: 340, endPoint x: 1231, endPoint y: 333, distance: 57.0
click at [1231, 333] on div "Cart Total Subtotal AED 320.00 Discount AED 128.00 Shipping Charges AED 15.00 T…" at bounding box center [1124, 332] width 386 height 222
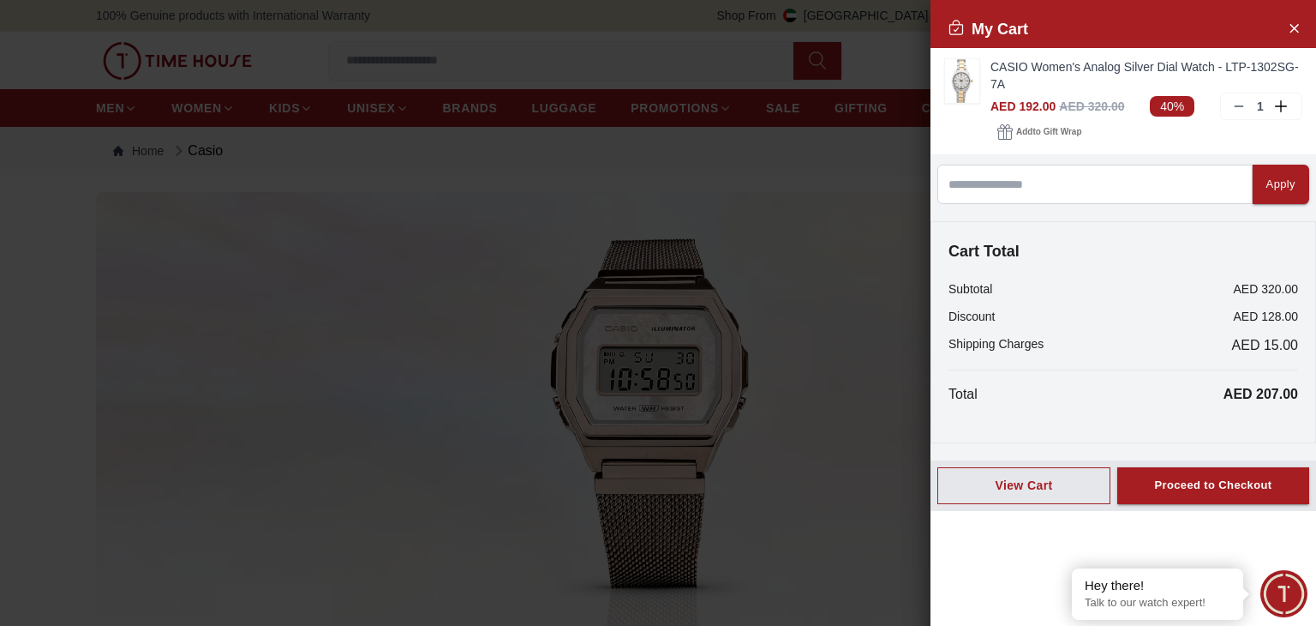
click at [1156, 315] on div "Discount AED 128.00" at bounding box center [1124, 316] width 350 height 17
click at [1179, 483] on div "Proceed to Checkout" at bounding box center [1212, 486] width 117 height 20
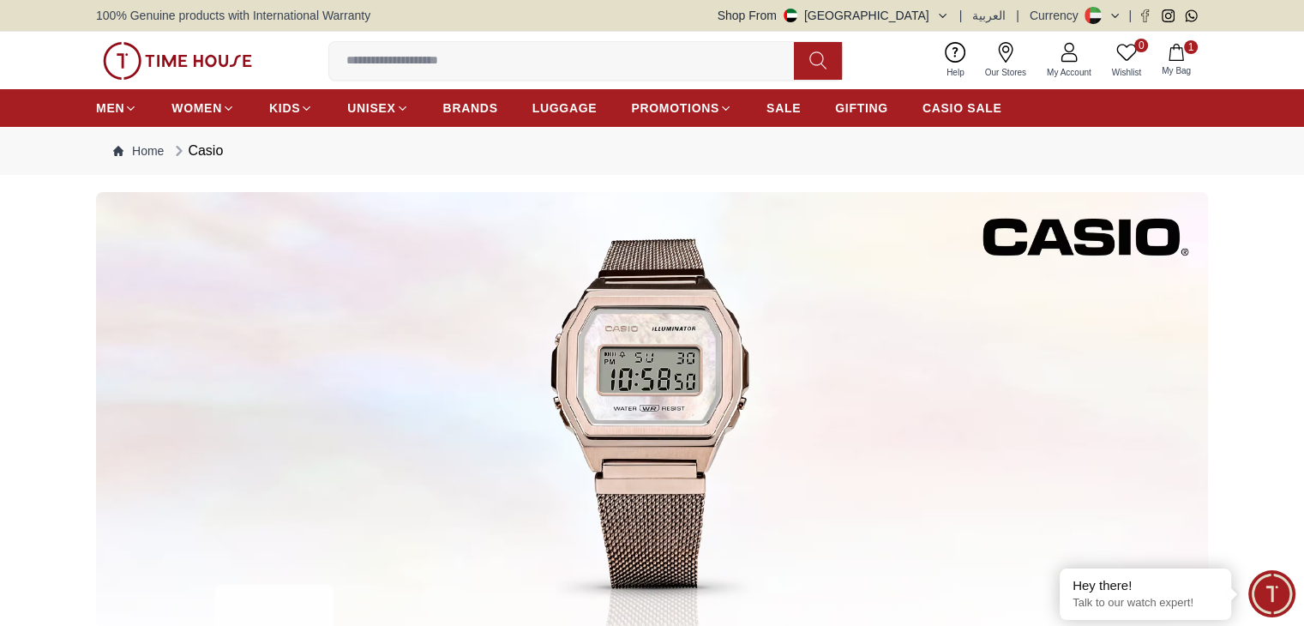
click at [1193, 43] on span "1" at bounding box center [1191, 47] width 14 height 14
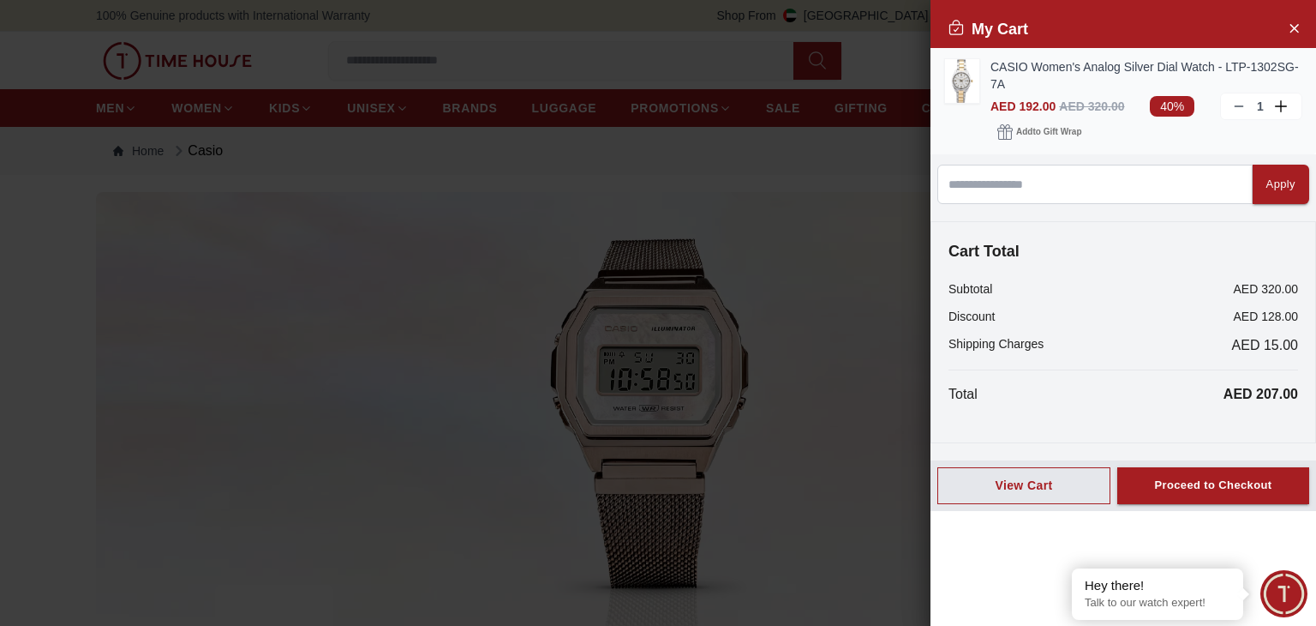
click at [956, 84] on img at bounding box center [962, 81] width 34 height 44
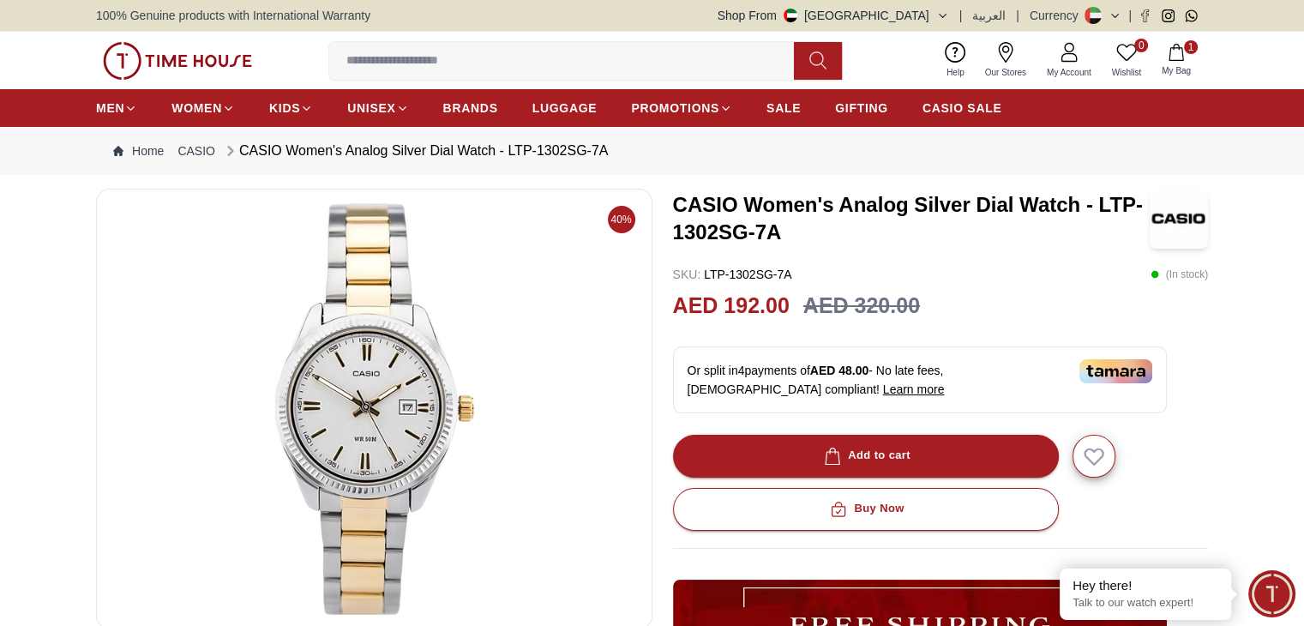
click at [1155, 57] on button "1 My Bag" at bounding box center [1176, 60] width 50 height 40
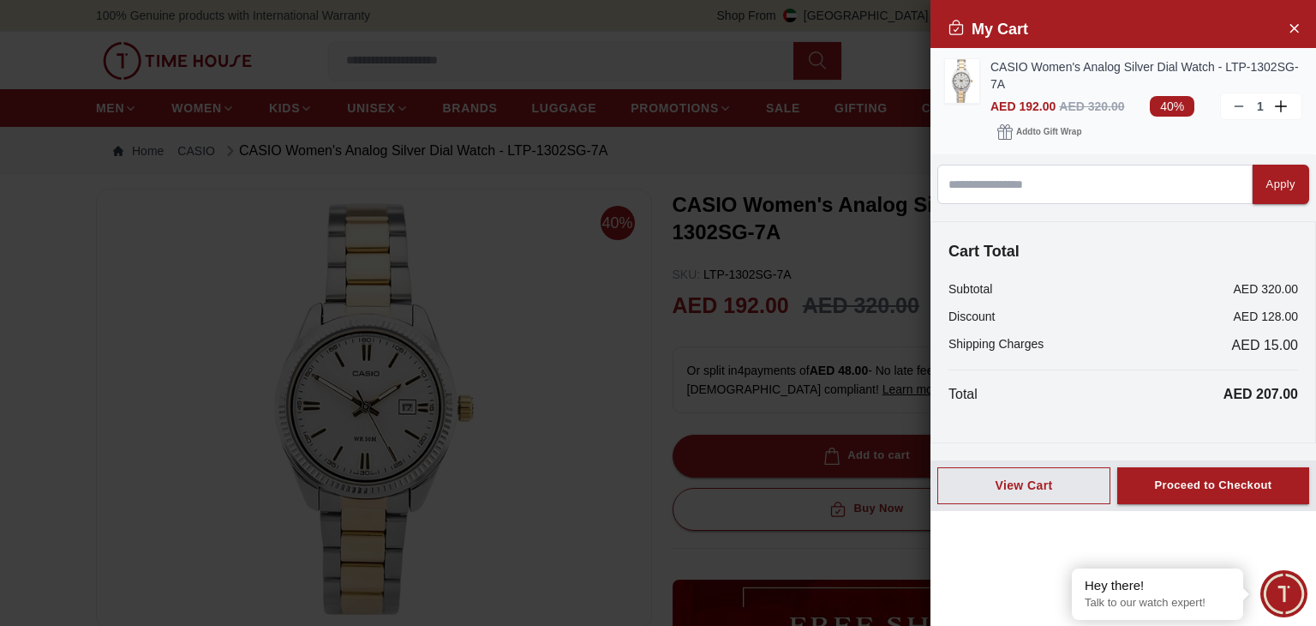
click at [965, 79] on img at bounding box center [962, 81] width 34 height 44
click at [783, 292] on div at bounding box center [658, 313] width 1316 height 626
click at [1303, 32] on div "My Cart" at bounding box center [1124, 29] width 386 height 38
click at [1298, 32] on icon "Close Account" at bounding box center [1295, 28] width 8 height 8
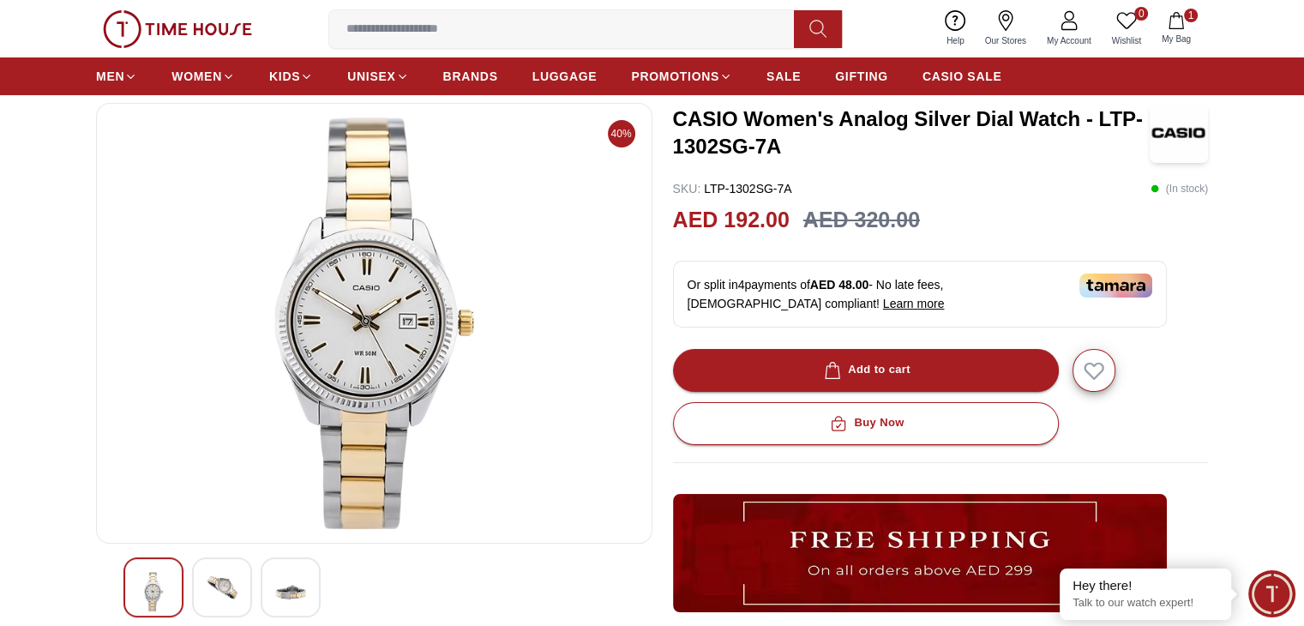
scroll to position [171, 0]
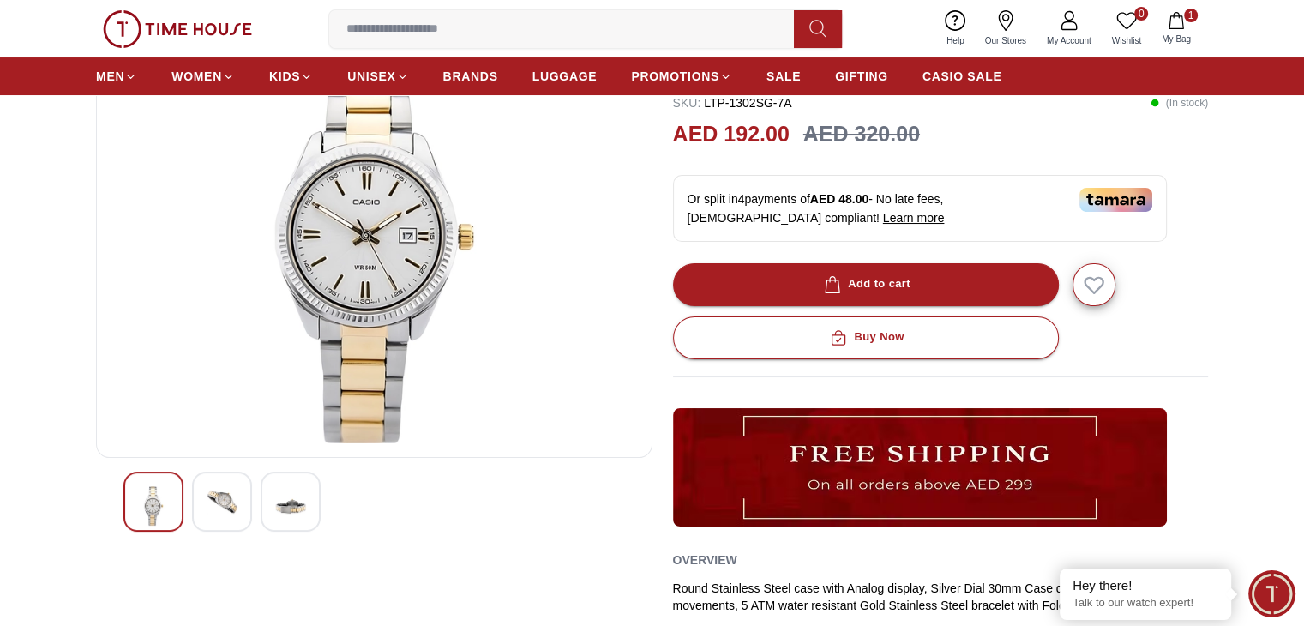
click at [295, 501] on img at bounding box center [290, 505] width 31 height 39
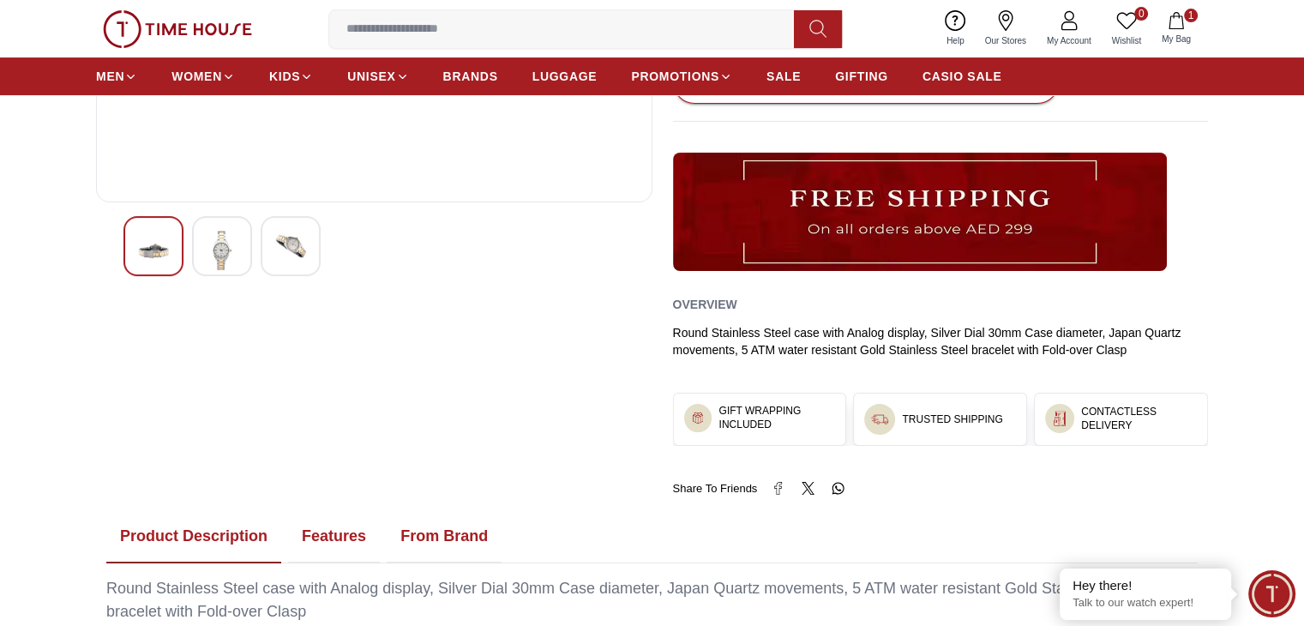
scroll to position [429, 0]
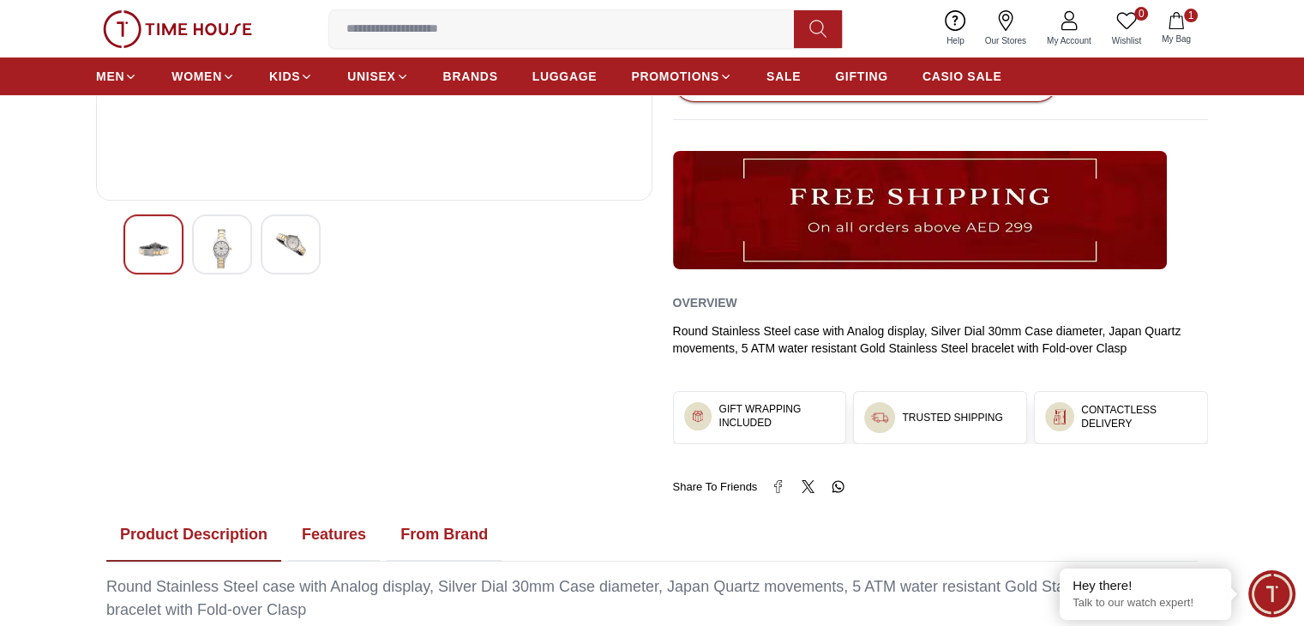
click at [204, 244] on div at bounding box center [222, 244] width 60 height 60
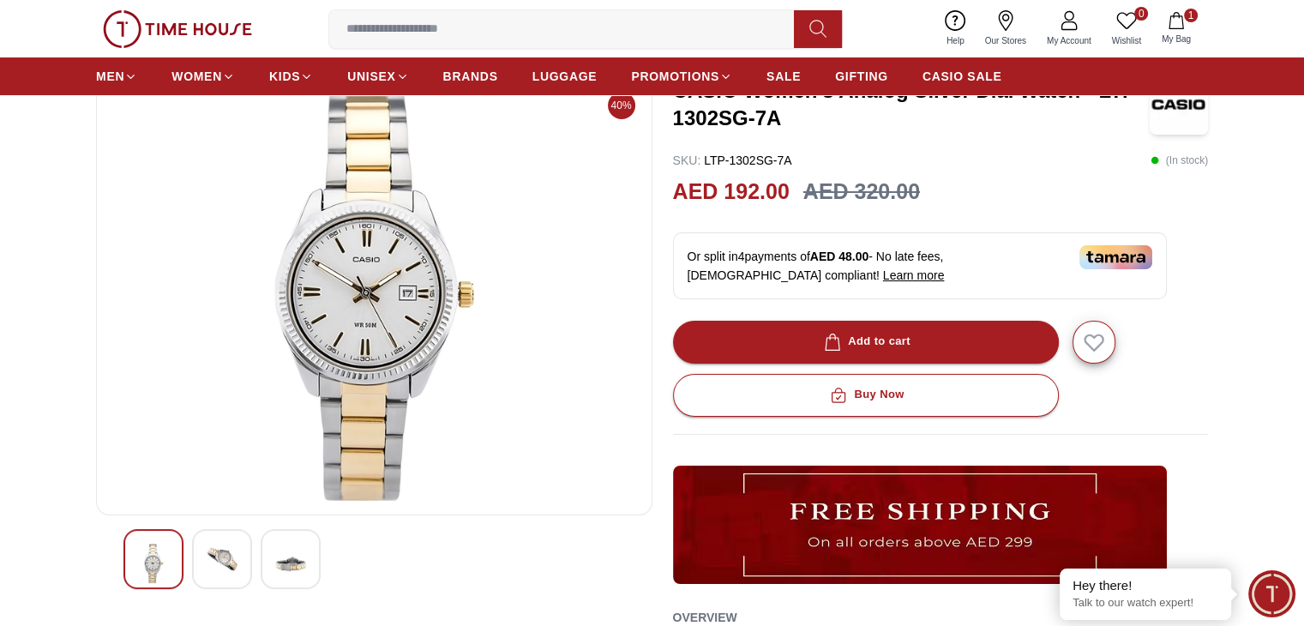
scroll to position [86, 0]
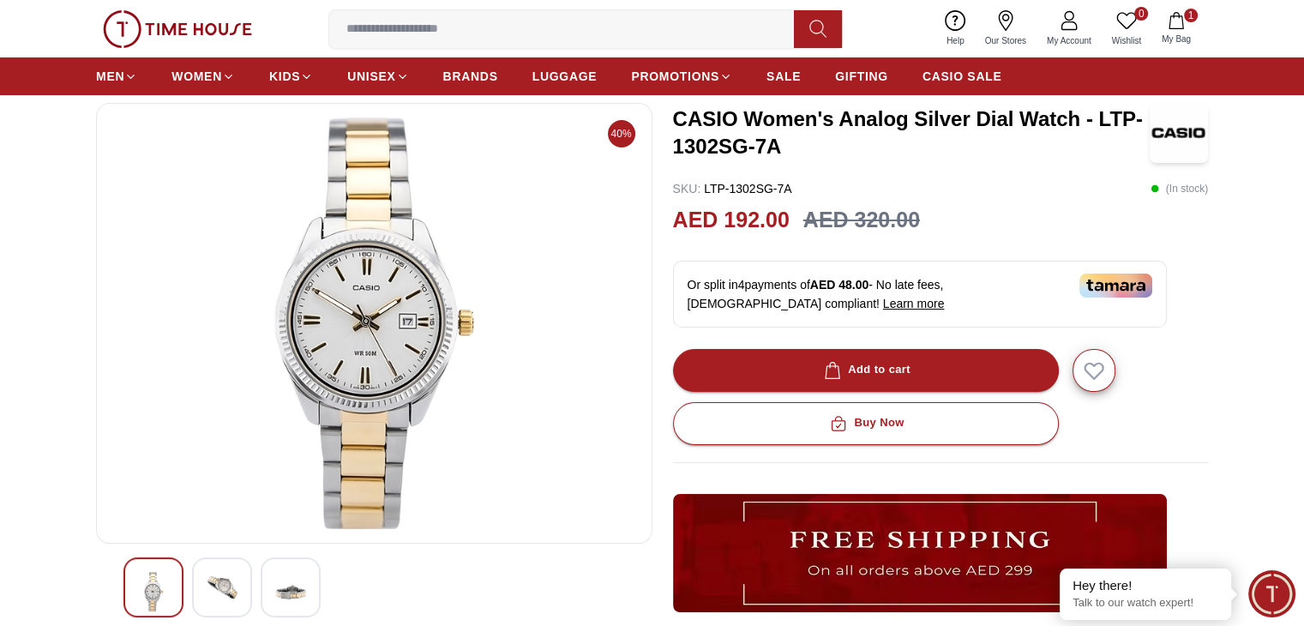
click at [226, 582] on img at bounding box center [222, 587] width 31 height 31
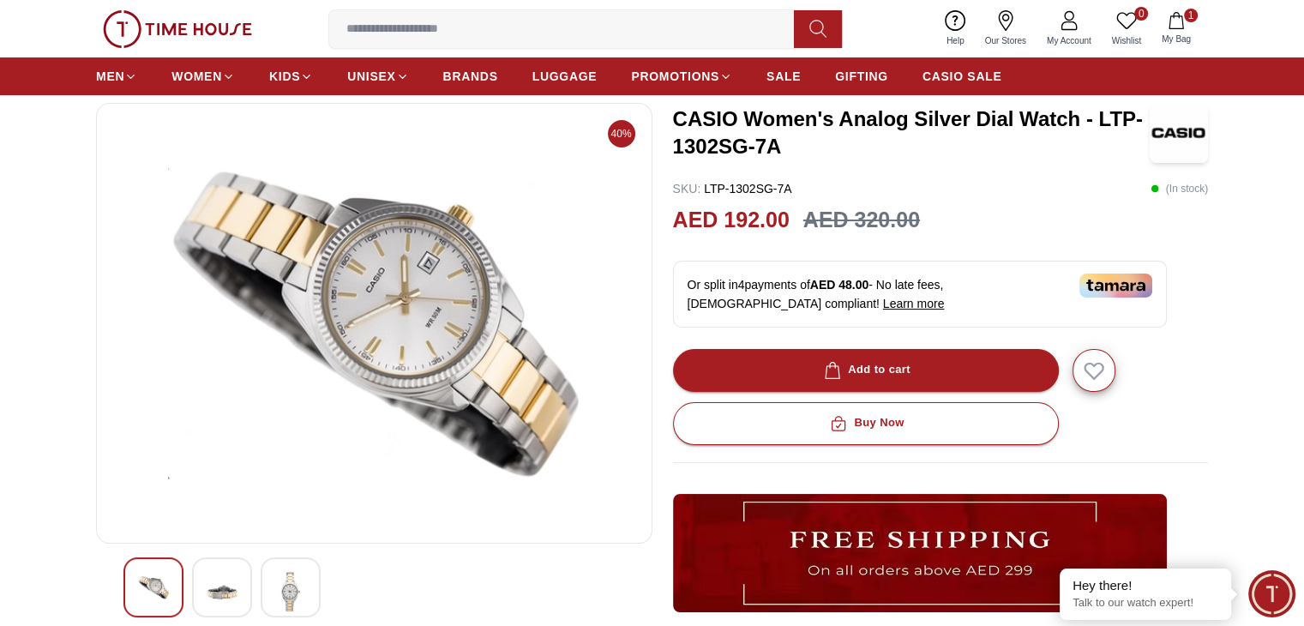
click at [291, 584] on img at bounding box center [290, 591] width 31 height 39
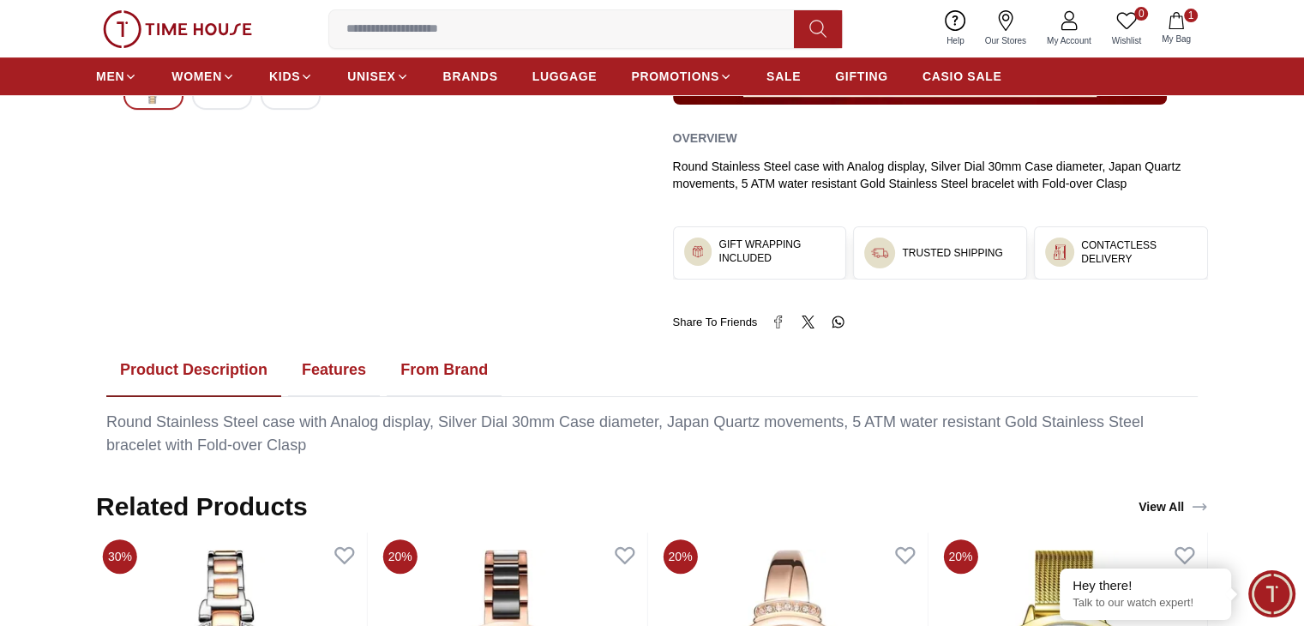
scroll to position [686, 0]
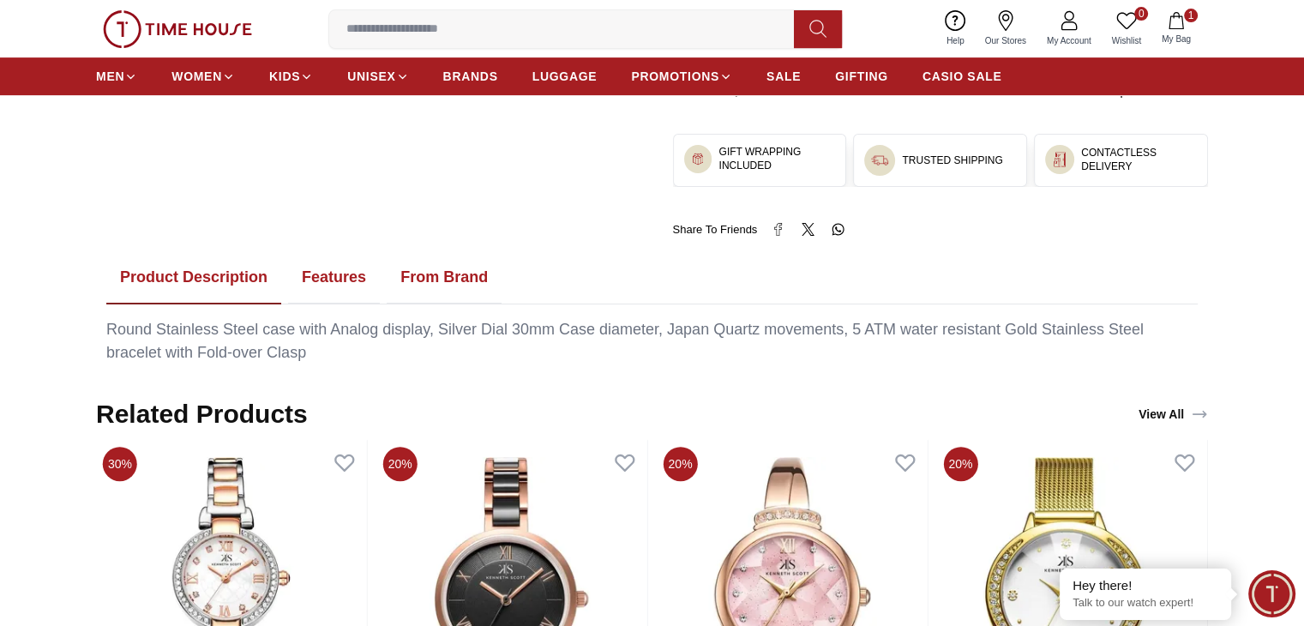
drag, startPoint x: 542, startPoint y: 349, endPoint x: 391, endPoint y: 347, distance: 151.7
click at [391, 347] on div "Round Stainless Steel case with Analog display, Silver Dial 30mm Case diameter,…" at bounding box center [651, 341] width 1091 height 46
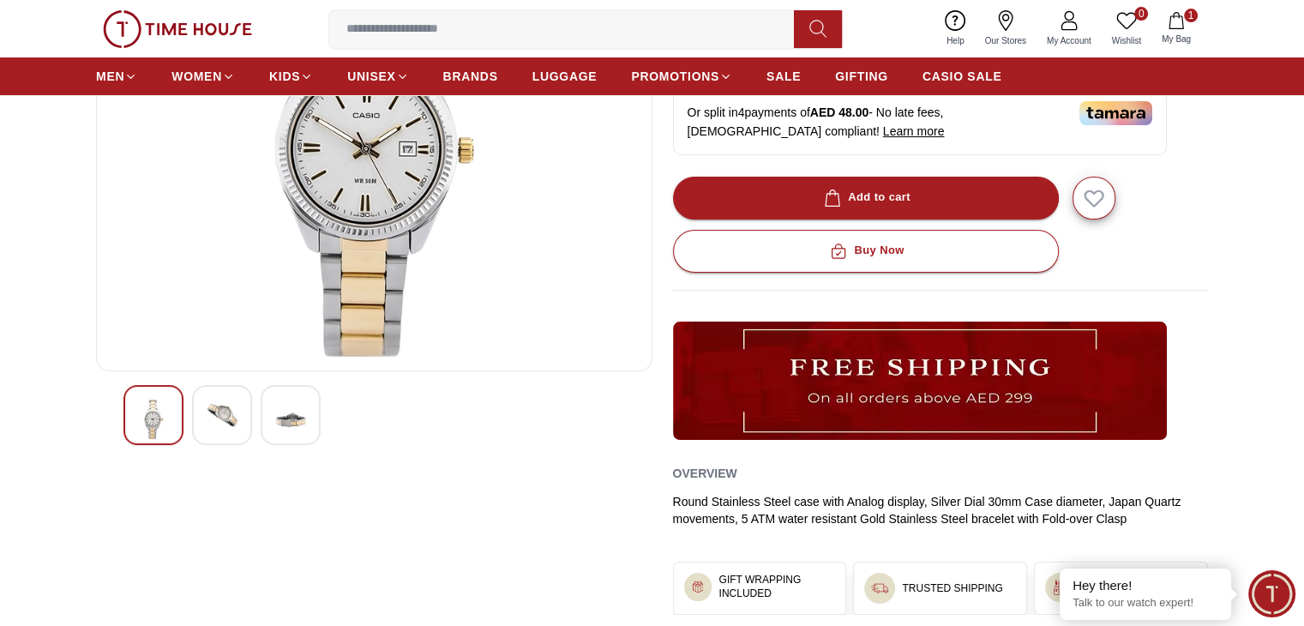
scroll to position [257, 0]
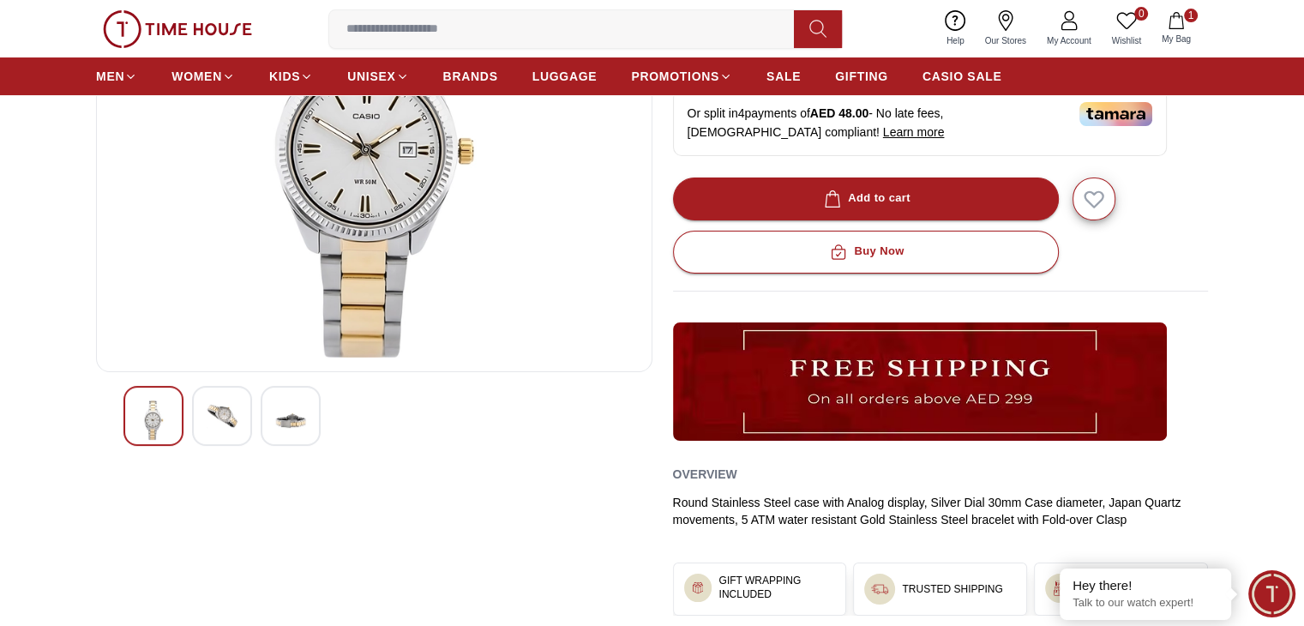
click at [294, 411] on img at bounding box center [290, 419] width 31 height 39
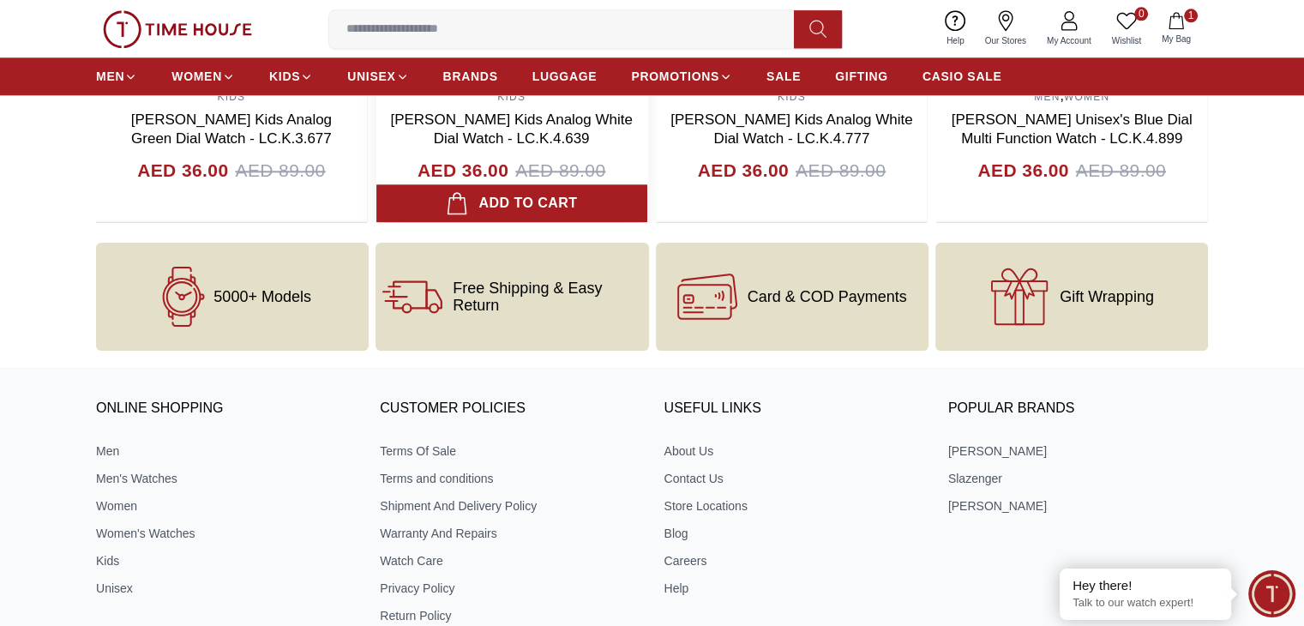
scroll to position [2057, 0]
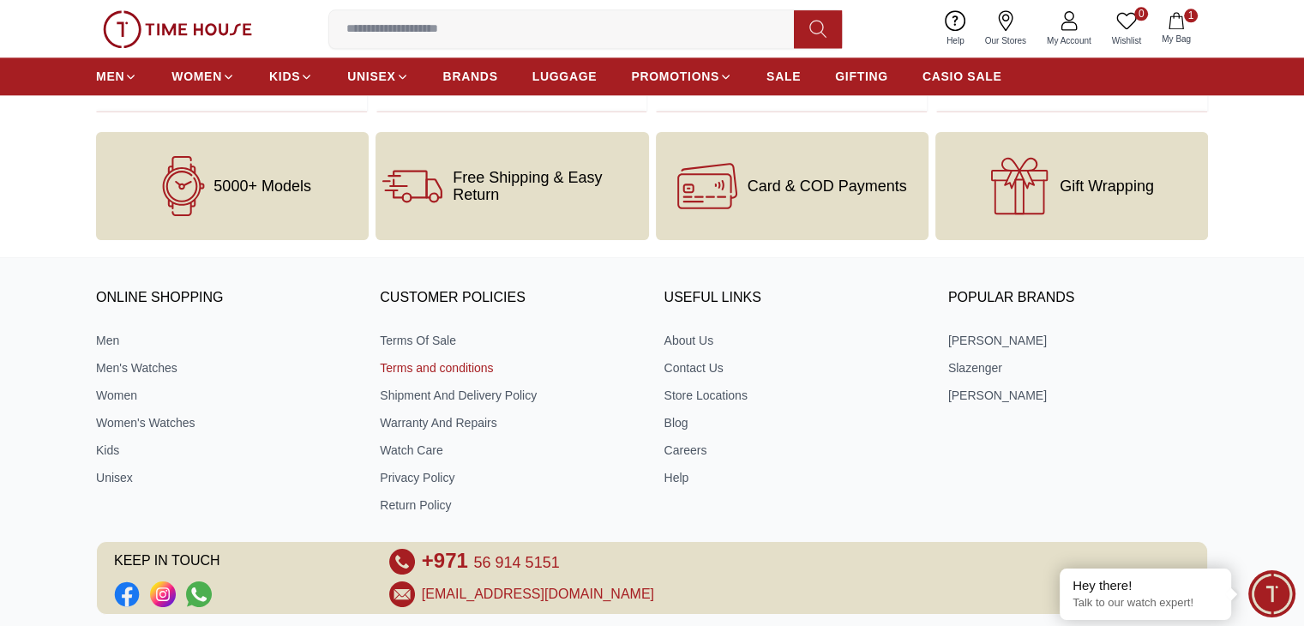
click at [442, 362] on link "Terms and conditions" at bounding box center [510, 367] width 260 height 17
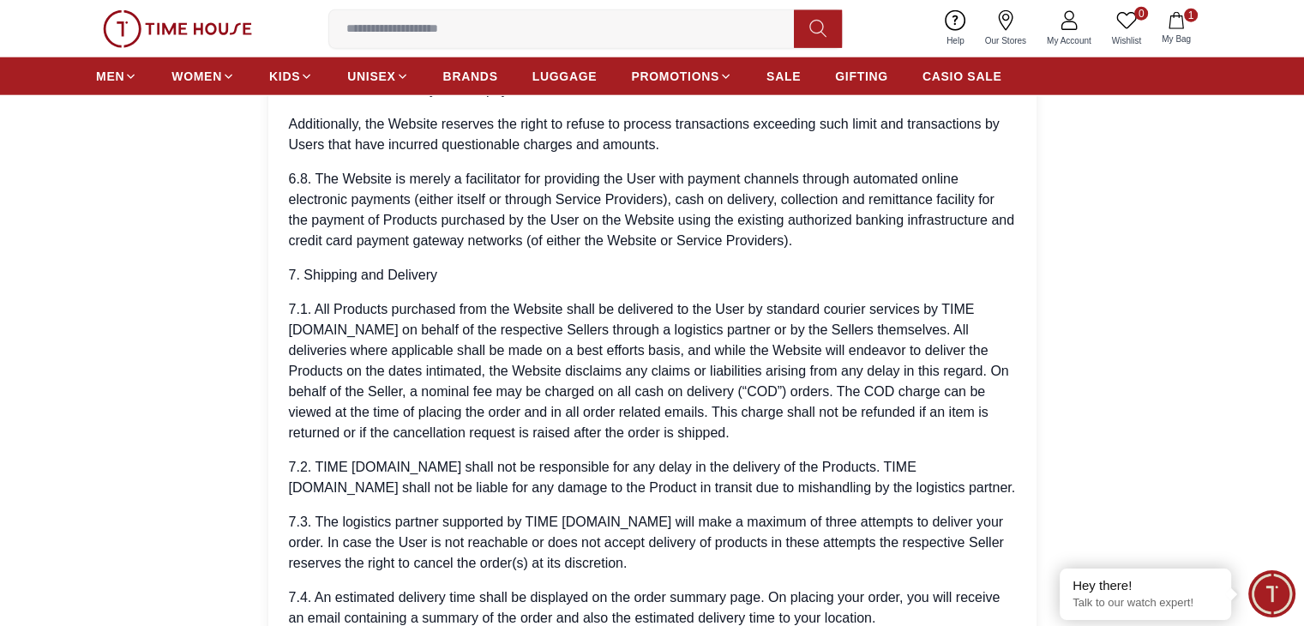
scroll to position [4542, 0]
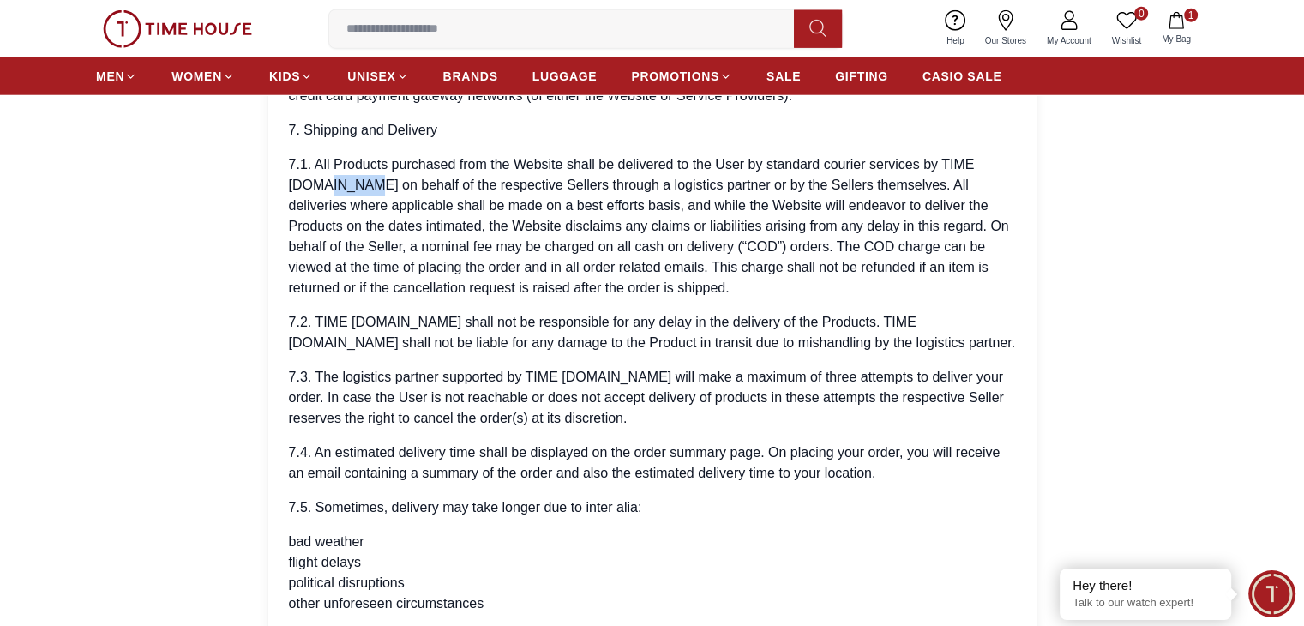
drag, startPoint x: 337, startPoint y: 191, endPoint x: 378, endPoint y: 177, distance: 43.6
click at [378, 177] on p "7.1. All Products purchased from the Website shall be delivered to the User by …" at bounding box center [652, 226] width 727 height 144
click at [477, 176] on p "7.1. All Products purchased from the Website shall be delivered to the User by …" at bounding box center [652, 226] width 727 height 144
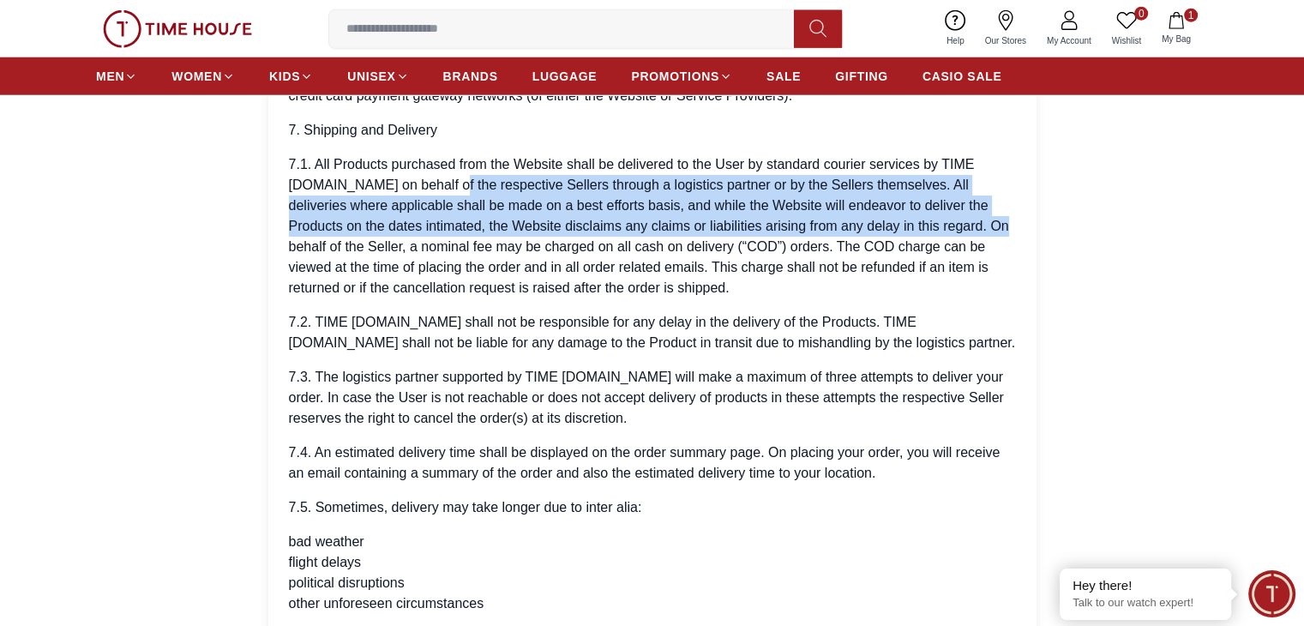
drag, startPoint x: 459, startPoint y: 176, endPoint x: 956, endPoint y: 230, distance: 500.0
click at [956, 230] on p "7.1. All Products purchased from the Website shall be delivered to the User by …" at bounding box center [652, 226] width 727 height 144
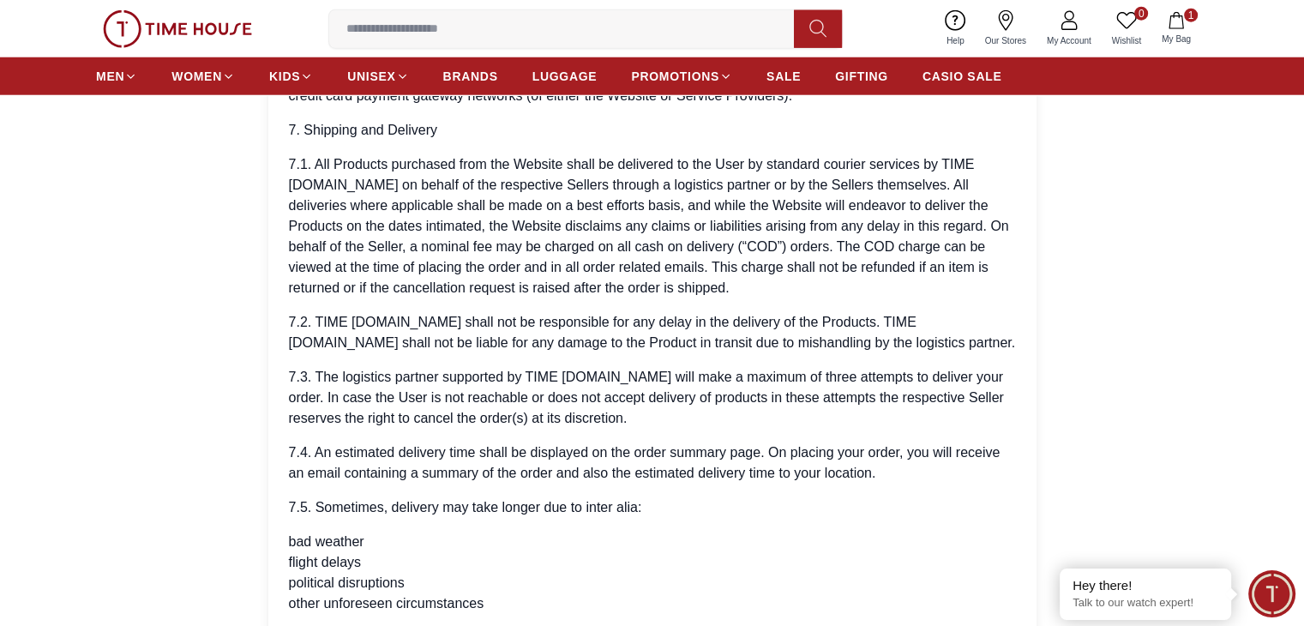
click at [377, 324] on p "7.2. TIME [DOMAIN_NAME] shall not be responsible for any delay in the delivery …" at bounding box center [652, 332] width 727 height 41
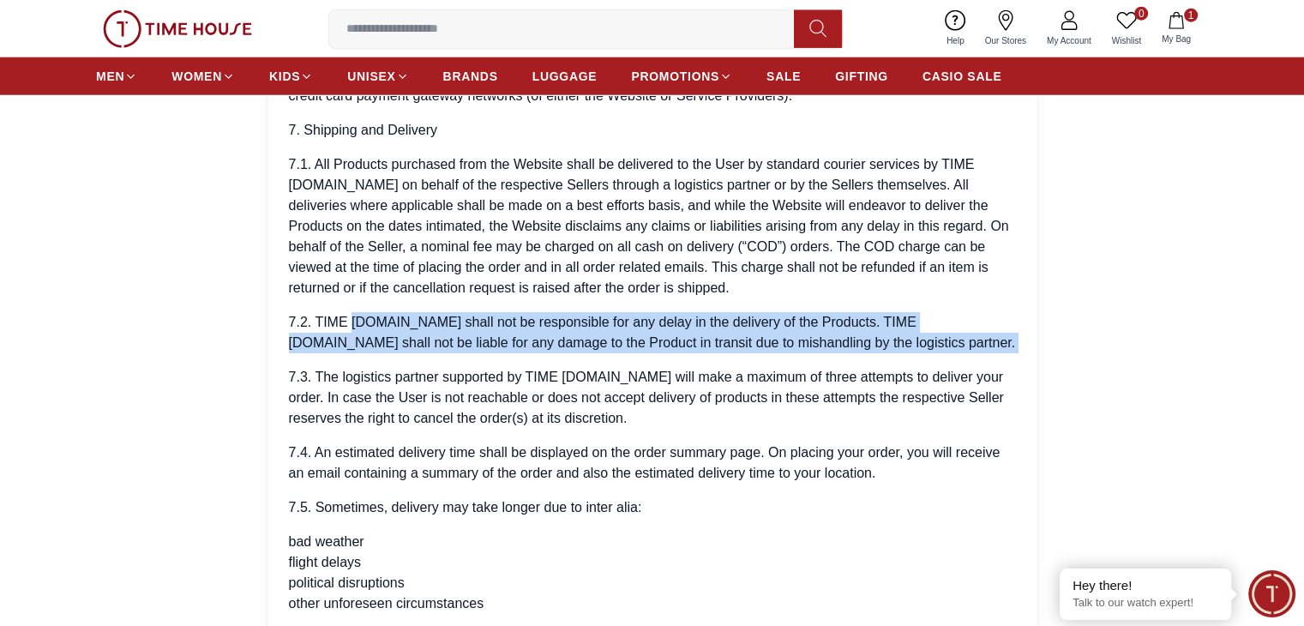
drag, startPoint x: 377, startPoint y: 324, endPoint x: 914, endPoint y: 341, distance: 536.8
click at [914, 341] on p "7.2. TIME [DOMAIN_NAME] shall not be responsible for any delay in the delivery …" at bounding box center [652, 332] width 727 height 41
click at [536, 341] on p "7.2. TIME [DOMAIN_NAME] shall not be responsible for any delay in the delivery …" at bounding box center [652, 332] width 727 height 41
drag, startPoint x: 879, startPoint y: 339, endPoint x: 318, endPoint y: 309, distance: 562.1
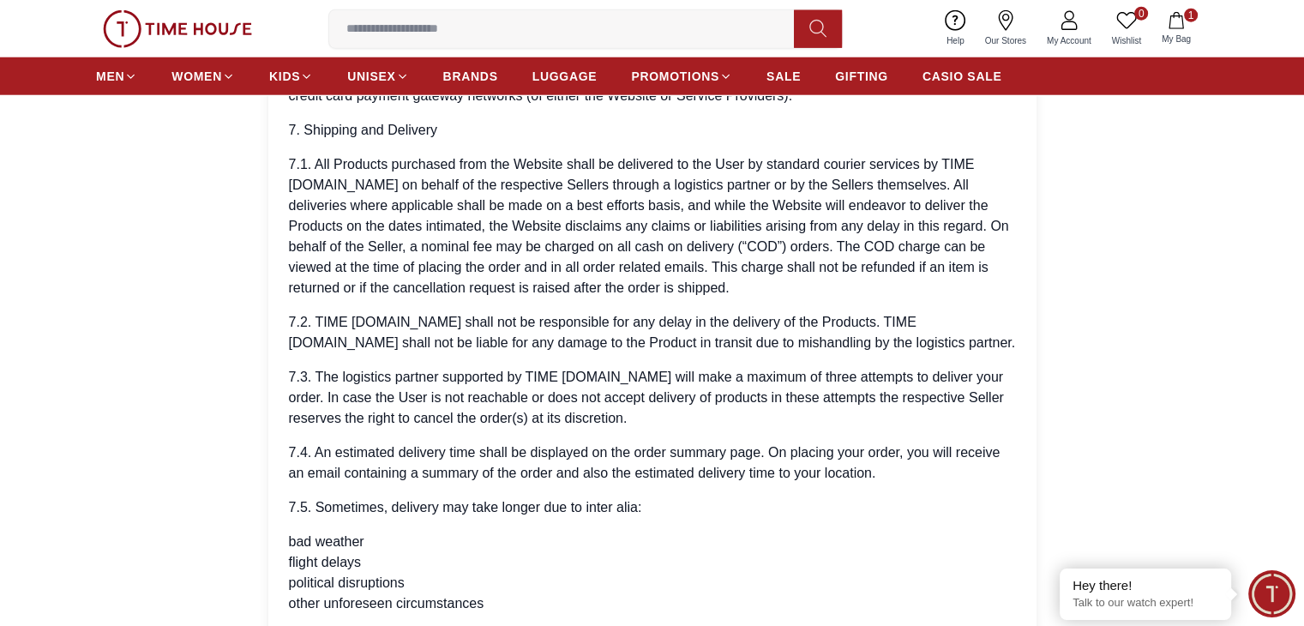
click at [360, 385] on p "7.3. The logistics partner supported by TIME [DOMAIN_NAME] will make a maximum …" at bounding box center [652, 398] width 727 height 62
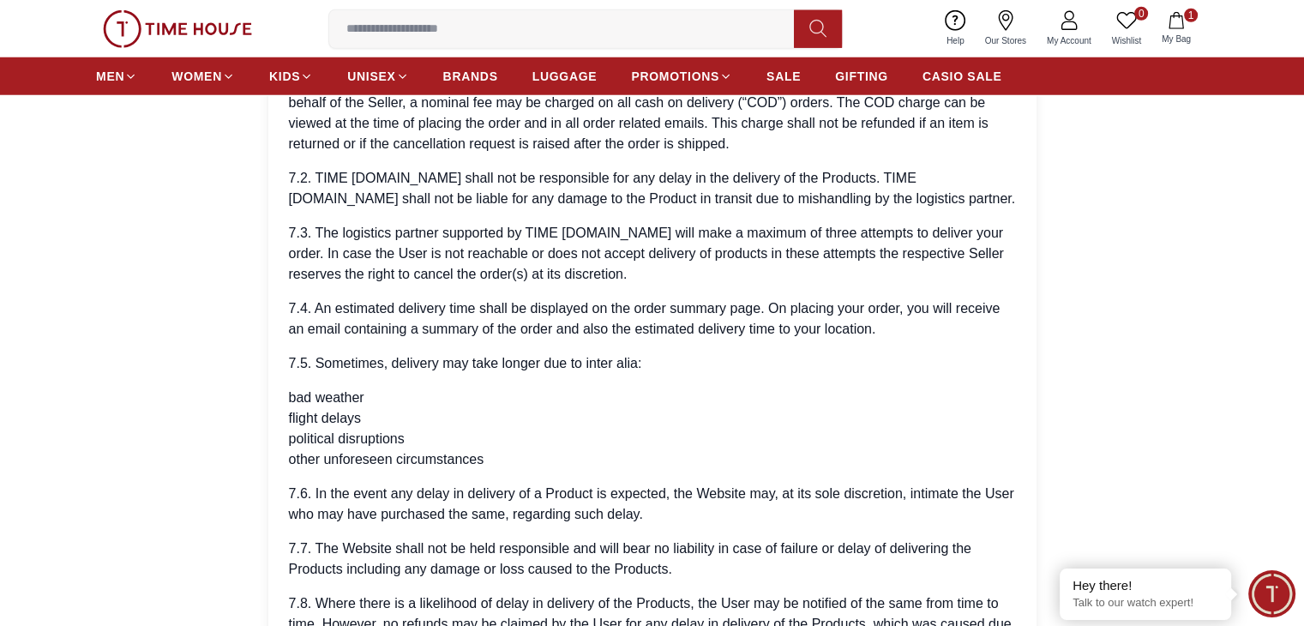
scroll to position [4714, 0]
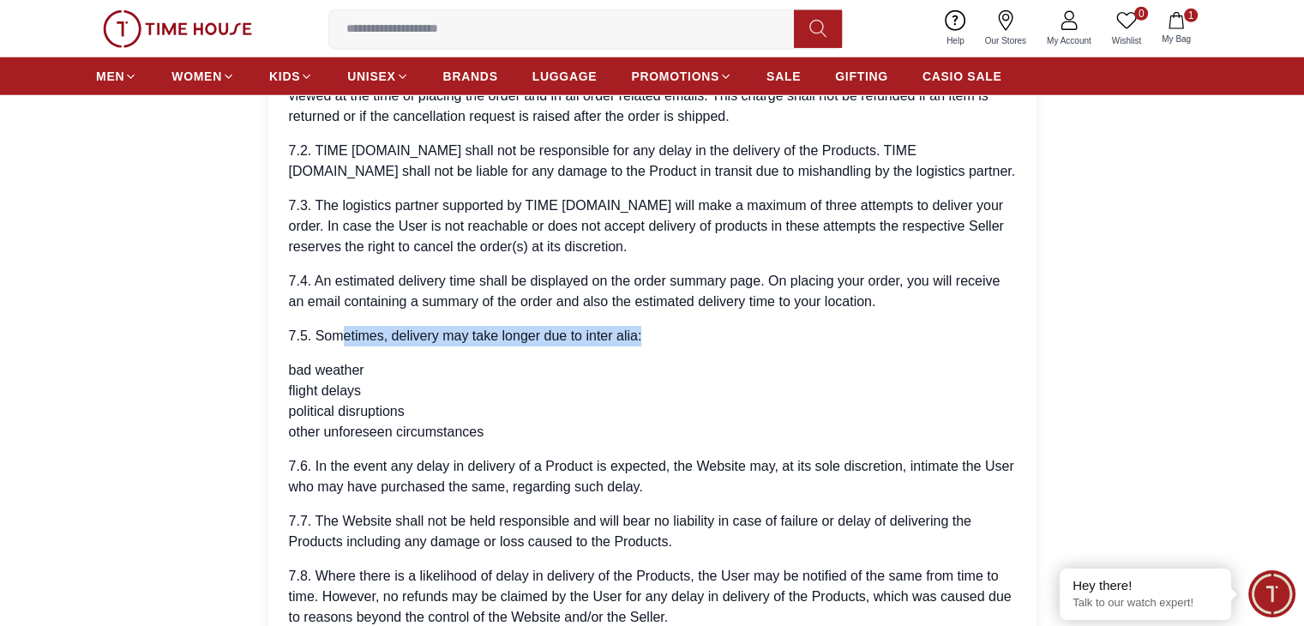
drag, startPoint x: 665, startPoint y: 330, endPoint x: 339, endPoint y: 314, distance: 326.1
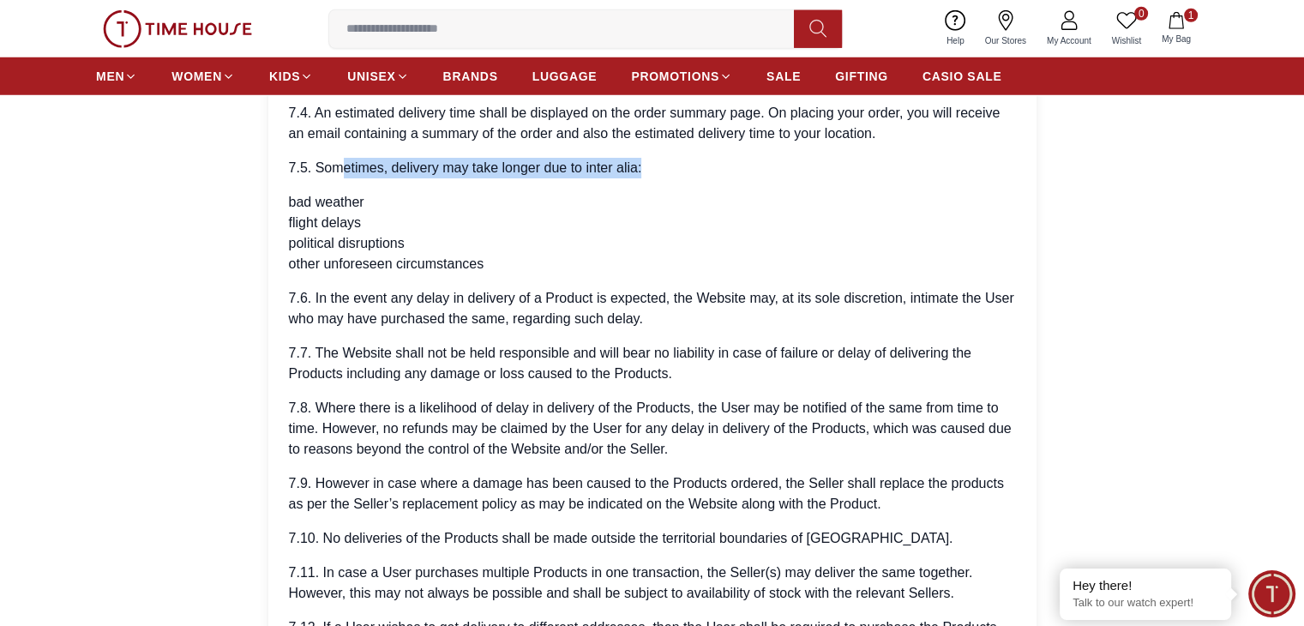
scroll to position [4885, 0]
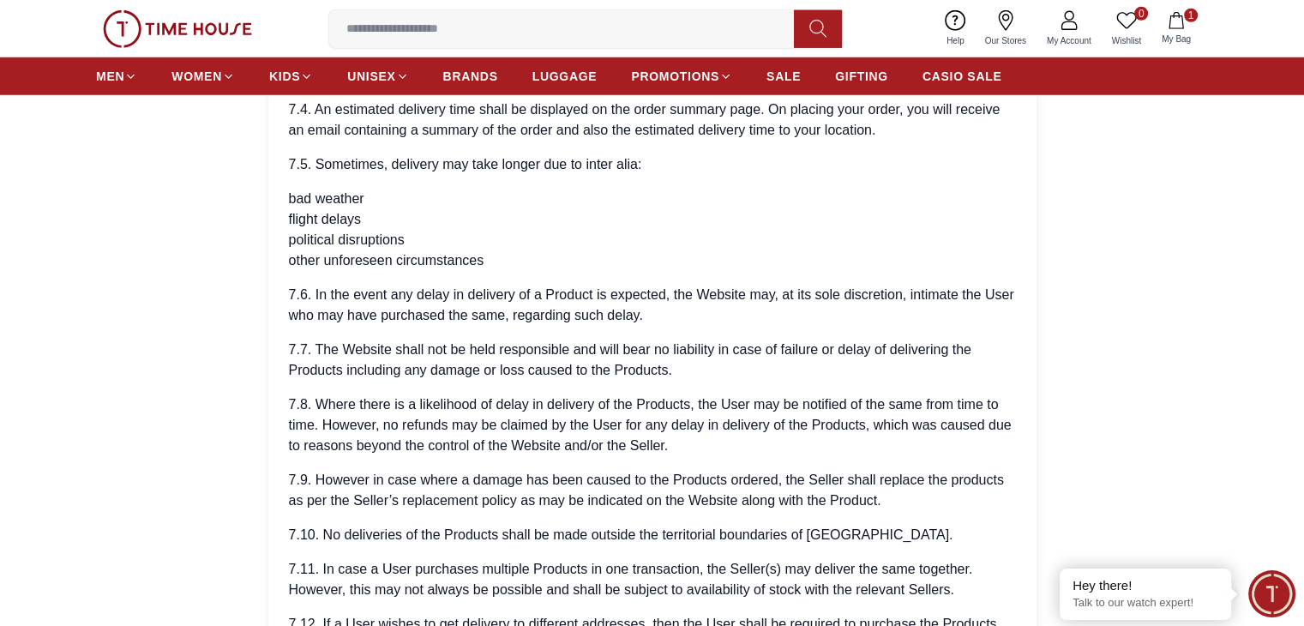
click at [449, 237] on li "political disruptions" at bounding box center [652, 240] width 727 height 21
drag, startPoint x: 543, startPoint y: 266, endPoint x: 428, endPoint y: 265, distance: 115.7
click at [428, 265] on li "other unforeseen circumstances" at bounding box center [652, 260] width 727 height 21
click at [519, 254] on li "other unforeseen circumstances" at bounding box center [652, 260] width 727 height 21
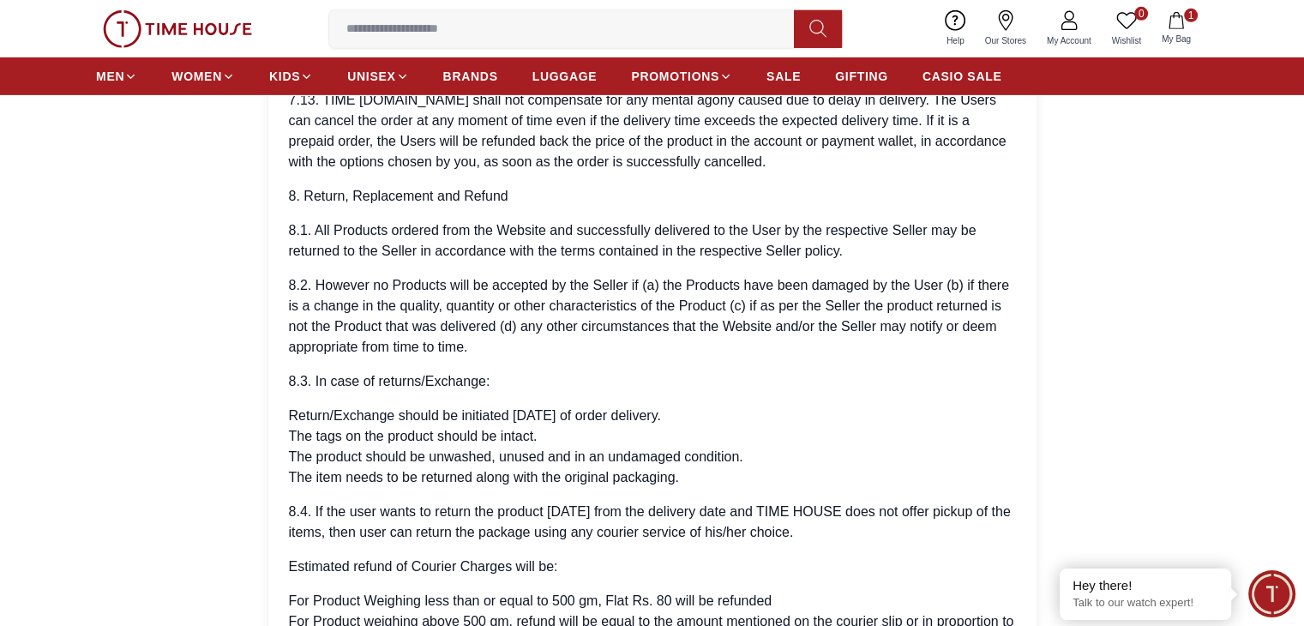
scroll to position [5485, 0]
drag, startPoint x: 364, startPoint y: 224, endPoint x: 540, endPoint y: 239, distance: 176.4
click at [540, 239] on p "8.1. All Products ordered from the Website and successfully delivered to the Us…" at bounding box center [652, 239] width 727 height 41
click at [450, 243] on p "8.1. All Products ordered from the Website and successfully delivered to the Us…" at bounding box center [652, 239] width 727 height 41
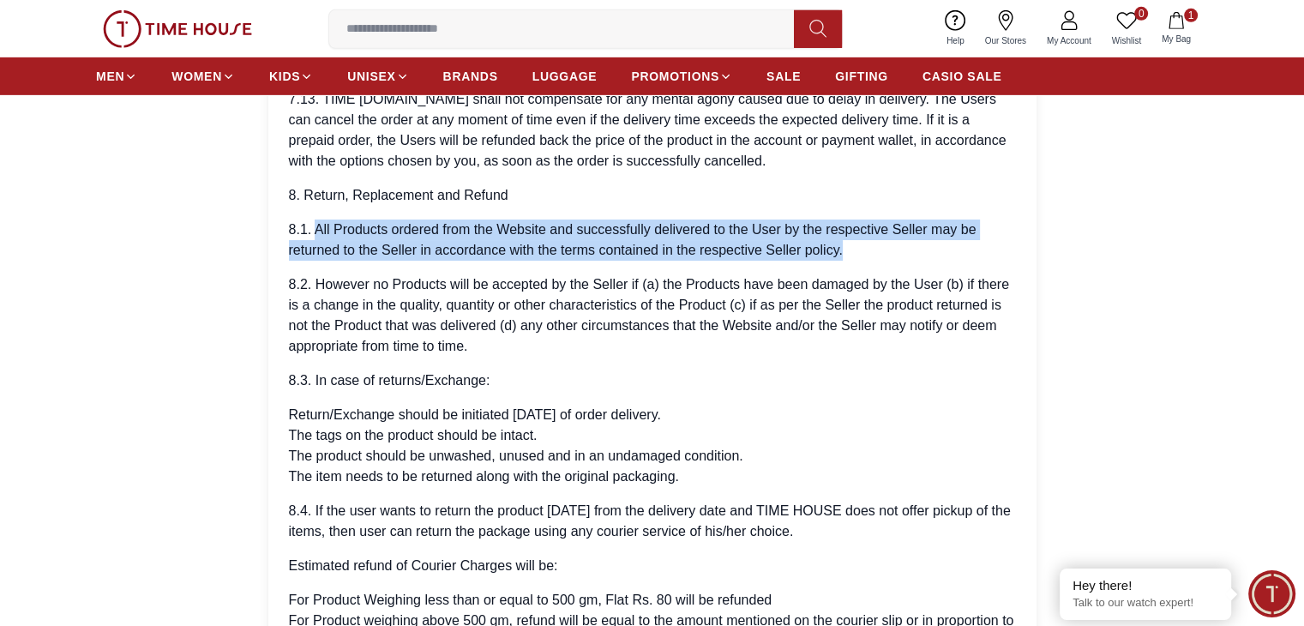
drag, startPoint x: 313, startPoint y: 228, endPoint x: 952, endPoint y: 243, distance: 639.5
click at [952, 243] on p "8.1. All Products ordered from the Website and successfully delivered to the Us…" at bounding box center [652, 239] width 727 height 41
click at [777, 243] on p "8.1. All Products ordered from the Website and successfully delivered to the Us…" at bounding box center [652, 239] width 727 height 41
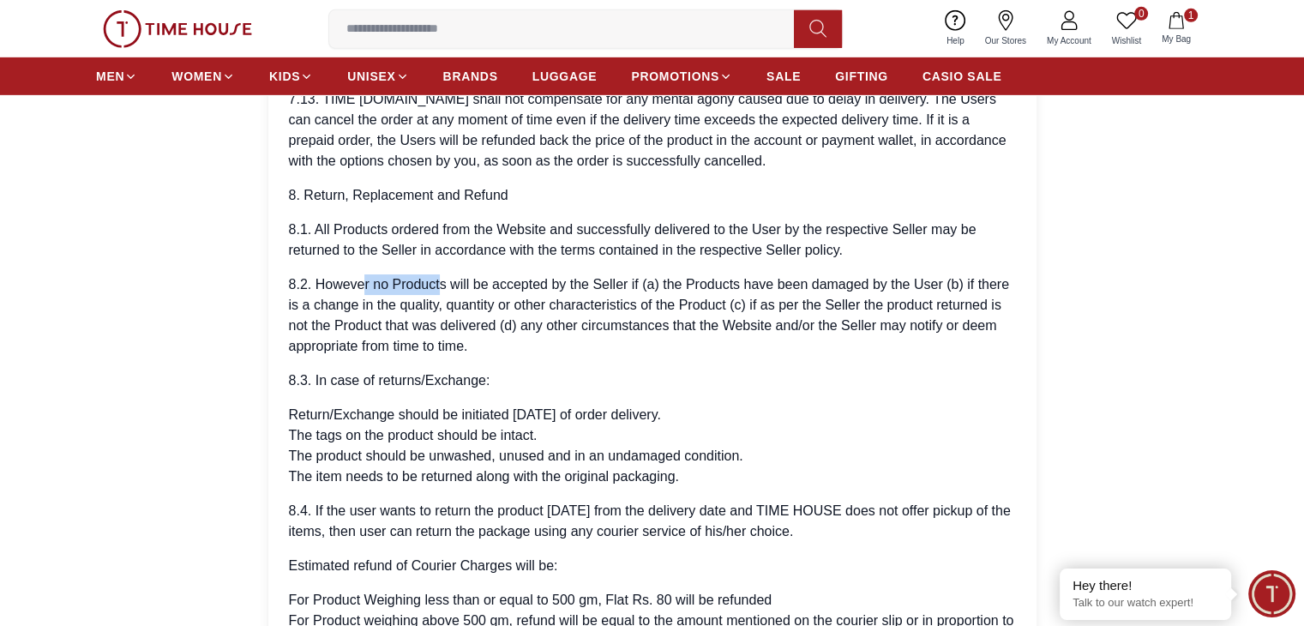
drag, startPoint x: 361, startPoint y: 284, endPoint x: 441, endPoint y: 285, distance: 80.6
click at [441, 285] on p "8.2. However no Products will be accepted by the Seller if (a) the Products hav…" at bounding box center [652, 315] width 727 height 82
click at [445, 292] on p "8.2. However no Products will be accepted by the Seller if (a) the Products hav…" at bounding box center [652, 315] width 727 height 82
drag, startPoint x: 445, startPoint y: 275, endPoint x: 583, endPoint y: 292, distance: 139.0
click at [583, 292] on p "8.2. However no Products will be accepted by the Seller if (a) the Products hav…" at bounding box center [652, 315] width 727 height 82
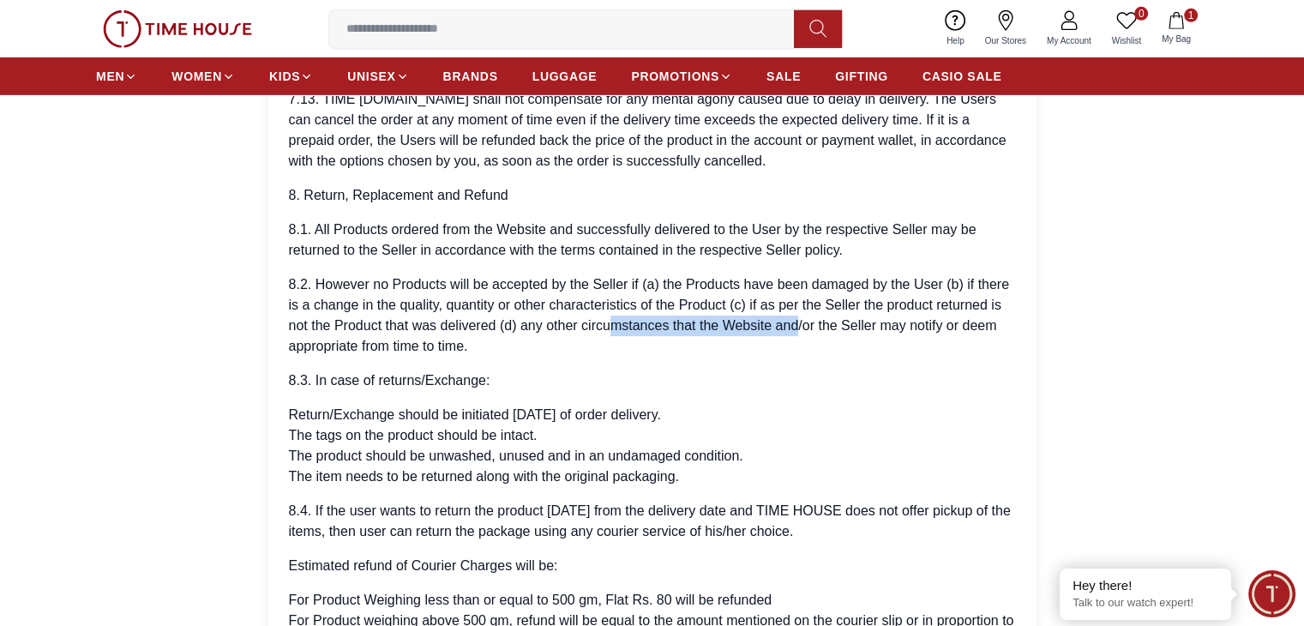
drag, startPoint x: 614, startPoint y: 319, endPoint x: 798, endPoint y: 327, distance: 184.4
click at [798, 327] on p "8.2. However no Products will be accepted by the Seller if (a) the Products hav…" at bounding box center [652, 315] width 727 height 82
click at [310, 330] on p "8.2. However no Products will be accepted by the Seller if (a) the Products hav…" at bounding box center [652, 315] width 727 height 82
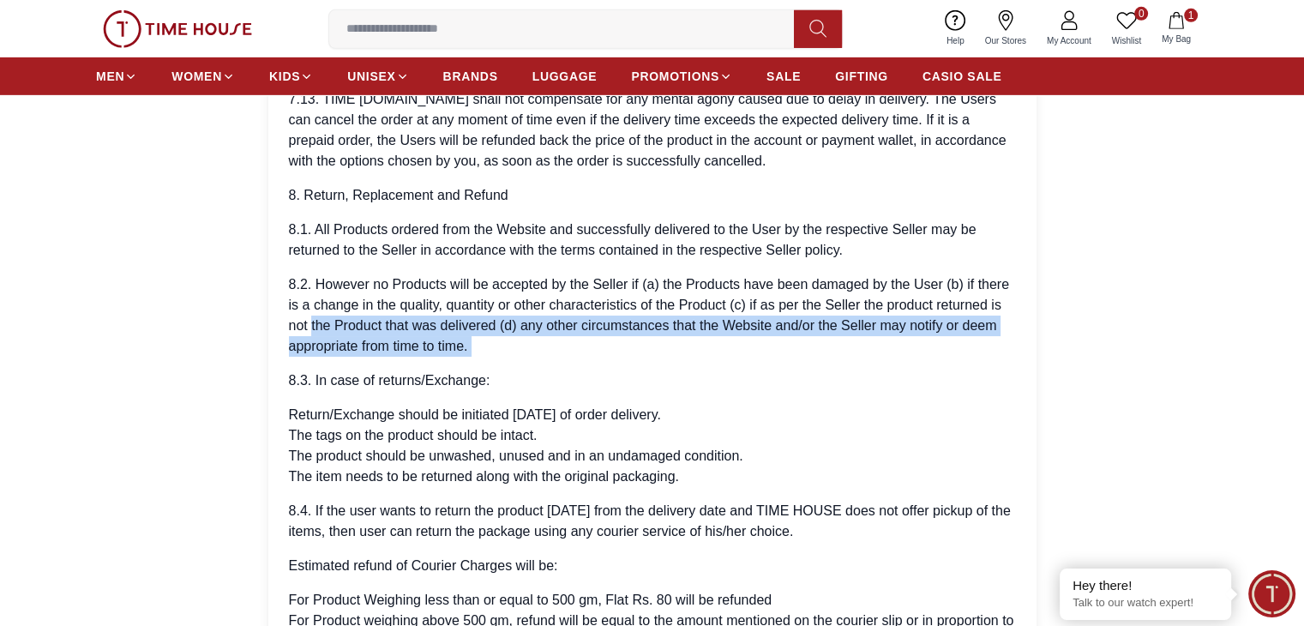
drag, startPoint x: 310, startPoint y: 330, endPoint x: 525, endPoint y: 346, distance: 215.7
click at [525, 346] on p "8.2. However no Products will be accepted by the Seller if (a) the Products hav…" at bounding box center [652, 315] width 727 height 82
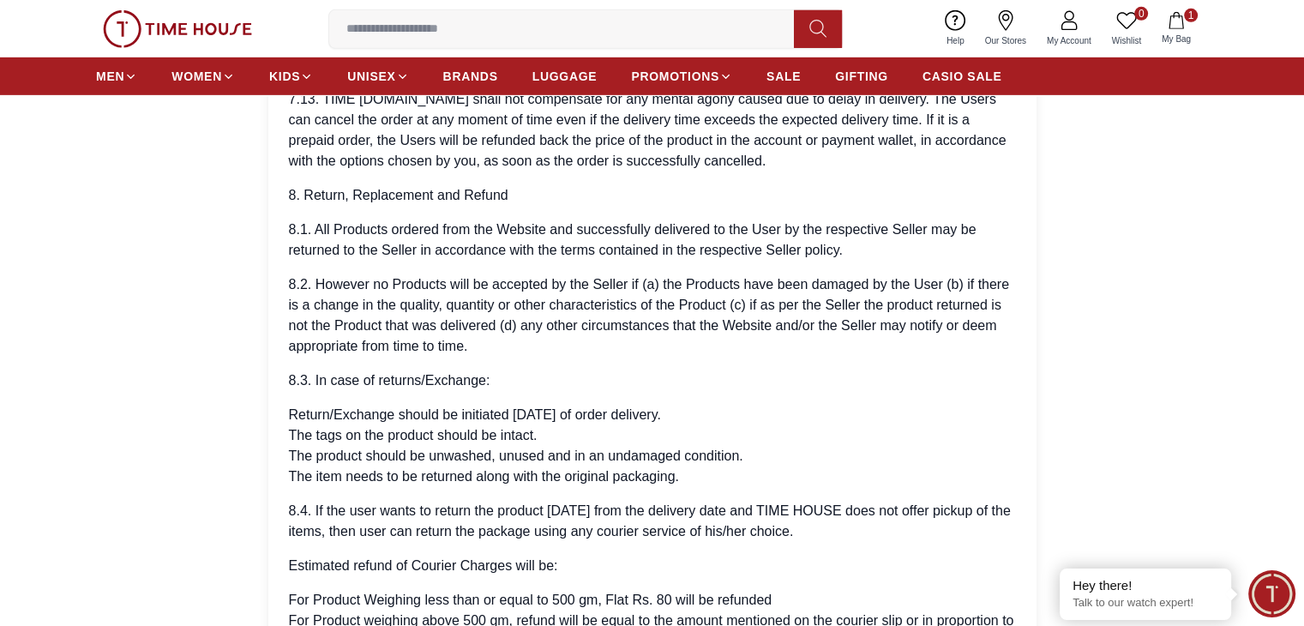
click at [537, 379] on p "8.3. In case of returns/Exchange:" at bounding box center [652, 380] width 727 height 21
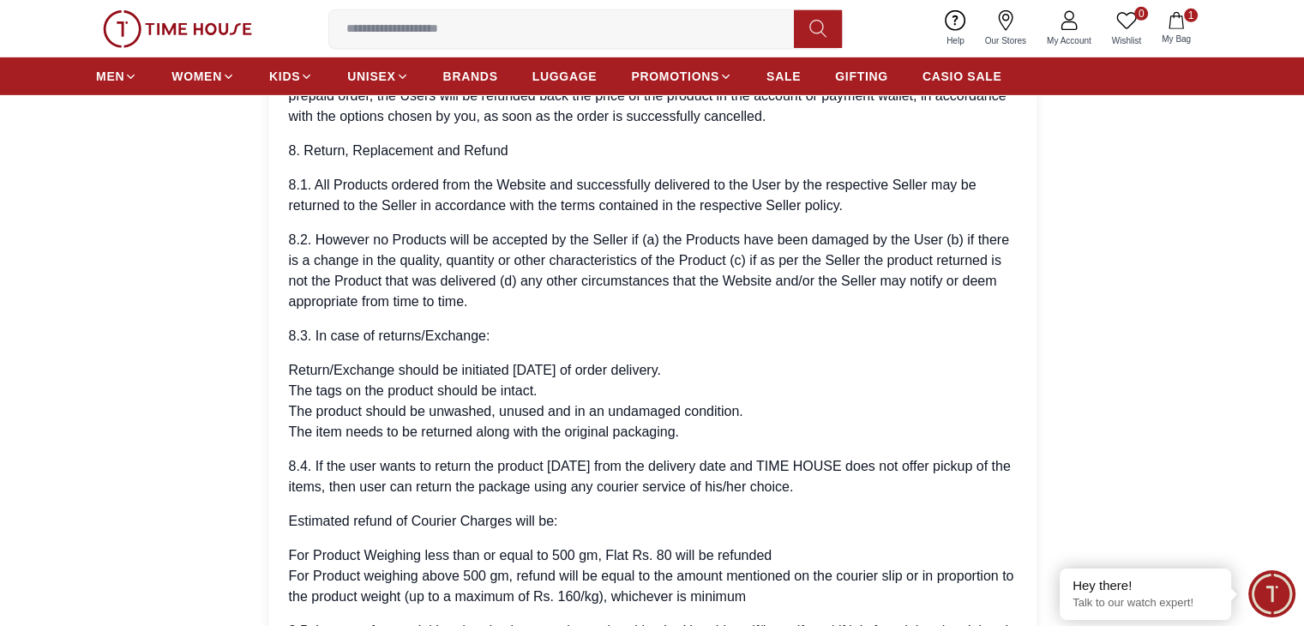
scroll to position [5571, 0]
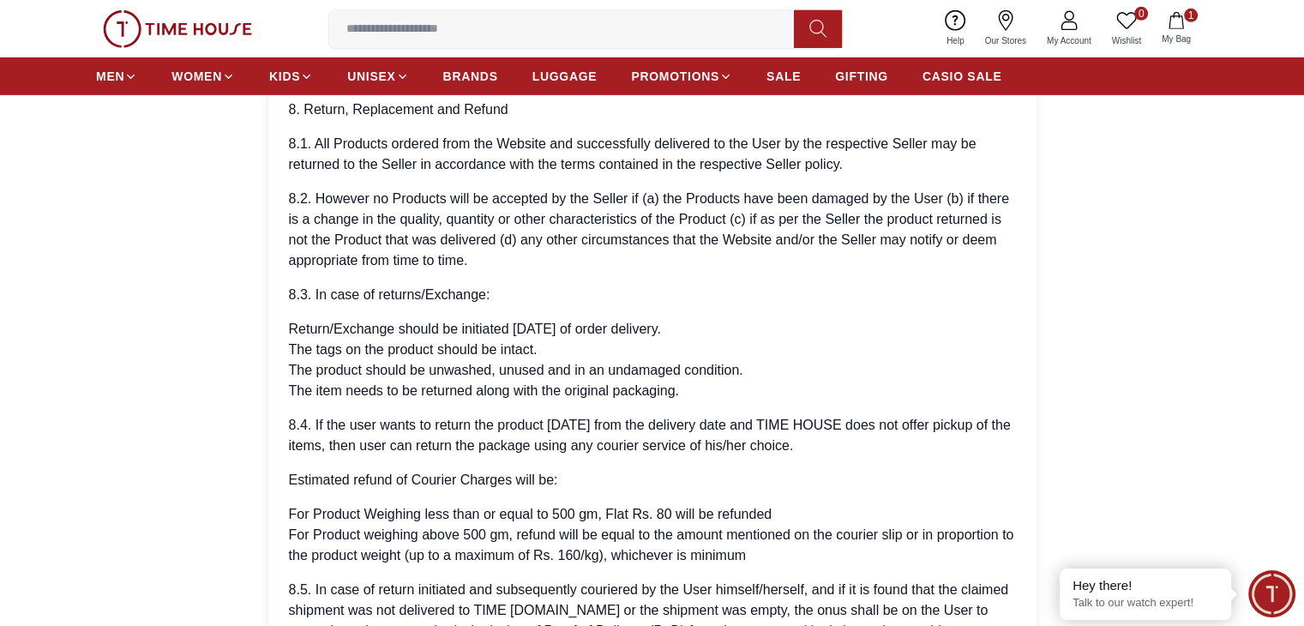
drag, startPoint x: 354, startPoint y: 327, endPoint x: 703, endPoint y: 327, distance: 348.8
click at [703, 327] on li "Return/Exchange should be initiated [DATE] of order delivery." at bounding box center [652, 329] width 727 height 21
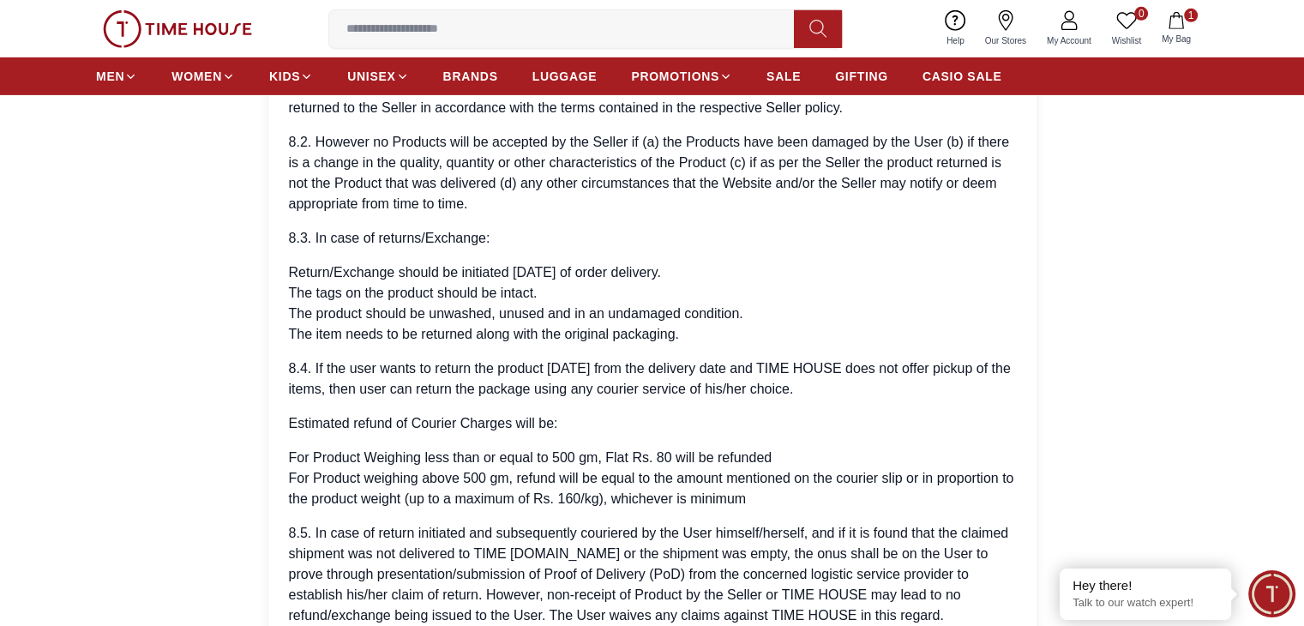
scroll to position [5656, 0]
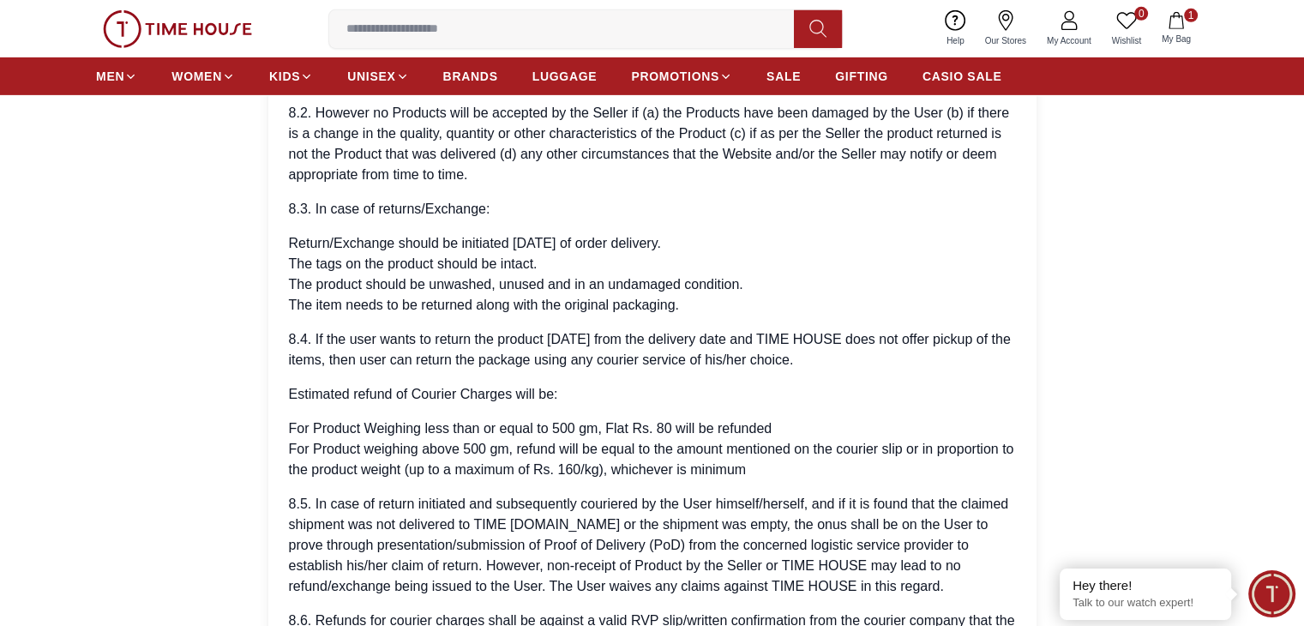
click at [552, 267] on li "The tags on the product should be intact." at bounding box center [652, 264] width 727 height 21
drag, startPoint x: 552, startPoint y: 267, endPoint x: 288, endPoint y: 256, distance: 264.2
click at [289, 256] on li "The tags on the product should be intact." at bounding box center [652, 264] width 727 height 21
click at [309, 306] on li "The item needs to be returned along with the original packaging." at bounding box center [652, 305] width 727 height 21
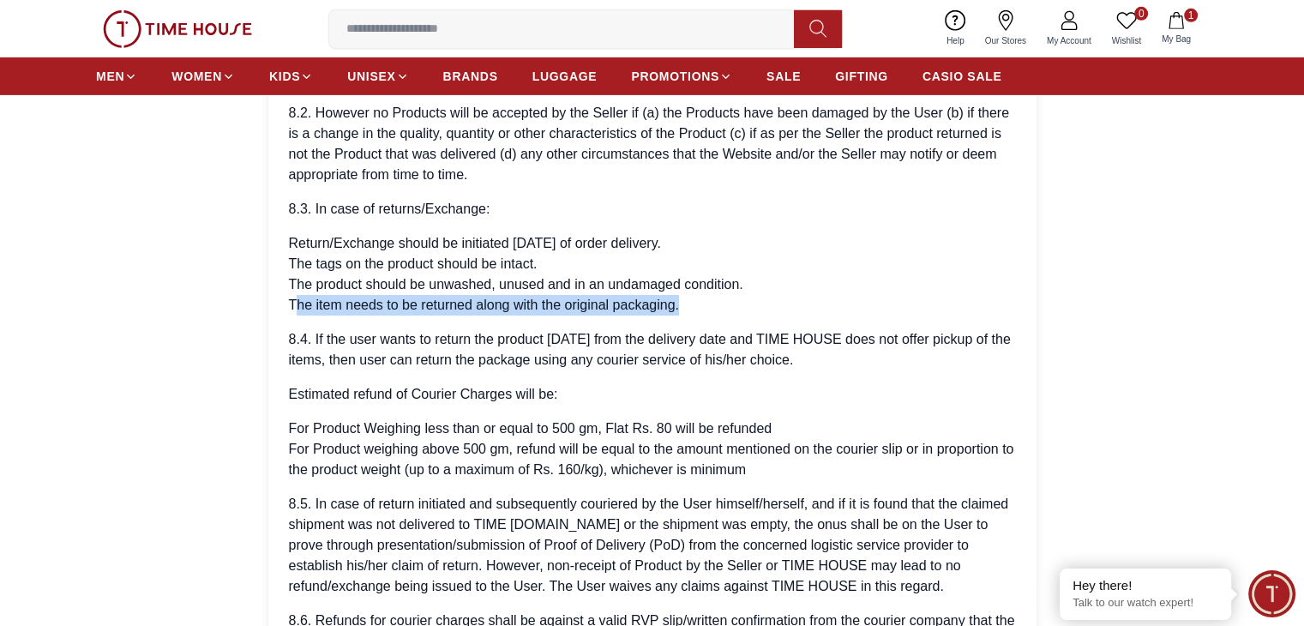
drag, startPoint x: 299, startPoint y: 306, endPoint x: 713, endPoint y: 306, distance: 413.9
click at [713, 306] on li "The item needs to be returned along with the original packaging." at bounding box center [652, 305] width 727 height 21
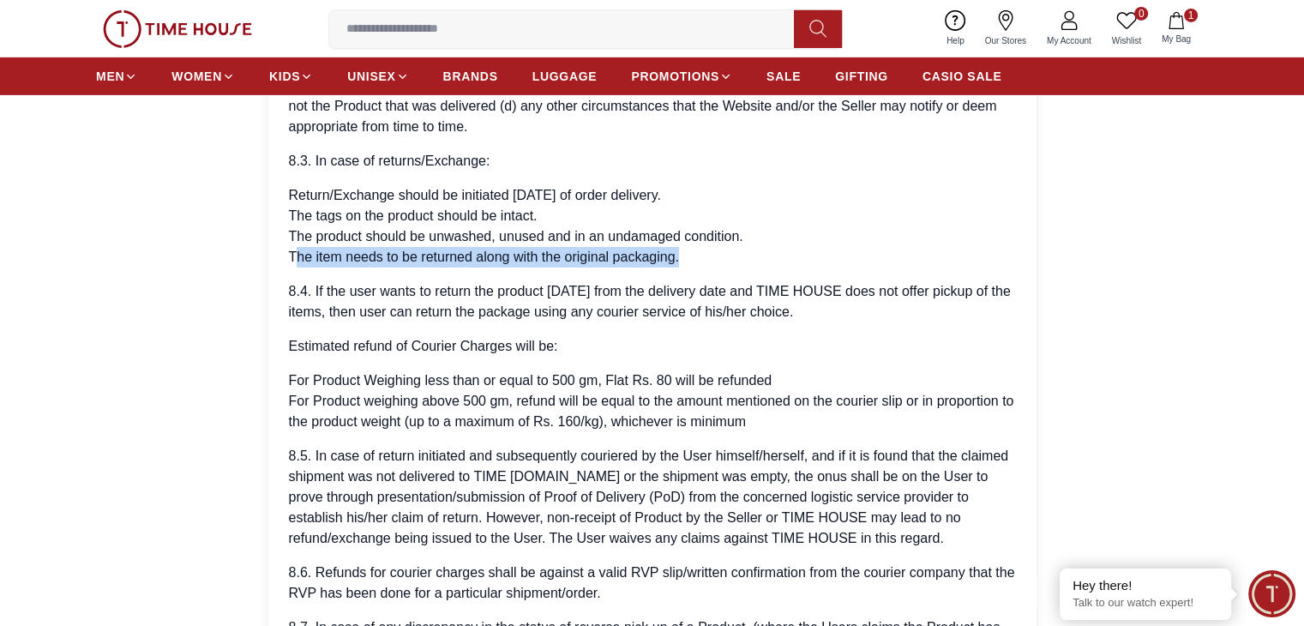
scroll to position [5742, 0]
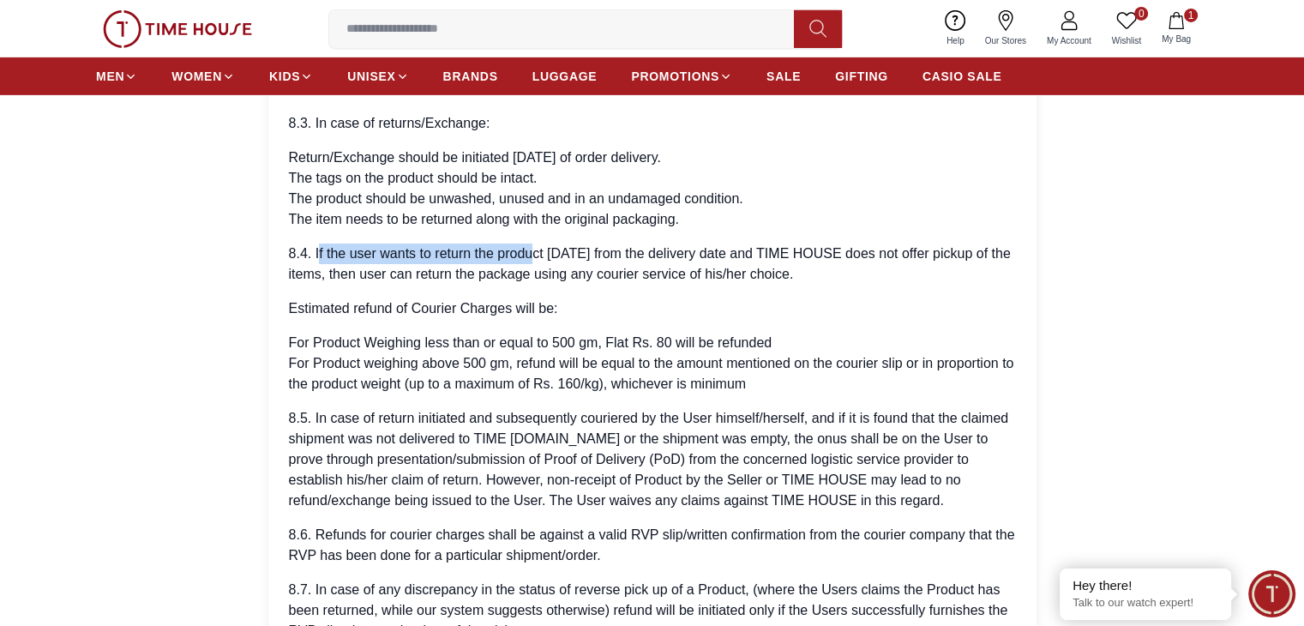
drag, startPoint x: 319, startPoint y: 262, endPoint x: 531, endPoint y: 255, distance: 212.7
click at [531, 255] on p "8.4. If the user wants to return the product [DATE] from the delivery date and …" at bounding box center [652, 263] width 727 height 41
drag, startPoint x: 738, startPoint y: 249, endPoint x: 714, endPoint y: 252, distance: 24.1
click at [714, 252] on p "8.4. If the user wants to return the product [DATE] from the delivery date and …" at bounding box center [652, 263] width 727 height 41
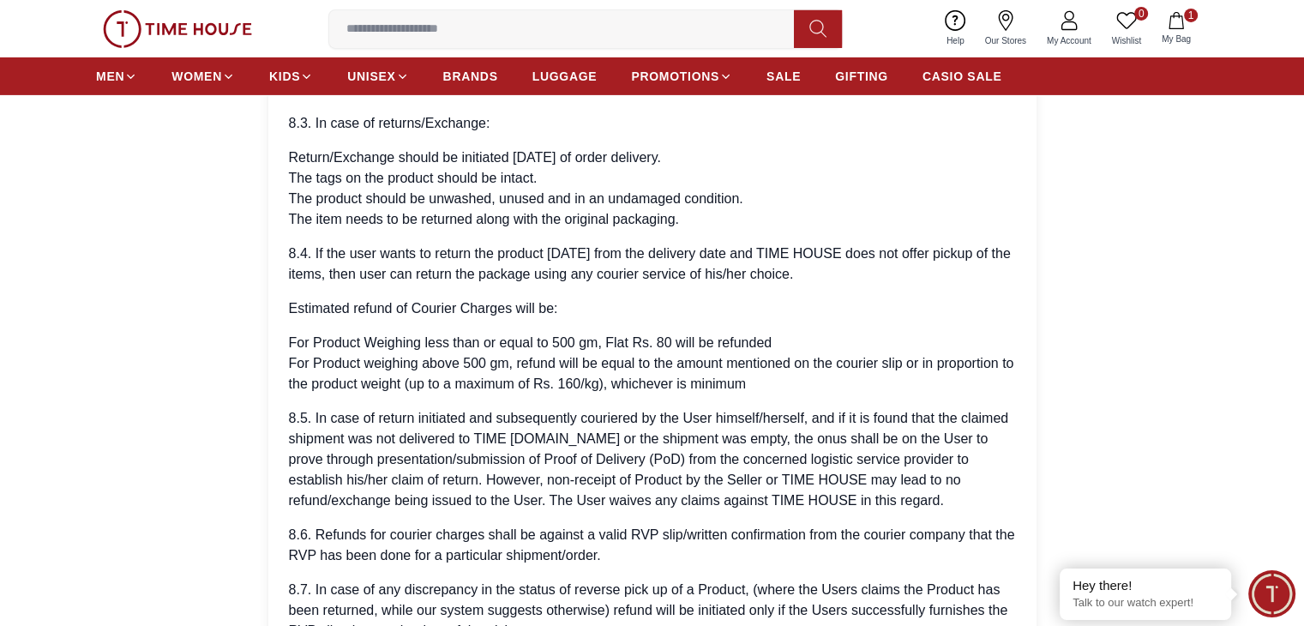
click at [809, 249] on p "8.4. If the user wants to return the product [DATE] from the delivery date and …" at bounding box center [652, 263] width 727 height 41
drag, startPoint x: 783, startPoint y: 249, endPoint x: 878, endPoint y: 265, distance: 96.5
click at [878, 265] on p "8.4. If the user wants to return the product [DATE] from the delivery date and …" at bounding box center [652, 263] width 727 height 41
click at [588, 311] on p "Estimated refund of Courier Charges will be:" at bounding box center [652, 308] width 727 height 21
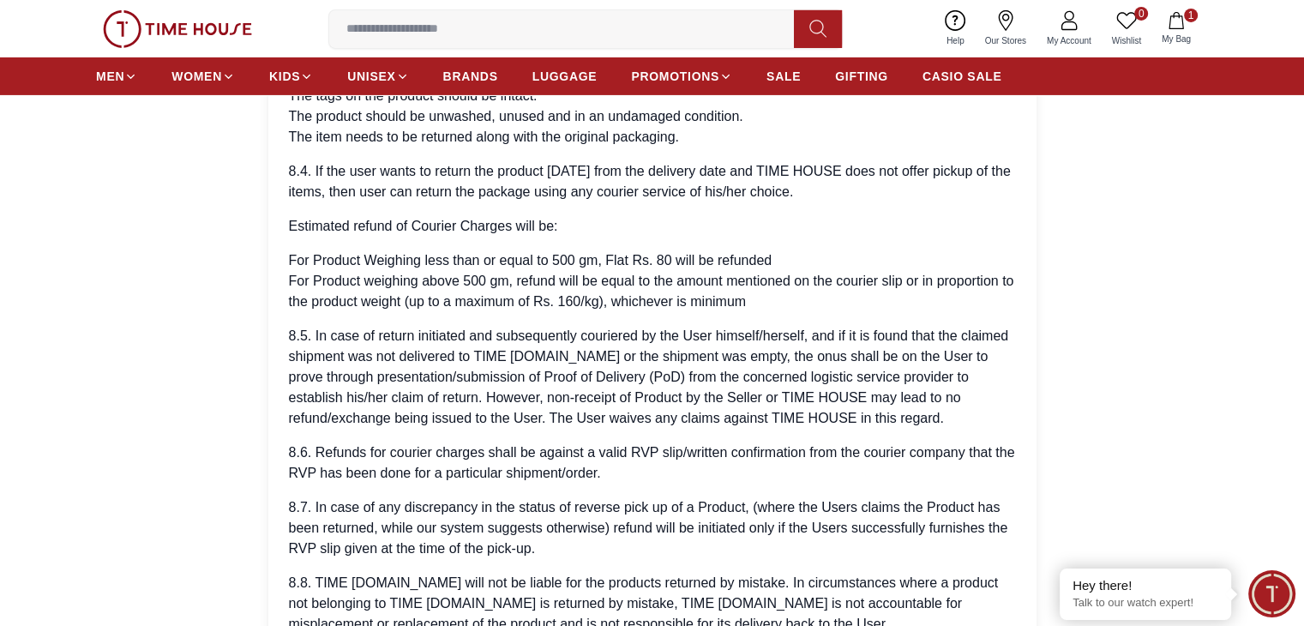
scroll to position [5828, 0]
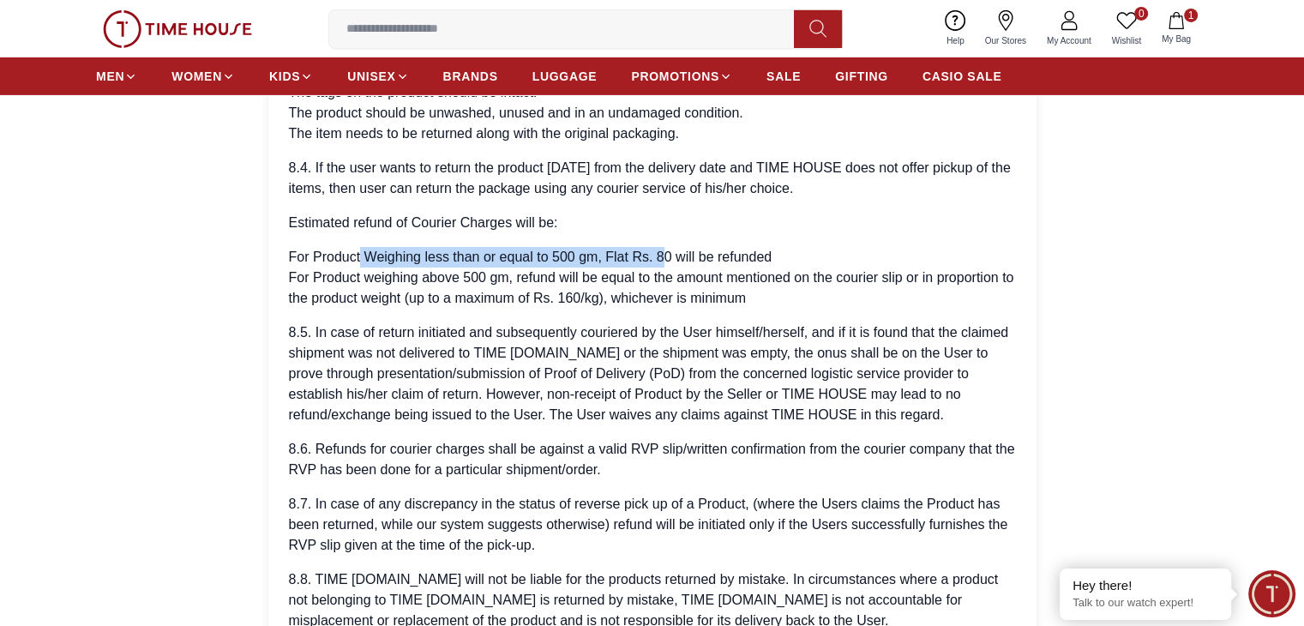
drag, startPoint x: 360, startPoint y: 246, endPoint x: 662, endPoint y: 248, distance: 302.5
click at [662, 248] on li "For Product Weighing less than or equal to 500 gm, Flat Rs. 80 will be refunded" at bounding box center [652, 257] width 727 height 21
click at [696, 247] on li "For Product Weighing less than or equal to 500 gm, Flat Rs. 80 will be refunded" at bounding box center [652, 257] width 727 height 21
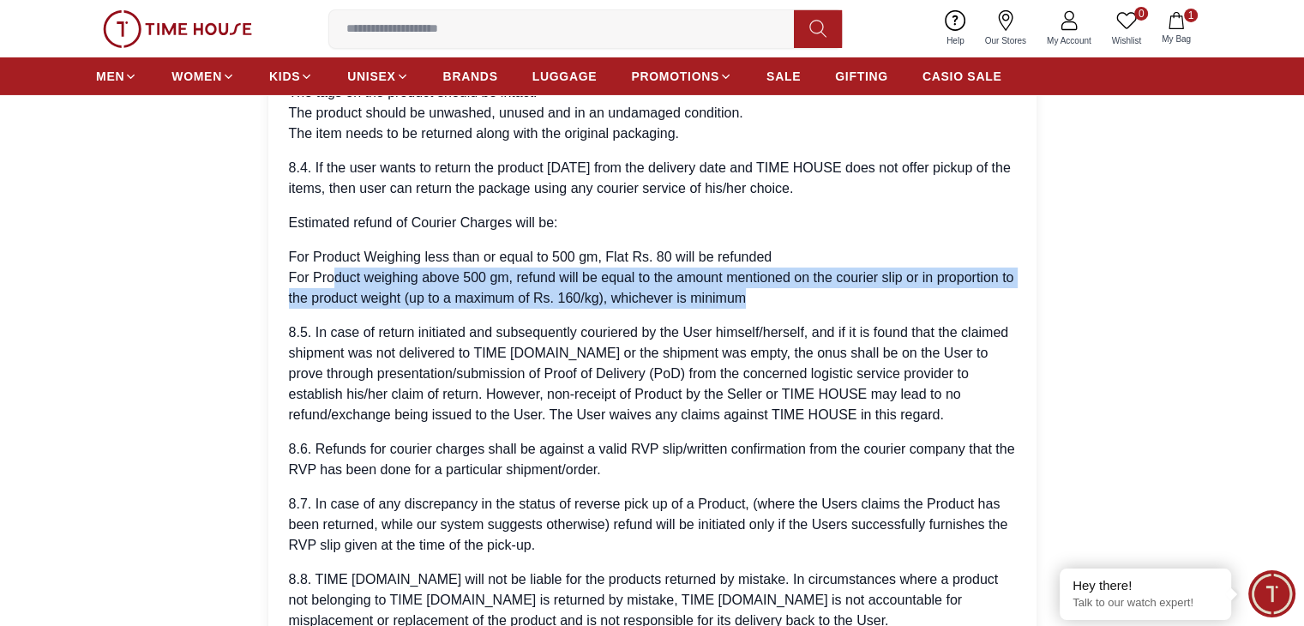
drag, startPoint x: 334, startPoint y: 275, endPoint x: 808, endPoint y: 299, distance: 474.5
click at [808, 299] on li "For Product weighing above 500 gm, refund will be equal to the amount mentioned…" at bounding box center [652, 287] width 727 height 41
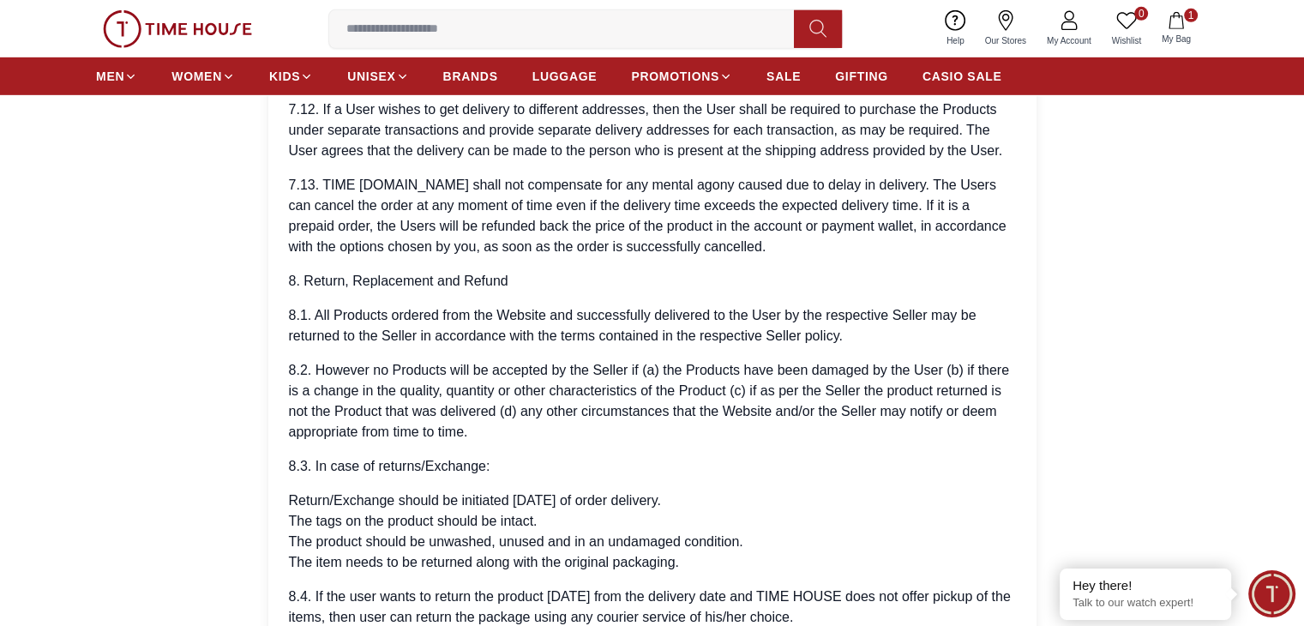
scroll to position [4799, 0]
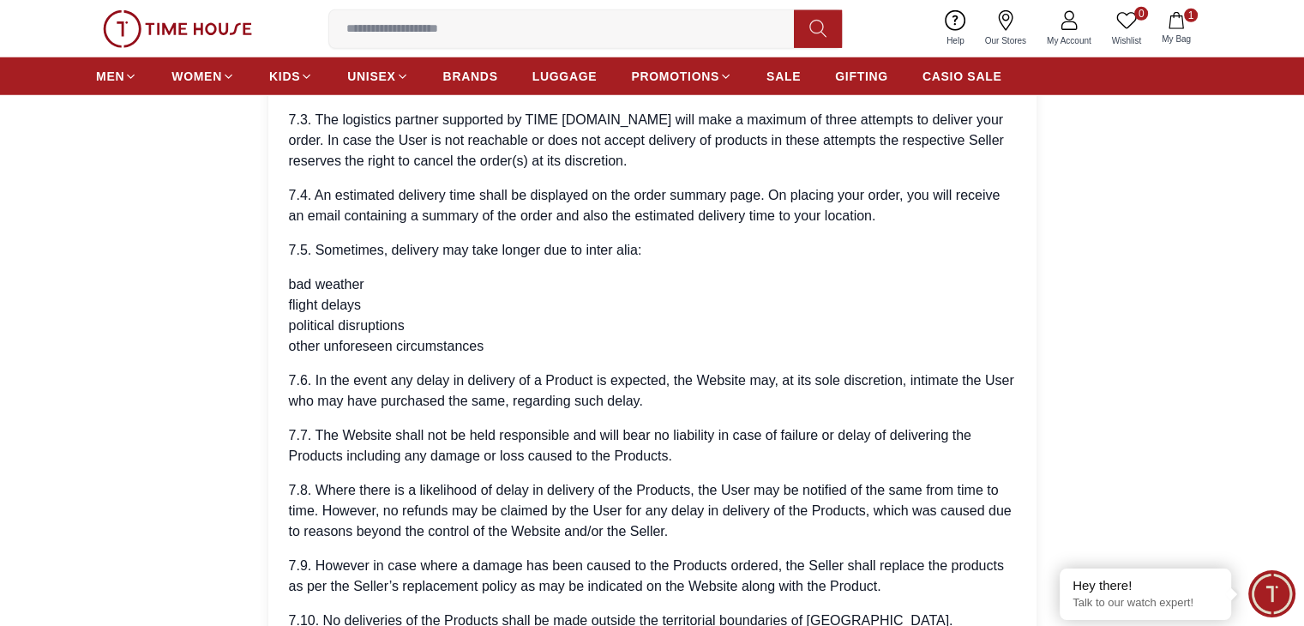
click at [1167, 25] on icon "button" at bounding box center [1175, 20] width 17 height 17
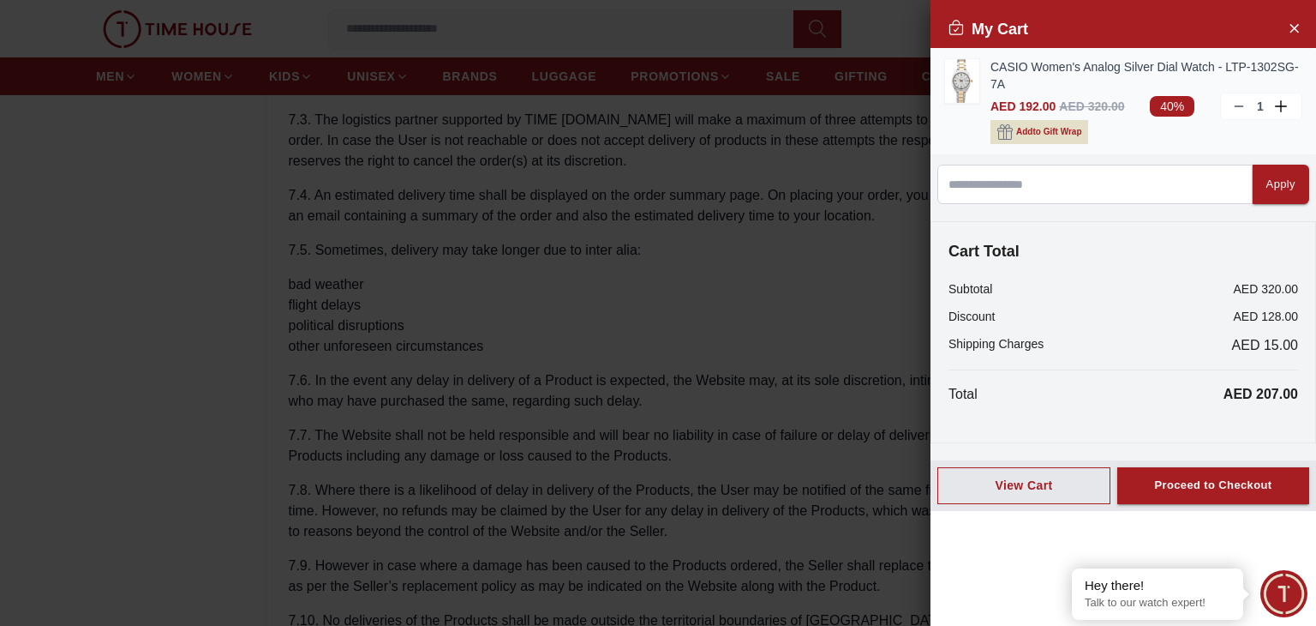
click at [1055, 132] on span "Add to Gift Wrap" at bounding box center [1048, 131] width 65 height 17
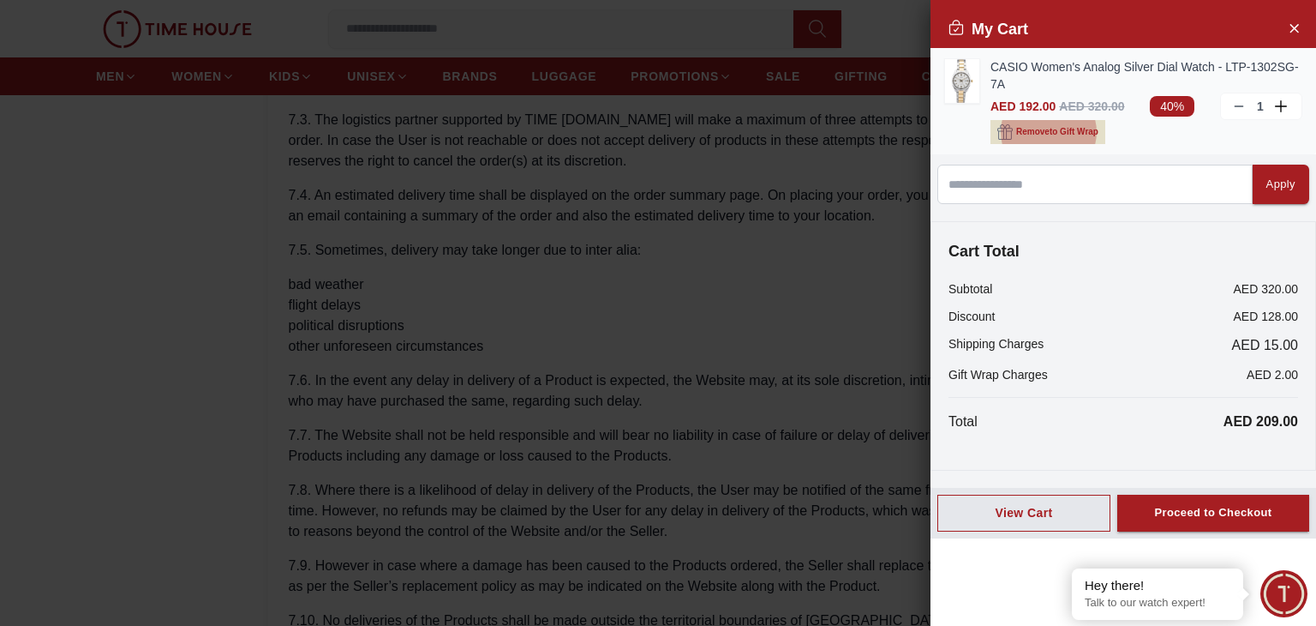
click at [1056, 129] on span "Remove to Gift Wrap" at bounding box center [1057, 131] width 82 height 17
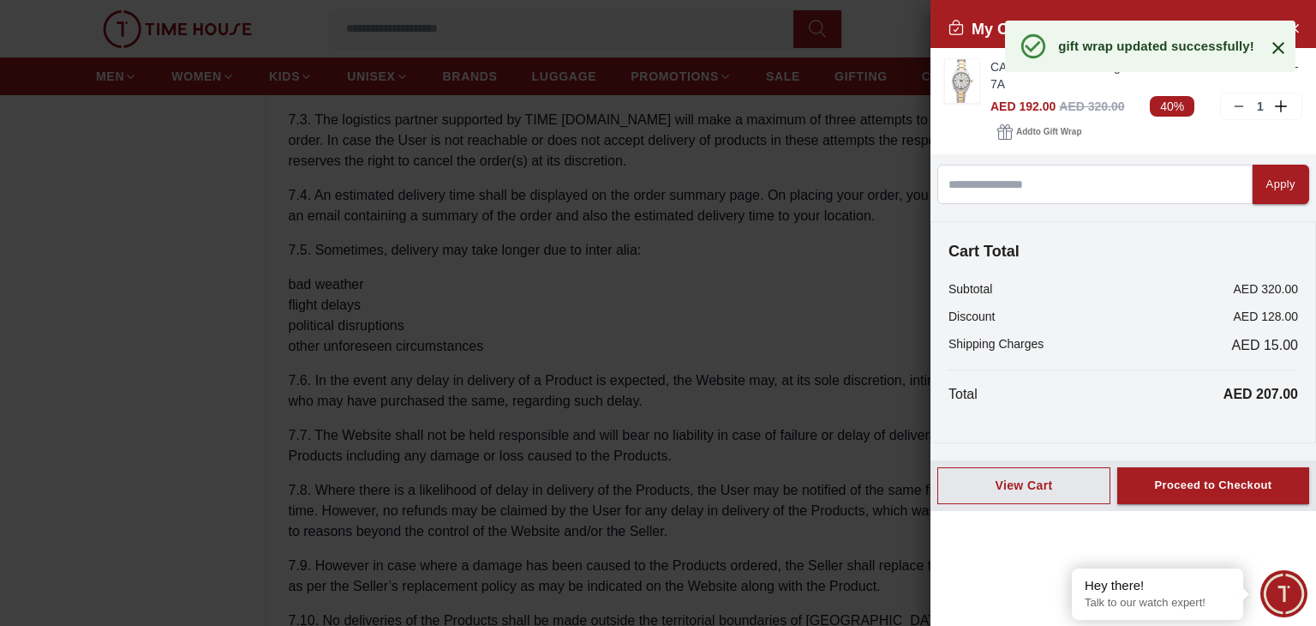
click at [1275, 52] on icon at bounding box center [1278, 48] width 21 height 21
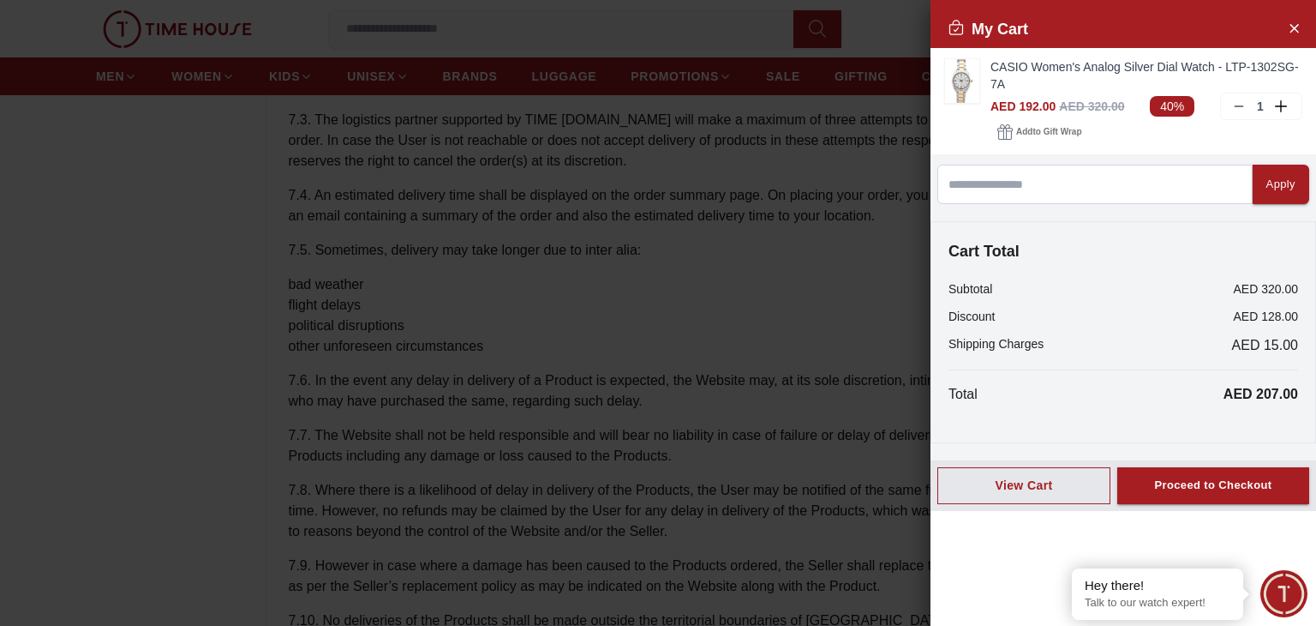
click at [1186, 474] on button "Proceed to Checkout" at bounding box center [1214, 485] width 192 height 37
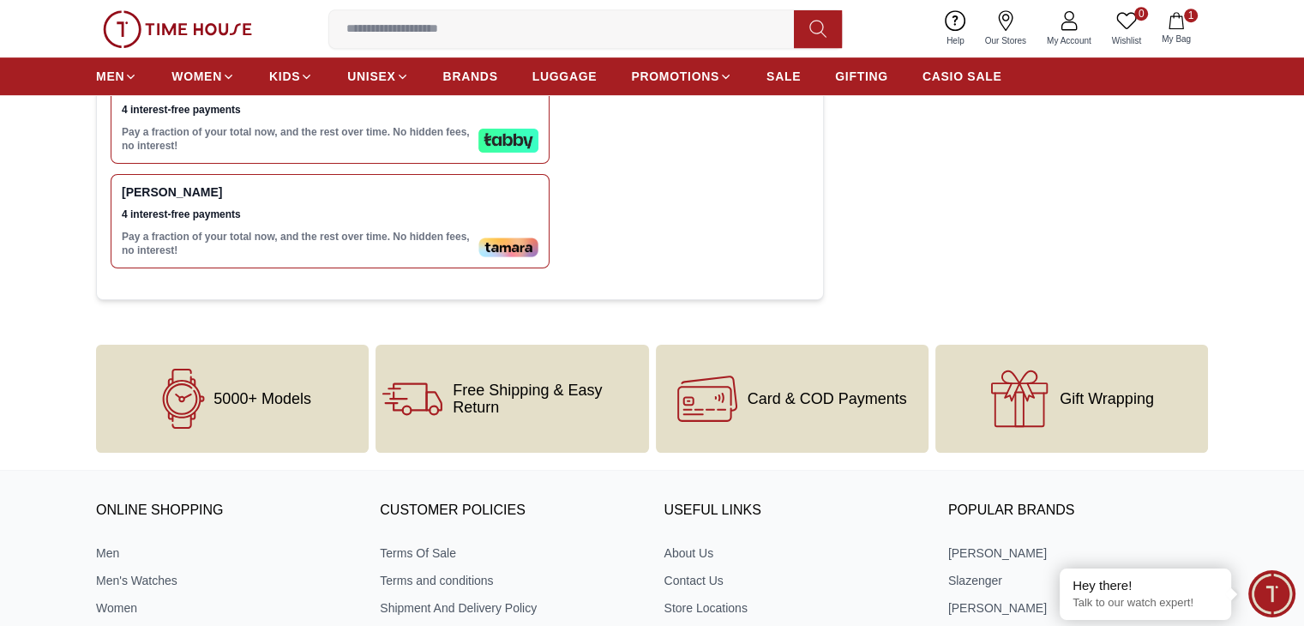
scroll to position [686, 0]
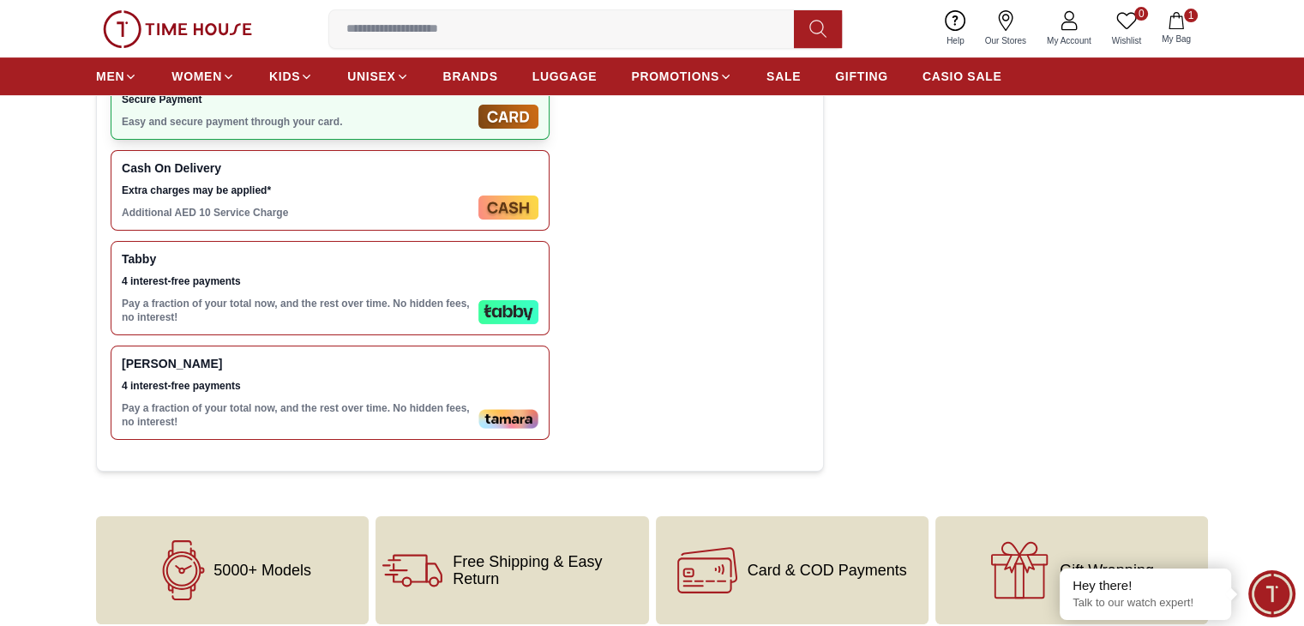
click at [1172, 35] on span "My Bag" at bounding box center [1175, 39] width 43 height 13
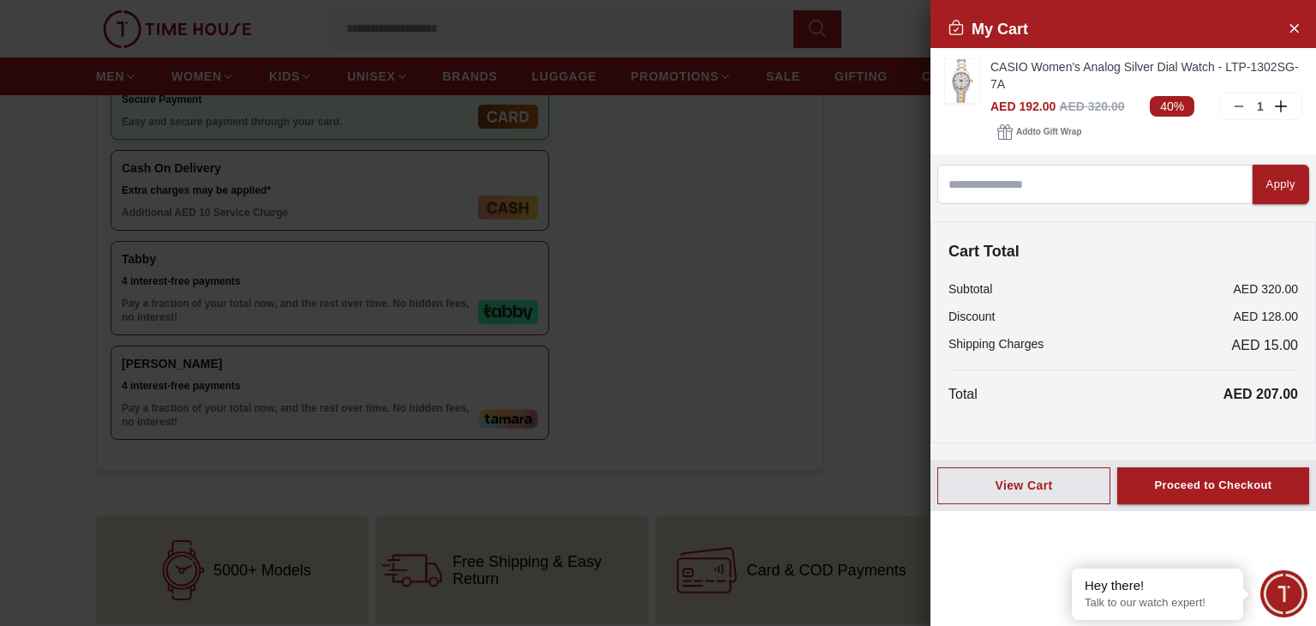
click at [798, 265] on div at bounding box center [658, 313] width 1316 height 626
click at [1294, 28] on icon "Close Account" at bounding box center [1295, 28] width 8 height 8
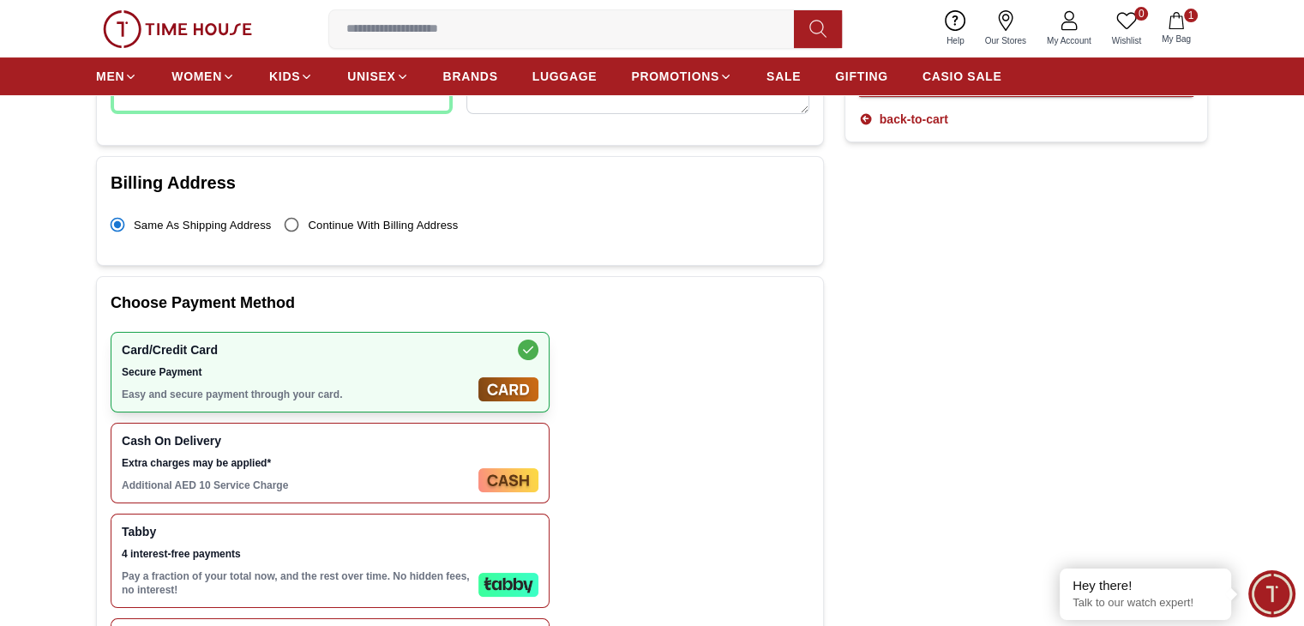
scroll to position [257, 0]
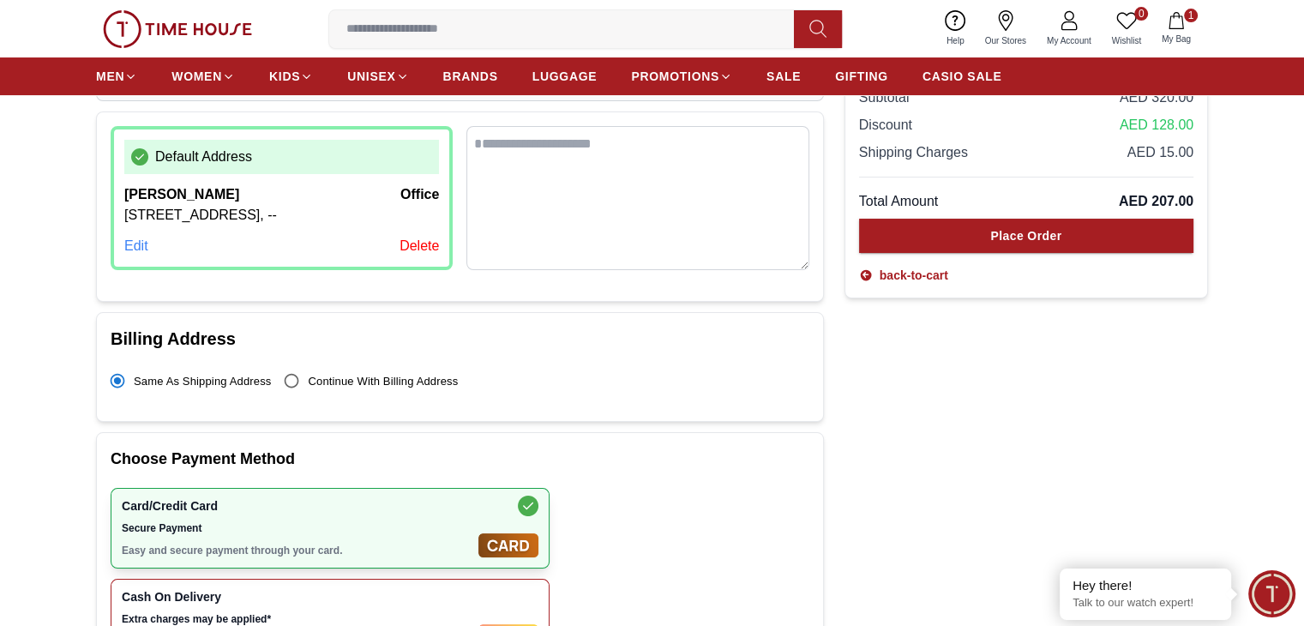
click at [185, 31] on img at bounding box center [177, 29] width 149 height 38
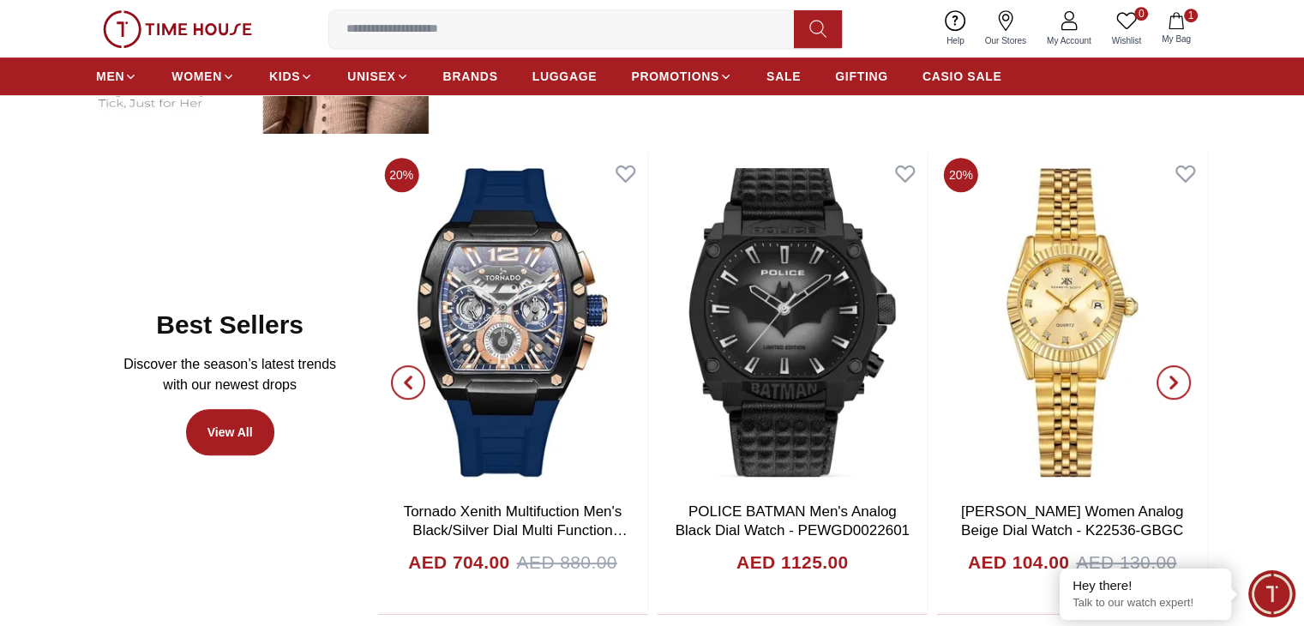
scroll to position [857, 0]
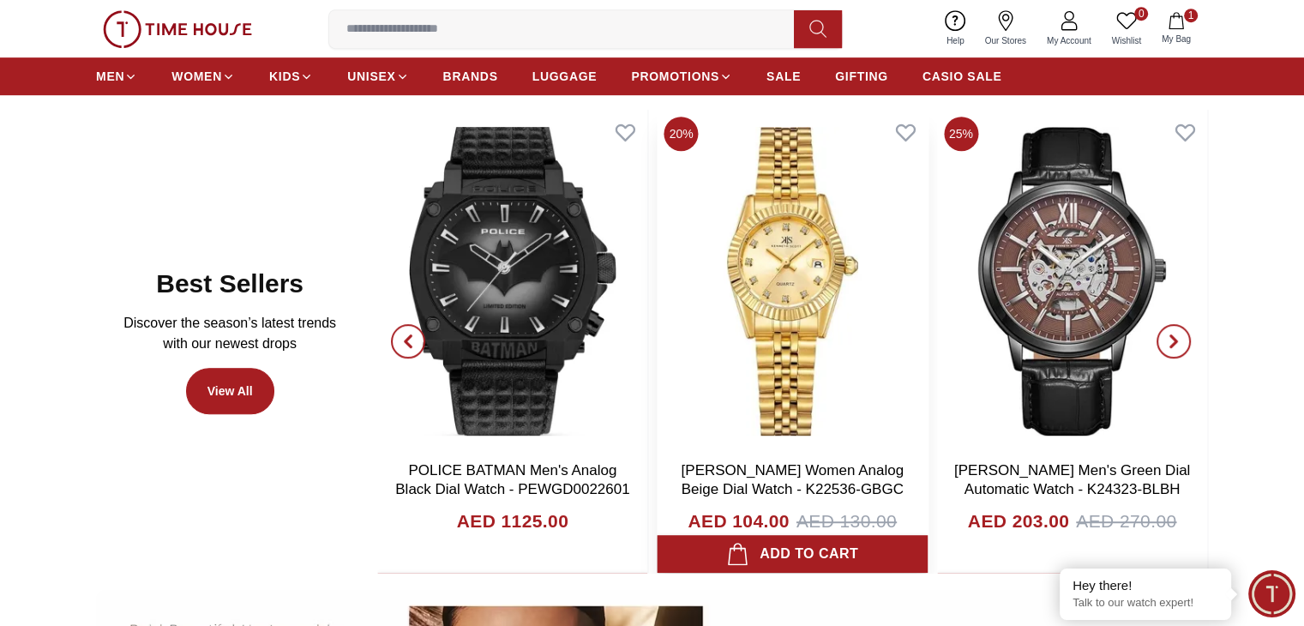
click at [838, 340] on img at bounding box center [792, 281] width 270 height 343
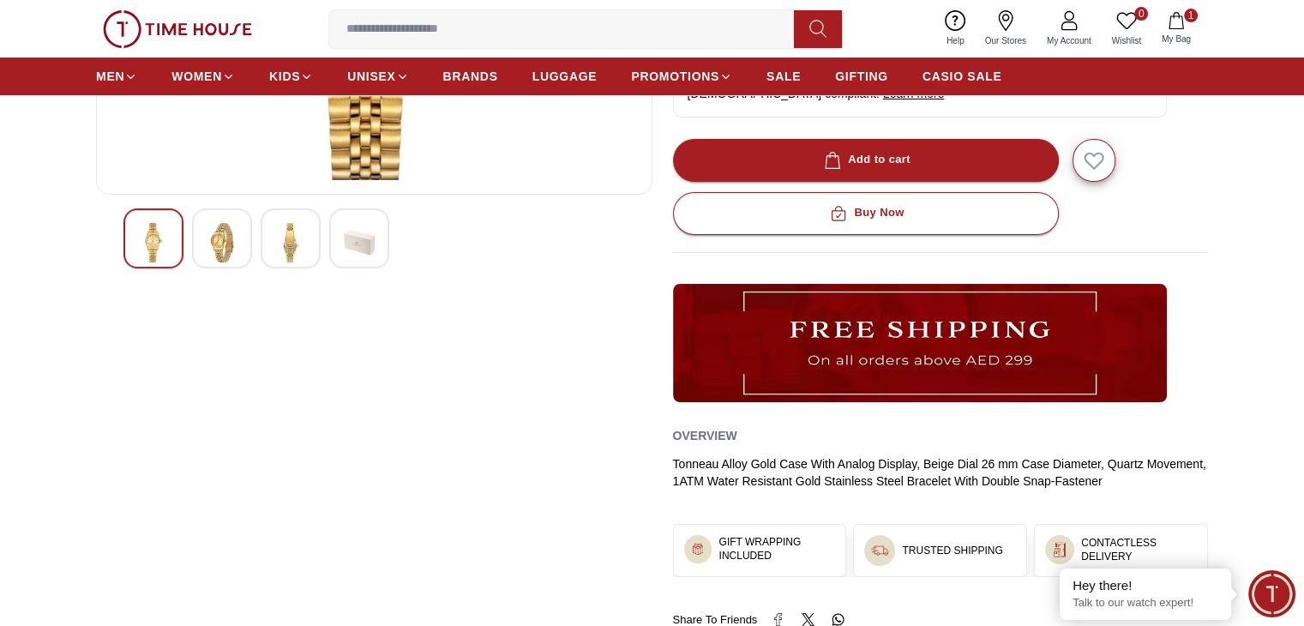
scroll to position [429, 0]
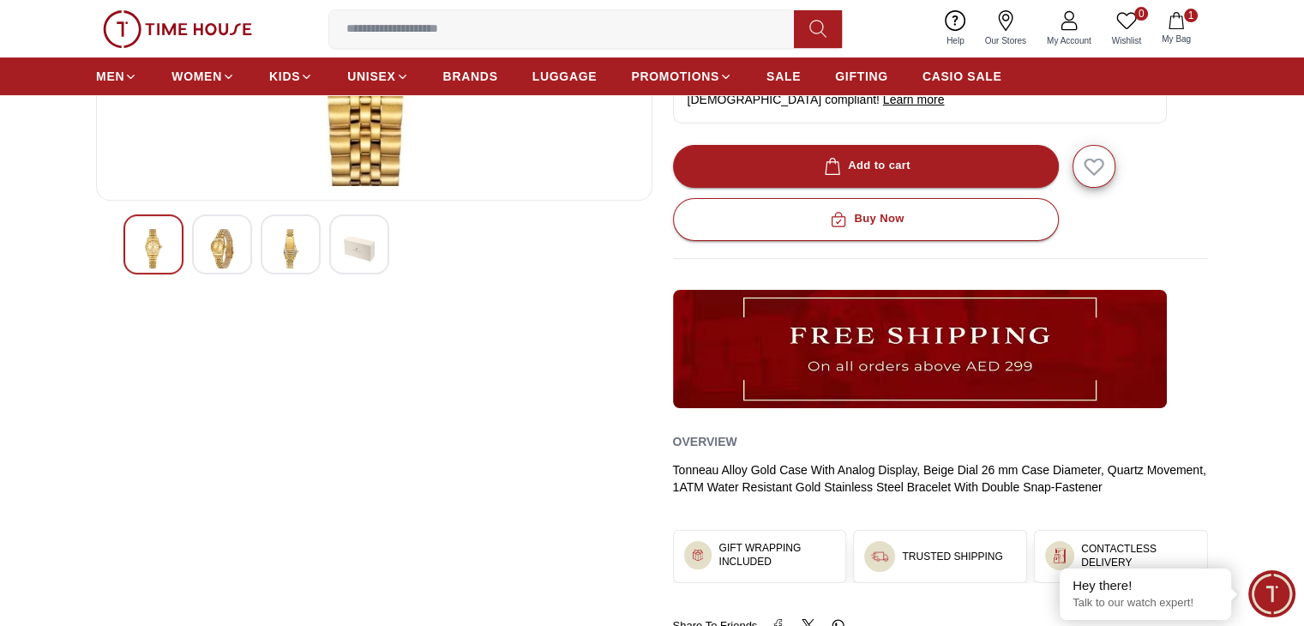
click at [384, 241] on div at bounding box center [359, 244] width 60 height 60
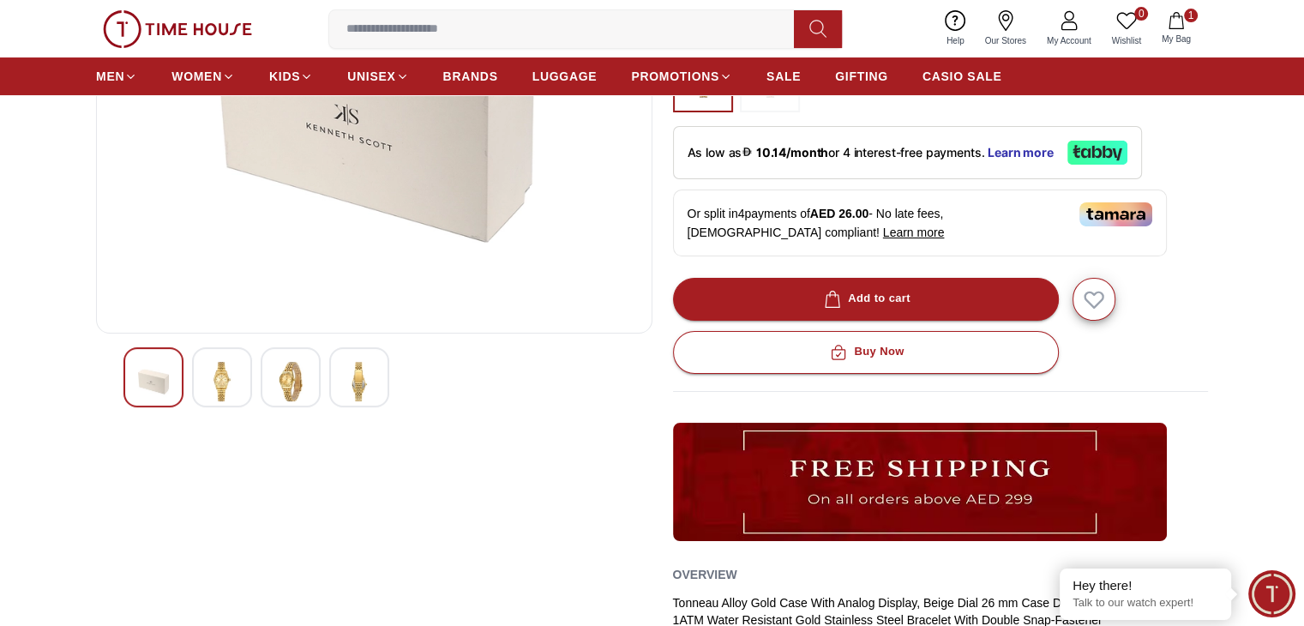
scroll to position [86, 0]
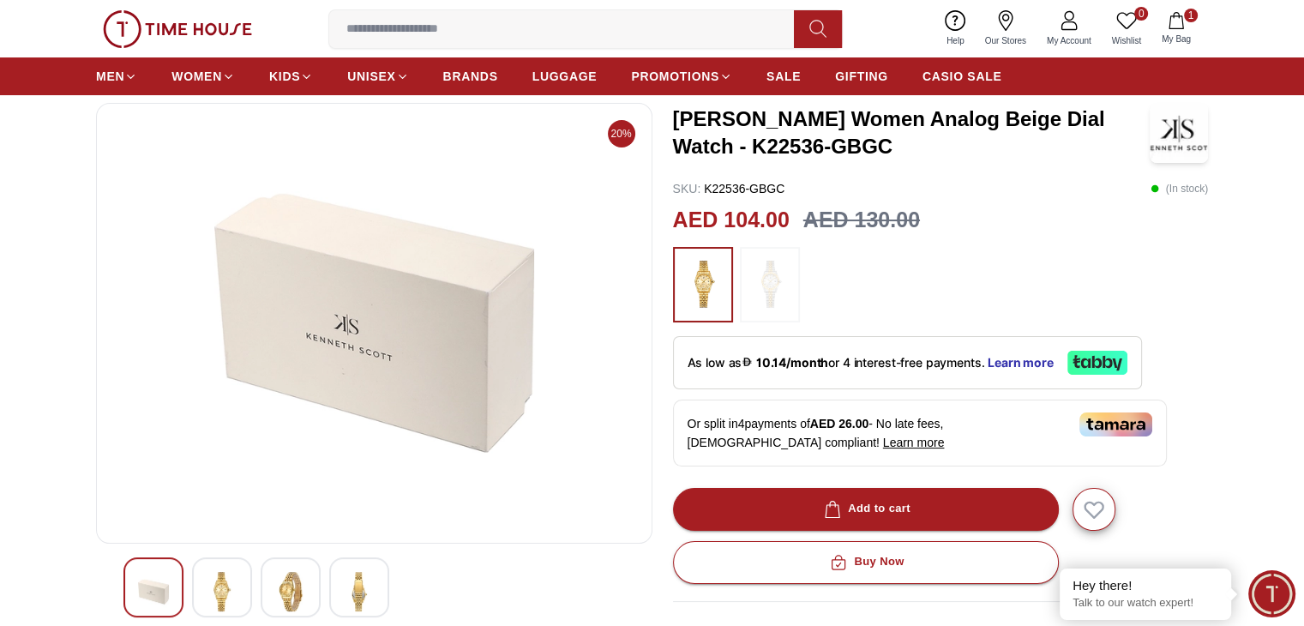
click at [254, 587] on div at bounding box center [373, 587] width 501 height 60
click at [269, 587] on div at bounding box center [291, 587] width 60 height 60
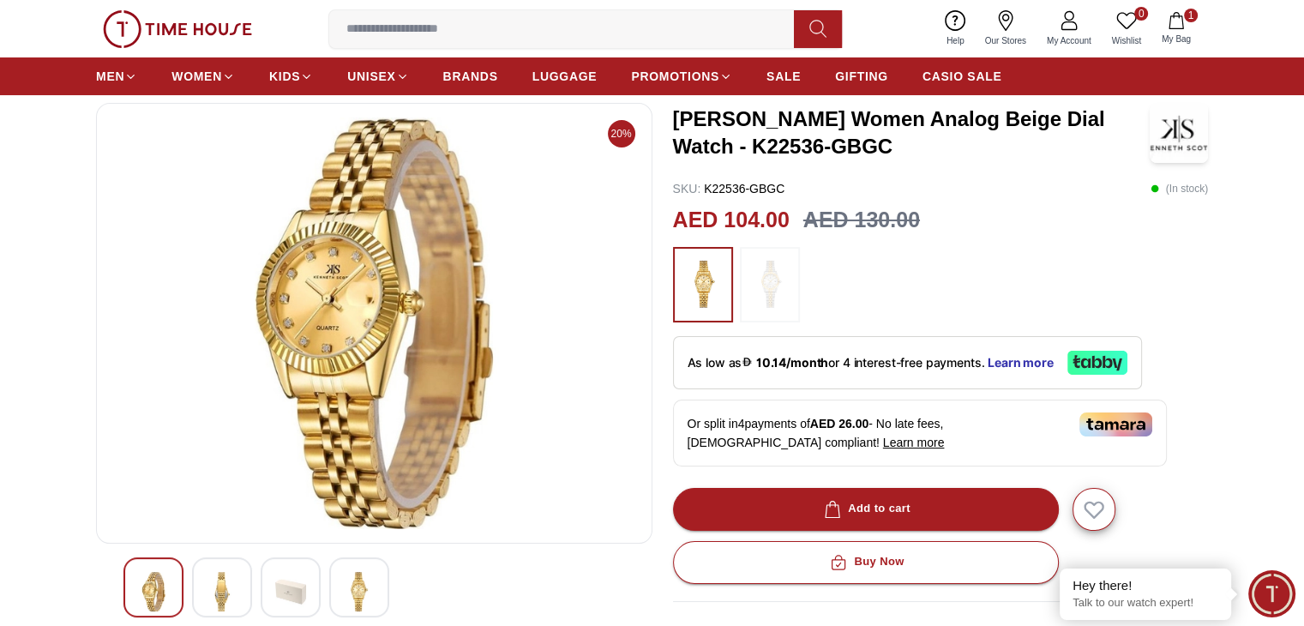
click at [244, 577] on div at bounding box center [222, 587] width 60 height 60
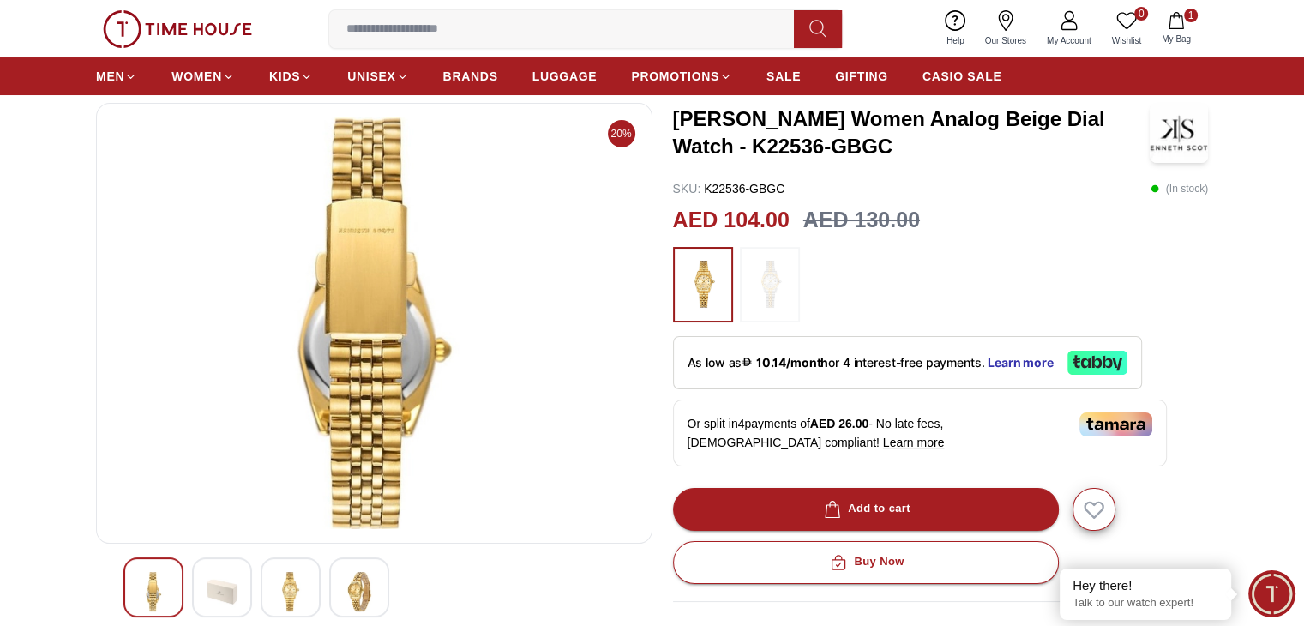
click at [133, 29] on img at bounding box center [177, 29] width 149 height 38
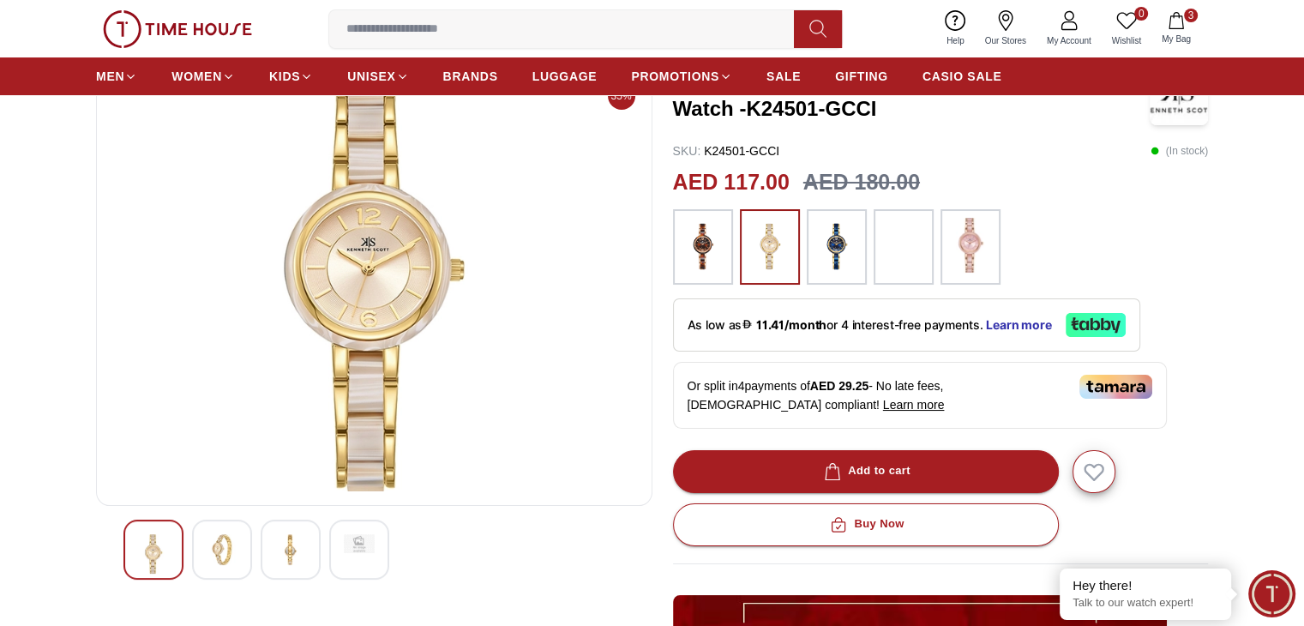
scroll to position [86, 0]
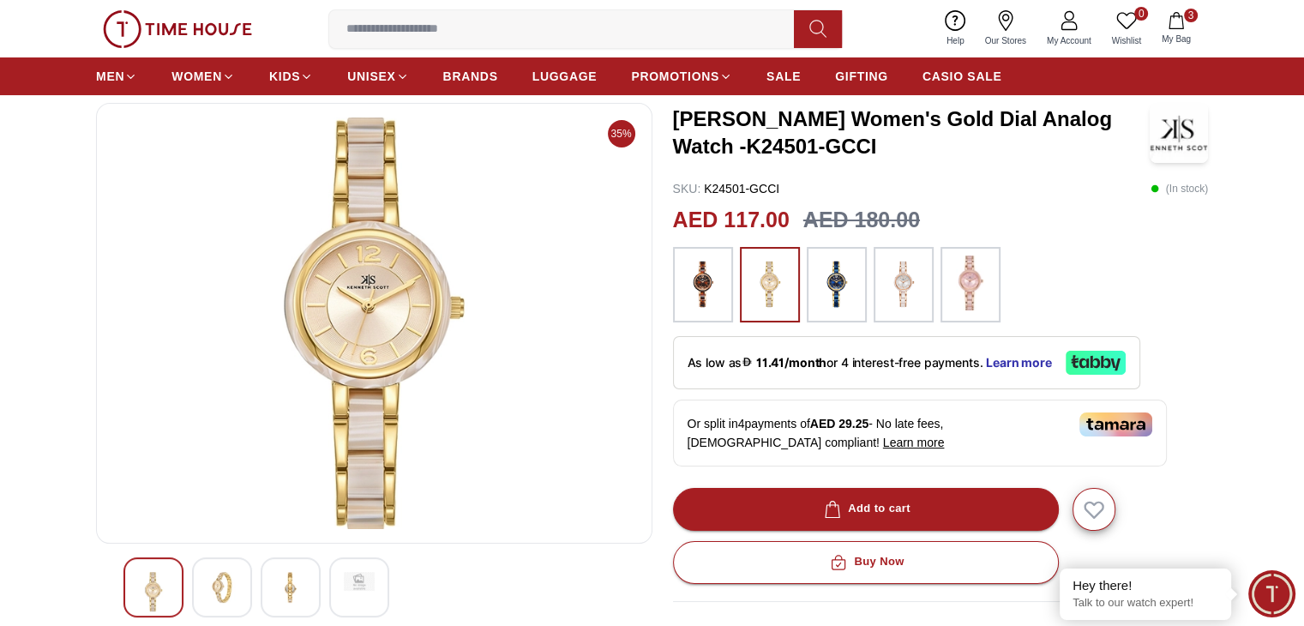
click at [239, 589] on div at bounding box center [222, 587] width 60 height 60
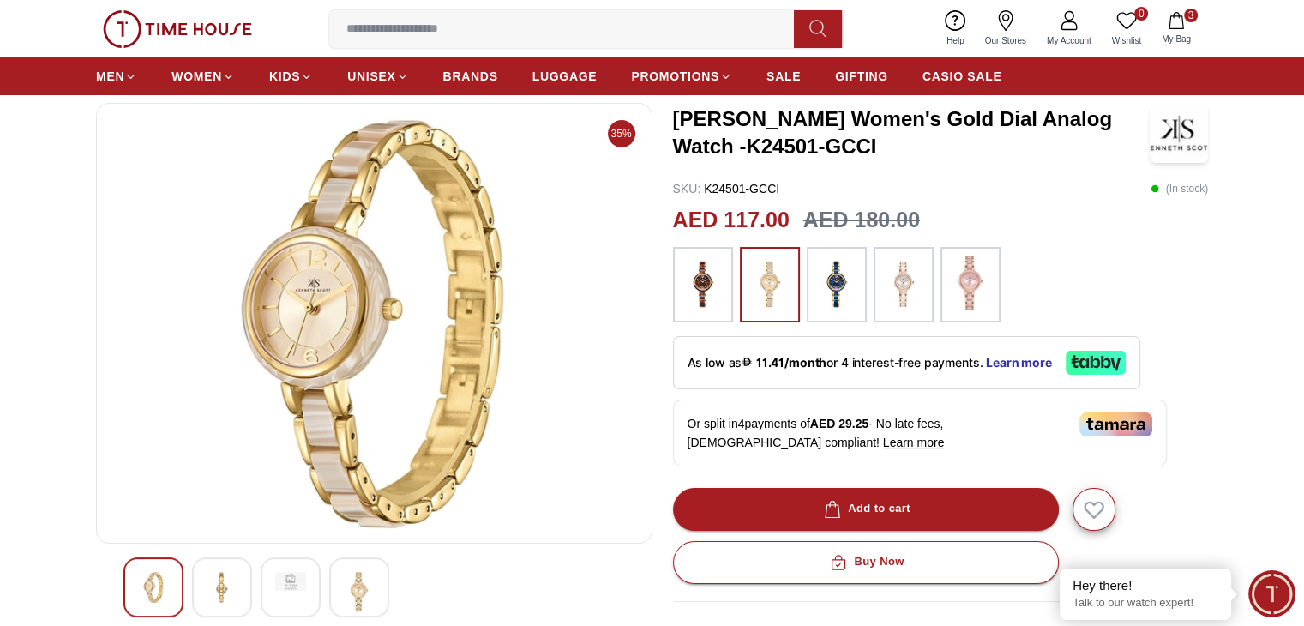
click at [285, 588] on img at bounding box center [290, 581] width 31 height 19
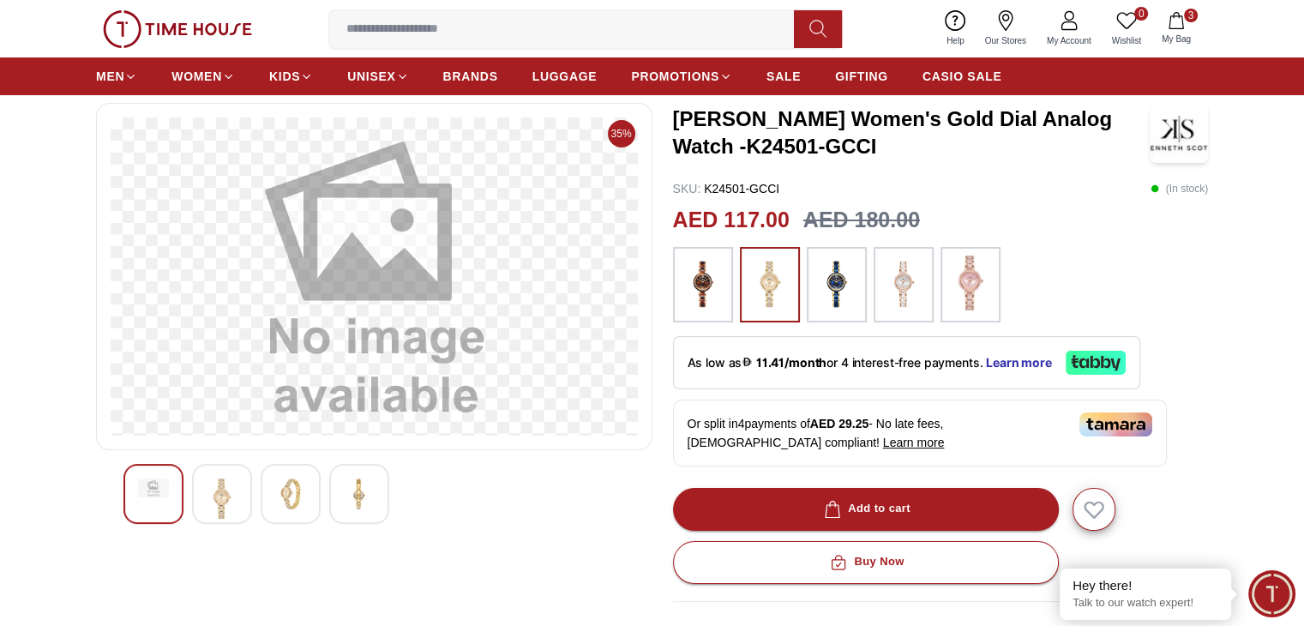
click at [357, 504] on img at bounding box center [359, 493] width 31 height 31
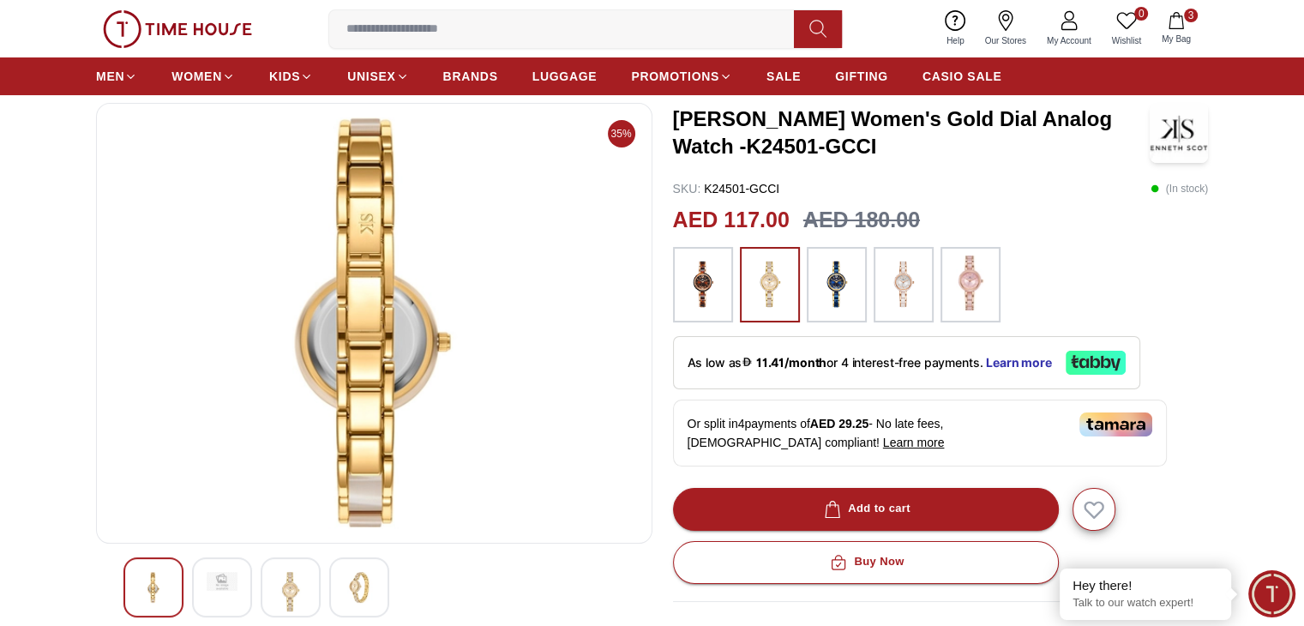
click at [1182, 28] on icon "button" at bounding box center [1175, 20] width 15 height 17
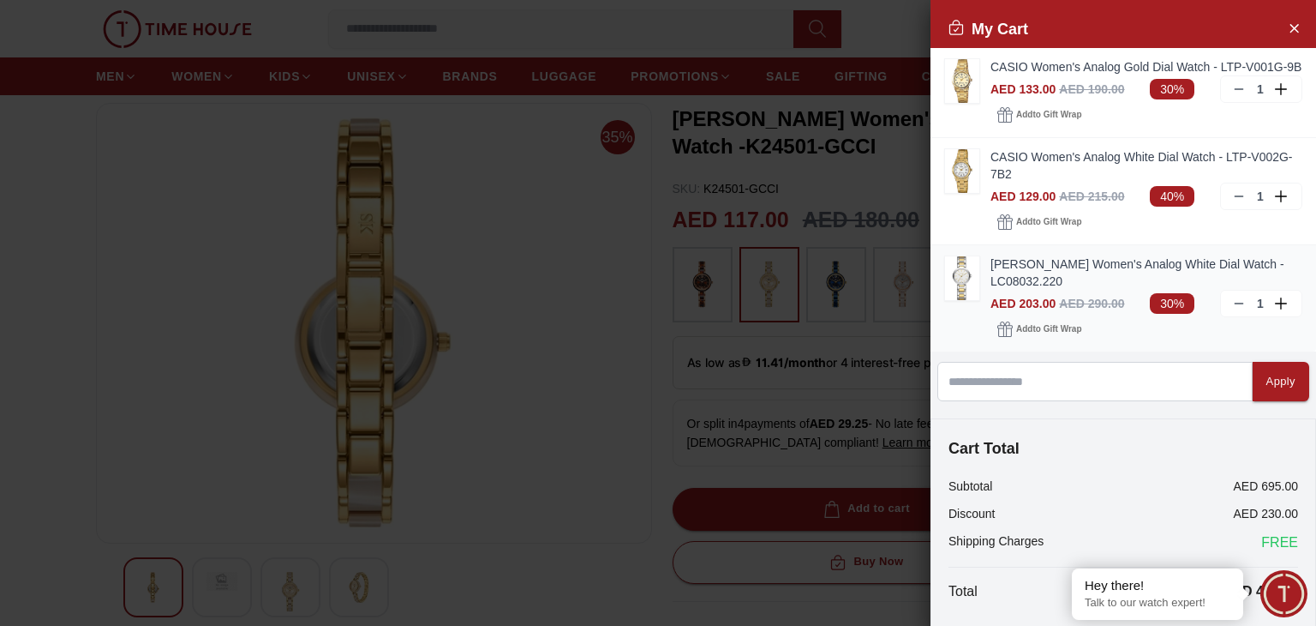
click at [964, 289] on img at bounding box center [962, 278] width 34 height 44
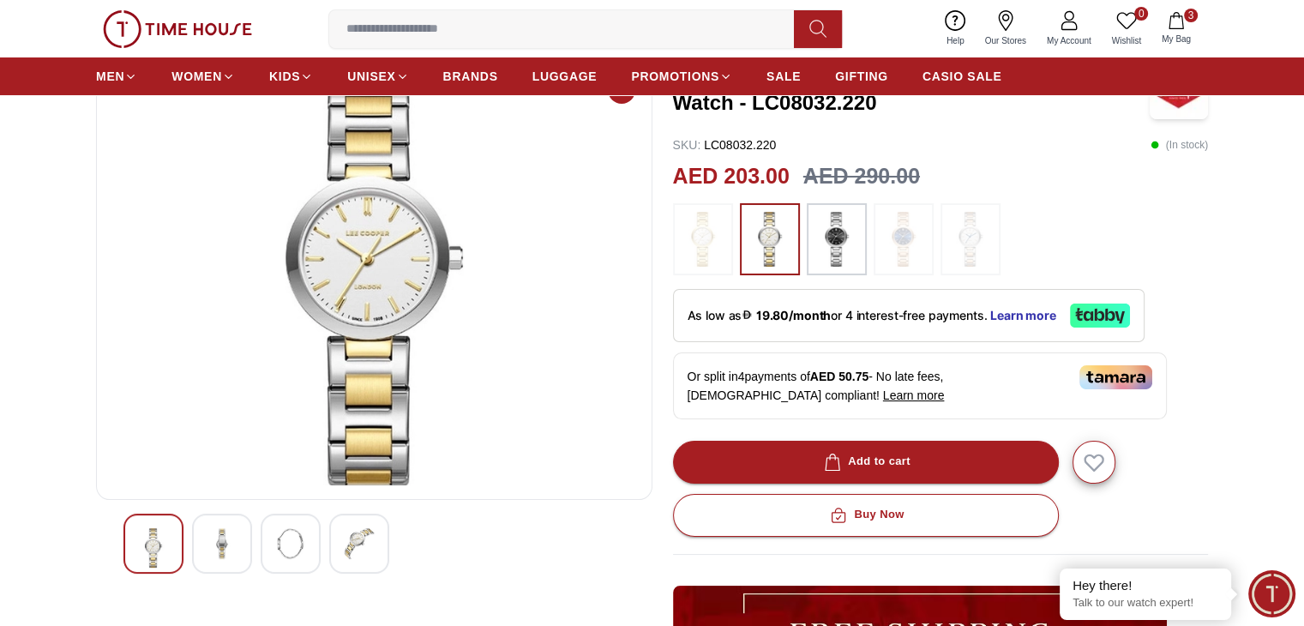
scroll to position [171, 0]
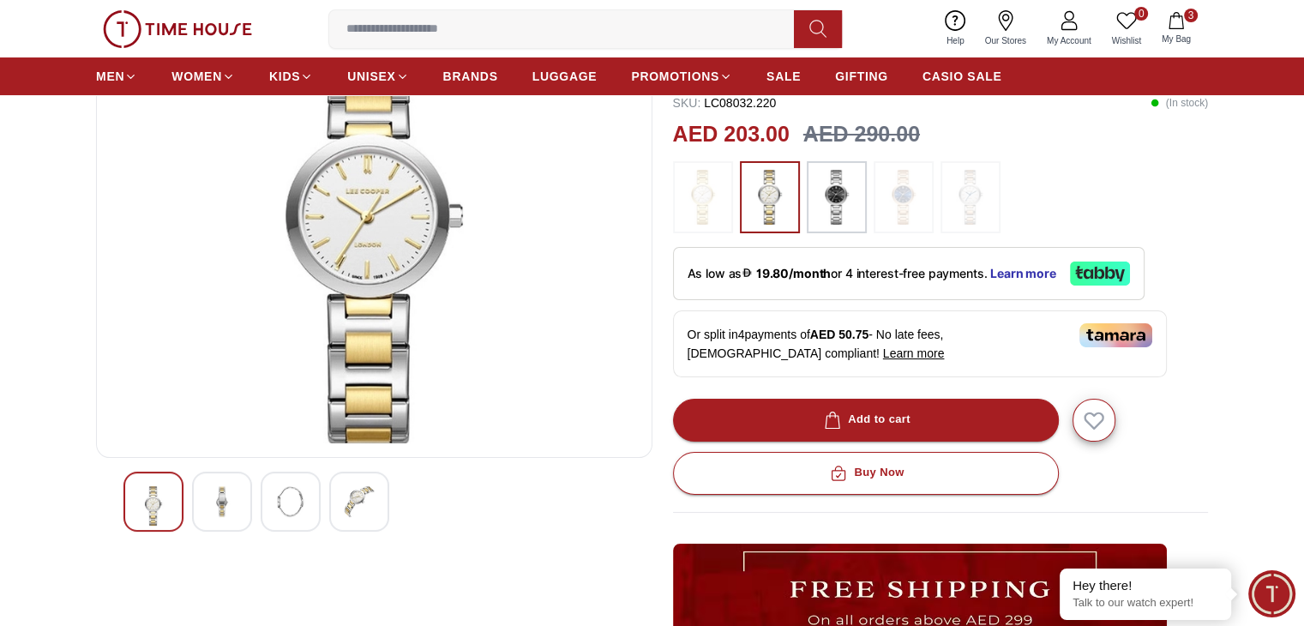
click at [290, 515] on img at bounding box center [290, 501] width 31 height 31
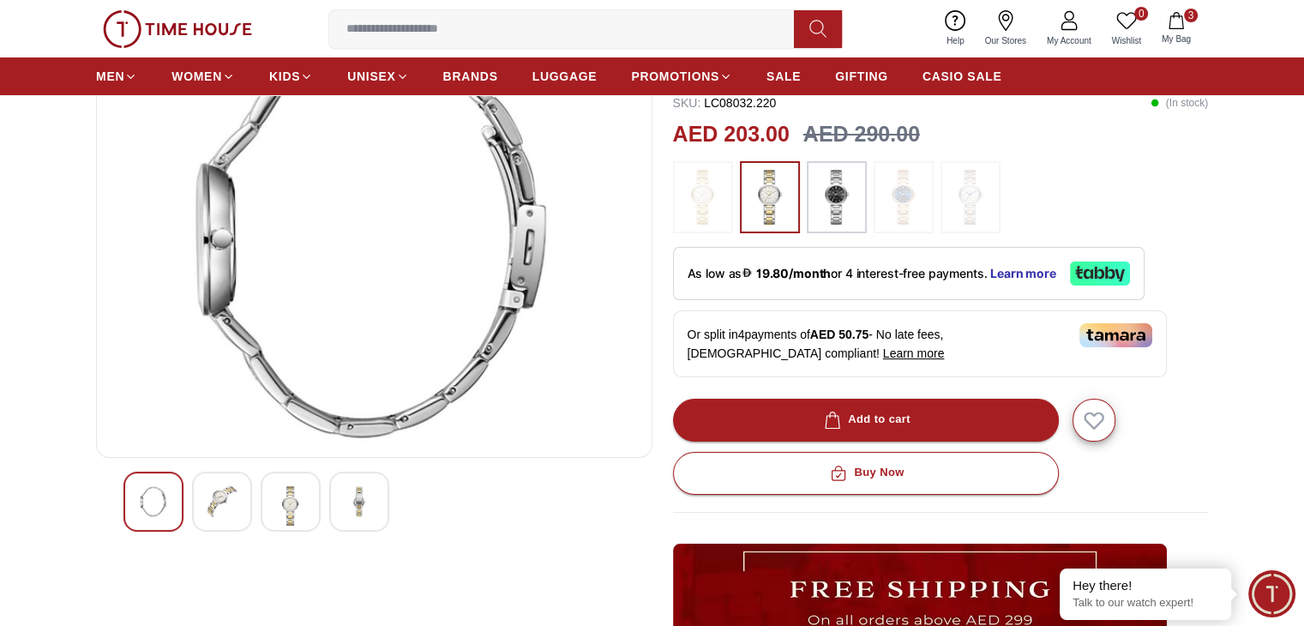
click at [230, 501] on img at bounding box center [222, 501] width 31 height 31
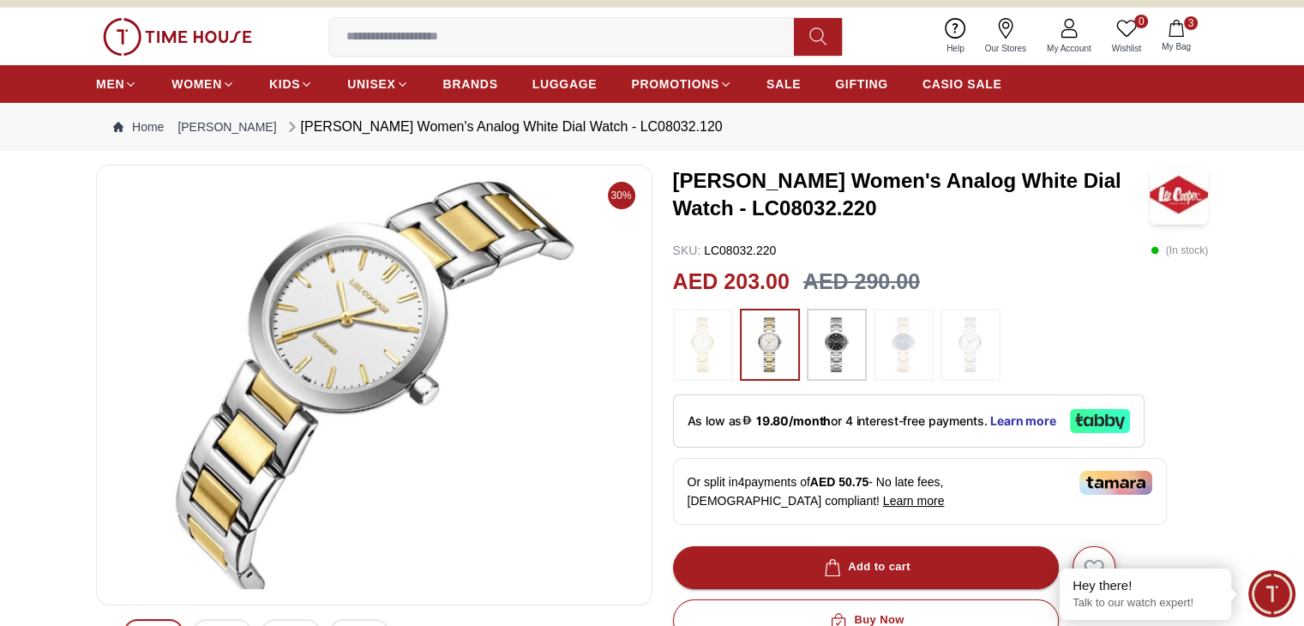
scroll to position [0, 0]
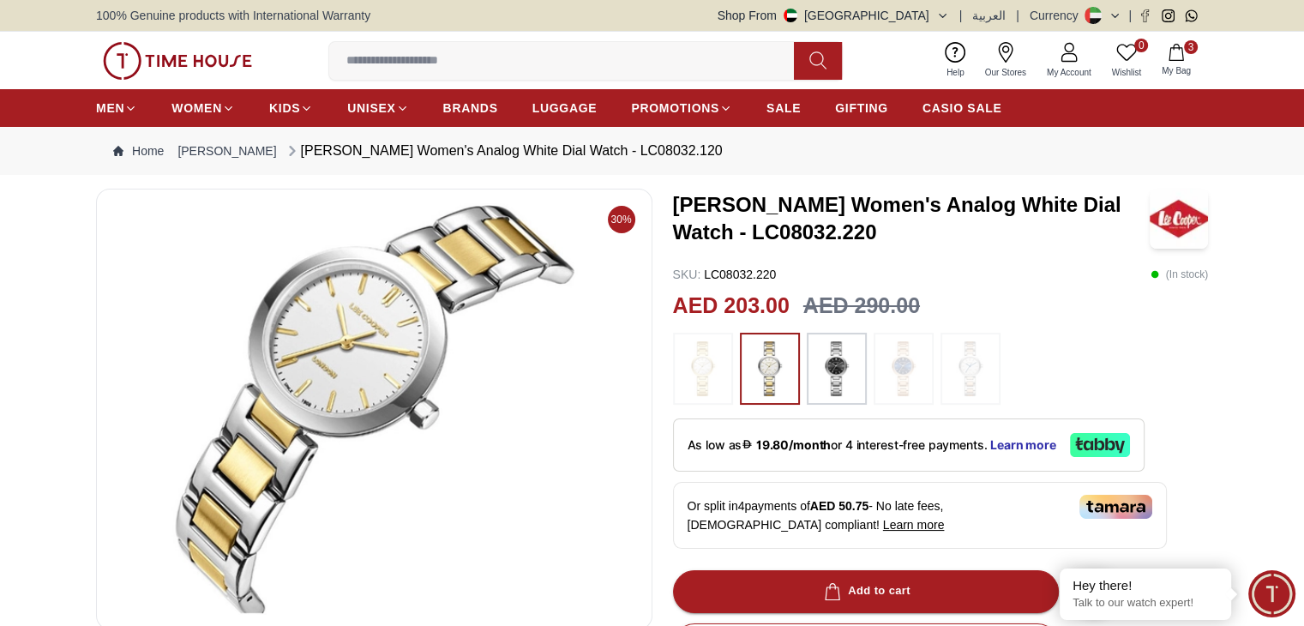
click at [854, 379] on img at bounding box center [836, 368] width 43 height 55
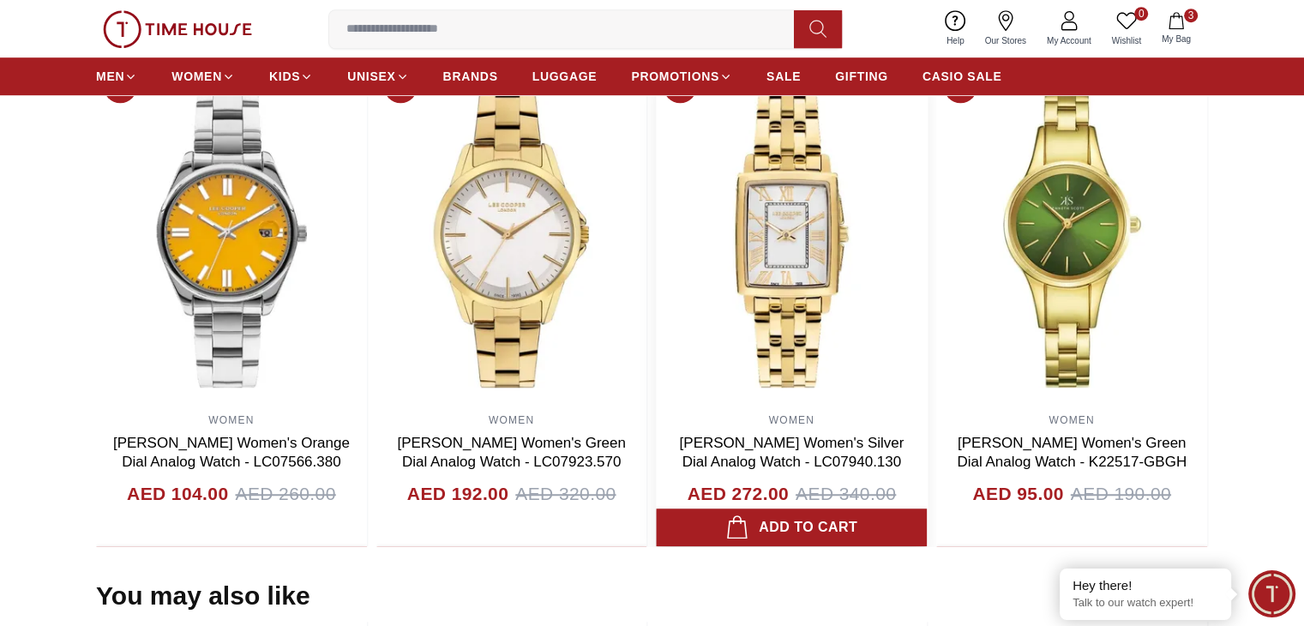
scroll to position [1286, 0]
